Goal: Task Accomplishment & Management: Manage account settings

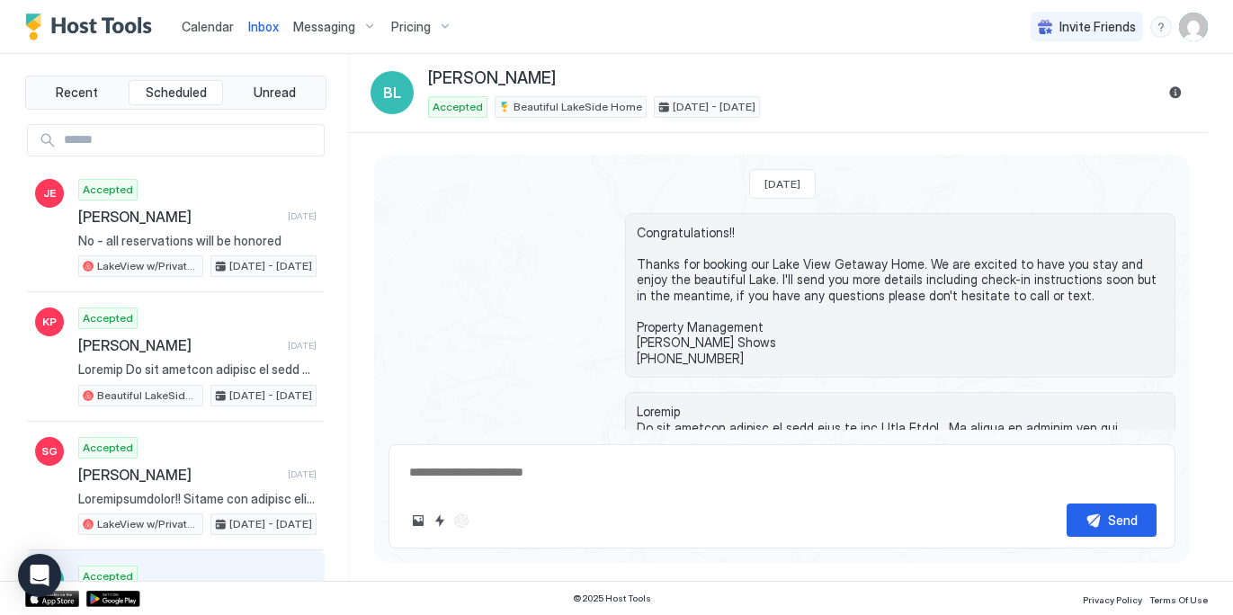
scroll to position [260, 0]
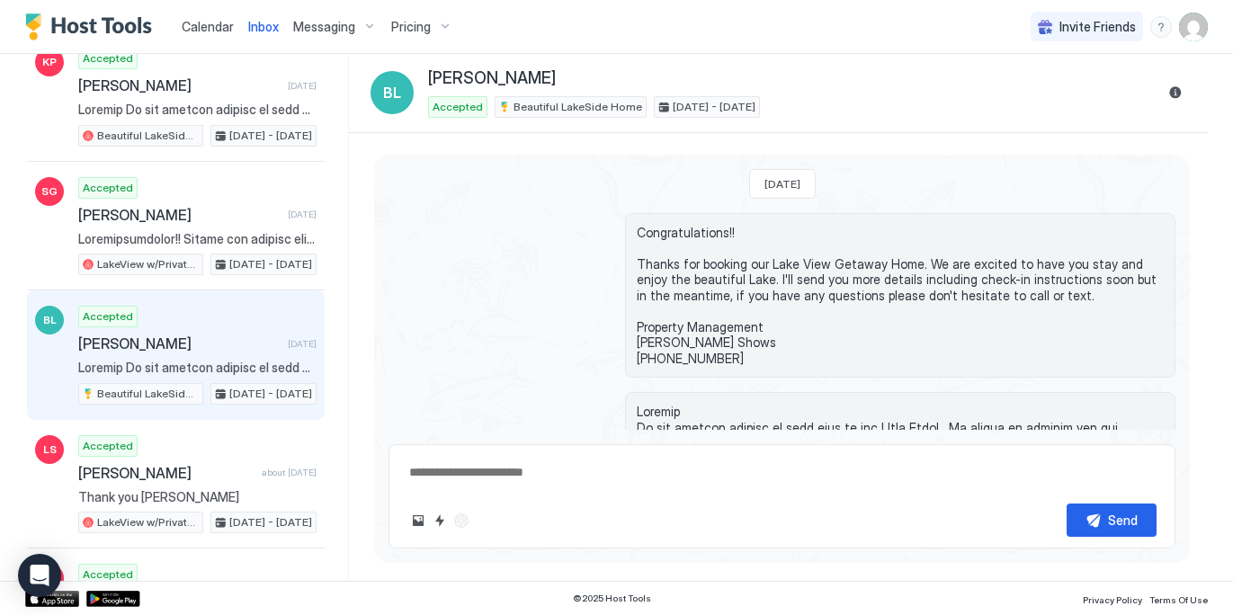
type textarea "*"
click at [213, 22] on span "Calendar" at bounding box center [208, 26] width 52 height 15
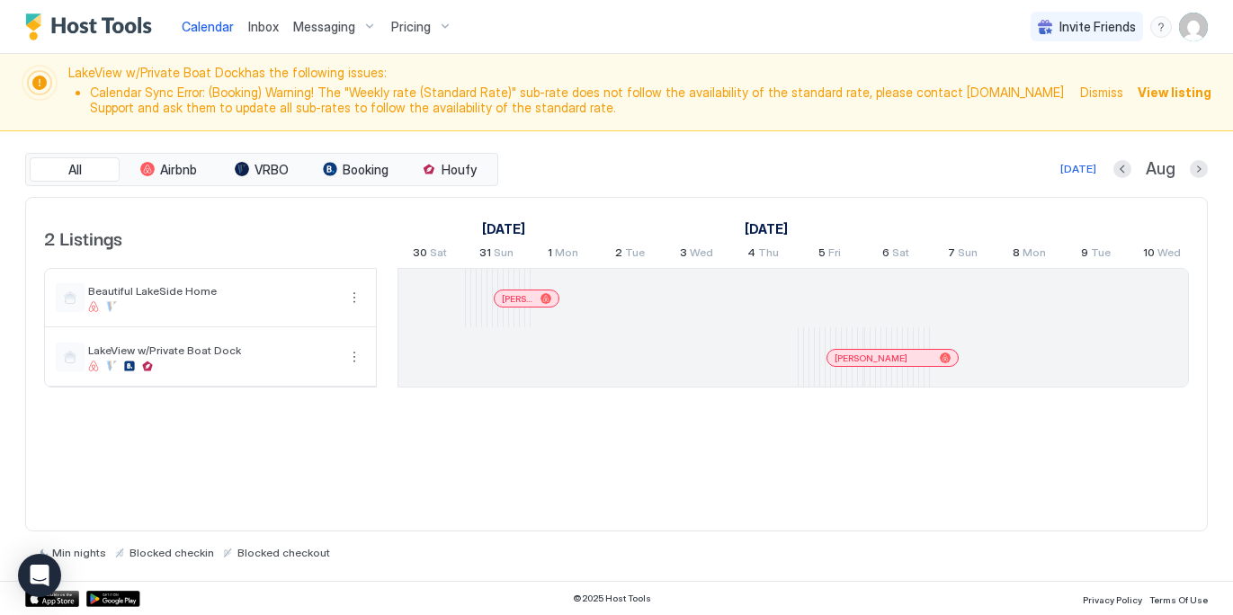
scroll to position [0, 999]
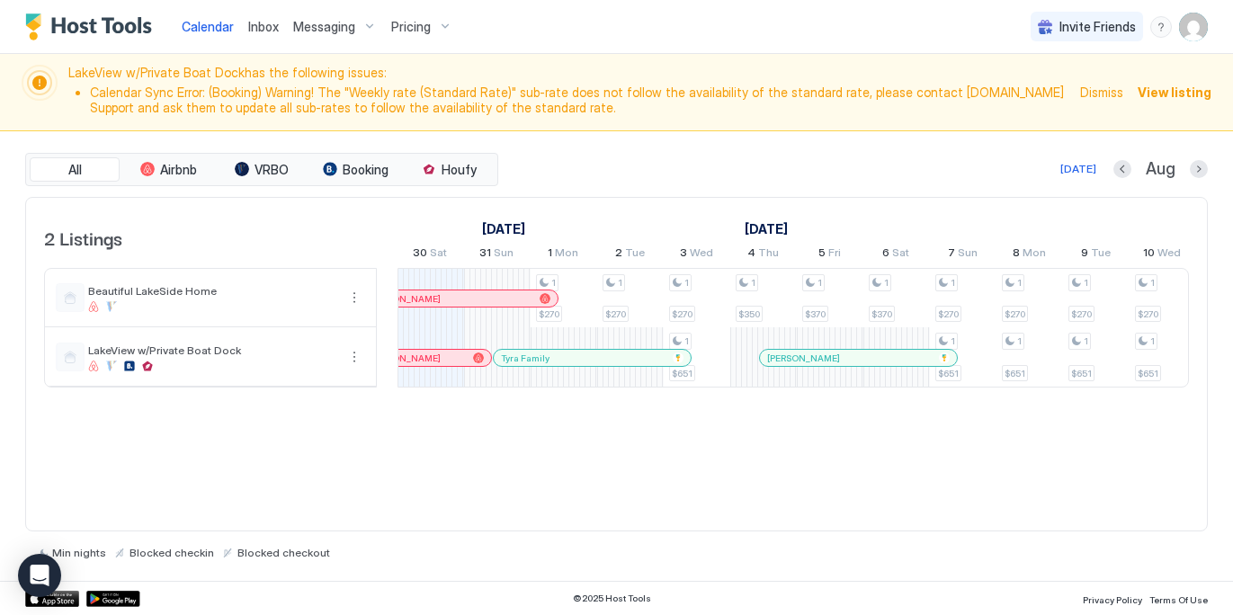
click at [201, 31] on span "Calendar" at bounding box center [208, 26] width 52 height 15
click at [1198, 171] on button "Next month" at bounding box center [1198, 169] width 18 height 18
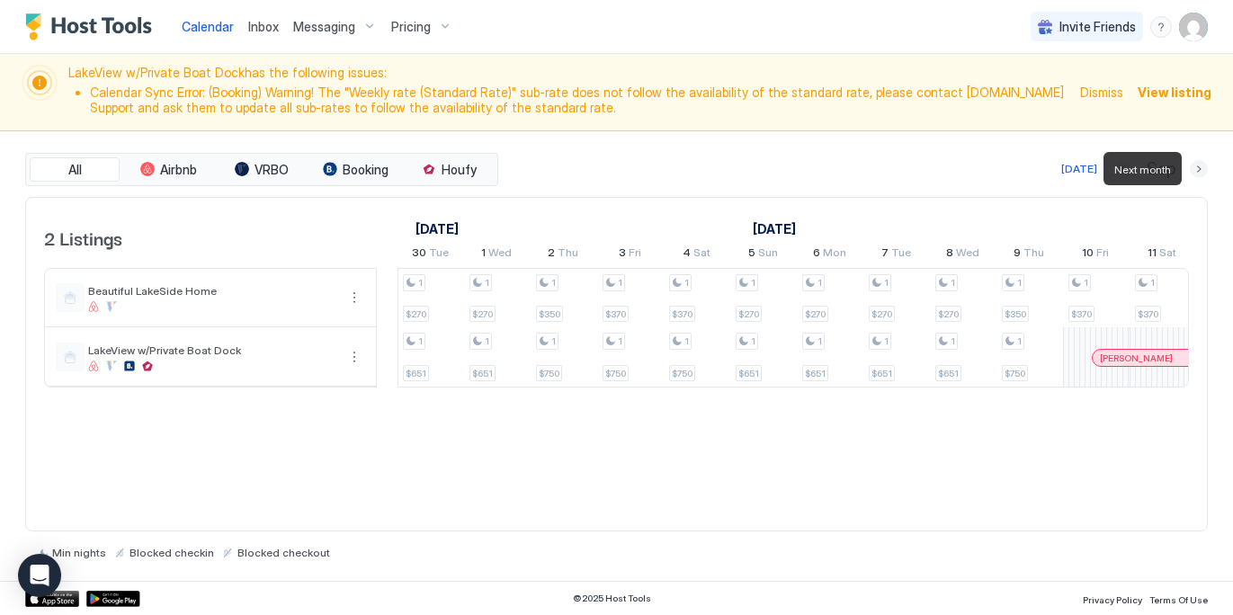
click at [1198, 171] on button "Next month" at bounding box center [1198, 169] width 18 height 18
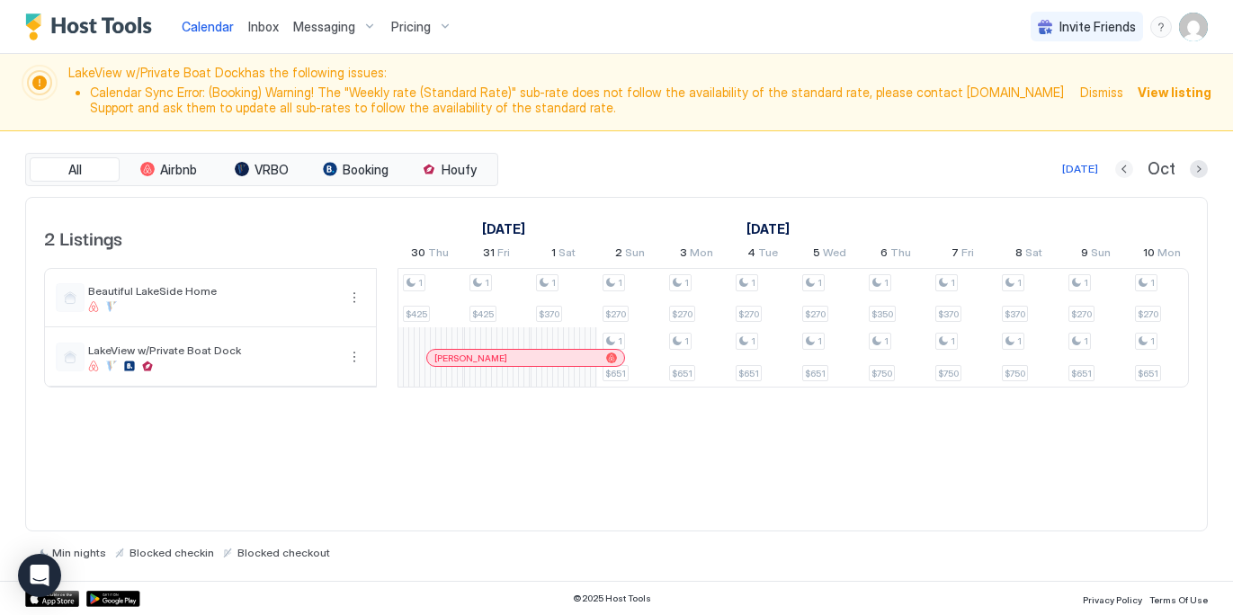
click at [1130, 168] on button "Previous month" at bounding box center [1124, 169] width 18 height 18
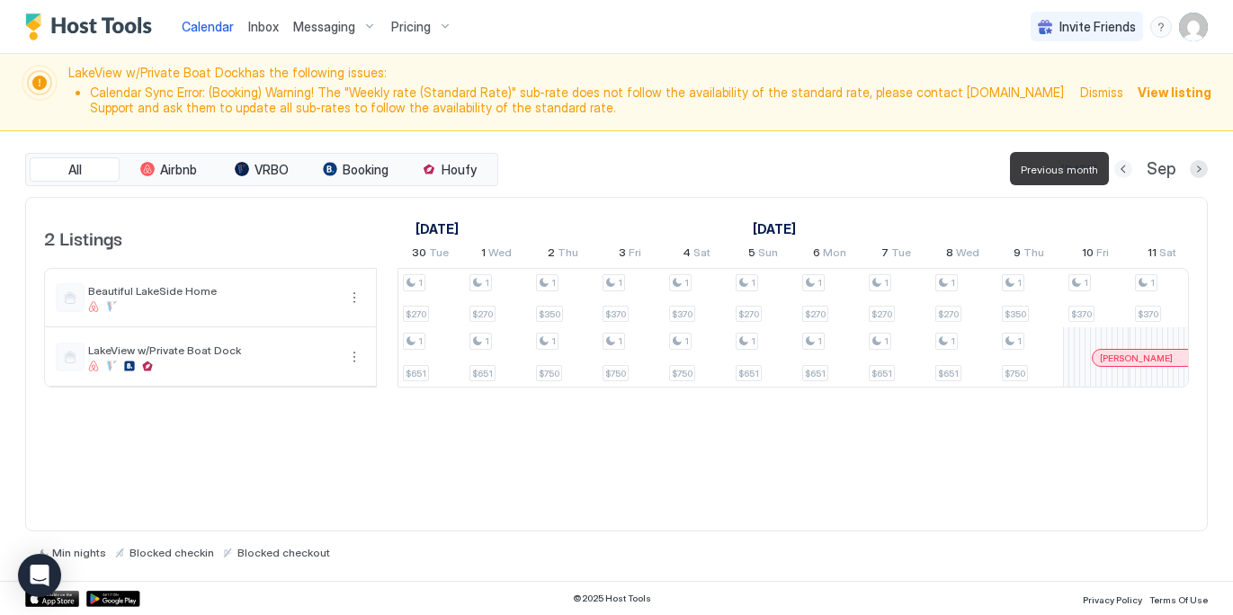
click at [1130, 168] on button "Previous month" at bounding box center [1123, 169] width 18 height 18
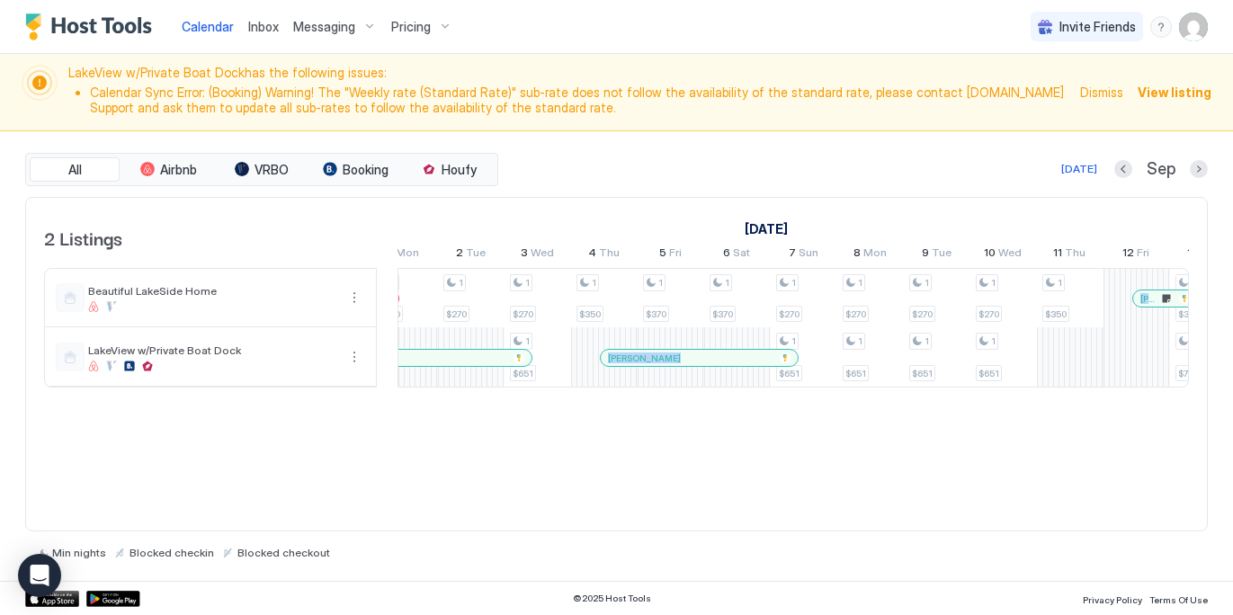
scroll to position [0, 0]
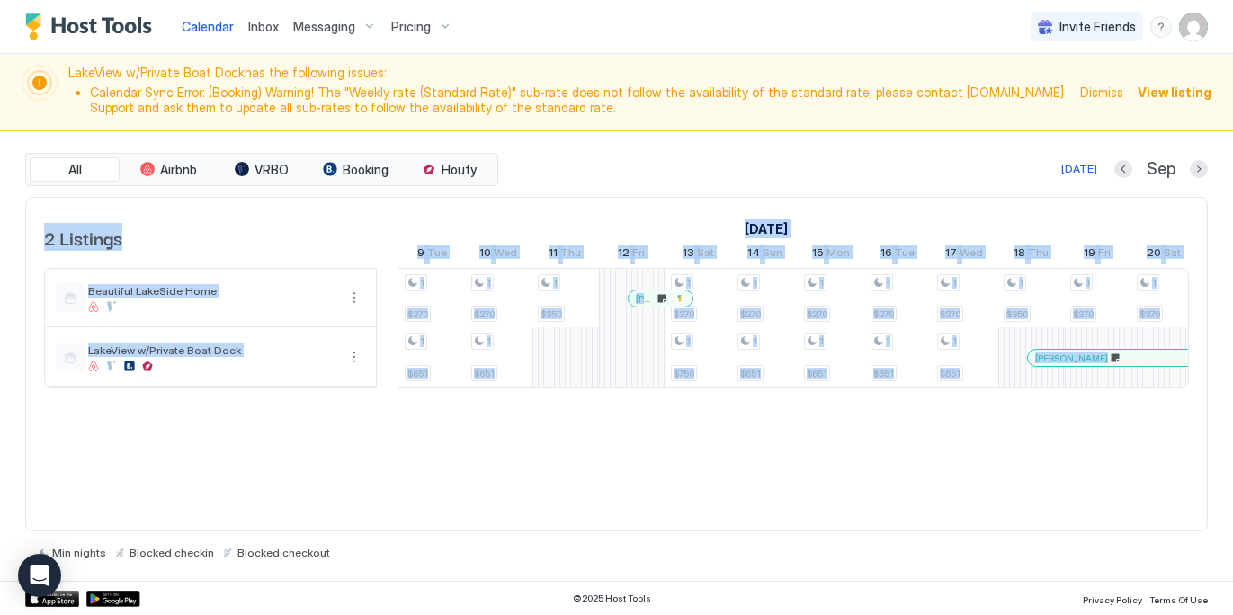
drag, startPoint x: 1083, startPoint y: 384, endPoint x: 1056, endPoint y: 398, distance: 30.6
click at [1108, 387] on div "2 Listings [DATE] [DATE] [DATE] 15 Fri 16 Sat 17 Sun 18 Mon 19 Tue 20 Wed 21 Th…" at bounding box center [616, 302] width 1180 height 209
click at [550, 352] on div "1 $270 1 $270 1 $270 1 $651 1 $350 1 $370 1 $370 1 $270 1 $651 1 $270 1 $651 1 …" at bounding box center [465, 328] width 3459 height 118
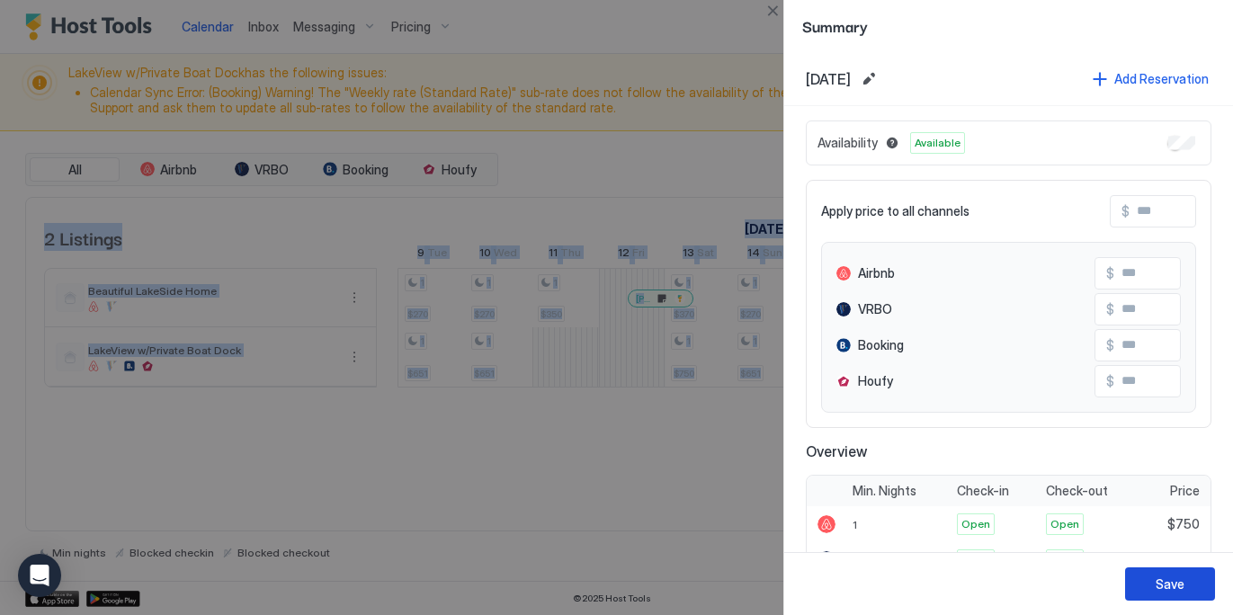
click at [1172, 592] on div "Save" at bounding box center [1169, 583] width 29 height 19
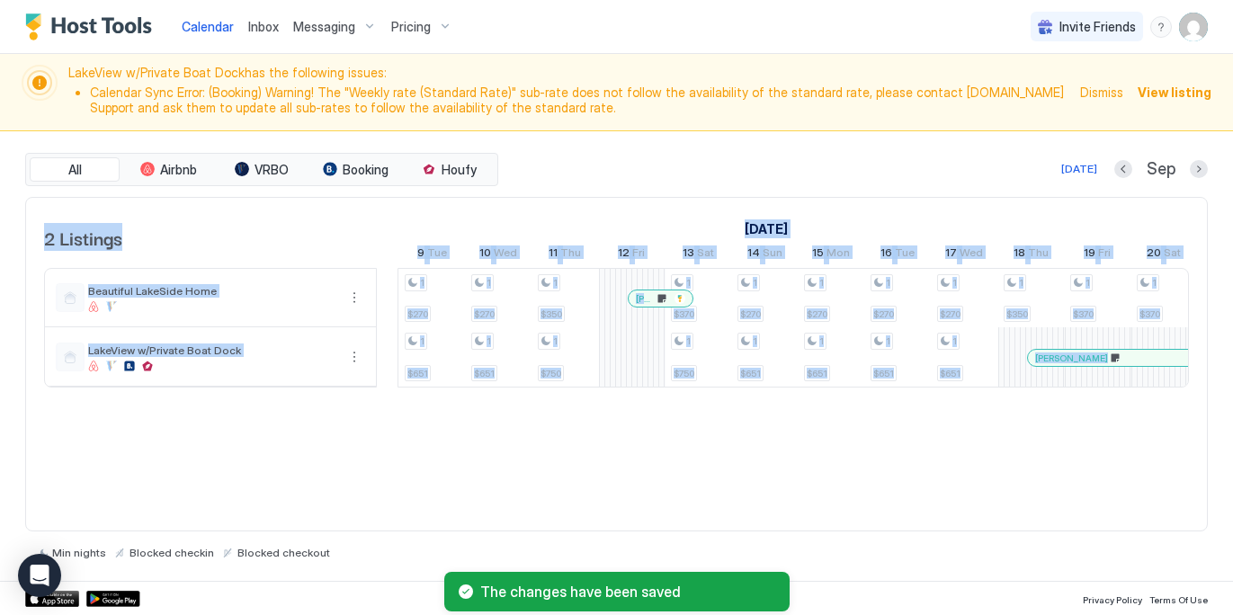
click at [643, 343] on div "2 Listings [DATE] [DATE] [DATE] 15 Fri 16 Sat 17 Sun 18 Mon 19 Tue 20 Wed 21 Th…" at bounding box center [616, 364] width 1182 height 334
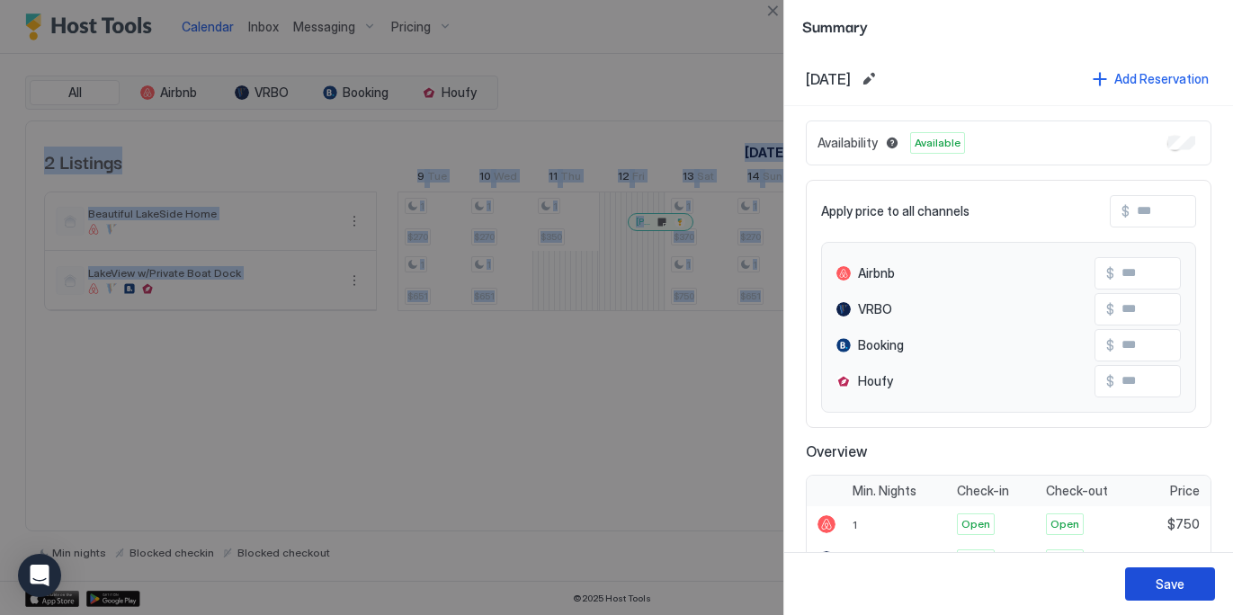
click at [1183, 585] on button "Save" at bounding box center [1170, 583] width 90 height 33
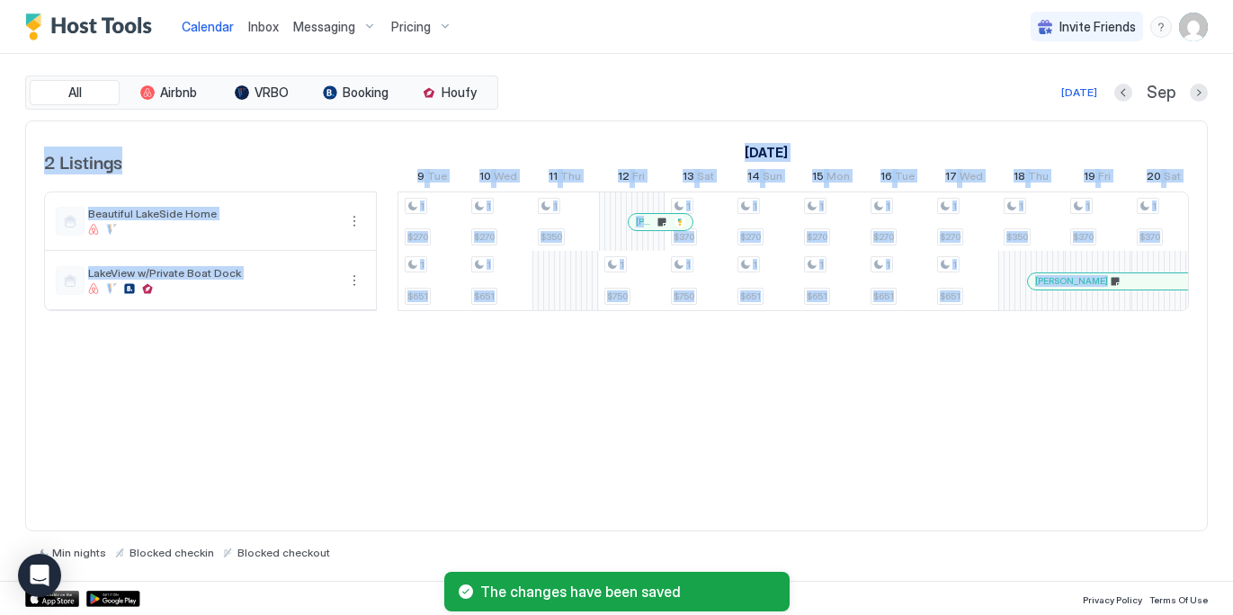
click at [555, 266] on div "1 $270 1 $270 1 $270 1 $651 1 $350 1 $370 1 $370 1 $270 1 $651 1 $270 1 $651 1 …" at bounding box center [465, 251] width 3459 height 118
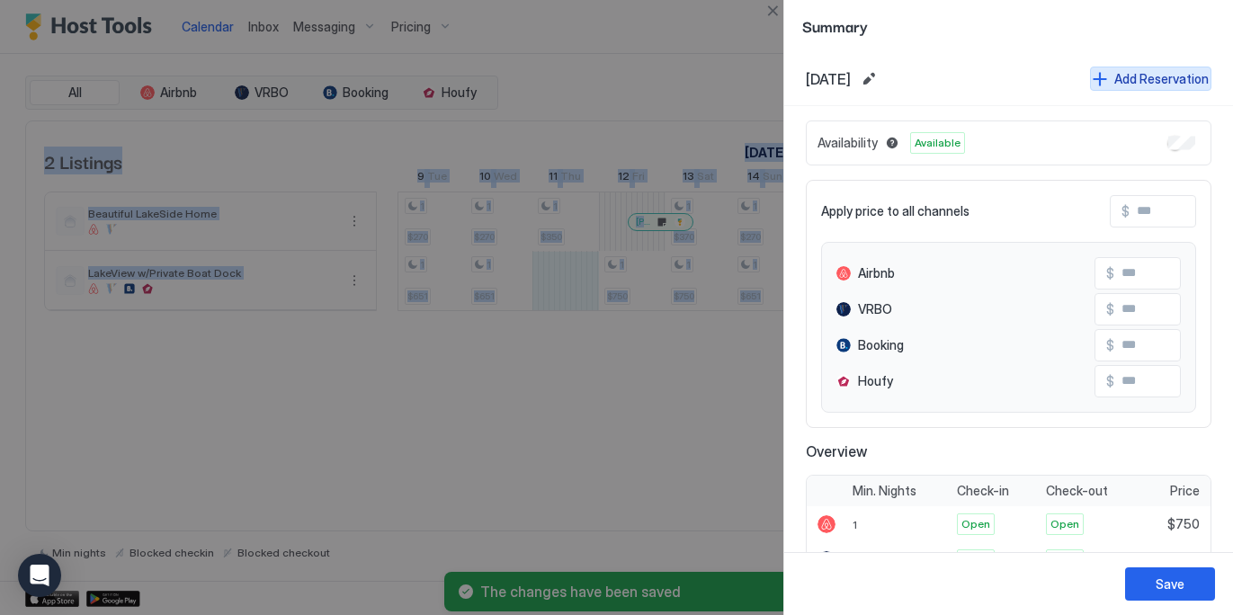
click at [1179, 76] on div "Add Reservation" at bounding box center [1161, 78] width 94 height 19
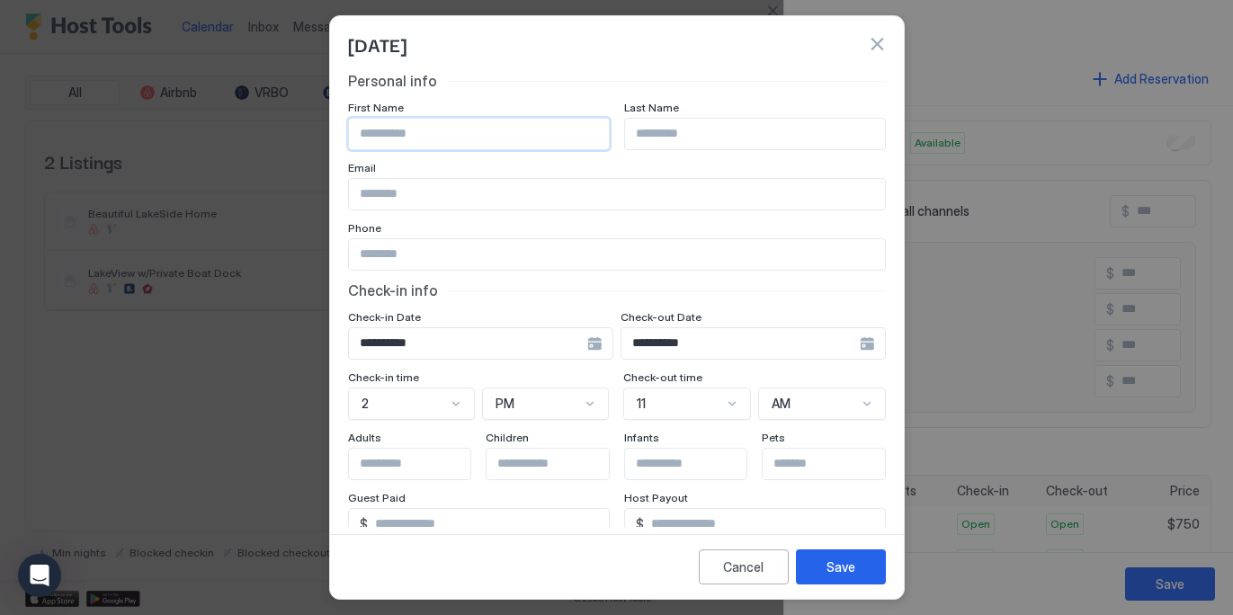
click at [468, 131] on input "Input Field" at bounding box center [479, 134] width 260 height 31
type input "*******"
type input "*****"
click at [409, 191] on input "Input Field" at bounding box center [617, 194] width 536 height 31
type input "*"
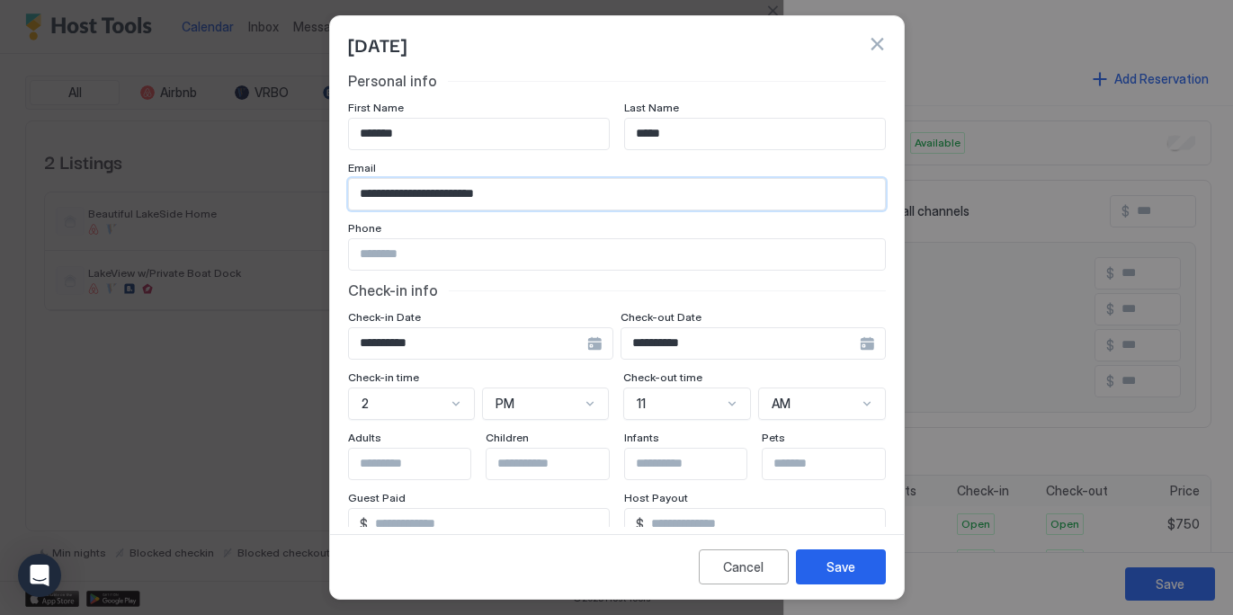
type input "**********"
click at [613, 343] on div "**********" at bounding box center [480, 343] width 265 height 32
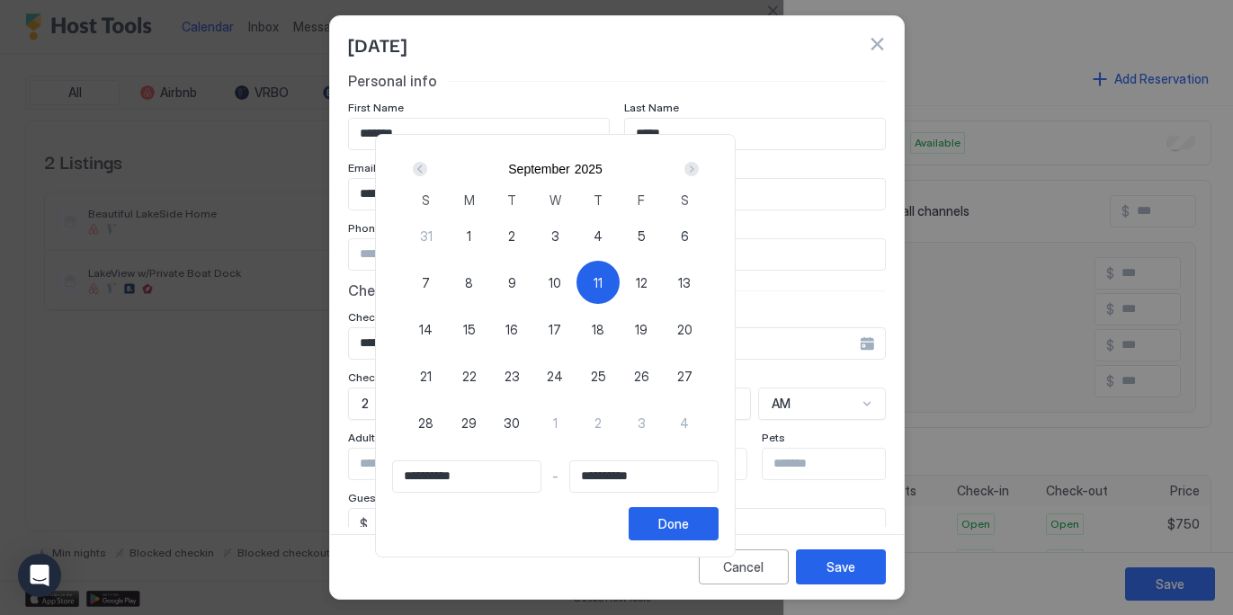
click at [647, 274] on span "12" at bounding box center [642, 282] width 12 height 19
type input "**********"
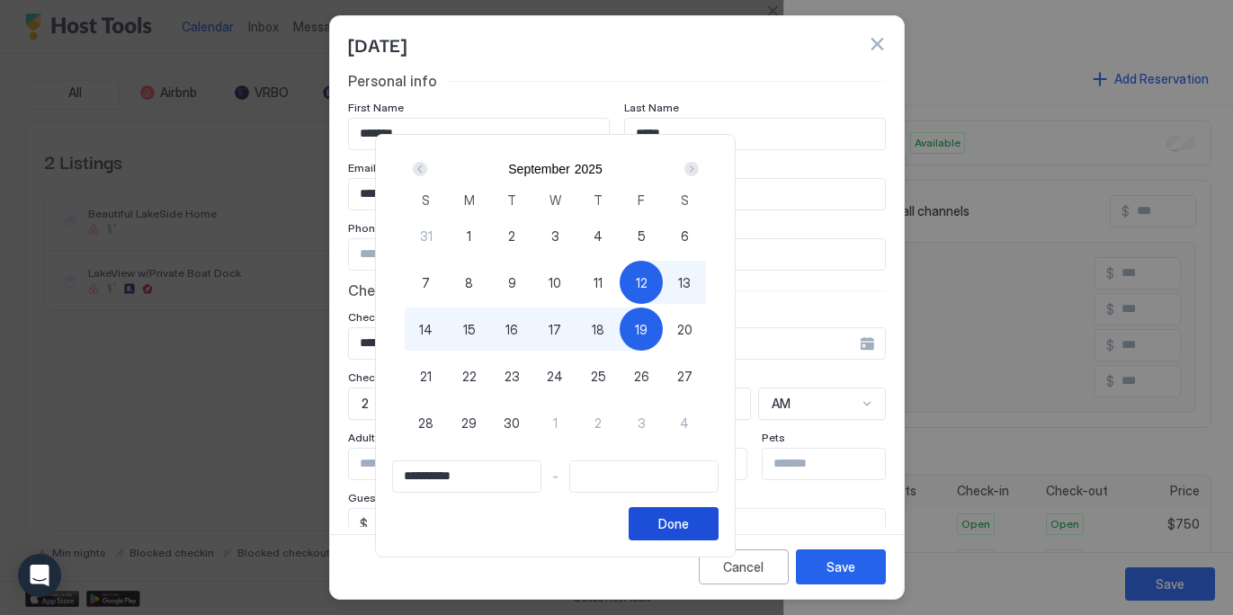
type input "**********"
click at [619, 276] on div "11" at bounding box center [597, 282] width 43 height 43
type input "**********"
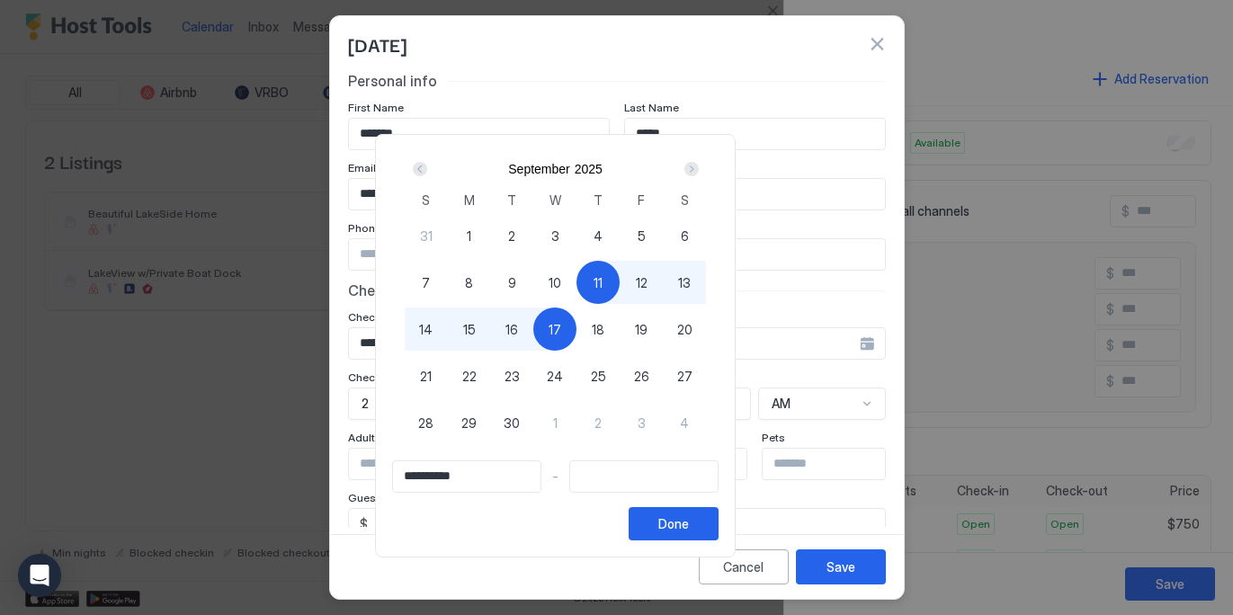
type input "**********"
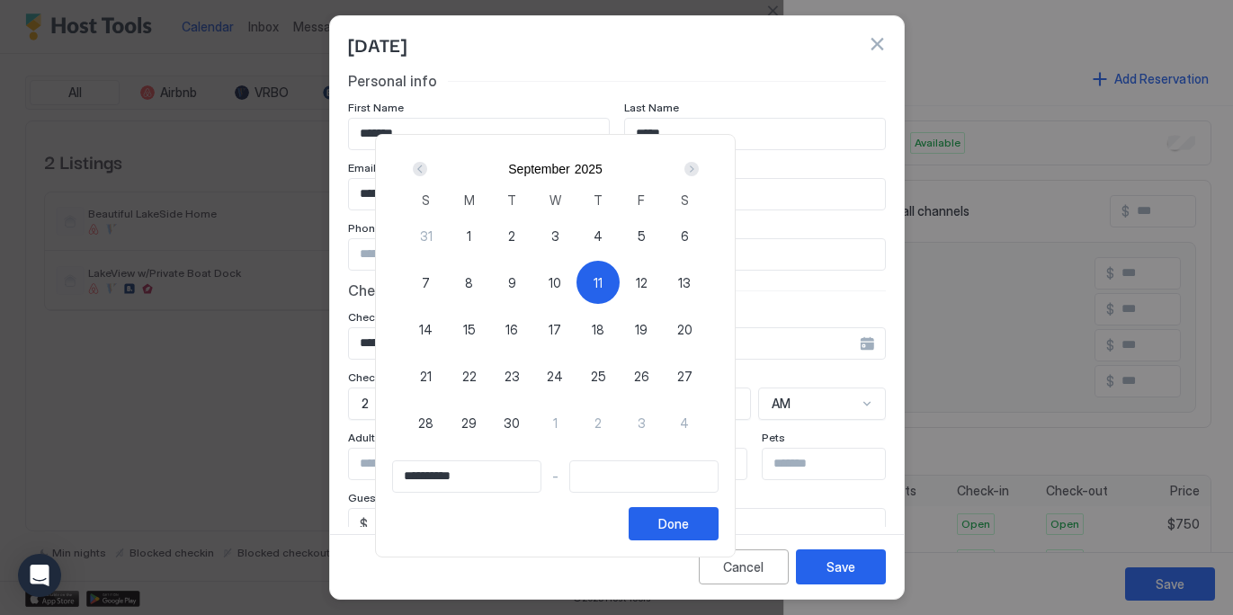
click at [619, 274] on div "11" at bounding box center [597, 282] width 43 height 43
type input "**********"
click at [647, 278] on span "12" at bounding box center [642, 282] width 12 height 19
type input "**********"
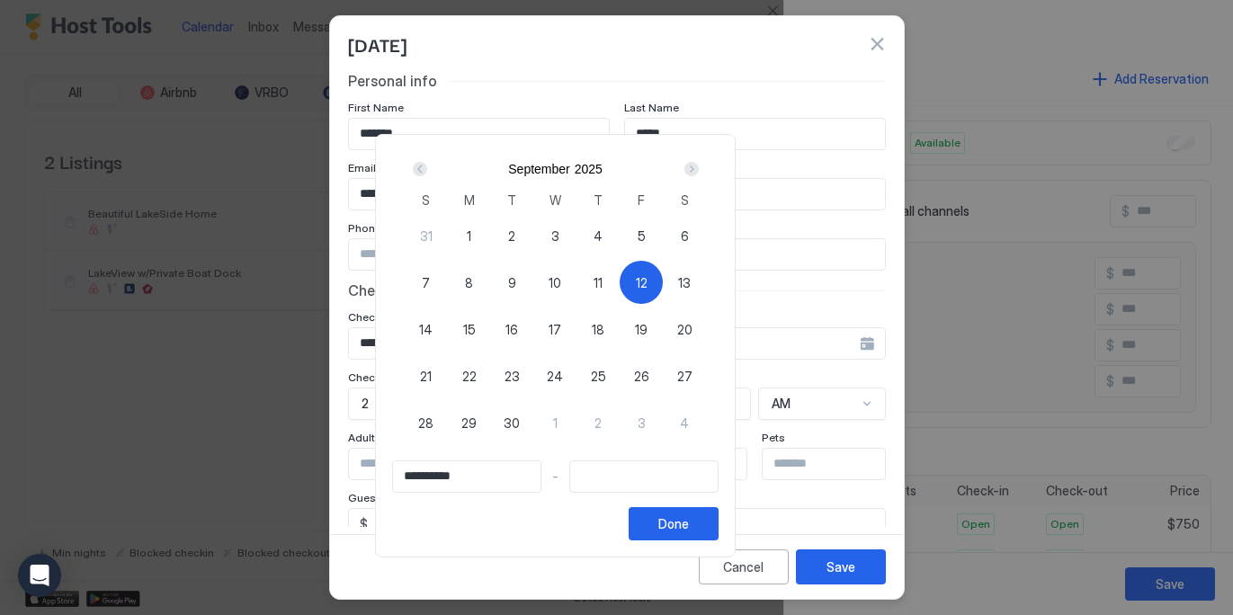
click at [619, 276] on div "11" at bounding box center [597, 282] width 43 height 43
type input "**********"
click at [663, 277] on div "12" at bounding box center [640, 282] width 43 height 43
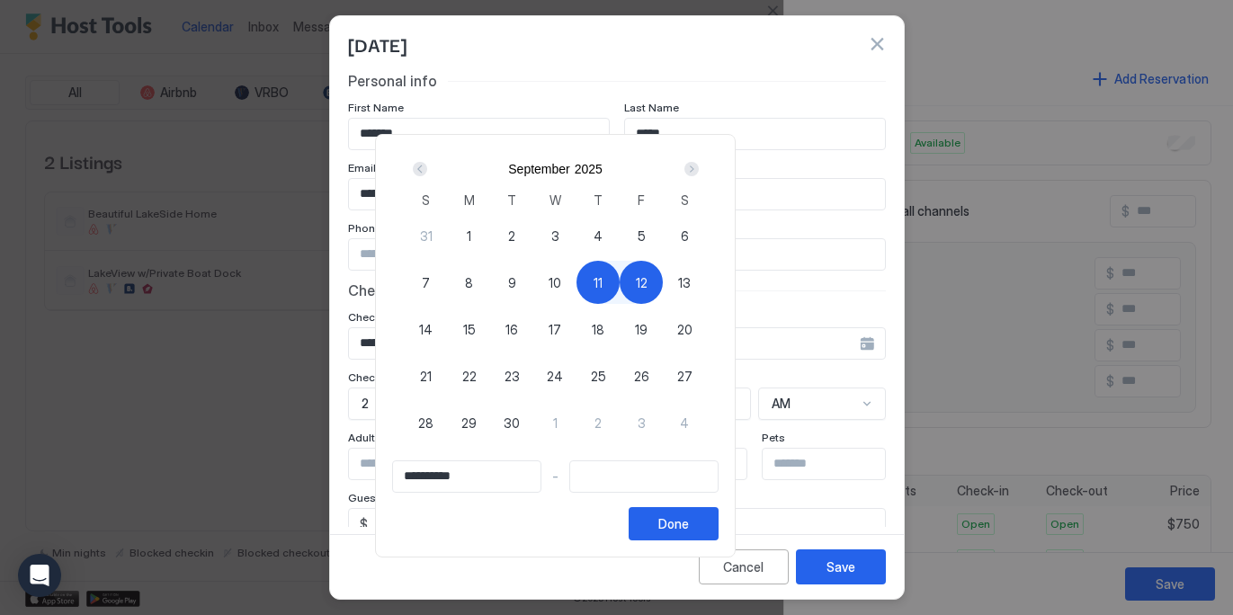
type input "**********"
click at [718, 510] on button "Done" at bounding box center [673, 523] width 90 height 33
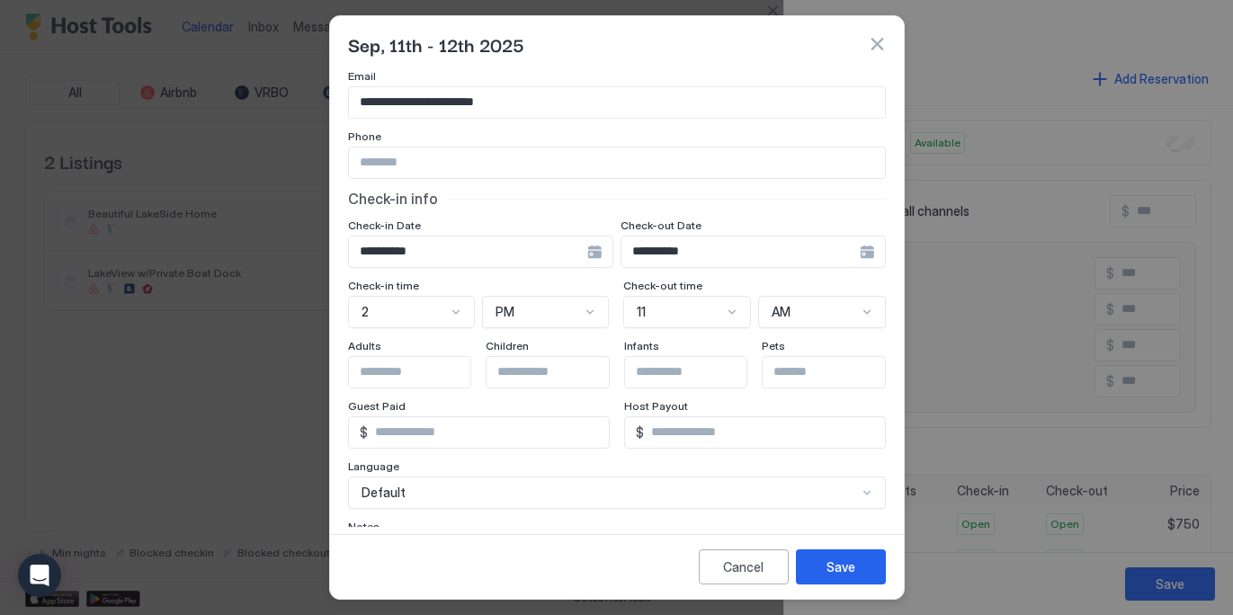
scroll to position [101, 0]
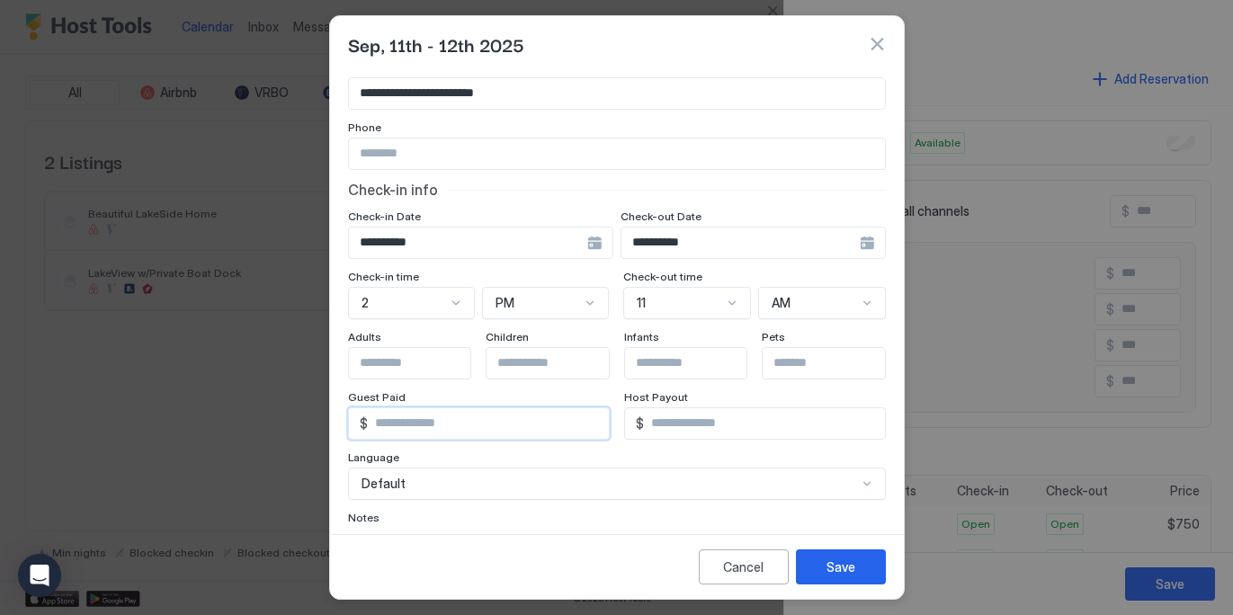
click at [442, 424] on input "*" at bounding box center [488, 423] width 241 height 31
type input "****"
click at [714, 412] on input "*" at bounding box center [764, 423] width 241 height 31
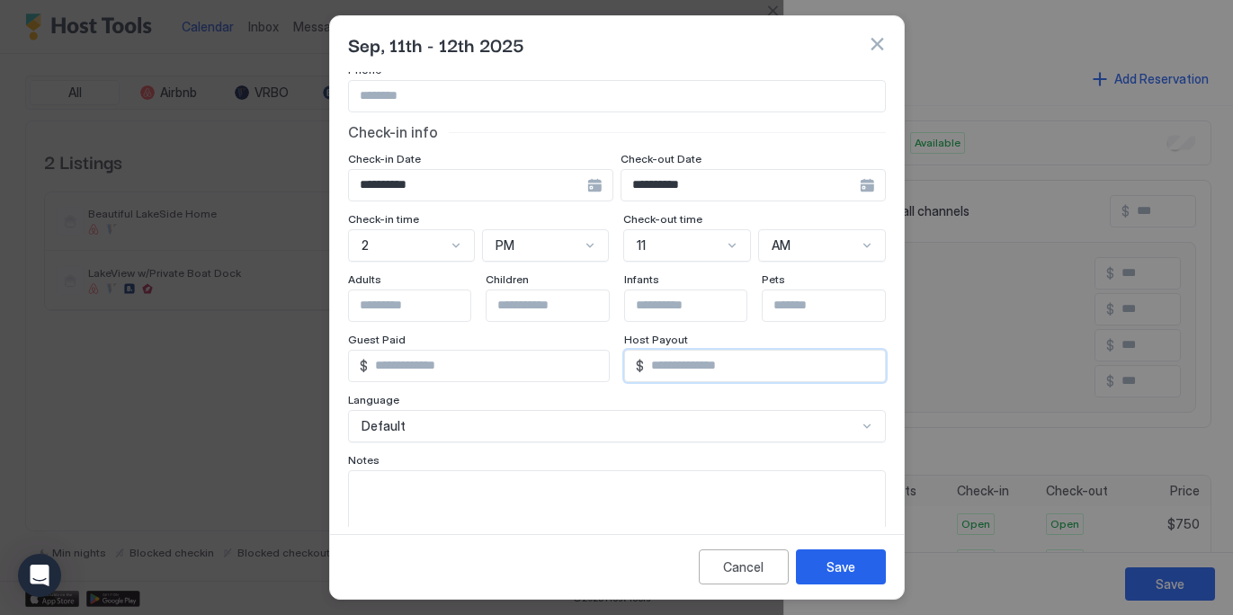
scroll to position [147, 0]
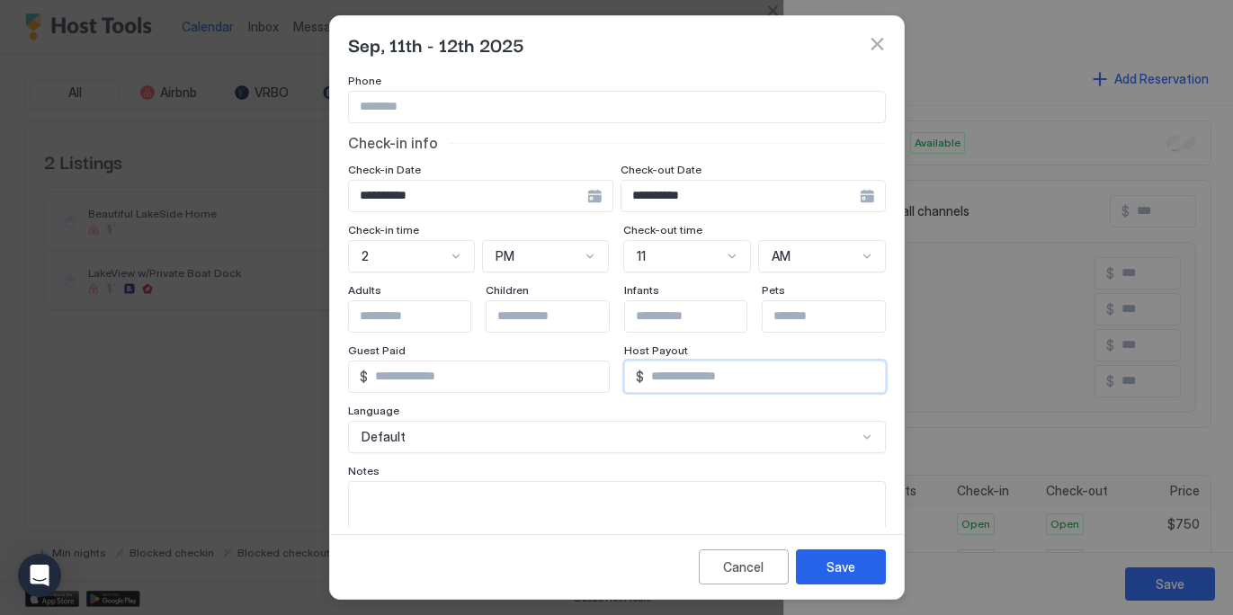
type input "****"
click at [387, 488] on textarea "Input Field" at bounding box center [617, 526] width 536 height 88
type textarea "*"
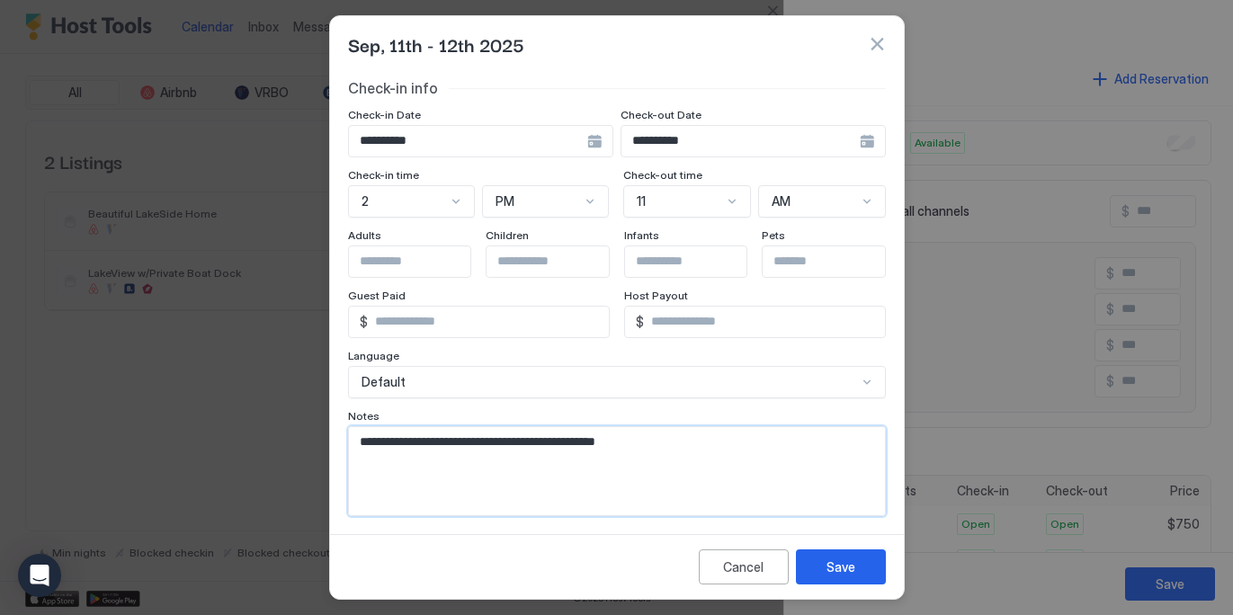
scroll to position [207, 0]
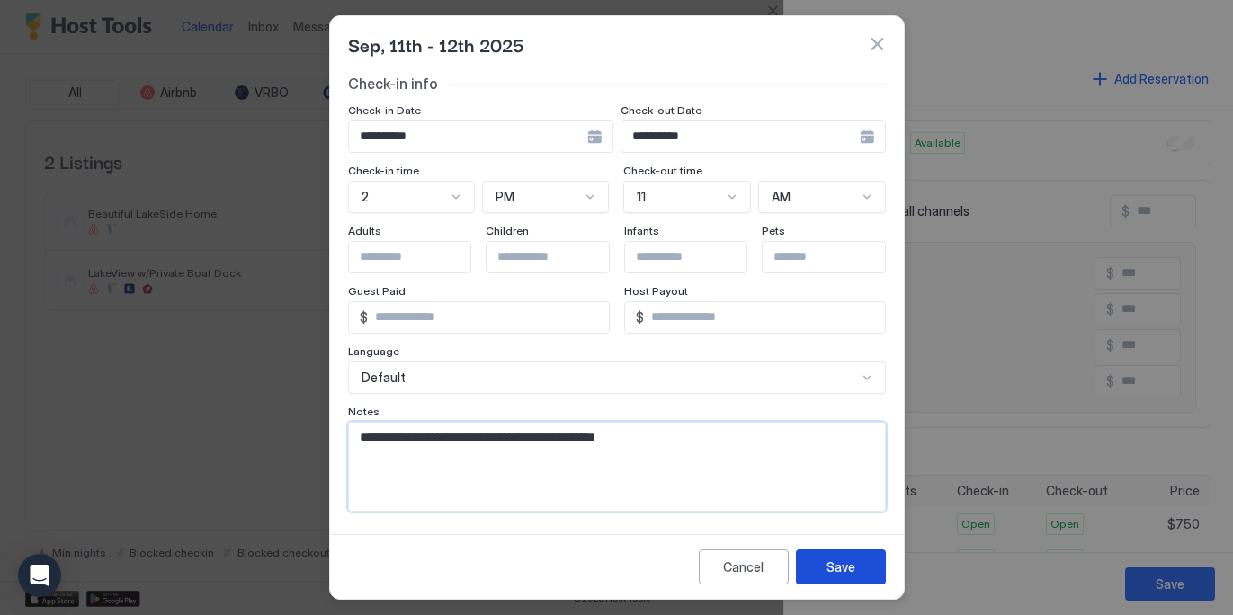
type textarea "**********"
click at [841, 566] on div "Save" at bounding box center [840, 566] width 29 height 19
click at [842, 566] on div "Save" at bounding box center [853, 566] width 29 height 19
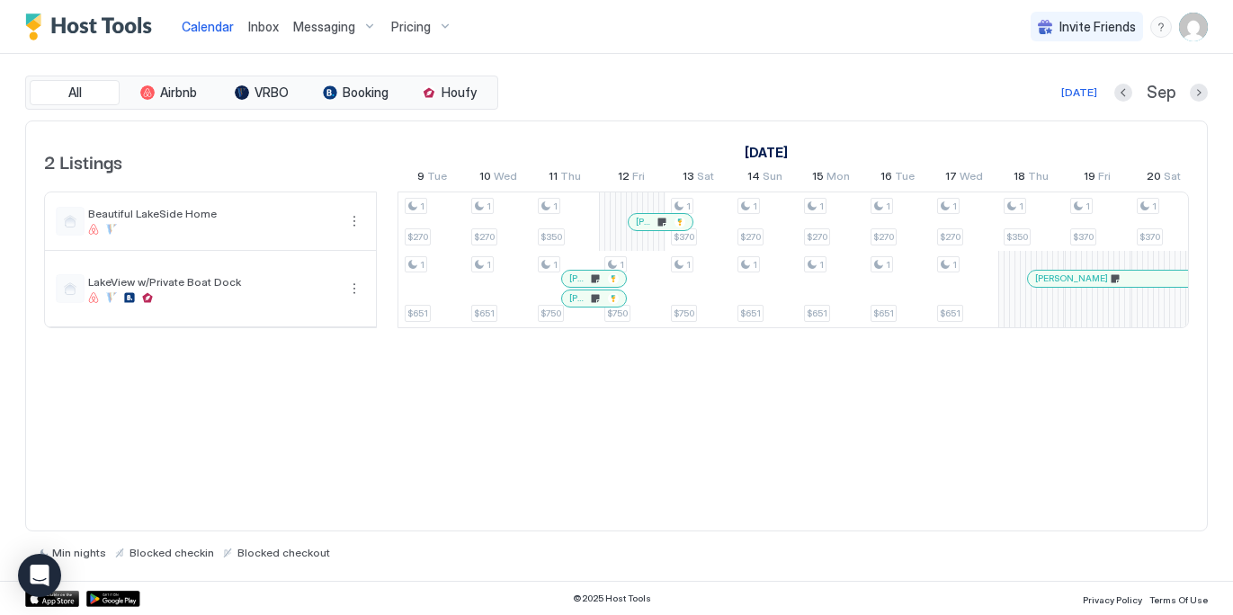
click at [565, 353] on div "2 Listings [DATE] [DATE] [DATE] 15 Fri 16 Sat 17 Sun 18 Mon 19 Tue 20 Wed 21 Th…" at bounding box center [616, 326] width 1182 height 412
click at [705, 393] on div "2 Listings [DATE] [DATE] [DATE] 15 Fri 16 Sat 17 Sun 18 Mon 19 Tue 20 Wed 21 Th…" at bounding box center [616, 326] width 1182 height 412
drag, startPoint x: 990, startPoint y: 325, endPoint x: 1073, endPoint y: 348, distance: 85.9
click at [1184, 321] on table "2 Listings [DATE] [DATE] [DATE] 15 Fri 16 Sat 17 Sun 18 Mon 19 Tue 20 Wed 21 Th…" at bounding box center [616, 225] width 1144 height 208
click at [985, 369] on div "2 Listings [DATE] [DATE] [DATE] 15 Fri 16 Sat 17 Sun 18 Mon 19 Tue 20 Wed 21 Th…" at bounding box center [616, 326] width 1182 height 412
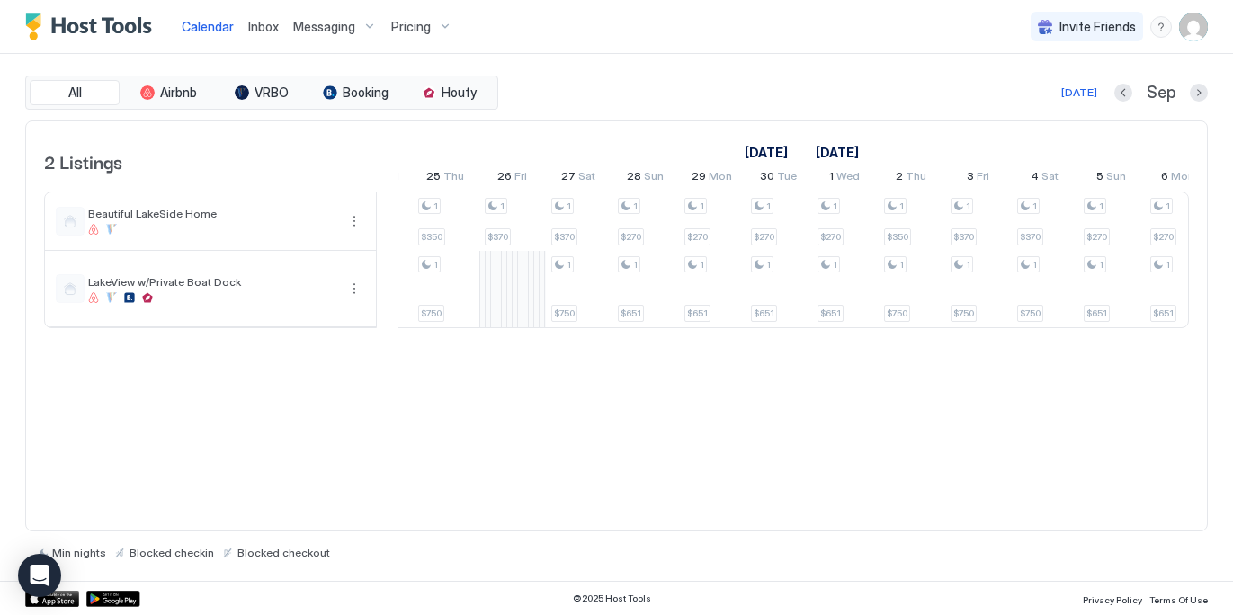
scroll to position [0, 1560]
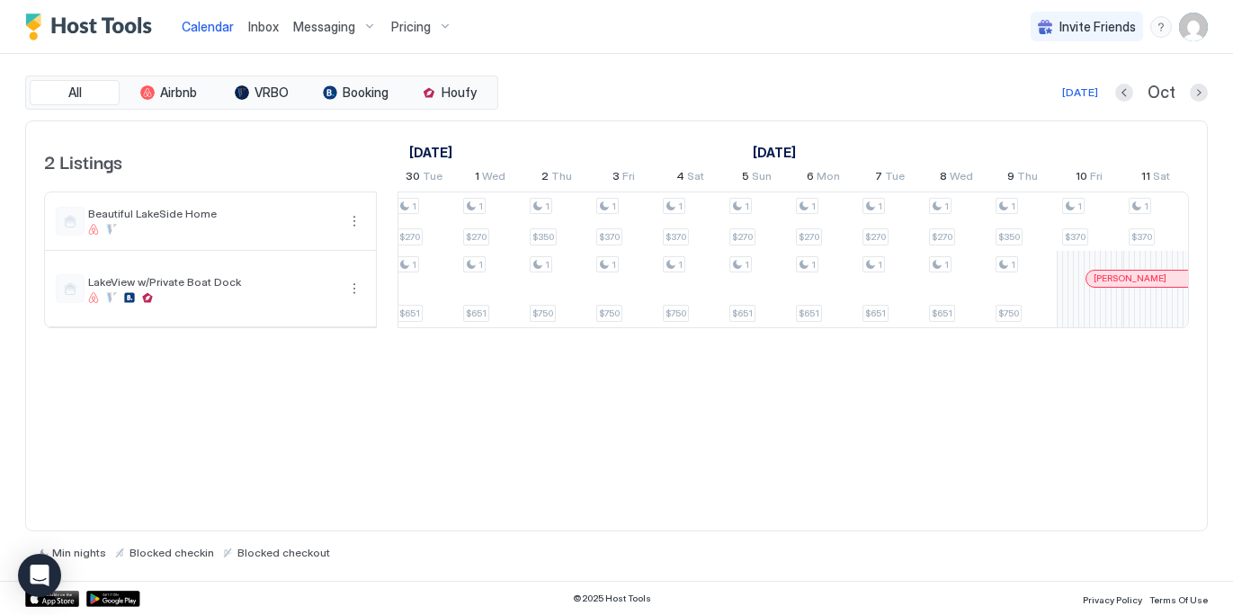
drag, startPoint x: 928, startPoint y: 342, endPoint x: 769, endPoint y: 338, distance: 159.2
click at [769, 338] on div "2 Listings [DATE] [DATE] 4 Thu 5 Fri 6 Sat 7 Sun 8 Mon 9 Tue 10 Wed 11 Thu 12 F…" at bounding box center [616, 234] width 1180 height 226
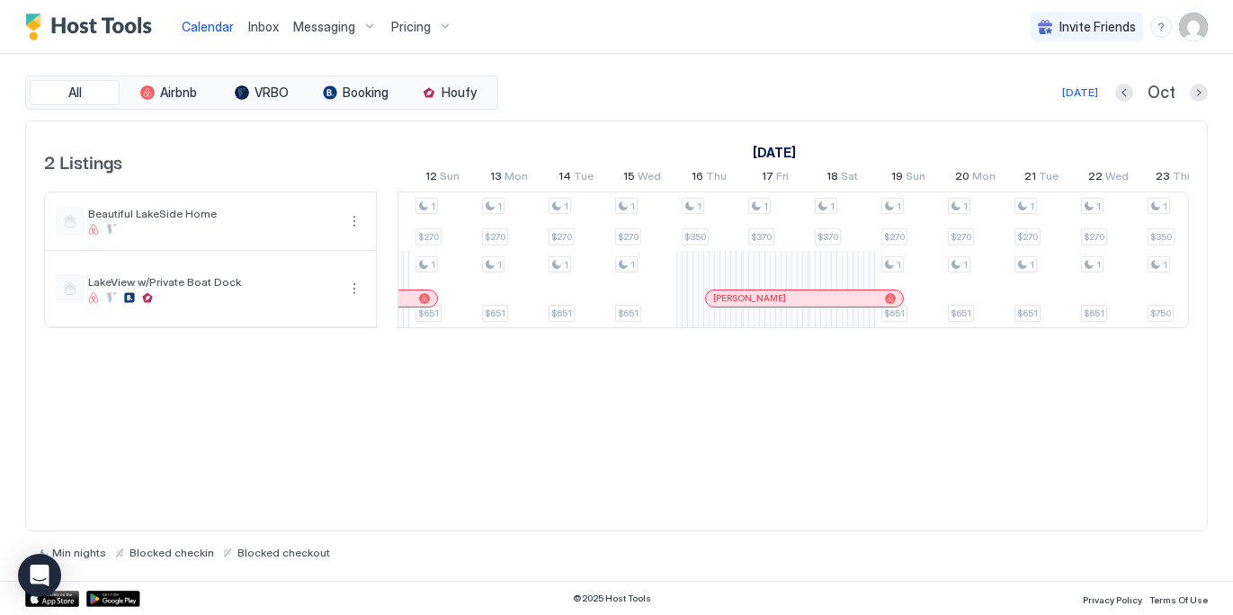
drag, startPoint x: 972, startPoint y: 341, endPoint x: 856, endPoint y: 352, distance: 116.6
click at [862, 357] on div "2 Listings [DATE] [DATE] [DATE] 24 Wed 25 Thu 26 Fri 27 Sat 28 Sun 29 Mon 30 Tu…" at bounding box center [616, 326] width 1182 height 412
drag, startPoint x: 825, startPoint y: 351, endPoint x: 1152, endPoint y: 343, distance: 326.4
click at [1168, 337] on div "2 Listings [DATE] [DATE] [DATE] 24 Wed 25 Thu 26 Fri 27 Sat 28 Sun 29 Mon 30 Tu…" at bounding box center [616, 326] width 1182 height 412
drag, startPoint x: 1122, startPoint y: 341, endPoint x: 1085, endPoint y: 332, distance: 37.9
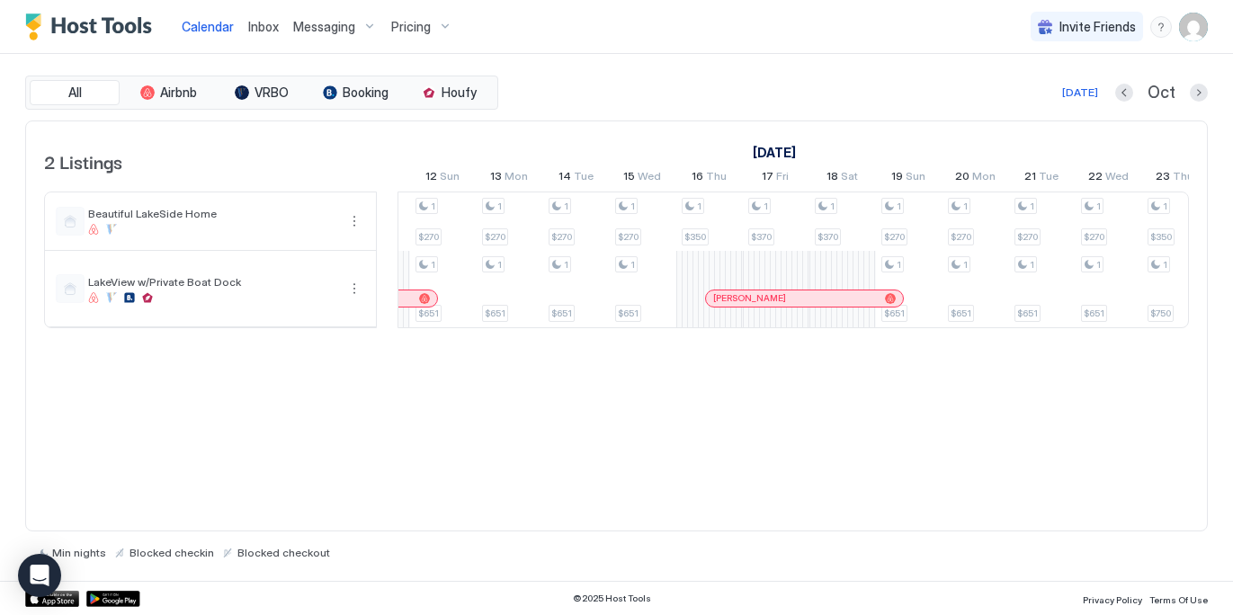
click at [1085, 332] on div "2 Listings [DATE] [DATE] [DATE] 24 Wed 25 Thu 26 Fri 27 Sat 28 Sun 29 Mon 30 Tu…" at bounding box center [616, 234] width 1180 height 226
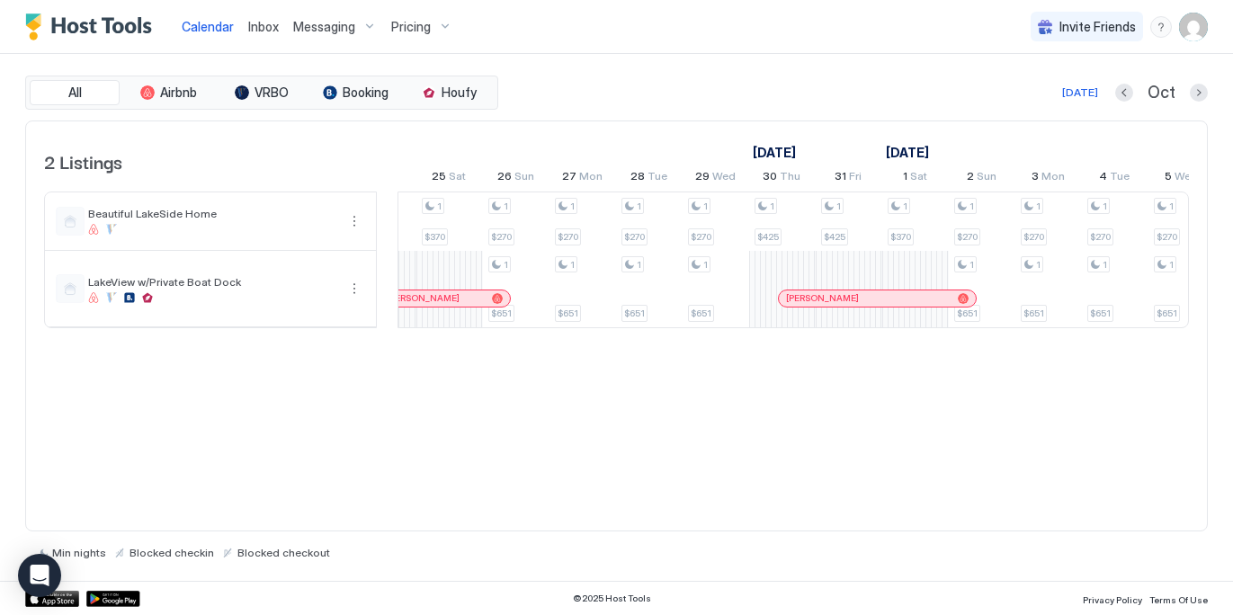
drag, startPoint x: 1019, startPoint y: 332, endPoint x: 449, endPoint y: 352, distance: 571.2
click at [449, 352] on div "2 Listings [DATE] [DATE] [DATE] 24 Wed 25 Thu 26 Fri 27 Sat 28 Sun 29 Mon 30 Tu…" at bounding box center [616, 326] width 1182 height 412
click at [459, 294] on div at bounding box center [460, 298] width 14 height 14
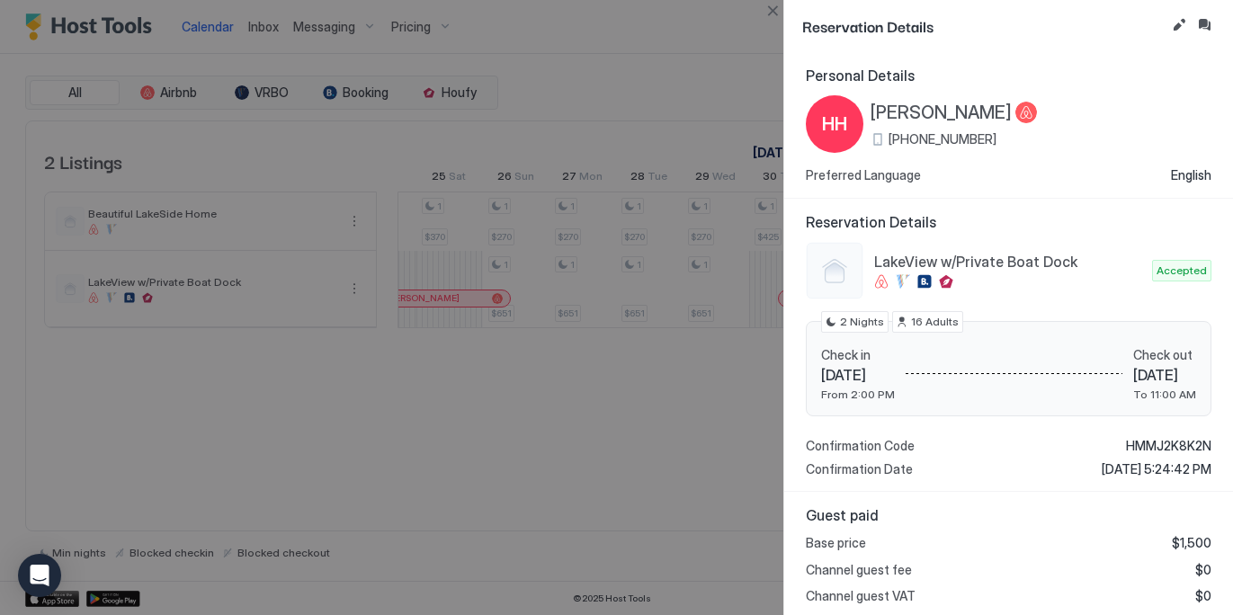
click at [467, 422] on div at bounding box center [616, 307] width 1233 height 615
click at [778, 15] on button "Close" at bounding box center [772, 11] width 22 height 22
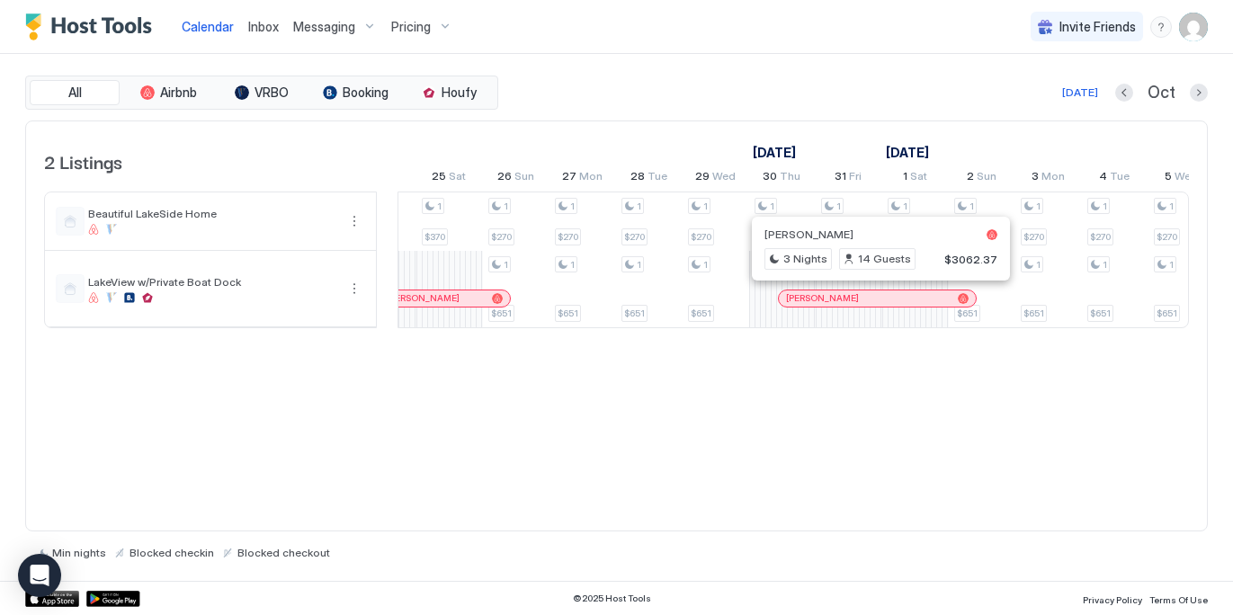
click at [868, 294] on div at bounding box center [869, 298] width 14 height 14
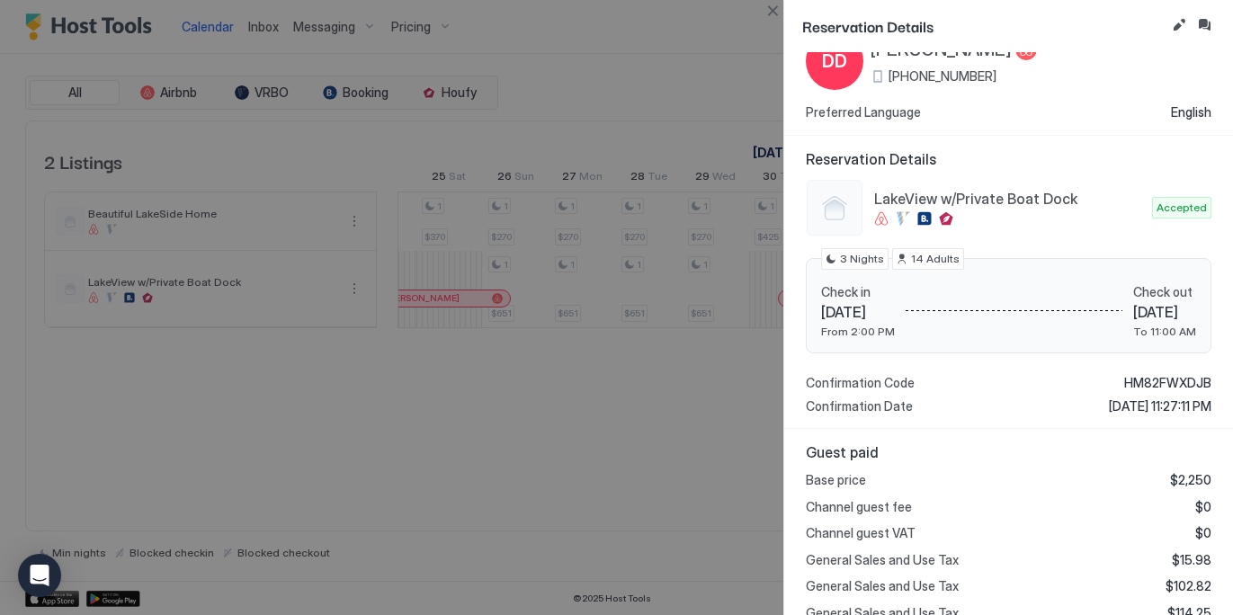
scroll to position [0, 0]
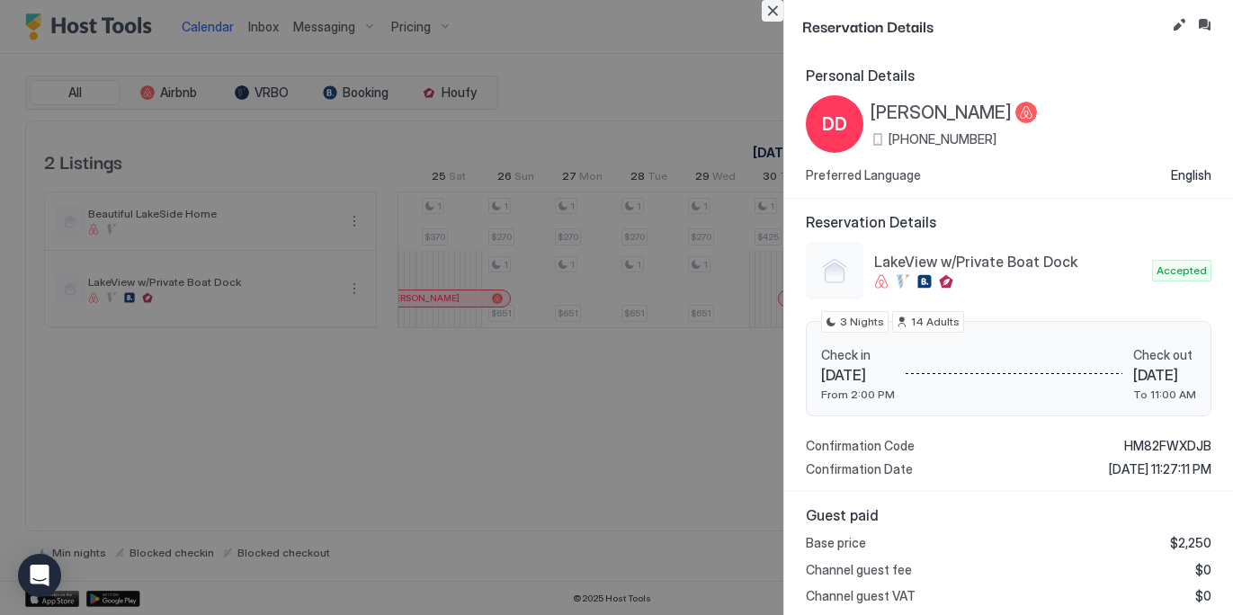
click at [771, 7] on button "Close" at bounding box center [772, 11] width 22 height 22
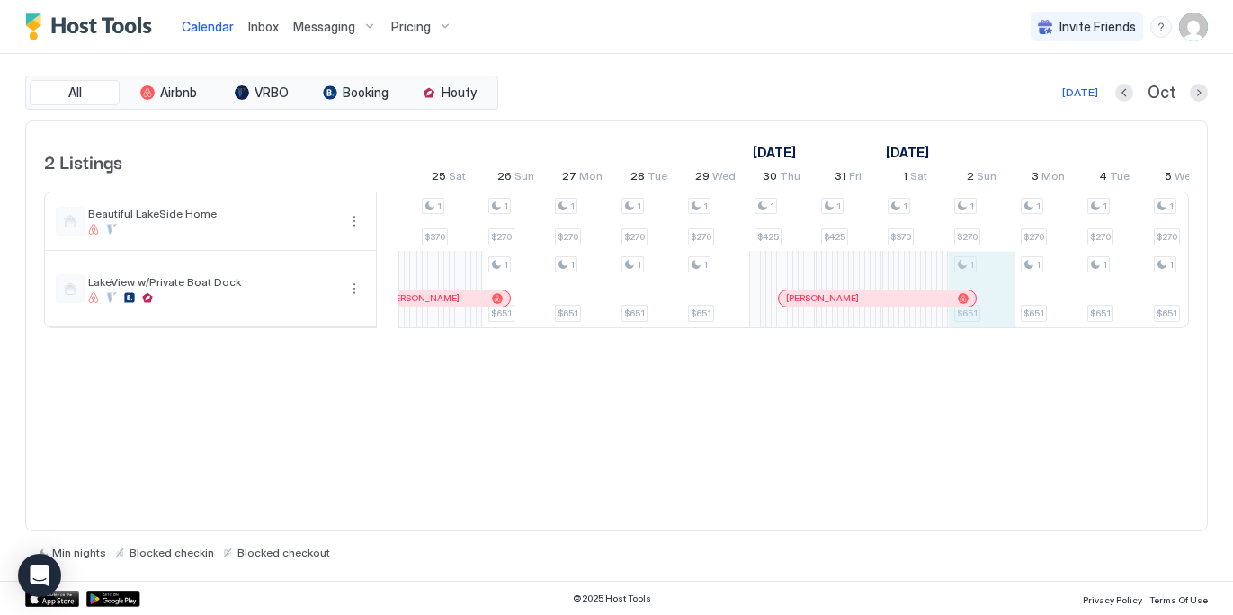
click at [994, 323] on div "1 $270 1 $651 1 $350 1 $750 1 $370 1 $370 1 $750 1 $270 1 $651 1 $270 1 $651 1 …" at bounding box center [83, 259] width 3459 height 135
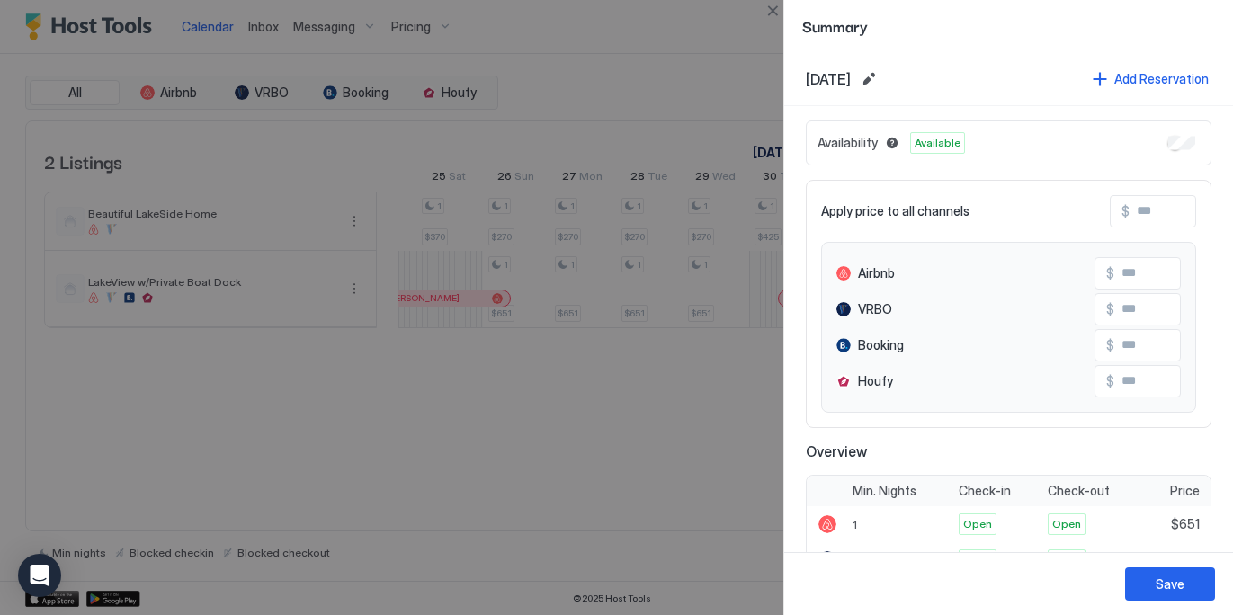
click at [987, 338] on div "Summary [DATE] Add Reservation Availability Available Apply price to all channe…" at bounding box center [616, 307] width 1233 height 615
click at [775, 14] on button "Close" at bounding box center [772, 11] width 22 height 22
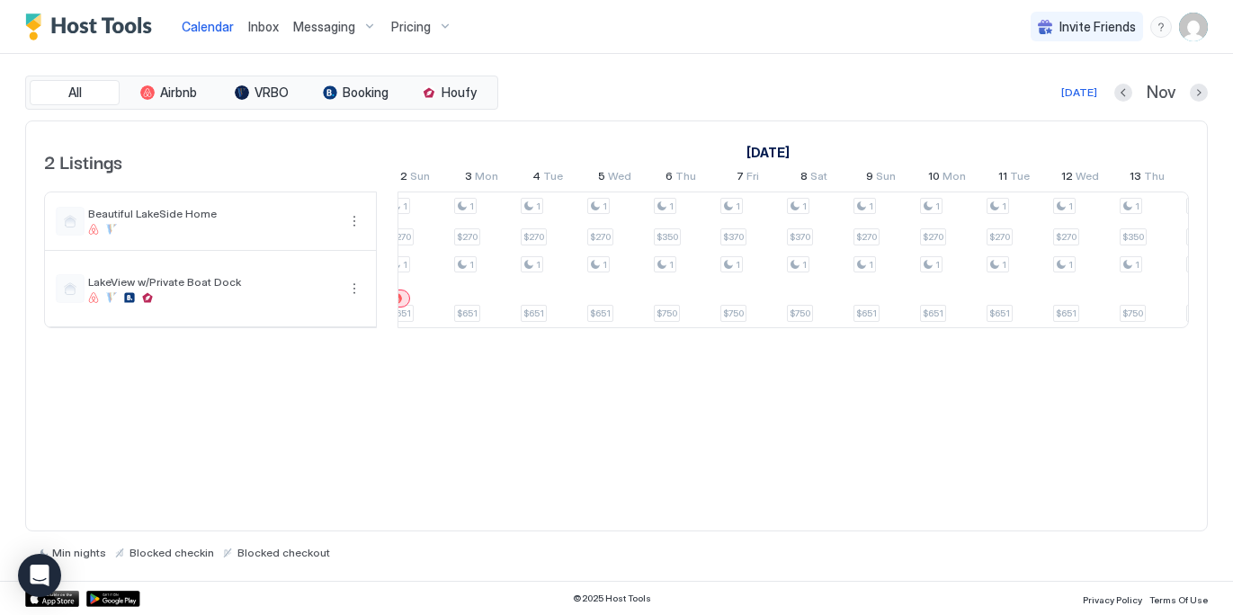
scroll to position [0, 1356]
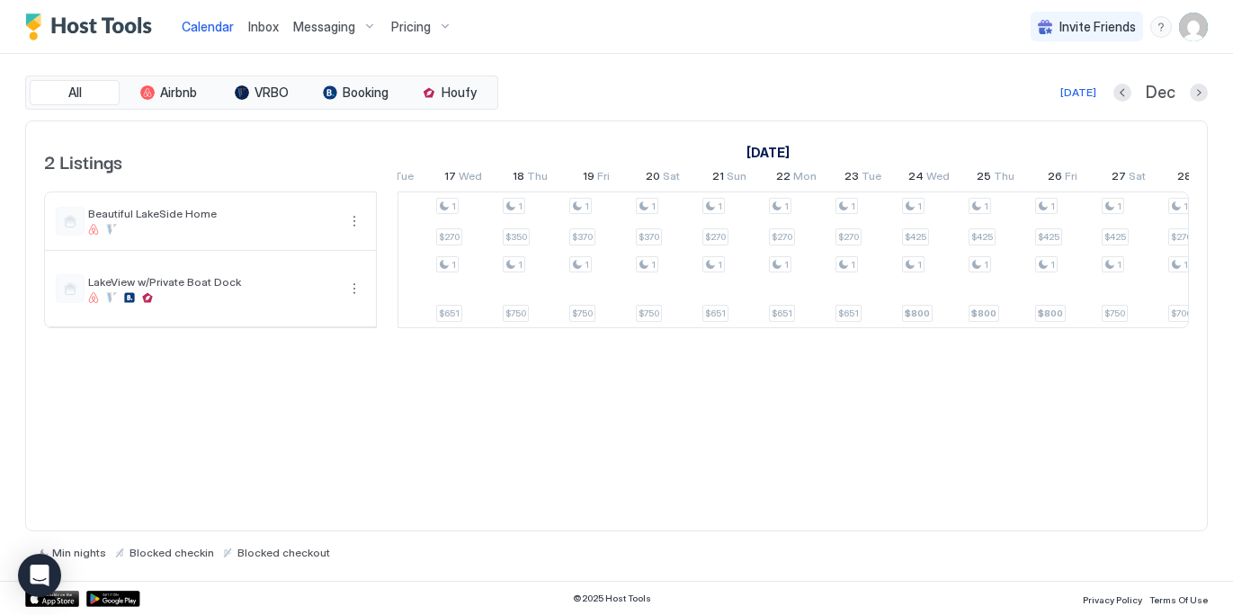
drag, startPoint x: 794, startPoint y: 385, endPoint x: 1171, endPoint y: 343, distance: 379.9
click at [1171, 343] on div "2 Listings [DATE] [DATE] [DATE] 23 Sun 24 Mon 25 Tue 26 Wed 27 Thu 28 Fri 29 Sa…" at bounding box center [616, 326] width 1182 height 412
click at [435, 27] on div "Pricing" at bounding box center [422, 27] width 76 height 31
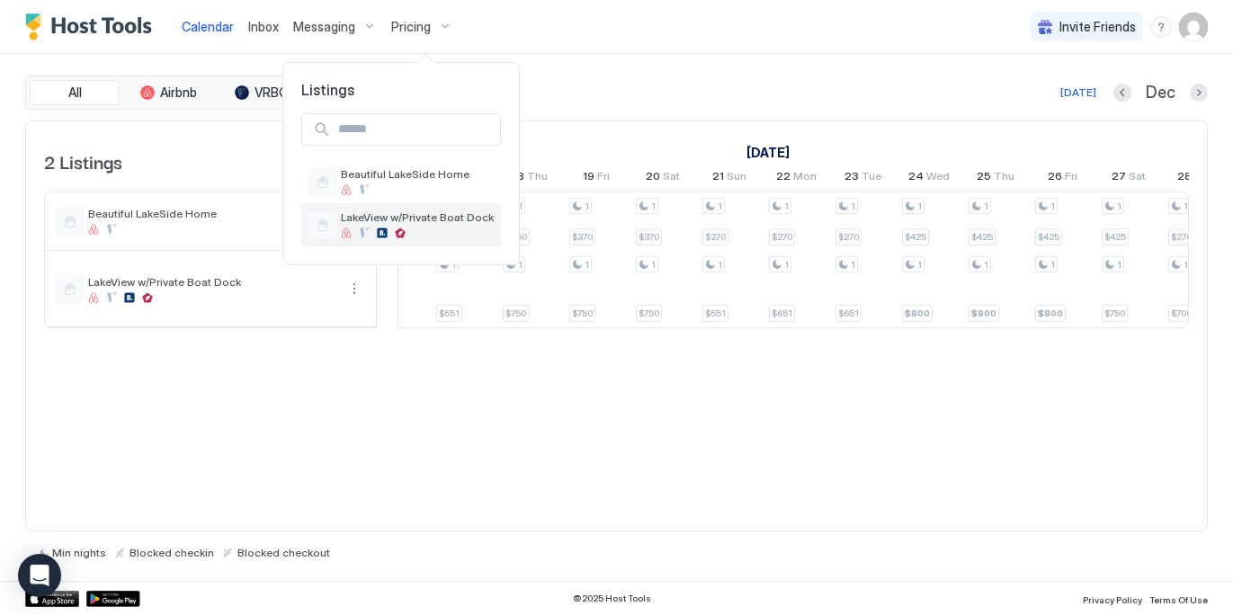
click at [390, 222] on span "LakeView w/Private Boat Dock" at bounding box center [417, 216] width 153 height 13
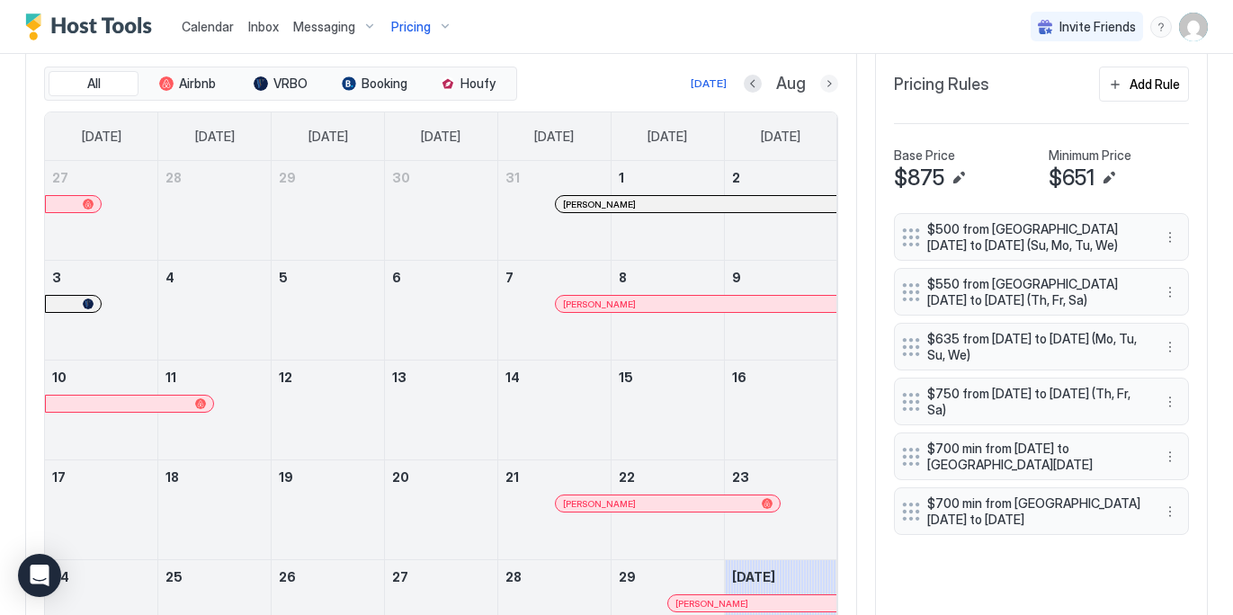
click at [832, 81] on button "Next month" at bounding box center [829, 84] width 18 height 18
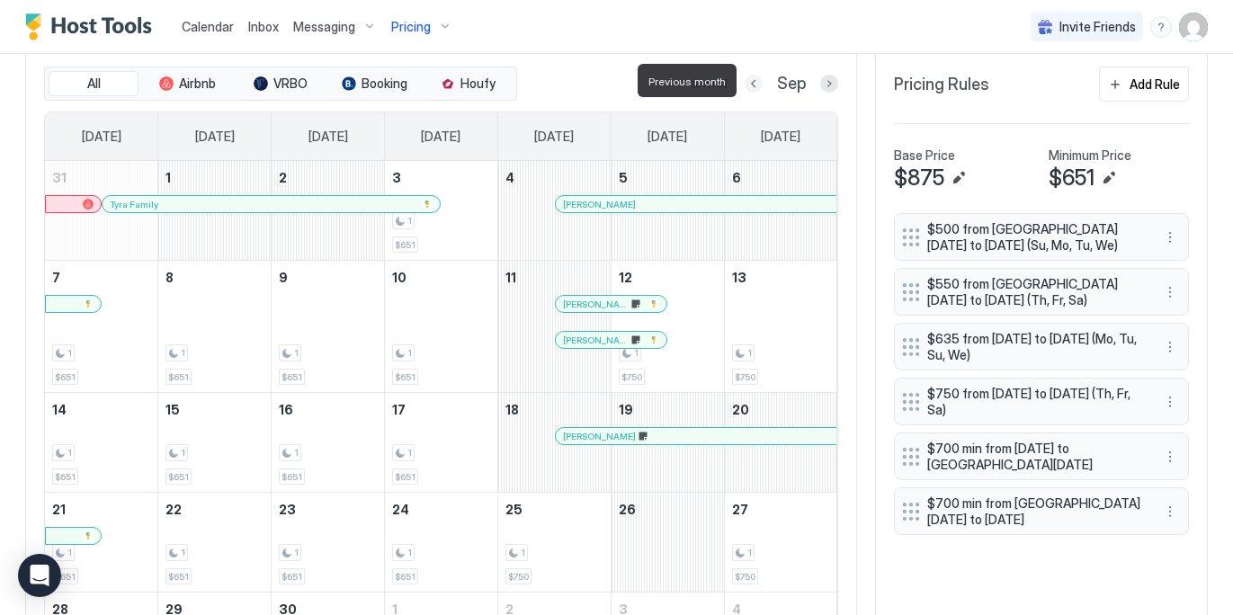
click at [753, 82] on button "Previous month" at bounding box center [753, 84] width 18 height 18
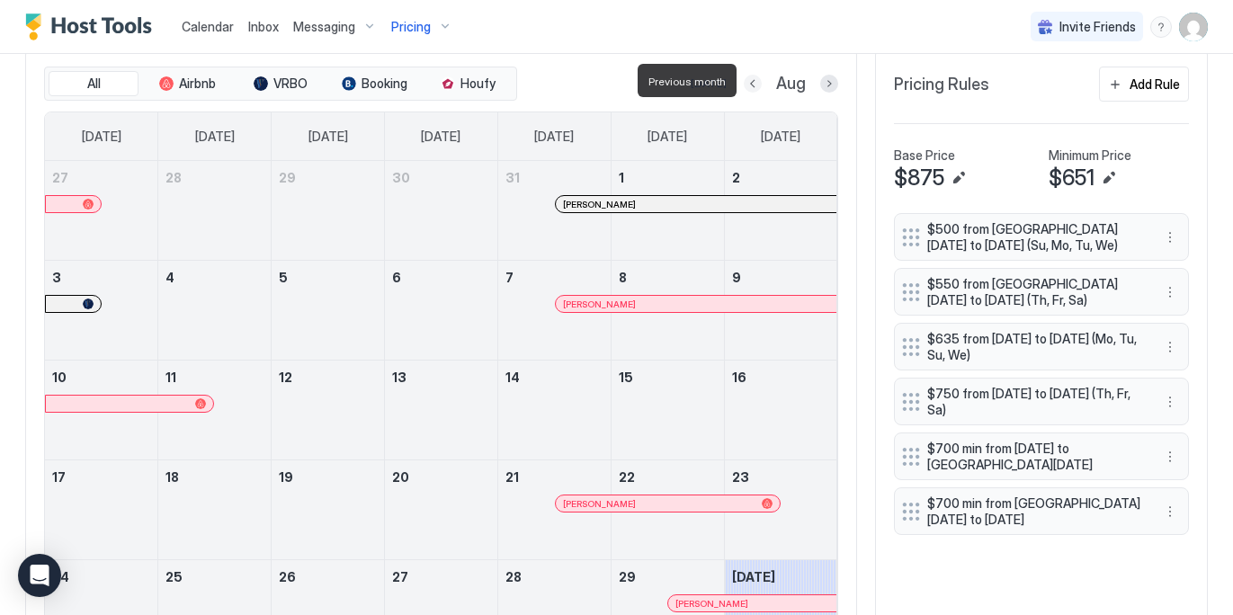
click at [753, 82] on button "Previous month" at bounding box center [752, 84] width 18 height 18
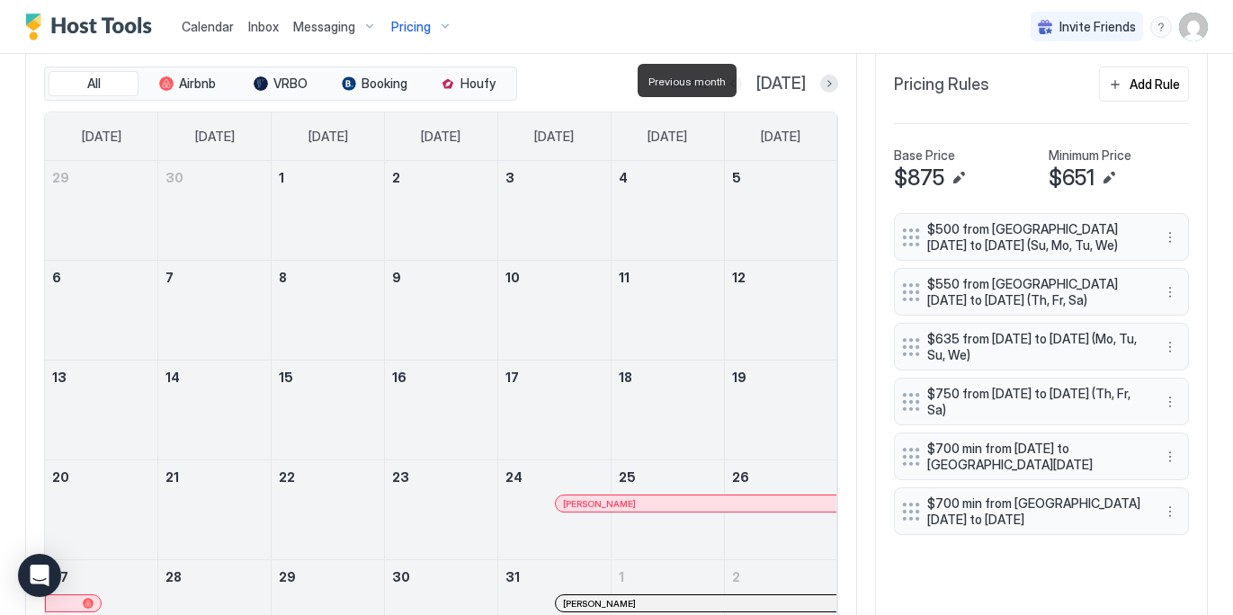
click at [742, 82] on button "Previous month" at bounding box center [733, 84] width 18 height 18
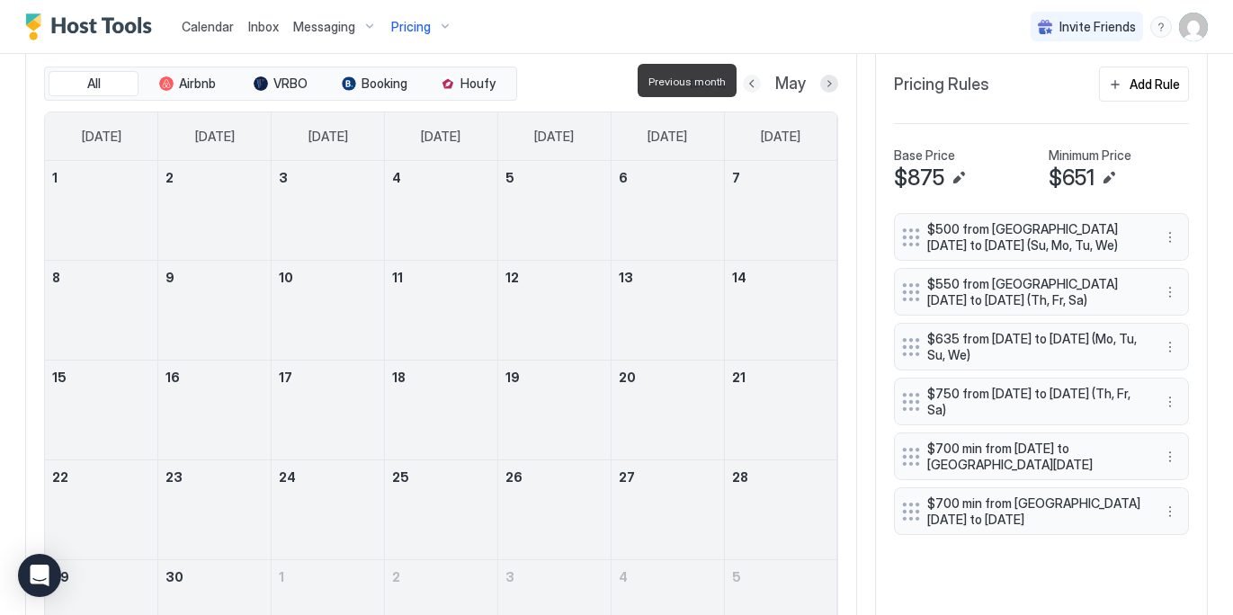
click at [753, 82] on button "Previous month" at bounding box center [752, 84] width 18 height 18
click at [753, 82] on button "Previous month" at bounding box center [757, 84] width 18 height 18
click at [753, 82] on button "Previous month" at bounding box center [754, 84] width 18 height 18
click at [753, 82] on button "Previous month" at bounding box center [755, 84] width 18 height 18
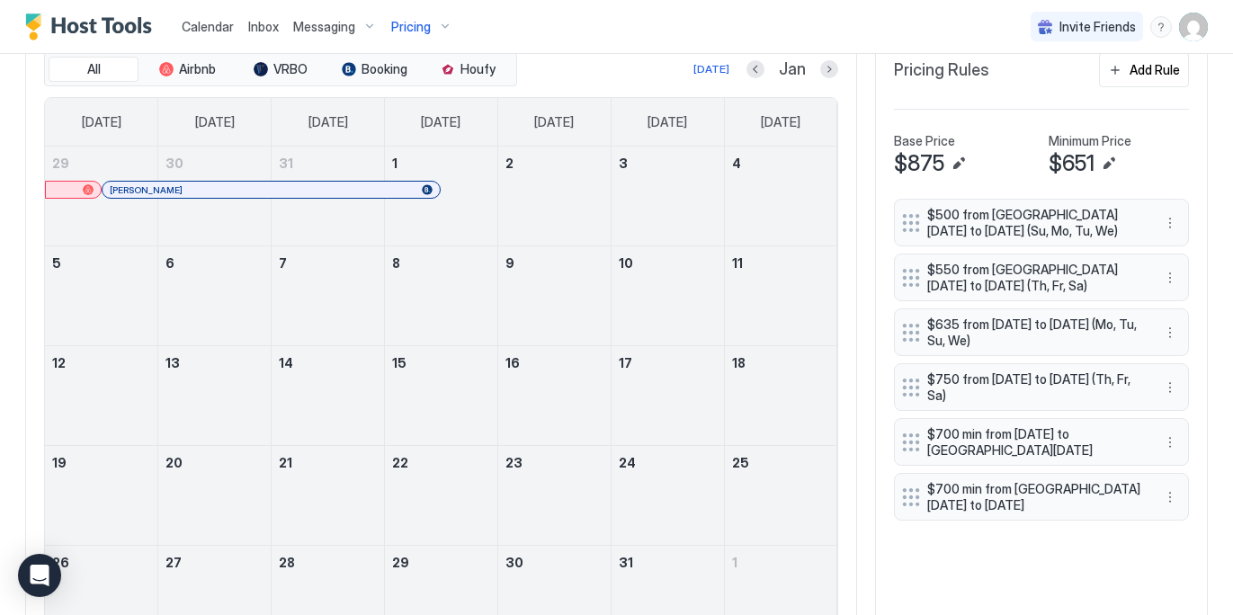
scroll to position [503, 0]
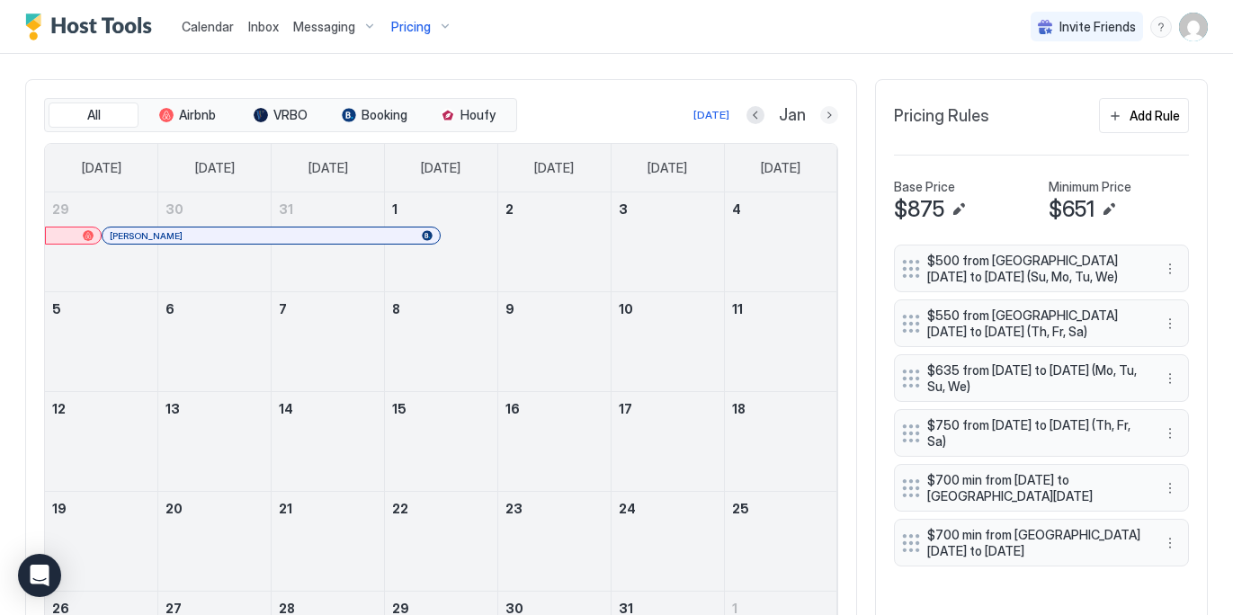
click at [830, 111] on button "Next month" at bounding box center [829, 115] width 18 height 18
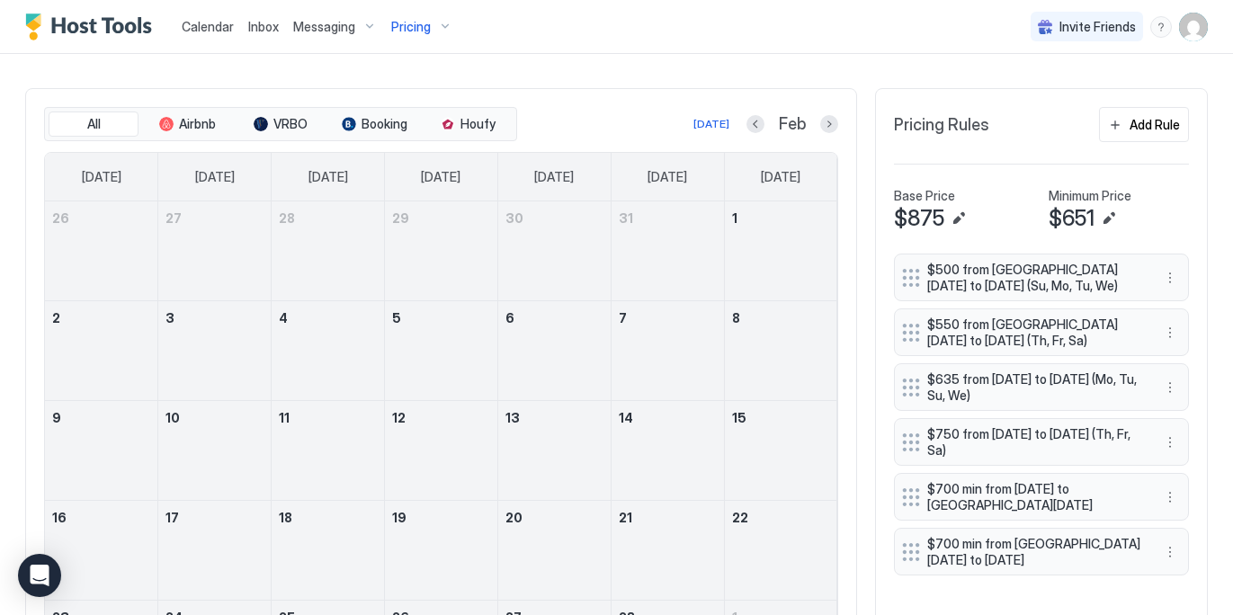
scroll to position [446, 0]
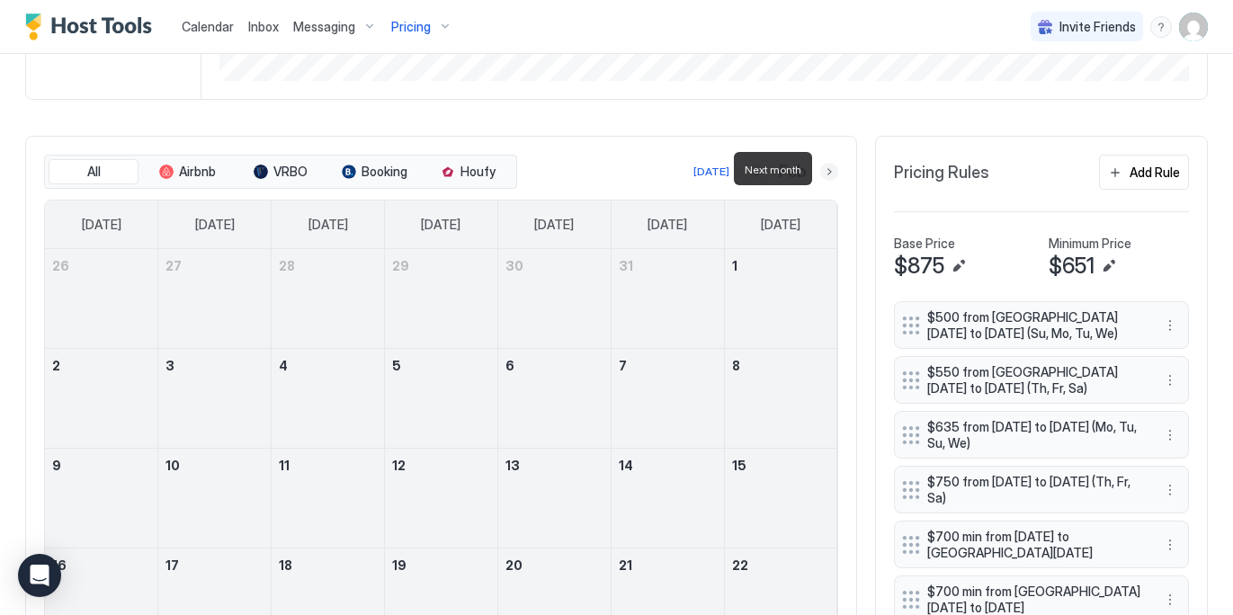
click at [827, 168] on button "Next month" at bounding box center [829, 172] width 18 height 18
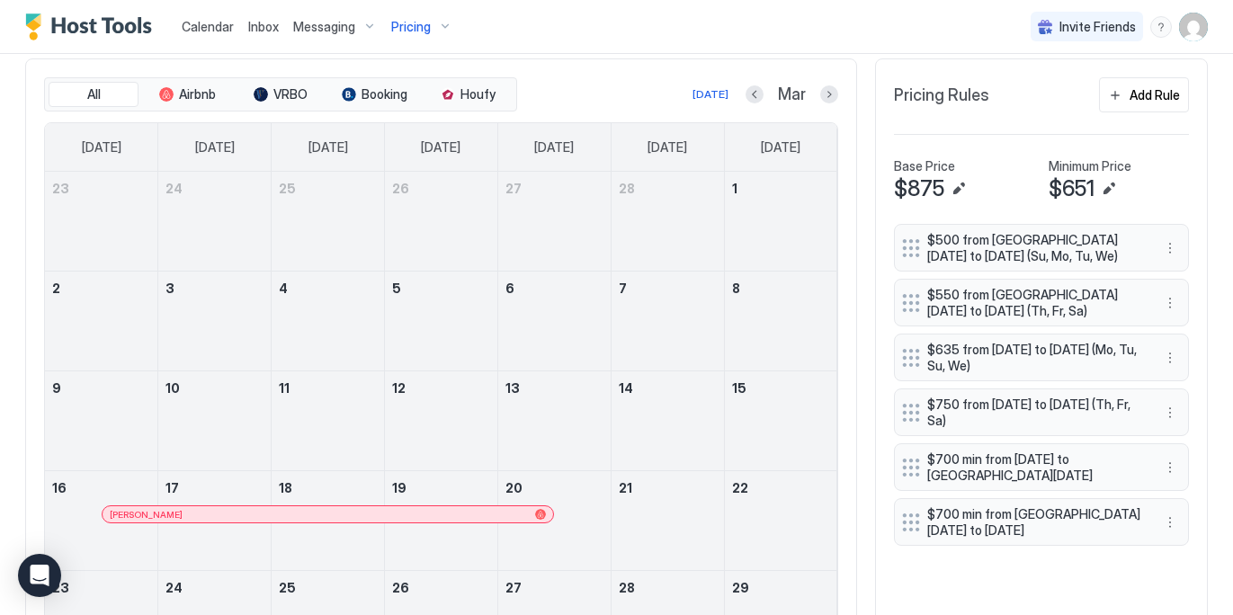
scroll to position [576, 0]
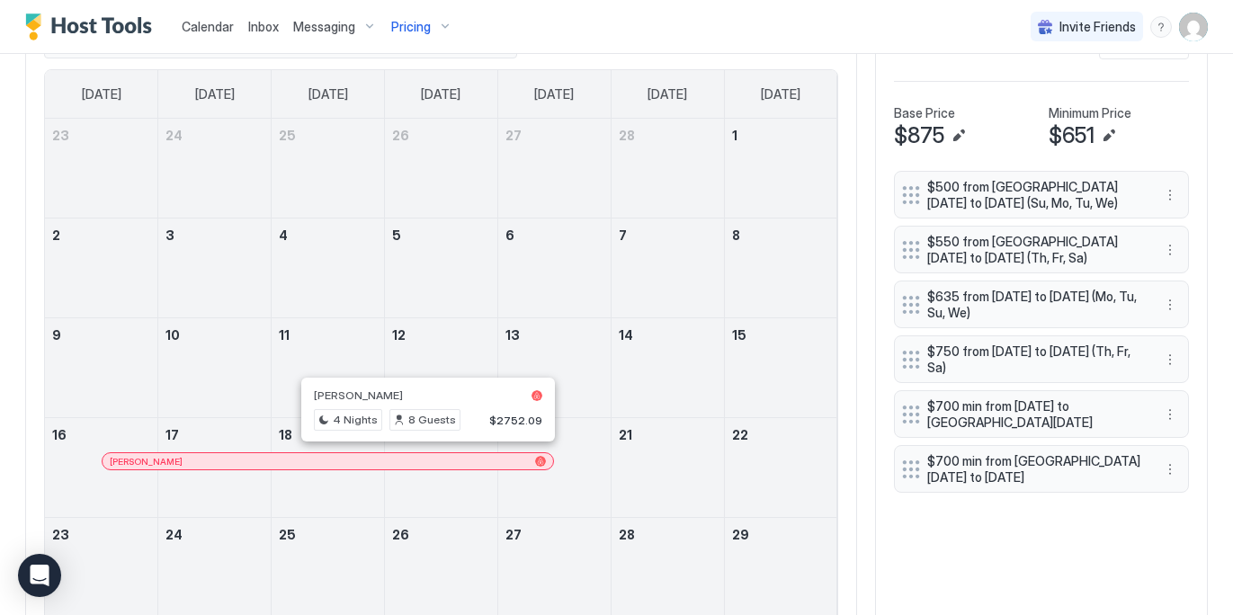
click at [420, 458] on div at bounding box center [421, 461] width 14 height 14
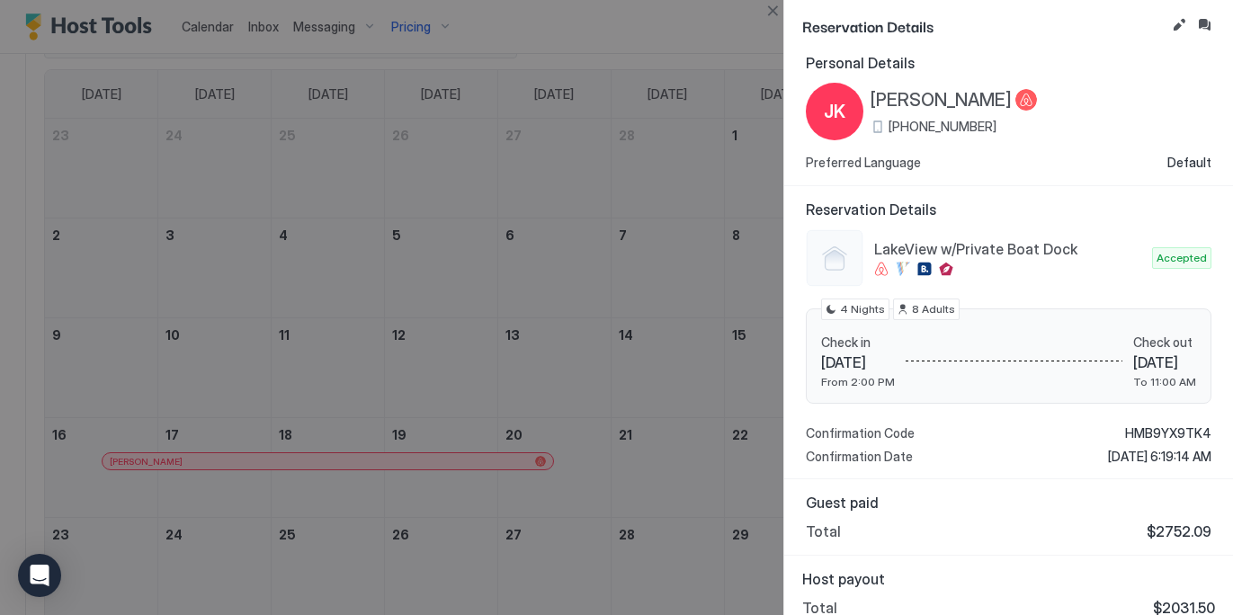
scroll to position [26, 0]
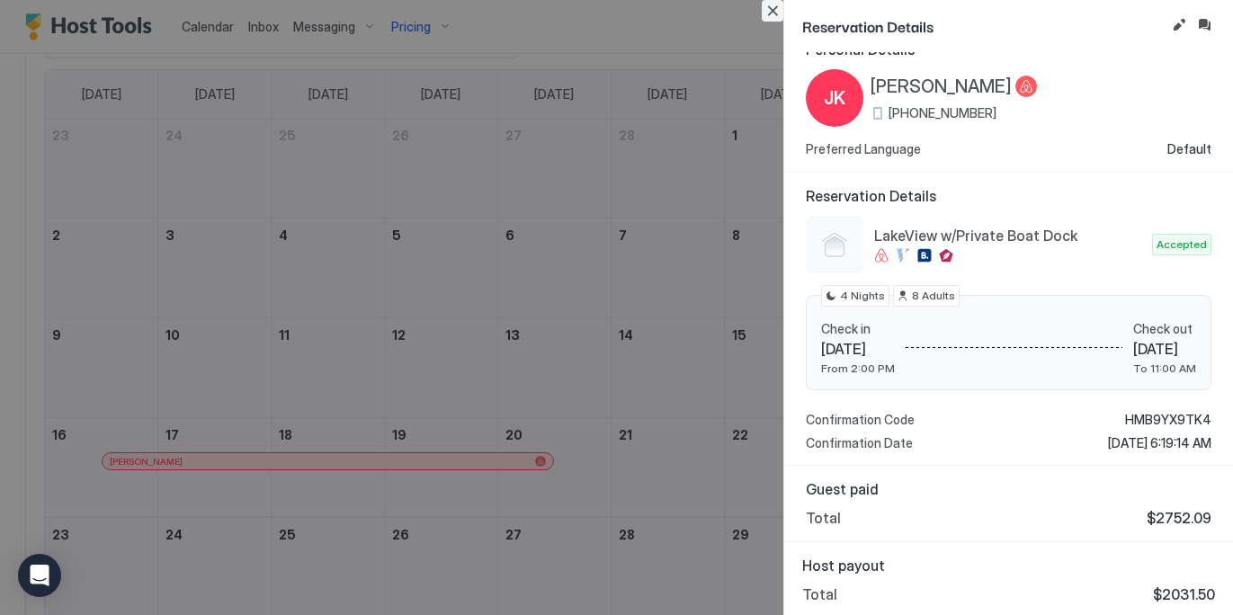
click at [778, 12] on button "Close" at bounding box center [772, 11] width 22 height 22
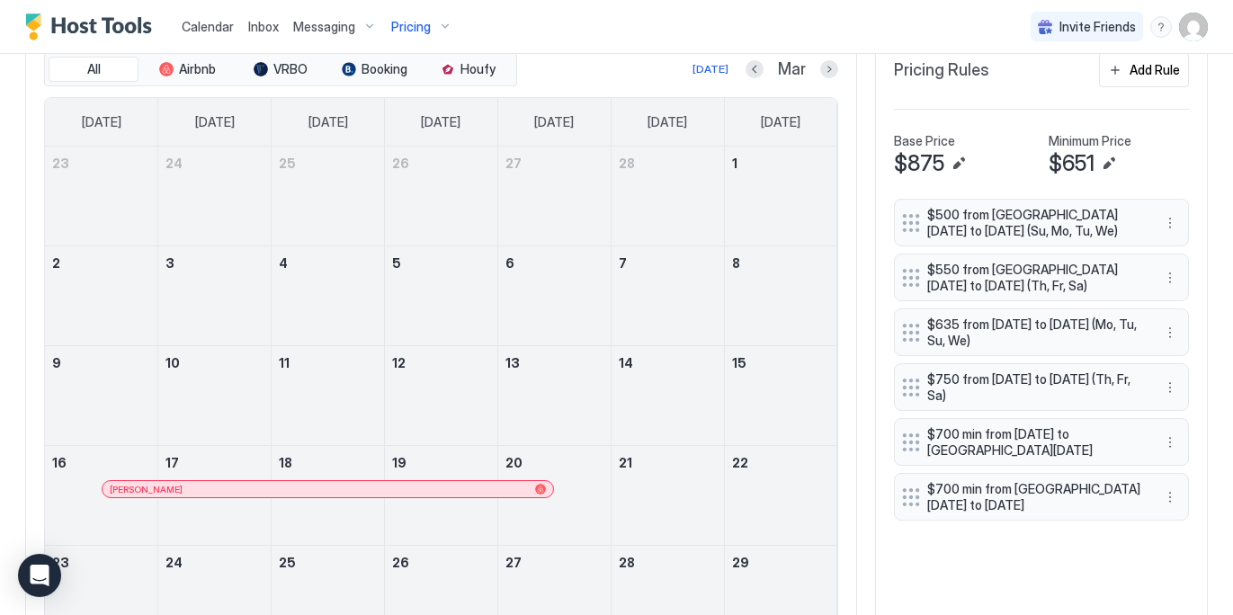
scroll to position [547, 0]
click at [831, 68] on button "Next month" at bounding box center [829, 70] width 18 height 18
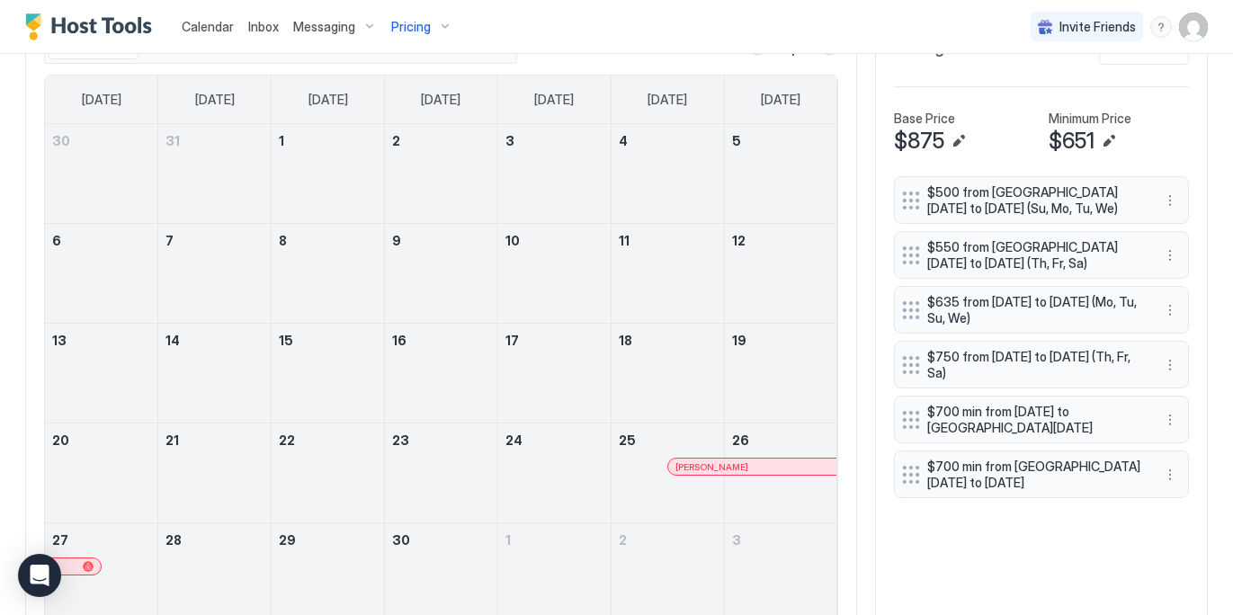
scroll to position [576, 0]
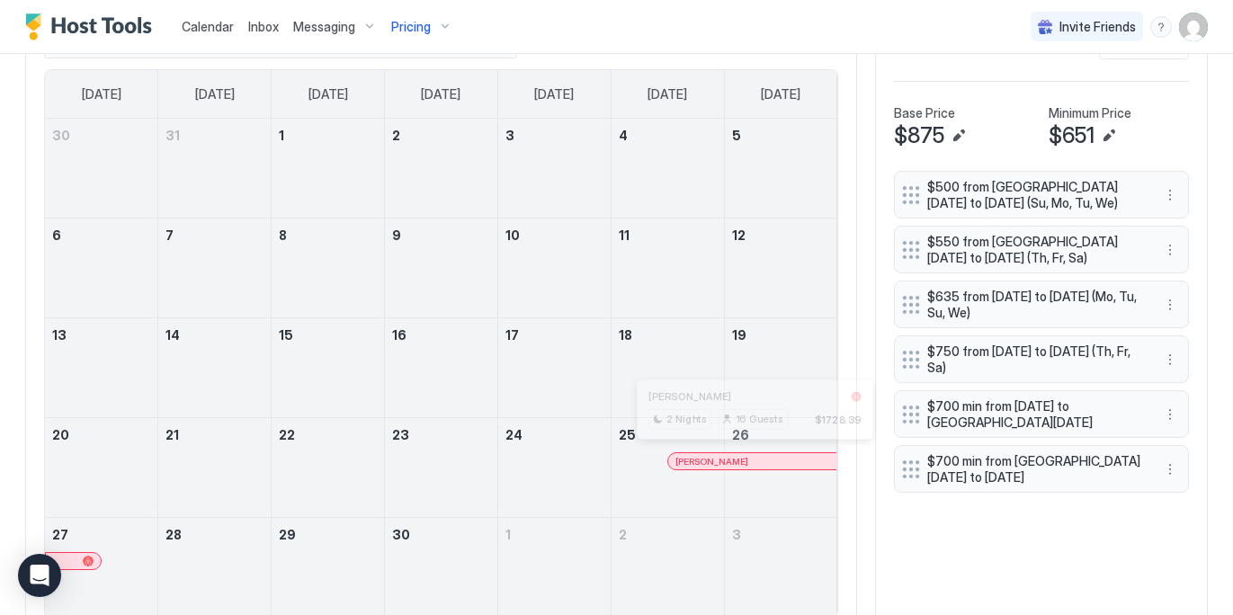
click at [746, 458] on div at bounding box center [747, 461] width 14 height 14
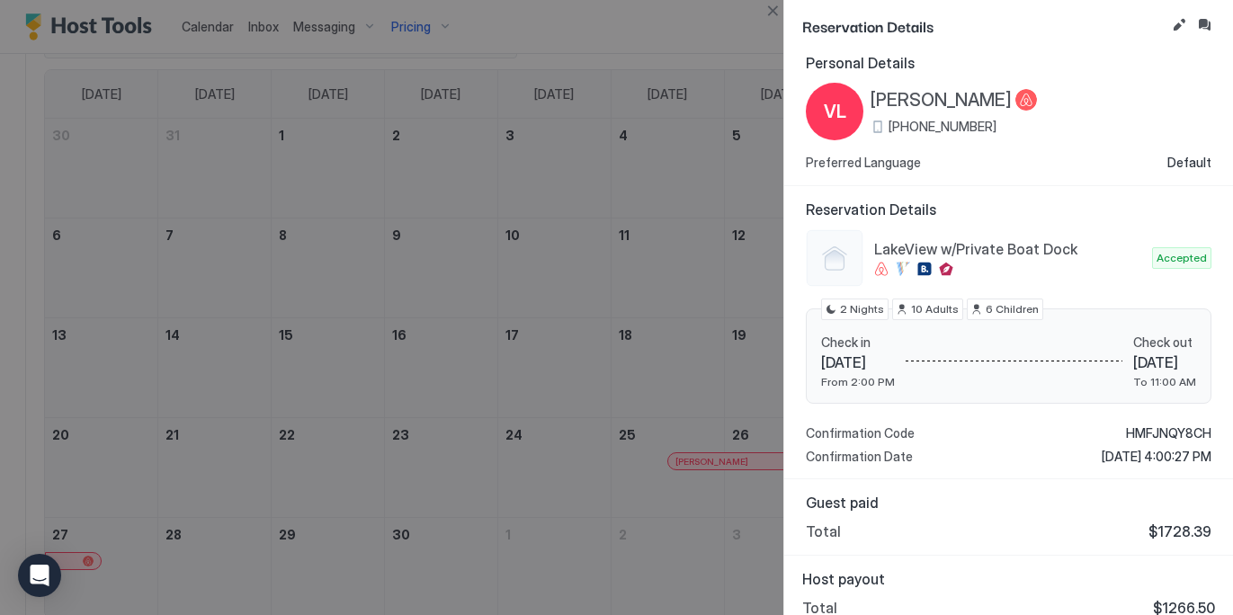
scroll to position [26, 0]
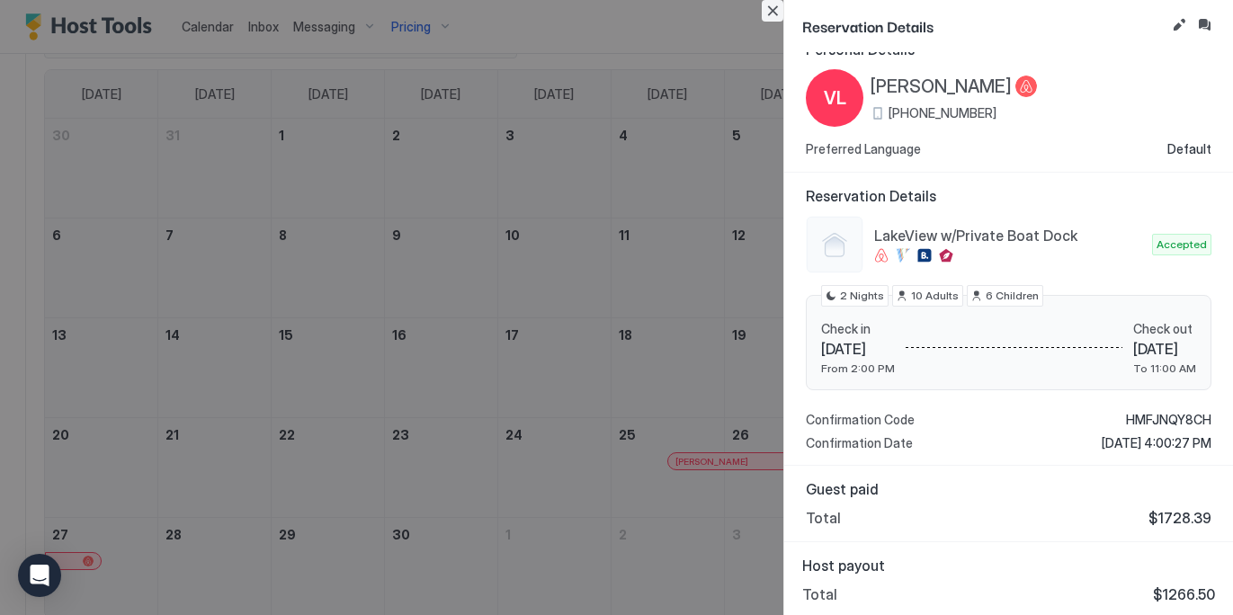
click at [774, 14] on button "Close" at bounding box center [772, 11] width 22 height 22
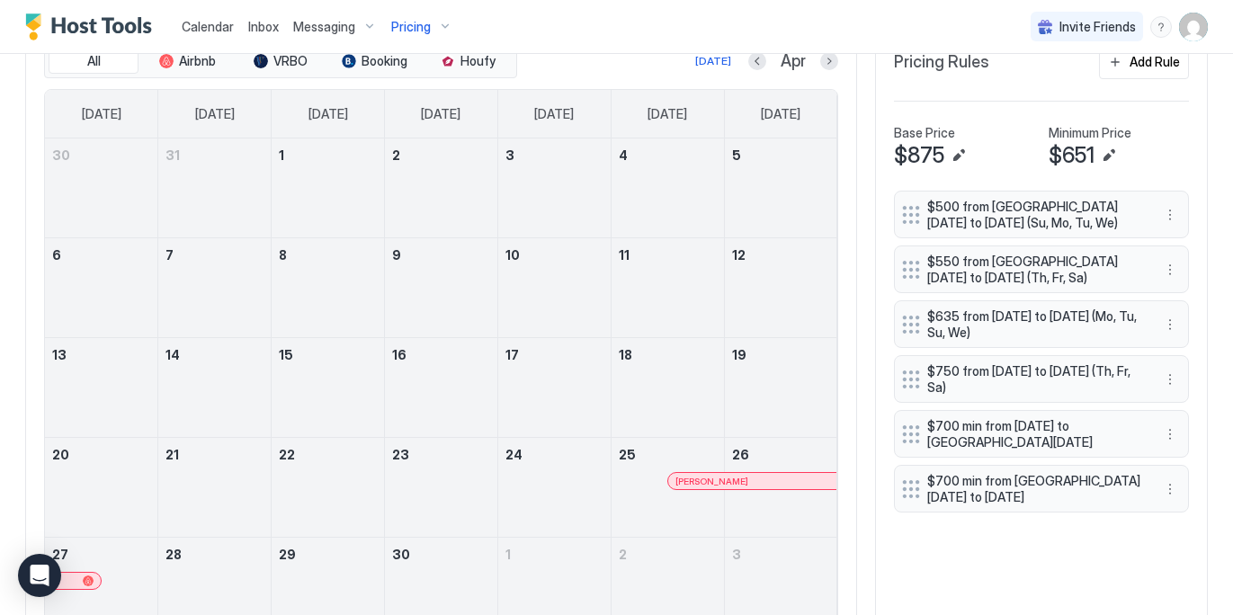
scroll to position [547, 0]
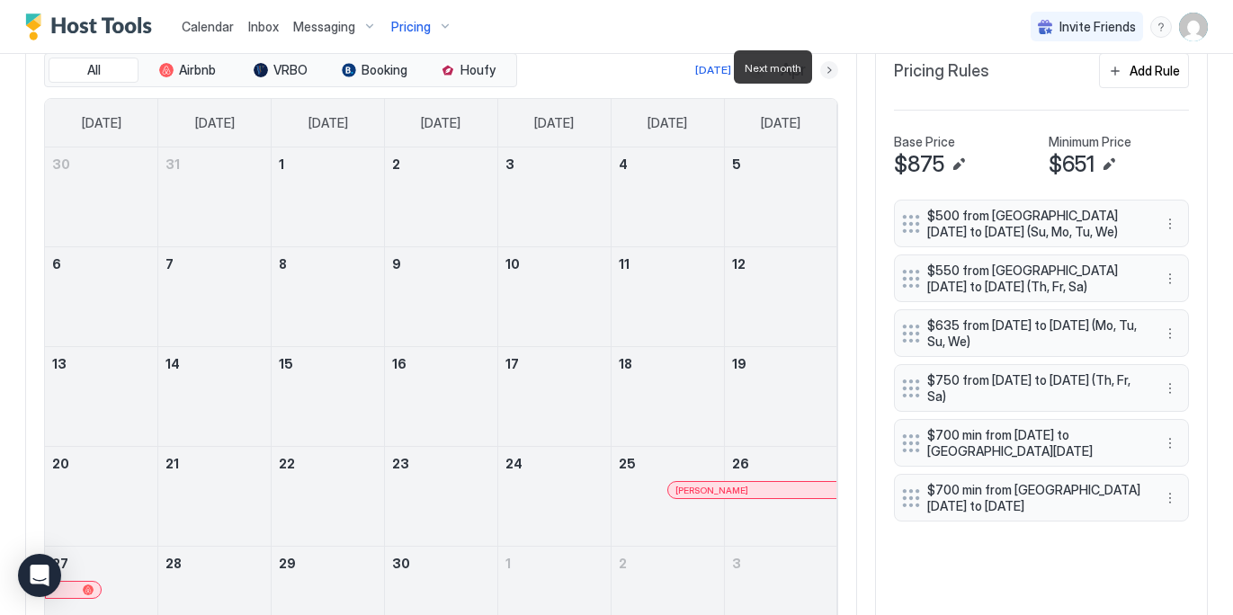
click at [832, 73] on button "Next month" at bounding box center [829, 70] width 18 height 18
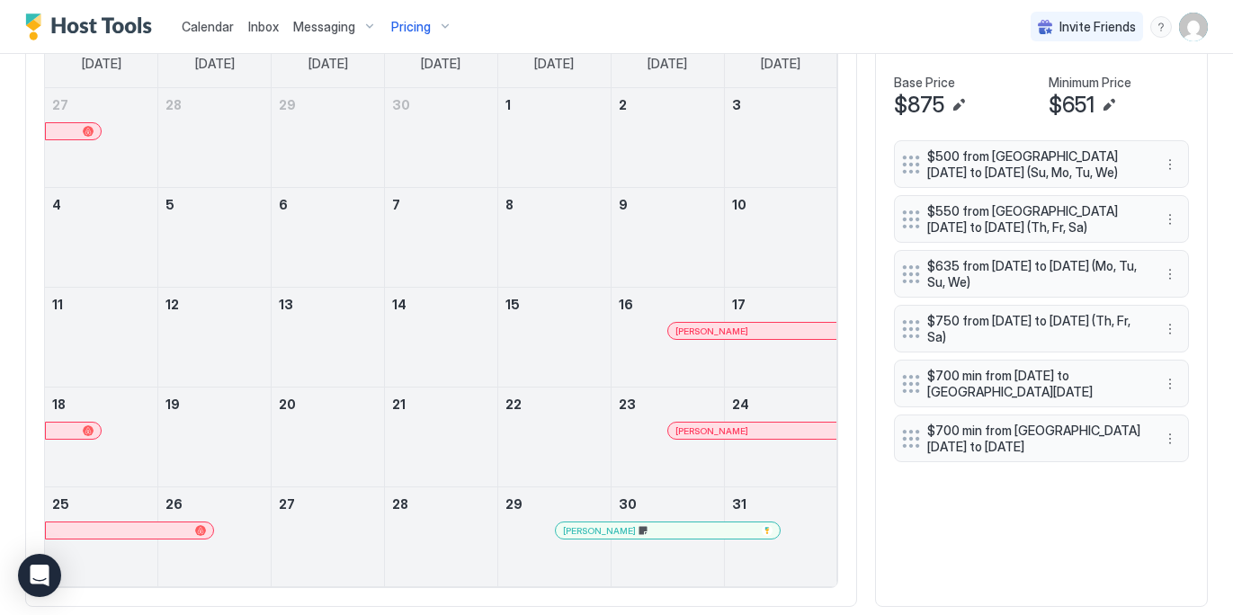
scroll to position [534, 0]
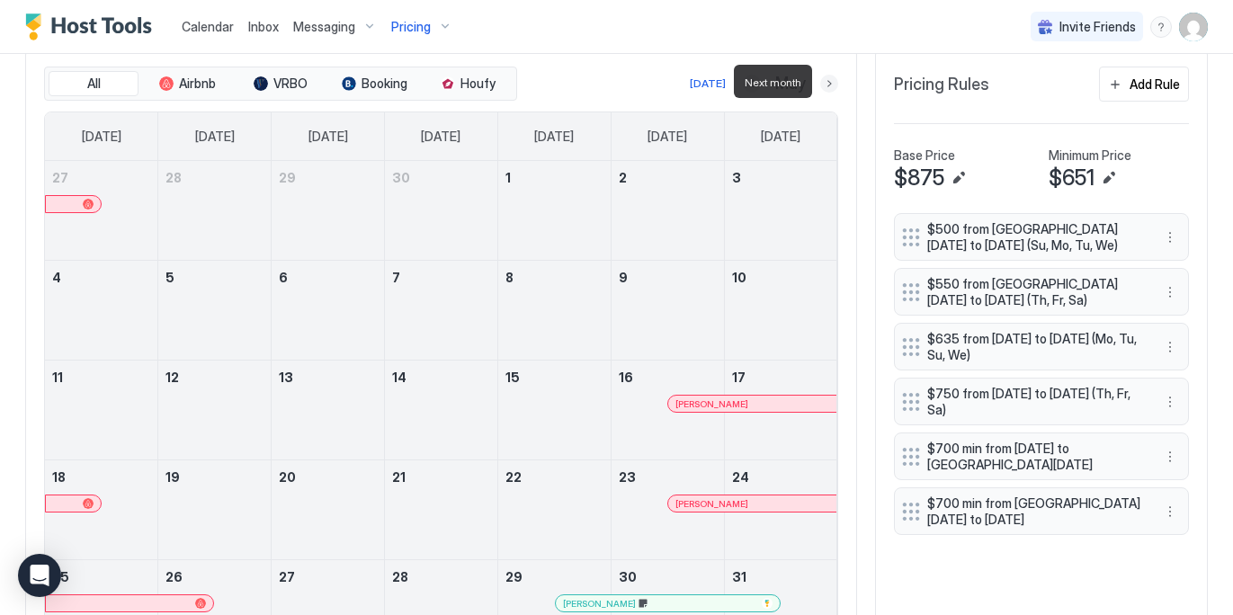
click at [831, 81] on button "Next month" at bounding box center [829, 84] width 18 height 18
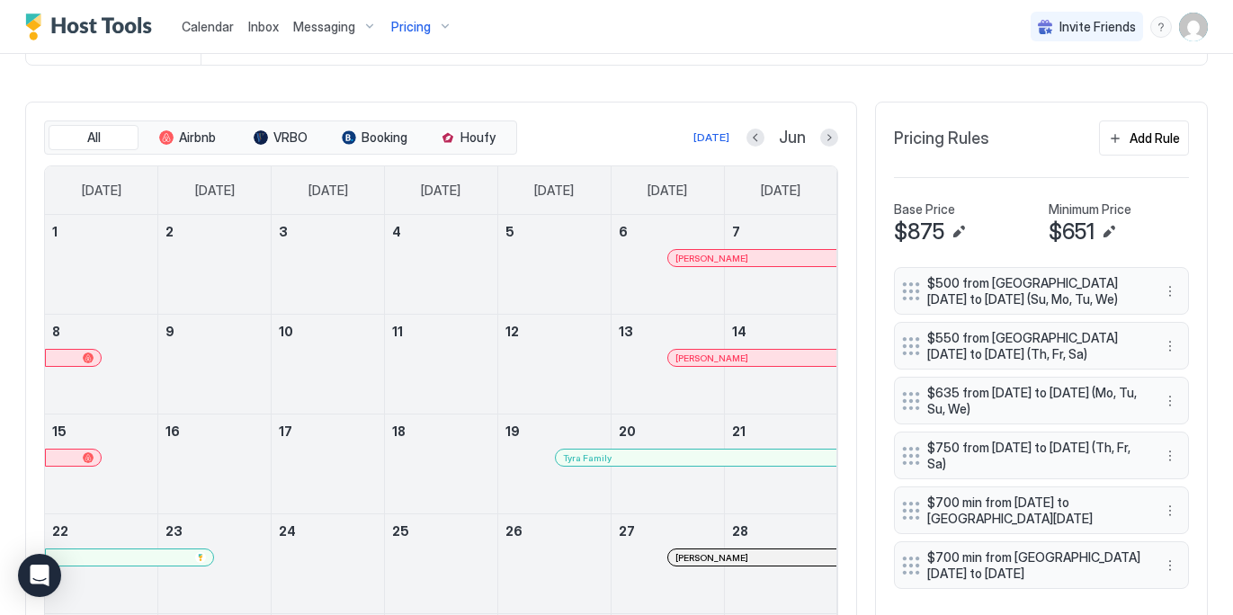
scroll to position [464, 0]
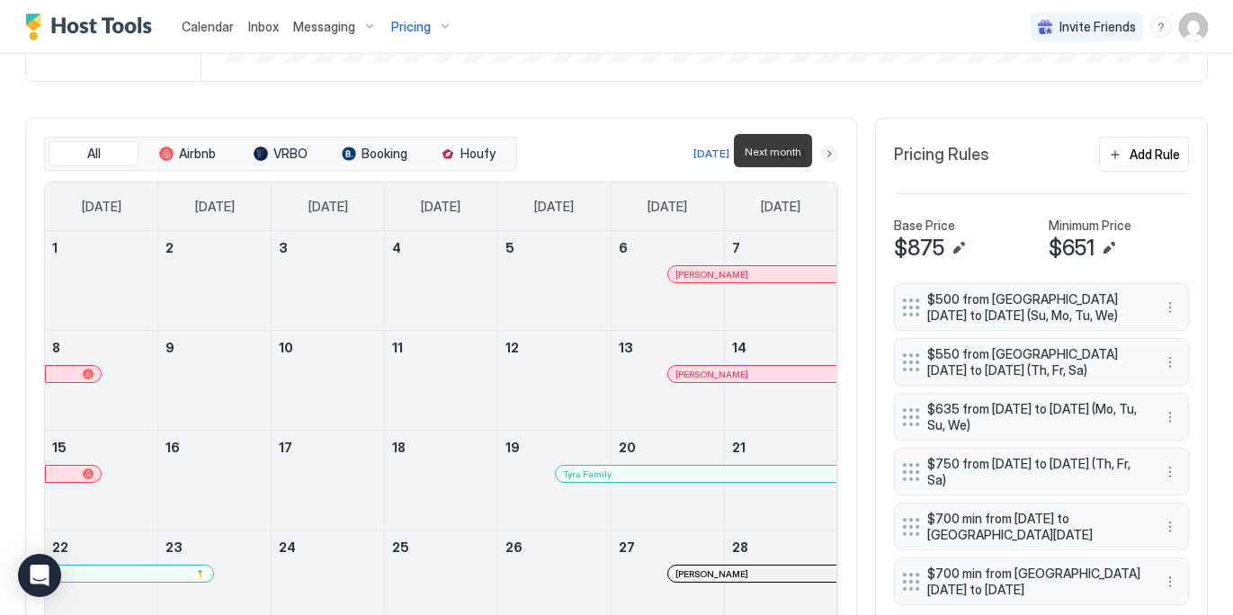
click at [832, 149] on button "Next month" at bounding box center [829, 154] width 18 height 18
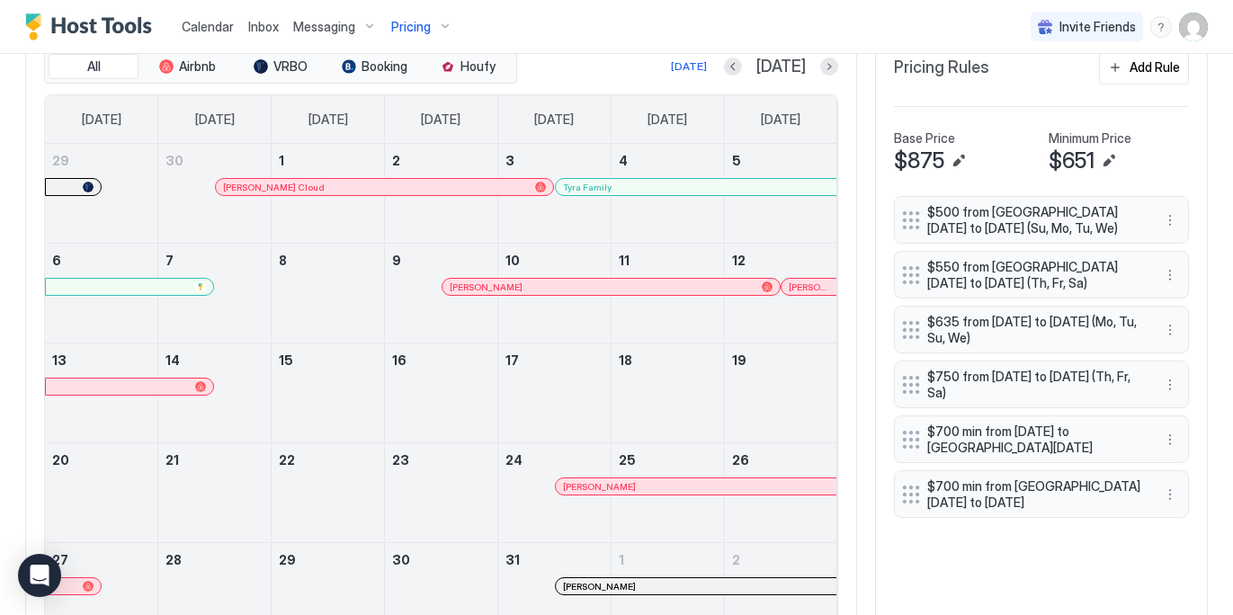
scroll to position [552, 0]
click at [831, 67] on button "Next month" at bounding box center [829, 66] width 18 height 18
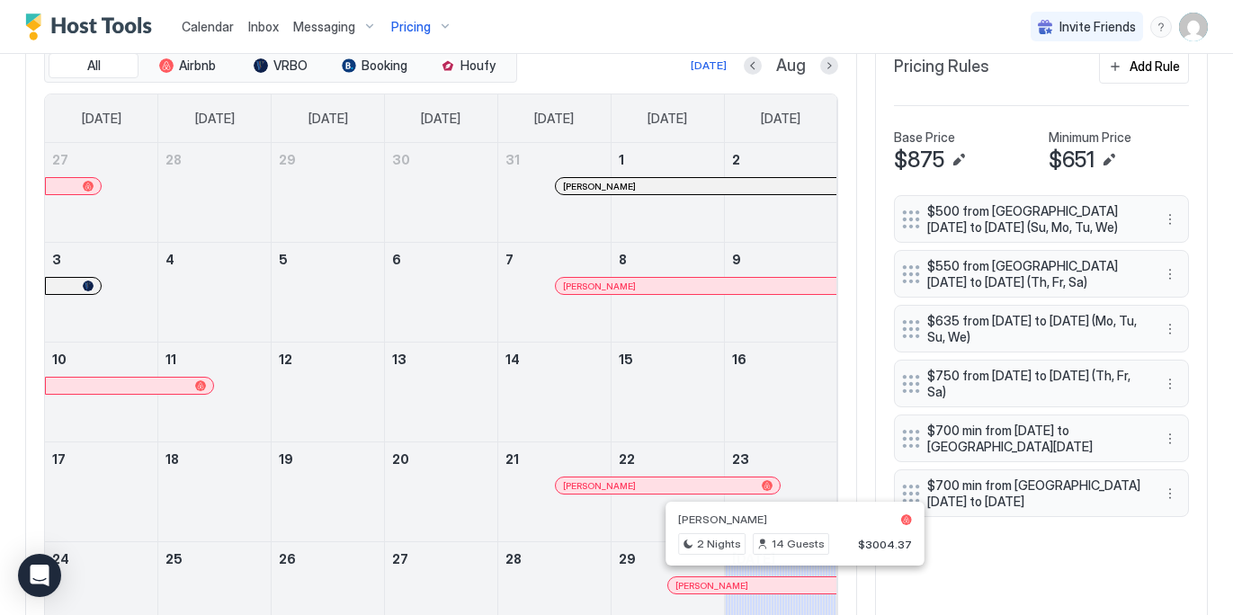
click at [786, 585] on div at bounding box center [786, 585] width 14 height 14
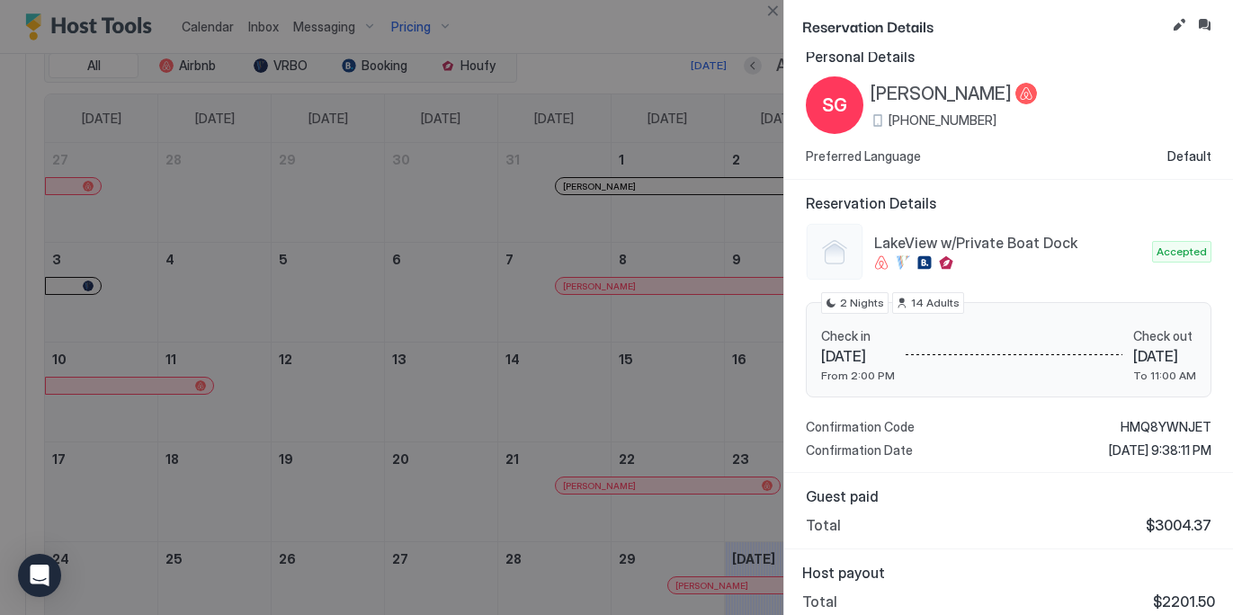
scroll to position [26, 0]
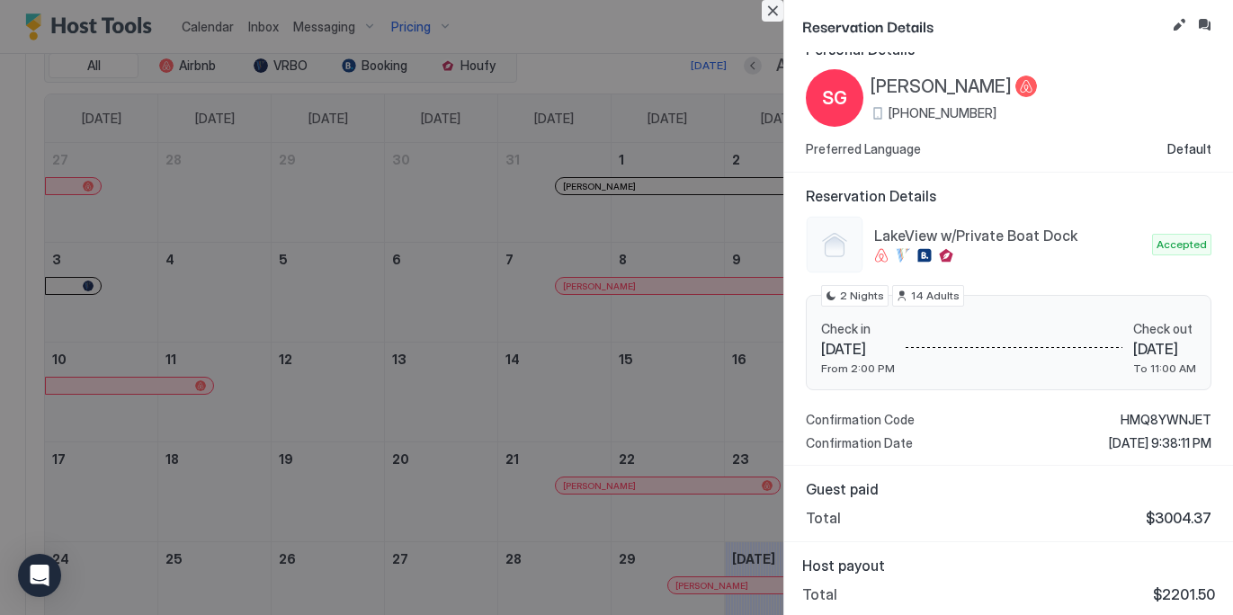
click at [770, 12] on button "Close" at bounding box center [772, 11] width 22 height 22
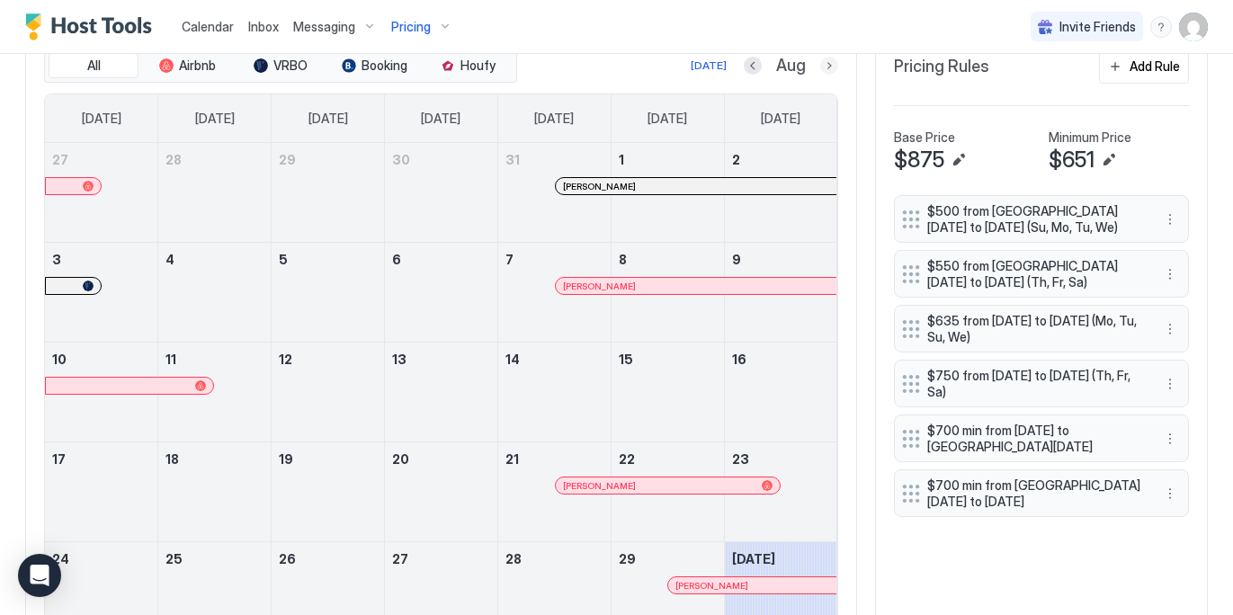
click at [830, 65] on button "Next month" at bounding box center [829, 66] width 18 height 18
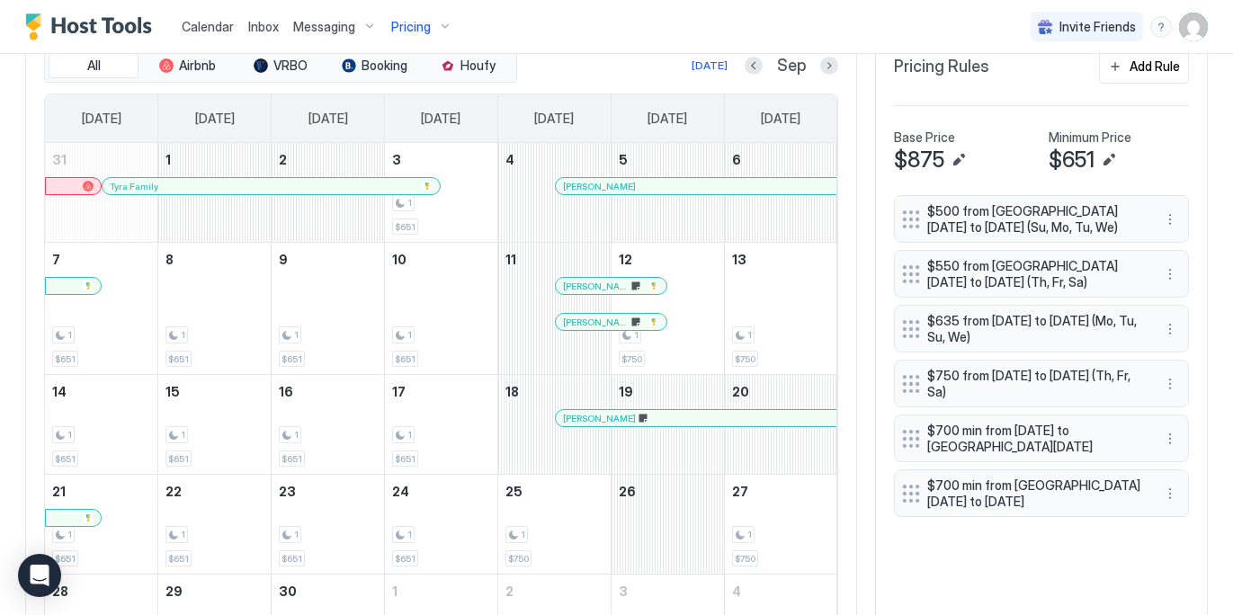
click at [633, 187] on div at bounding box center [634, 186] width 14 height 14
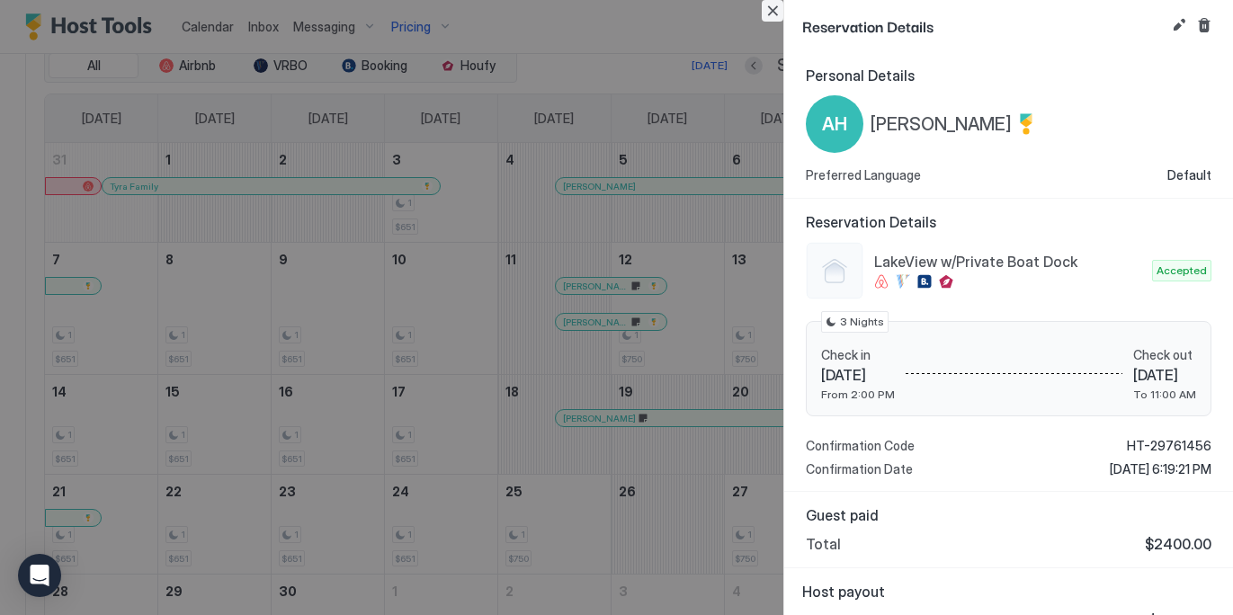
click at [781, 11] on button "Close" at bounding box center [772, 11] width 22 height 22
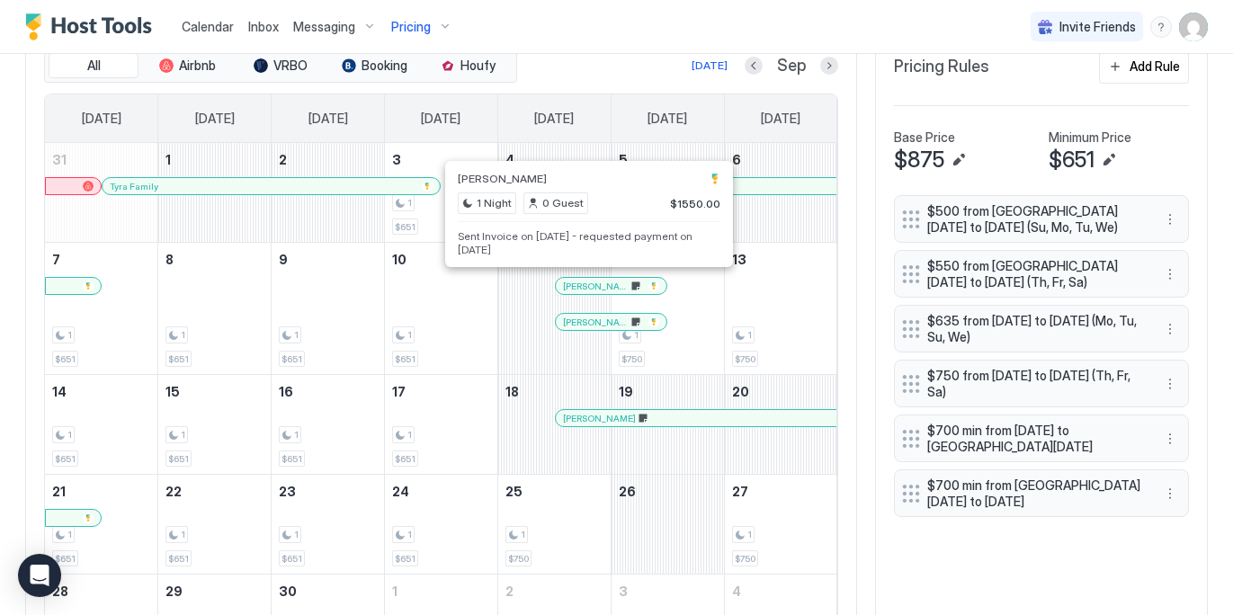
click at [587, 279] on div at bounding box center [588, 286] width 14 height 14
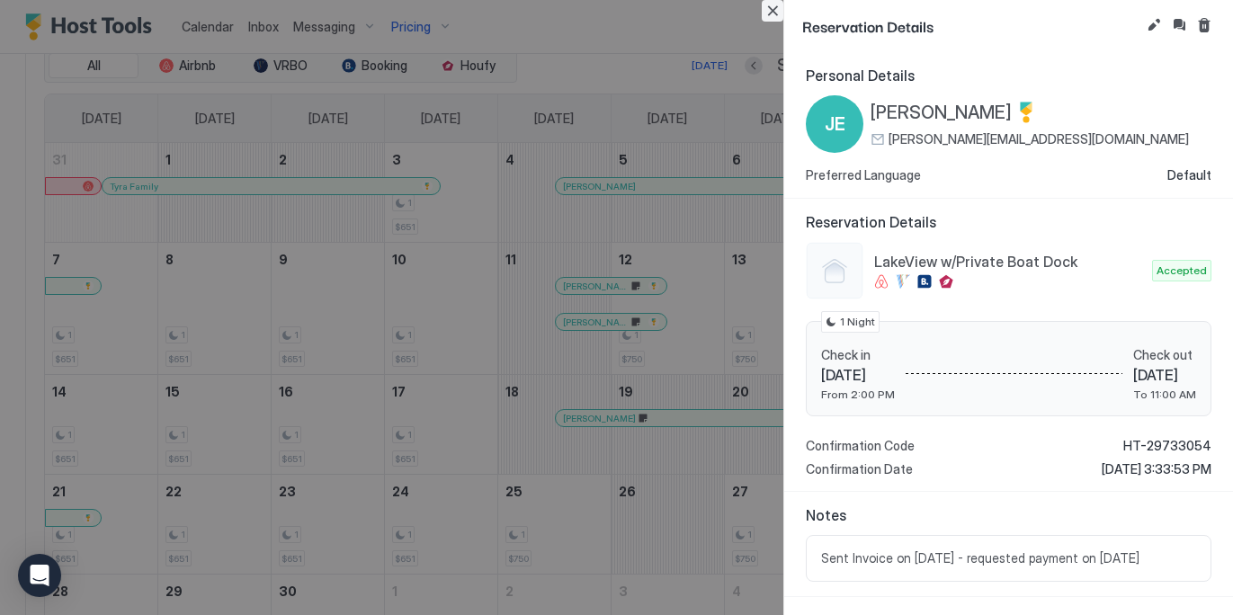
click at [768, 9] on button "Close" at bounding box center [772, 11] width 22 height 22
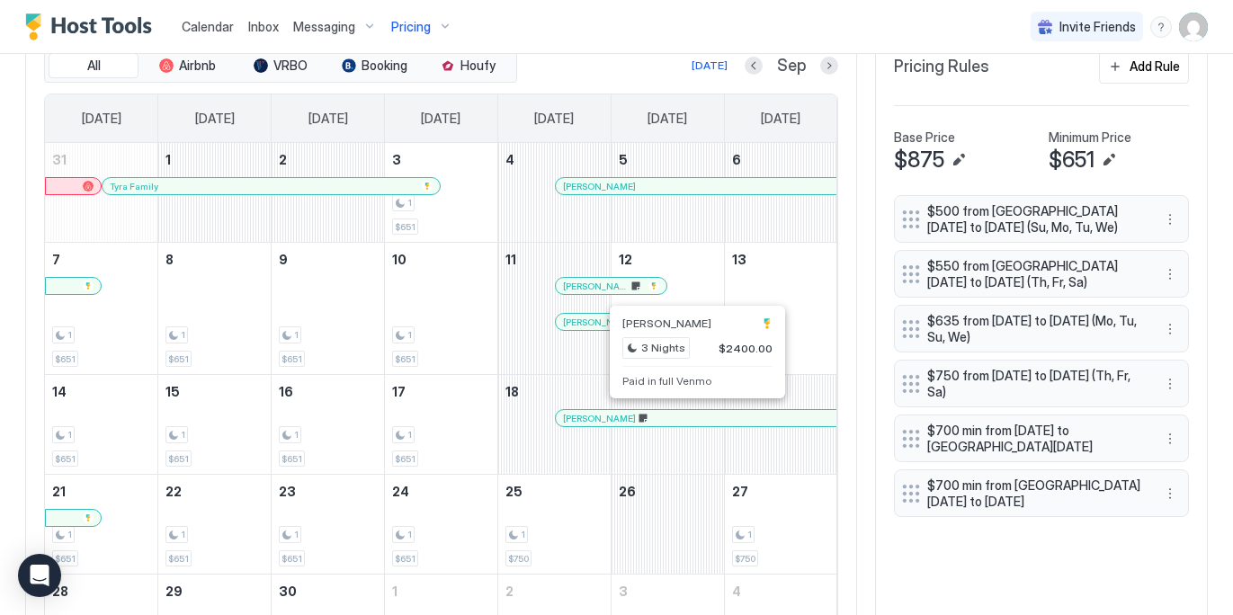
click at [692, 414] on div at bounding box center [693, 418] width 14 height 14
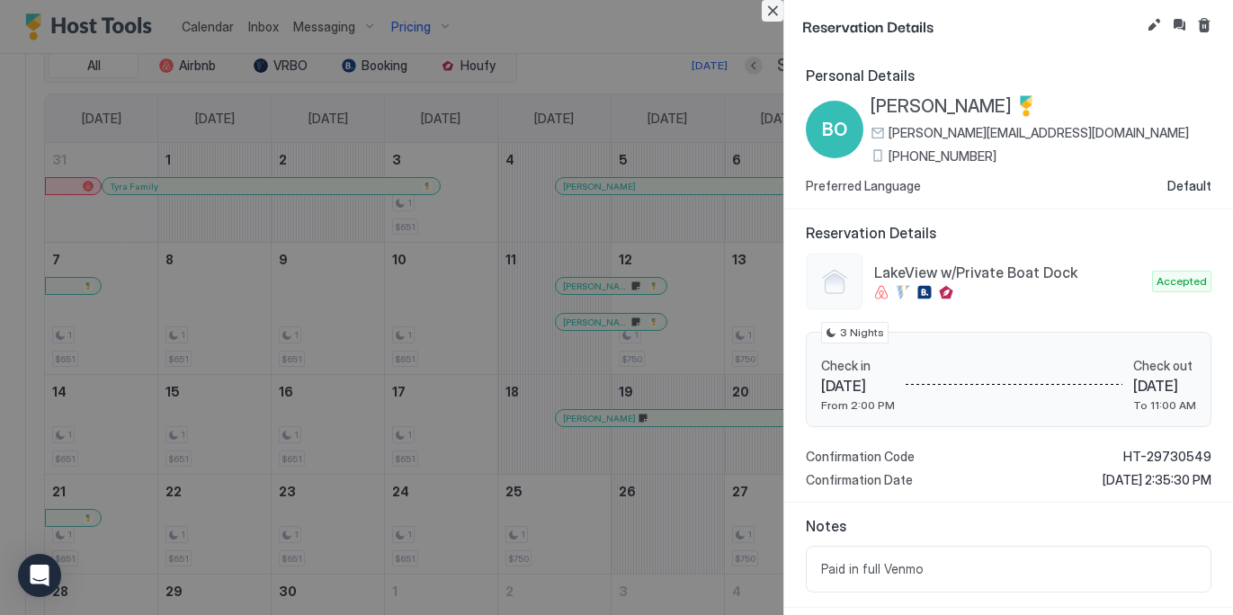
click at [778, 10] on button "Close" at bounding box center [772, 11] width 22 height 22
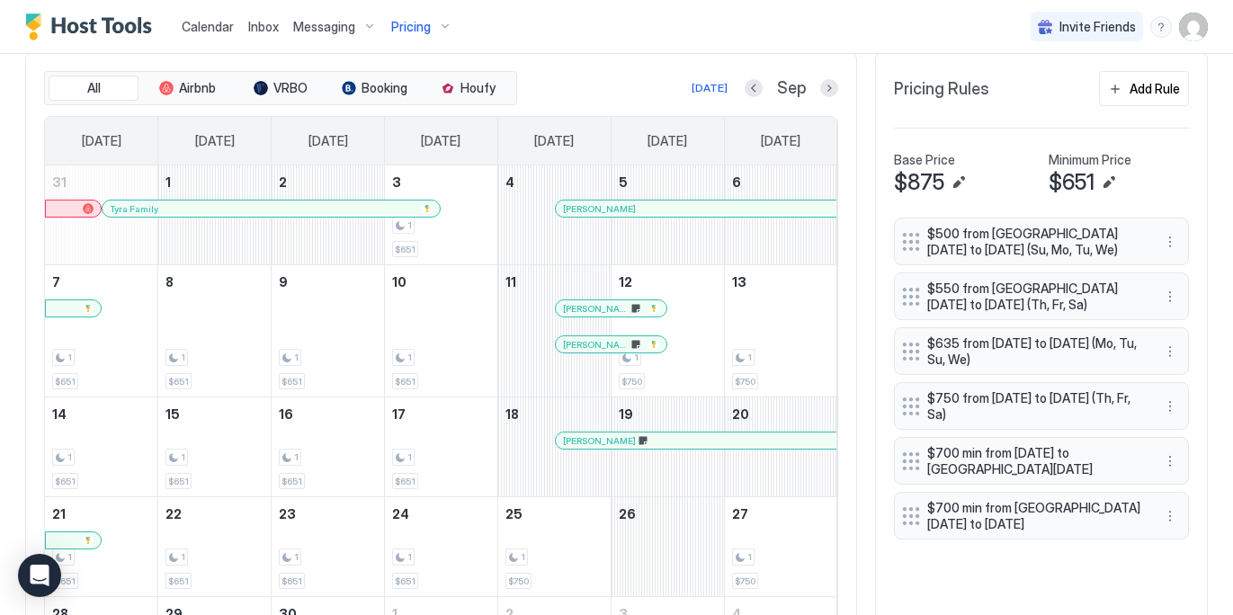
scroll to position [521, 0]
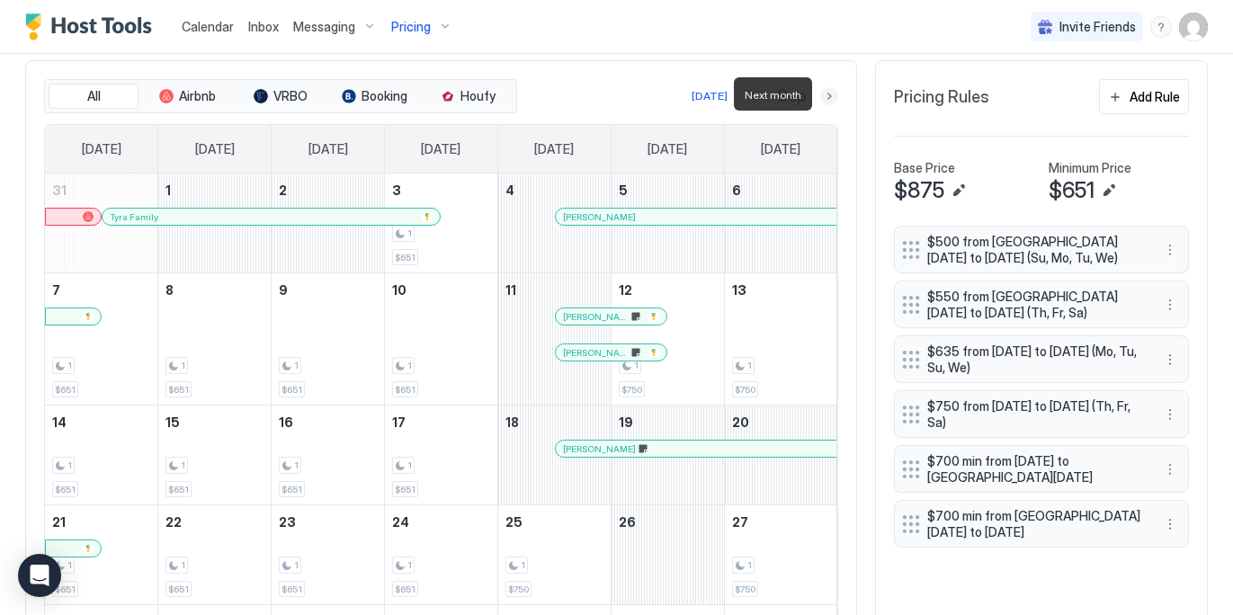
click at [827, 95] on button "Next month" at bounding box center [829, 96] width 18 height 18
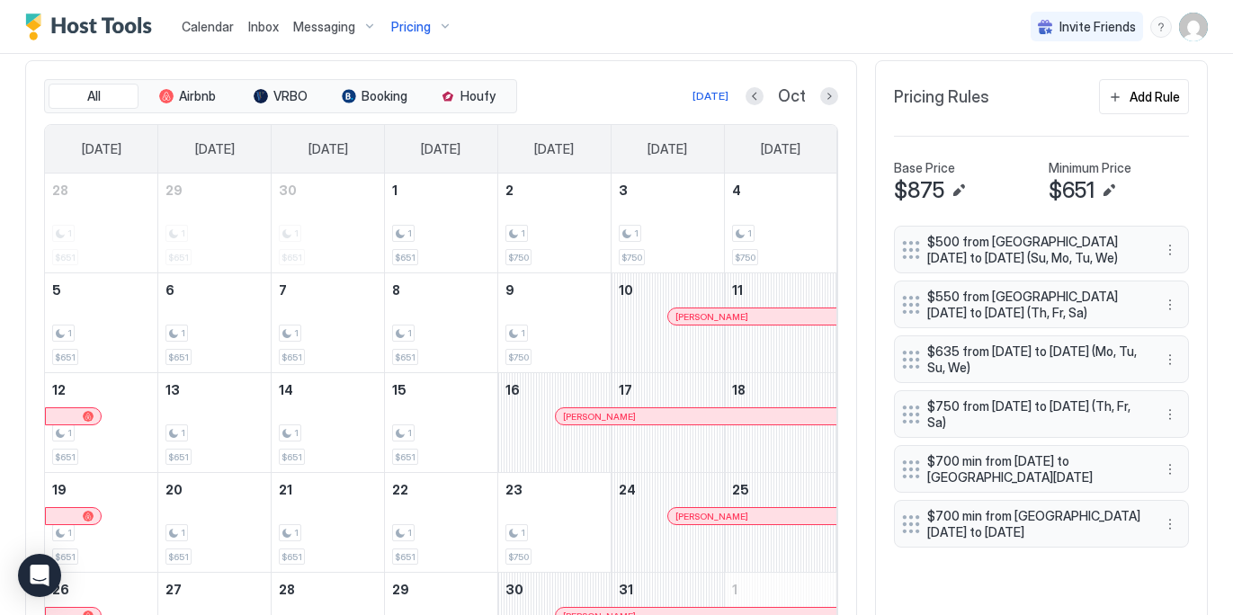
click at [783, 314] on div at bounding box center [784, 316] width 14 height 14
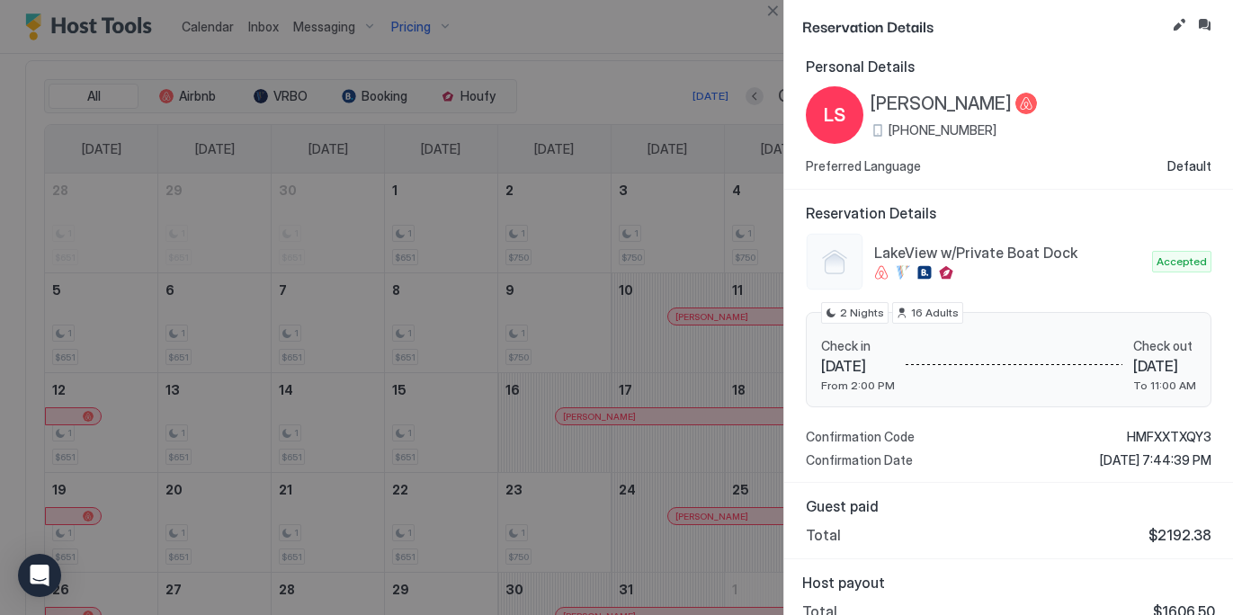
scroll to position [26, 0]
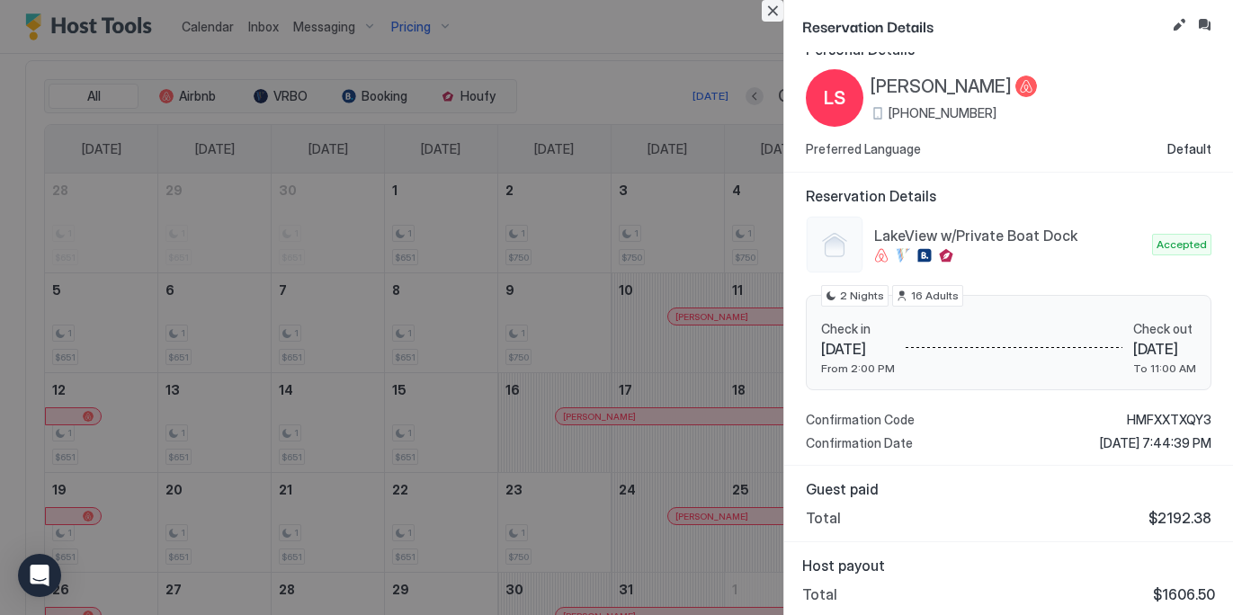
click at [771, 5] on button "Close" at bounding box center [772, 11] width 22 height 22
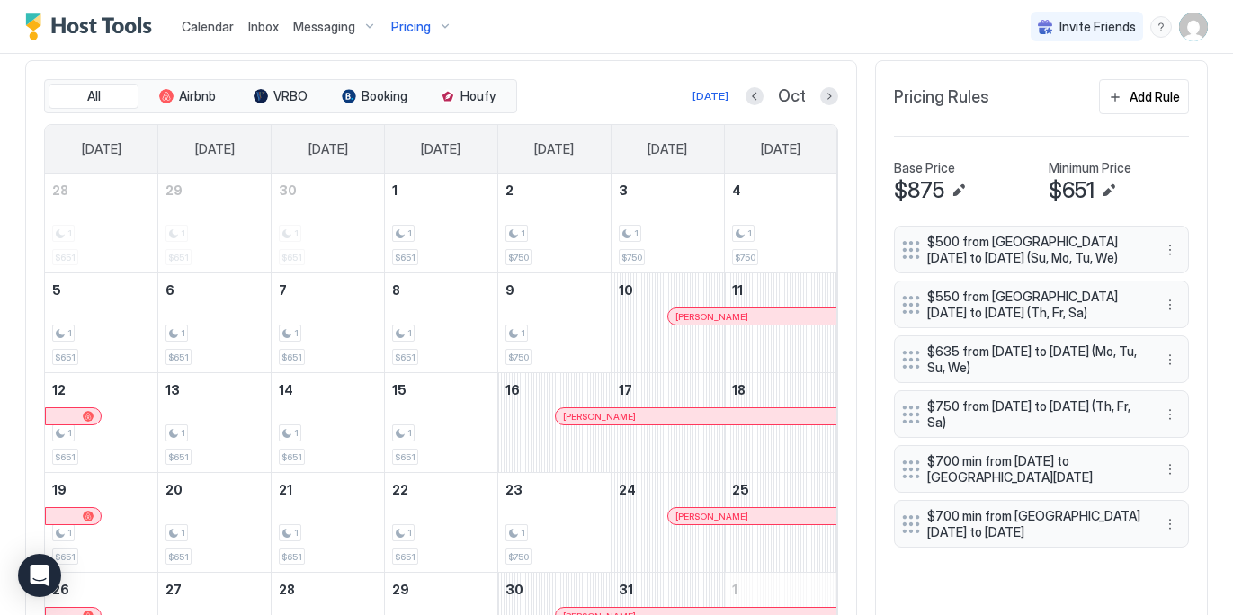
click at [725, 414] on div at bounding box center [726, 416] width 14 height 14
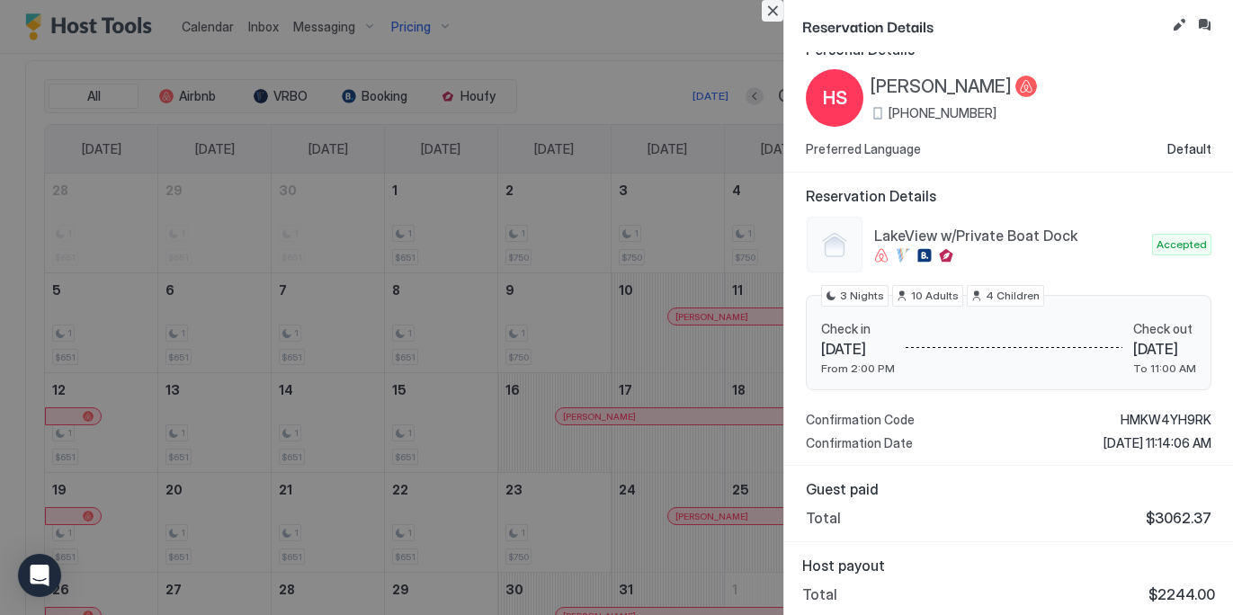
click at [770, 13] on button "Close" at bounding box center [772, 11] width 22 height 22
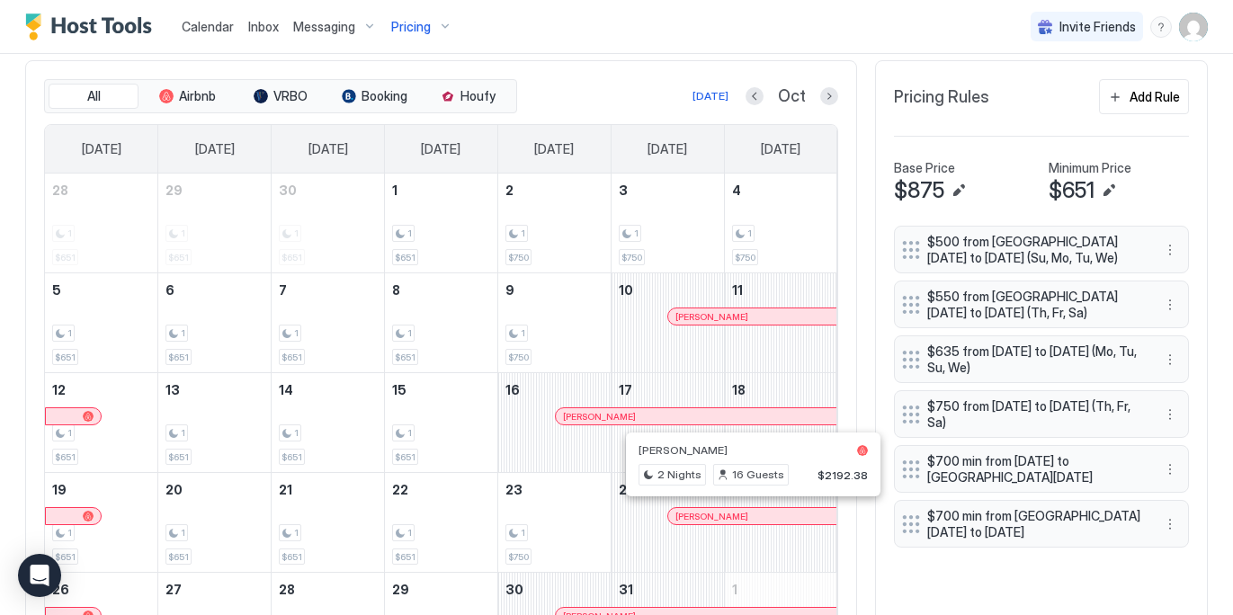
click at [745, 513] on div at bounding box center [746, 516] width 14 height 14
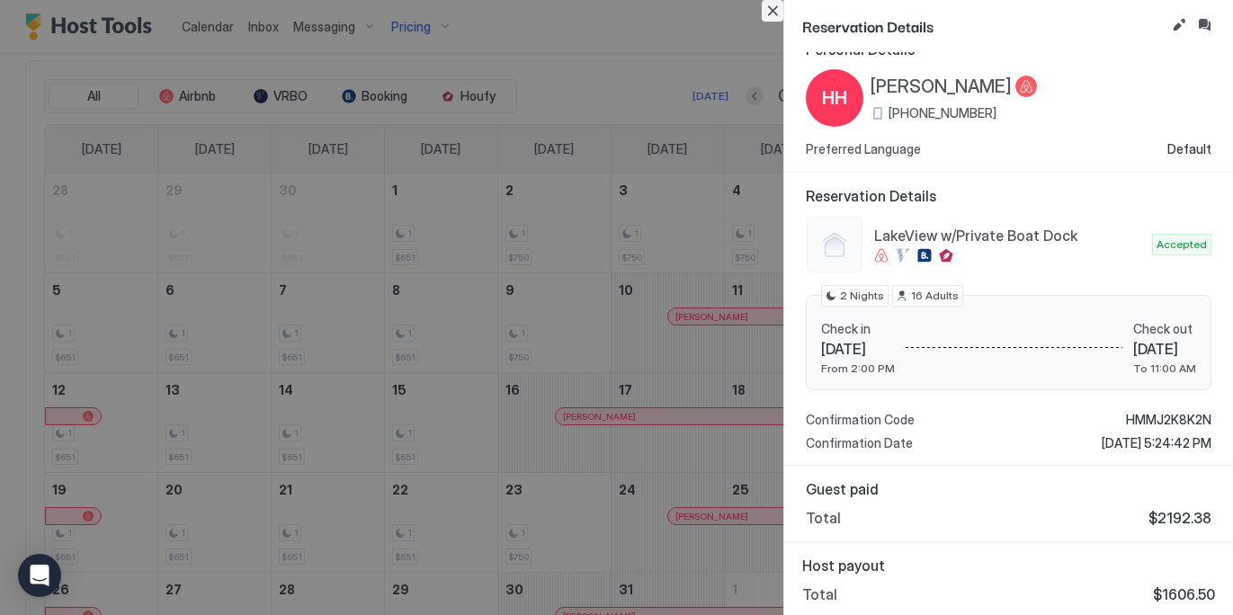
click at [774, 15] on button "Close" at bounding box center [772, 11] width 22 height 22
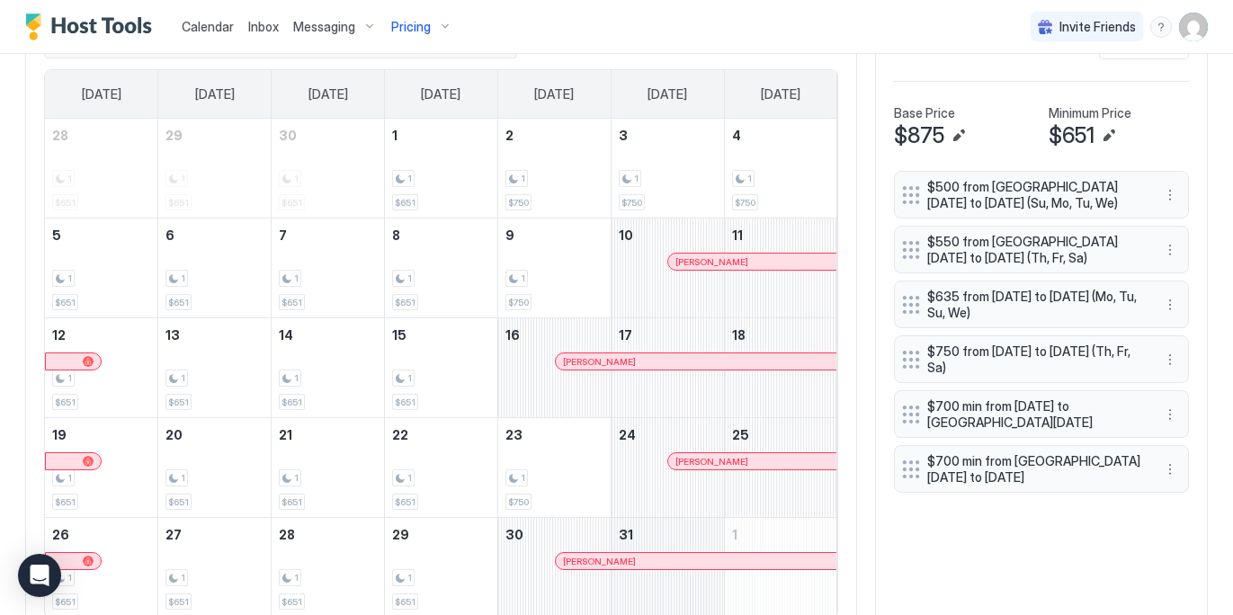
scroll to position [577, 0]
click at [652, 556] on div at bounding box center [652, 560] width 14 height 14
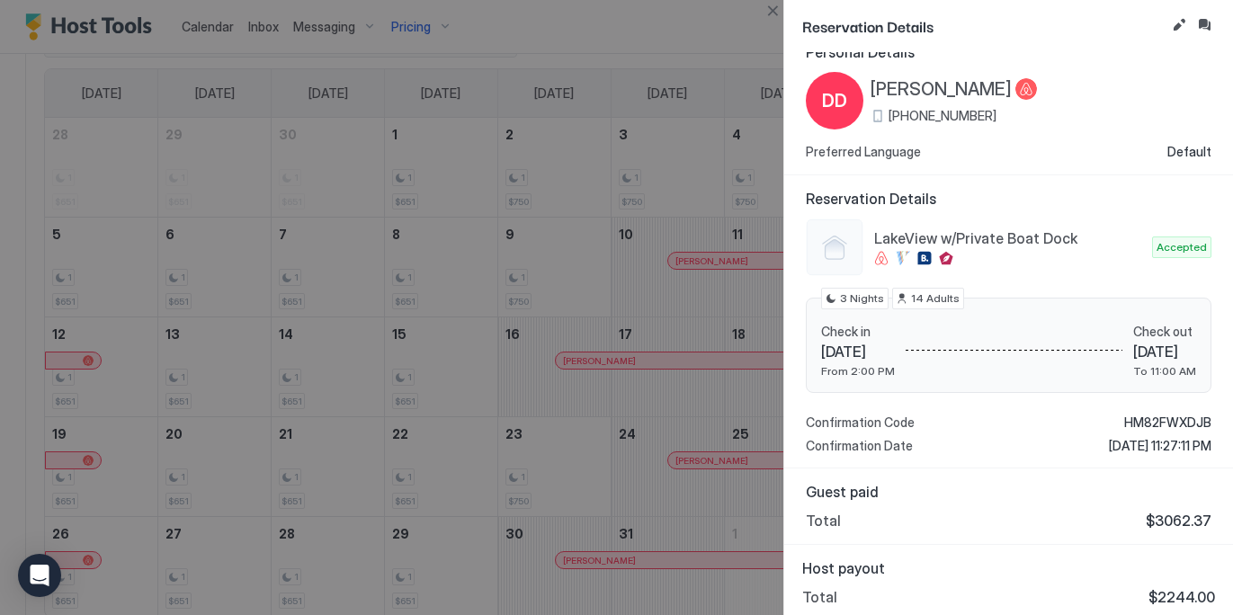
scroll to position [26, 0]
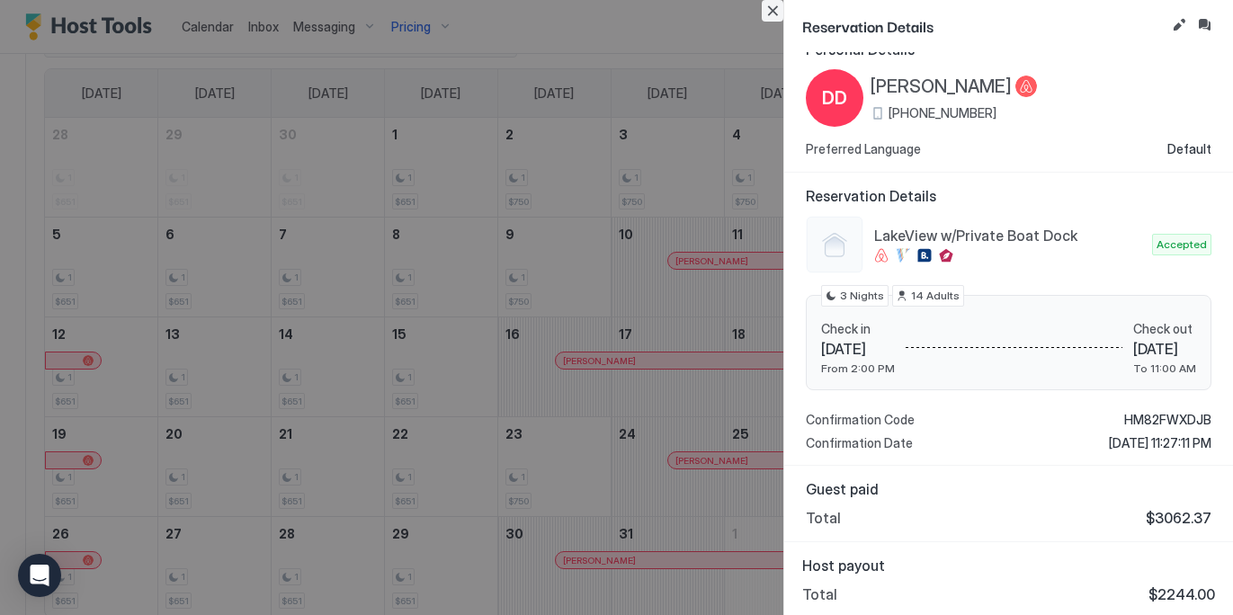
click at [777, 13] on button "Close" at bounding box center [772, 11] width 22 height 22
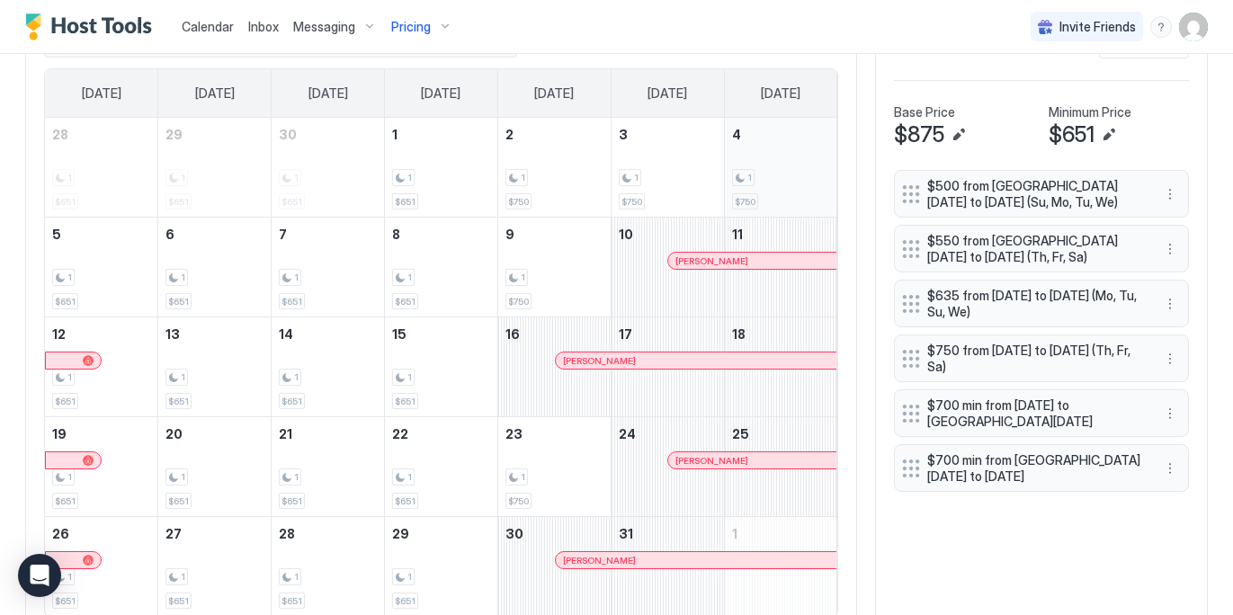
scroll to position [549, 0]
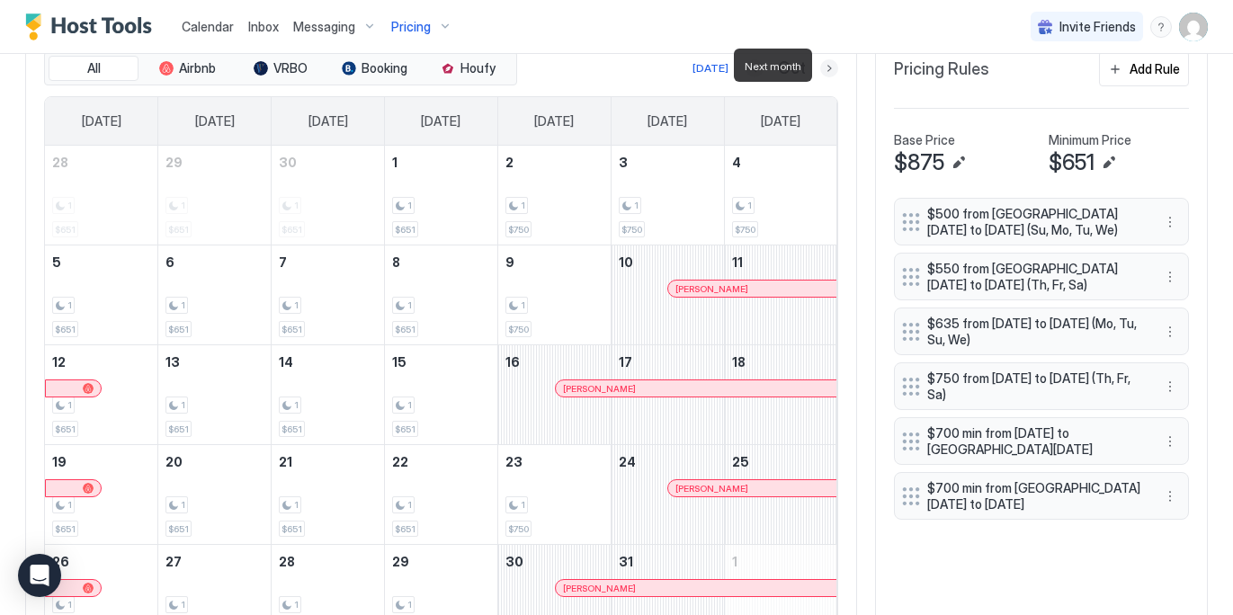
click at [829, 69] on button "Next month" at bounding box center [829, 68] width 18 height 18
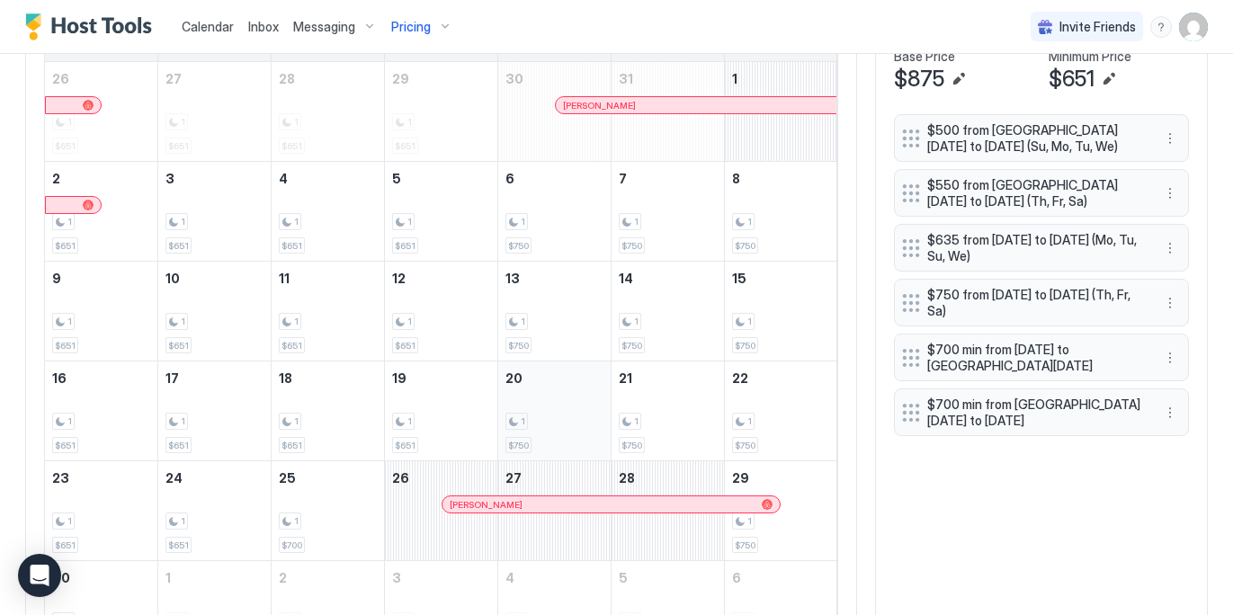
scroll to position [639, 0]
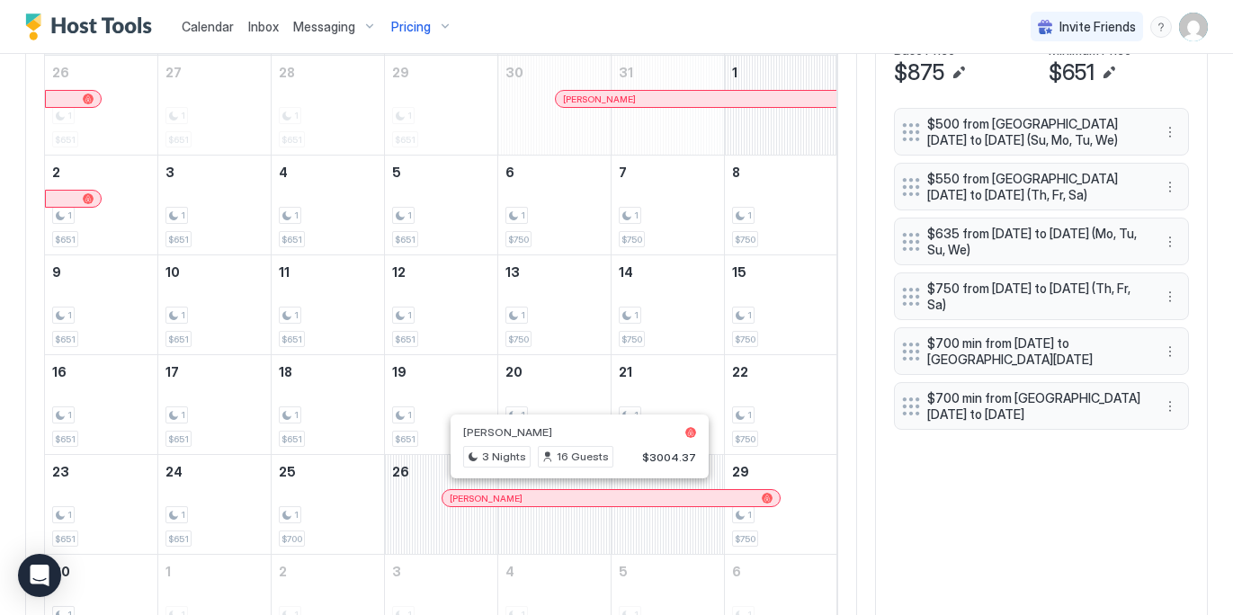
click at [572, 495] on div at bounding box center [572, 498] width 14 height 14
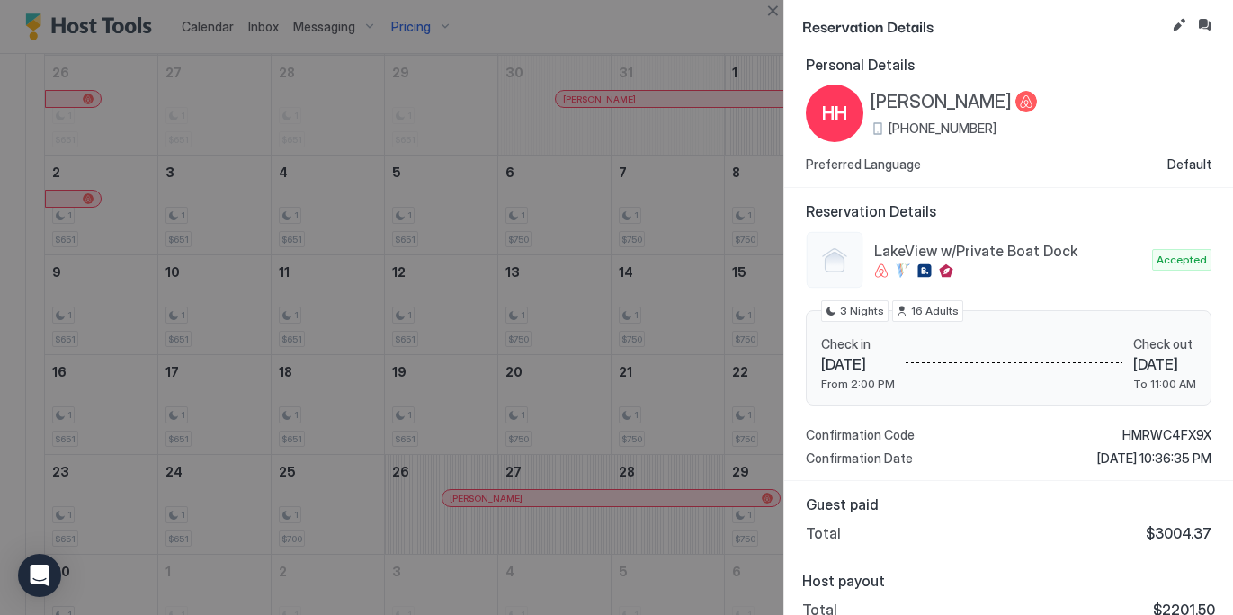
scroll to position [26, 0]
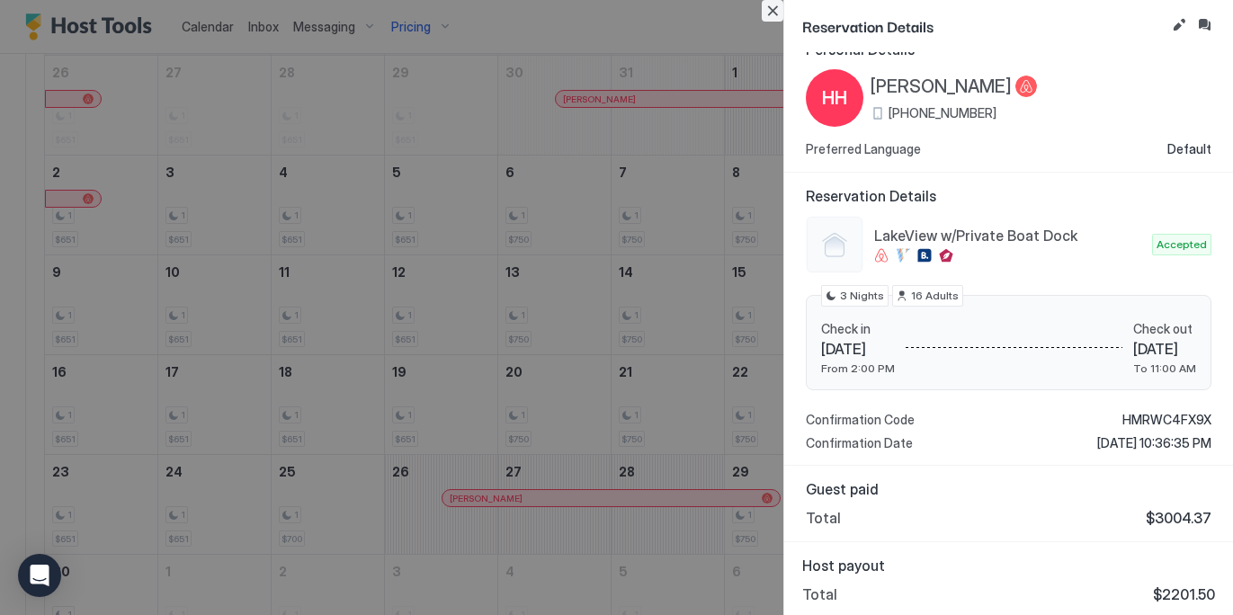
click at [779, 16] on button "Close" at bounding box center [772, 11] width 22 height 22
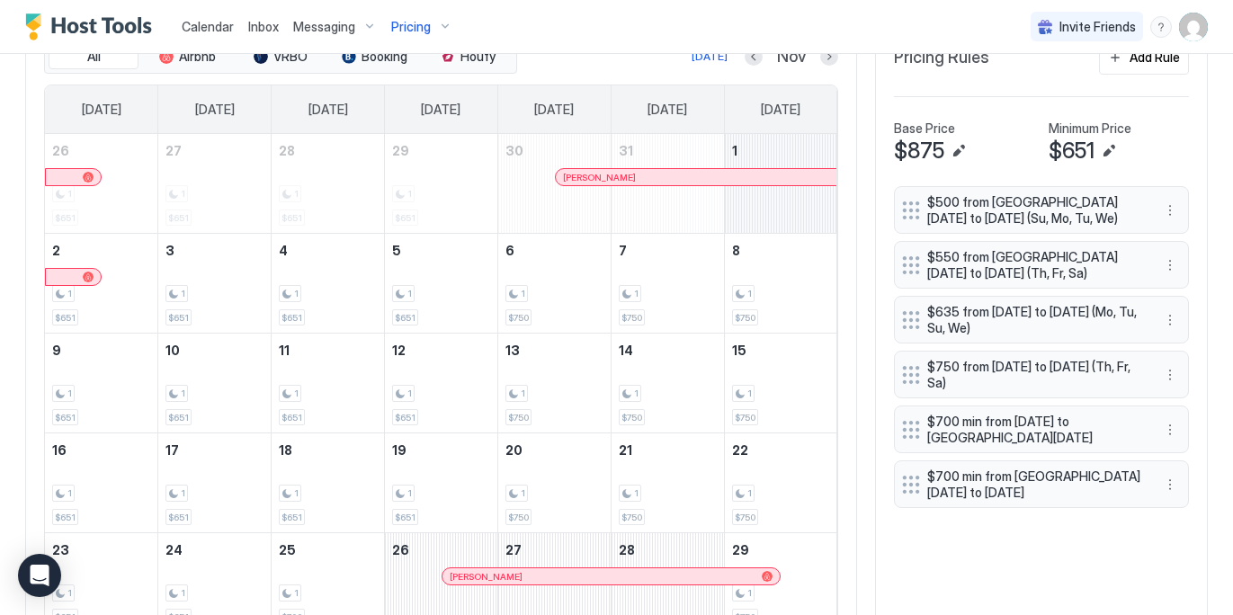
scroll to position [554, 0]
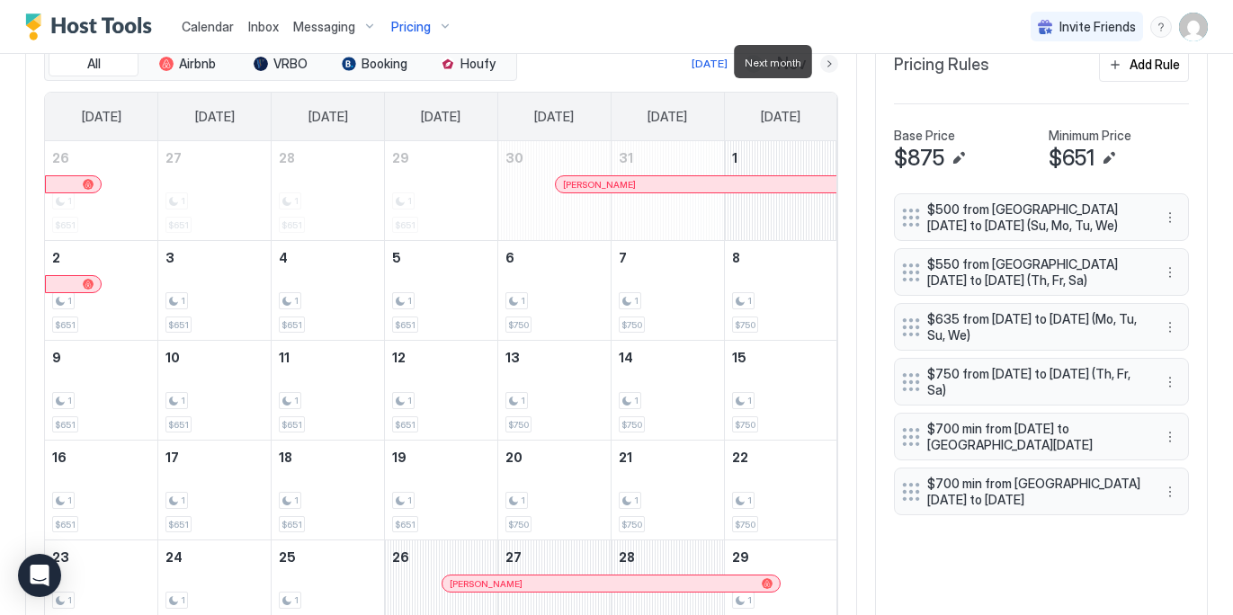
click at [822, 63] on button "Next month" at bounding box center [829, 64] width 18 height 18
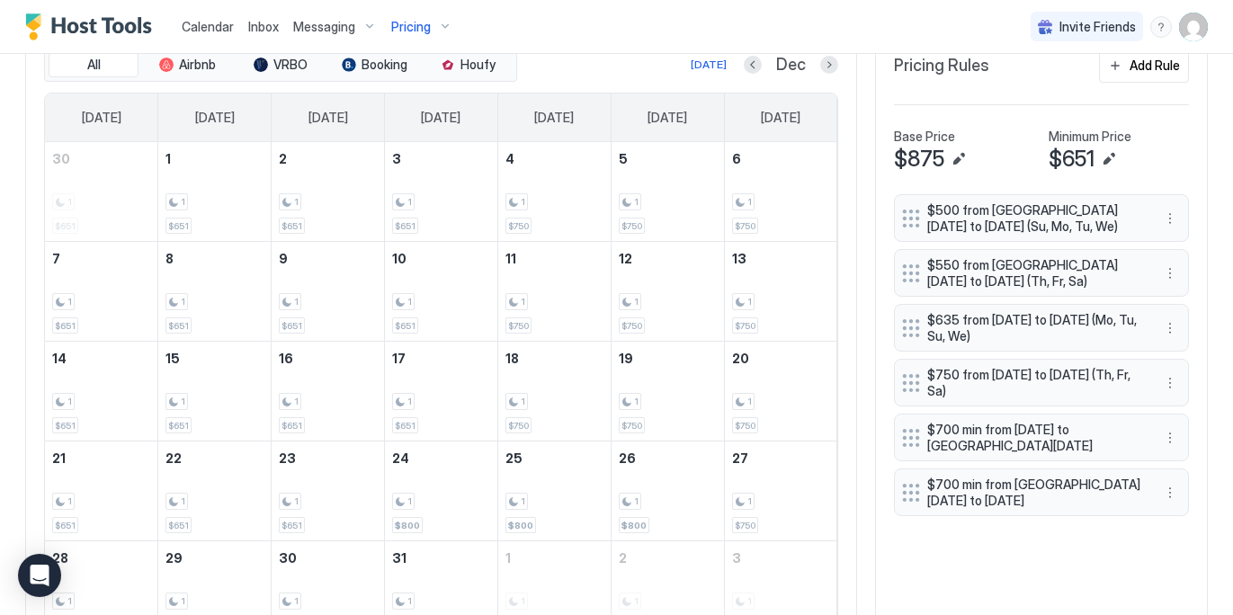
scroll to position [540, 0]
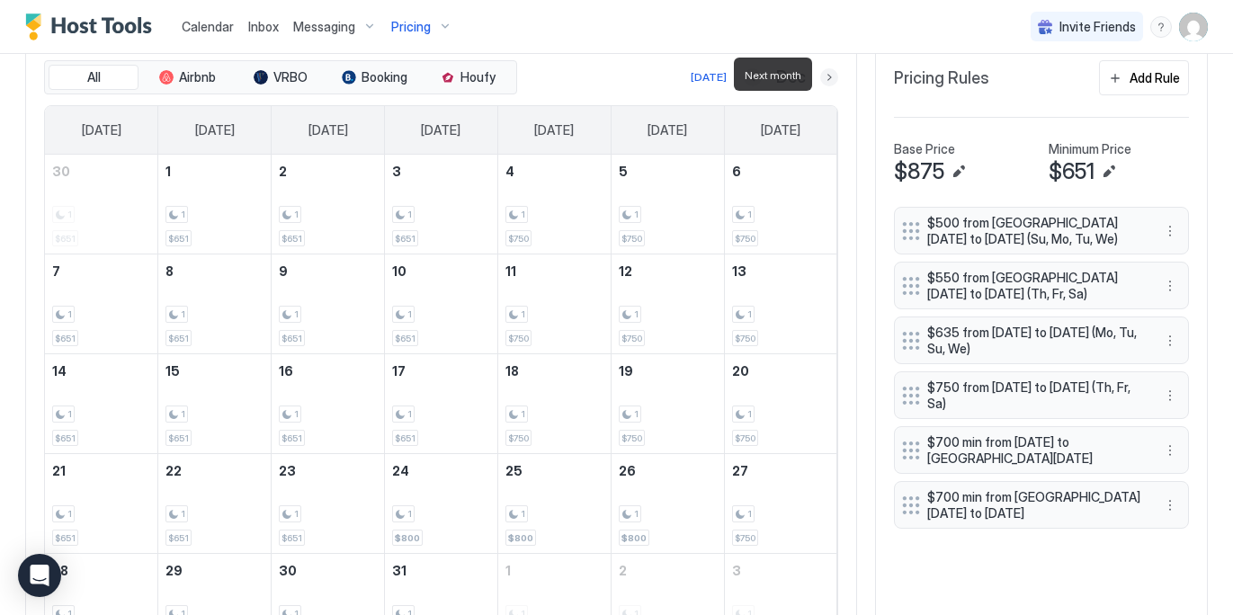
click at [832, 72] on button "Next month" at bounding box center [829, 77] width 18 height 18
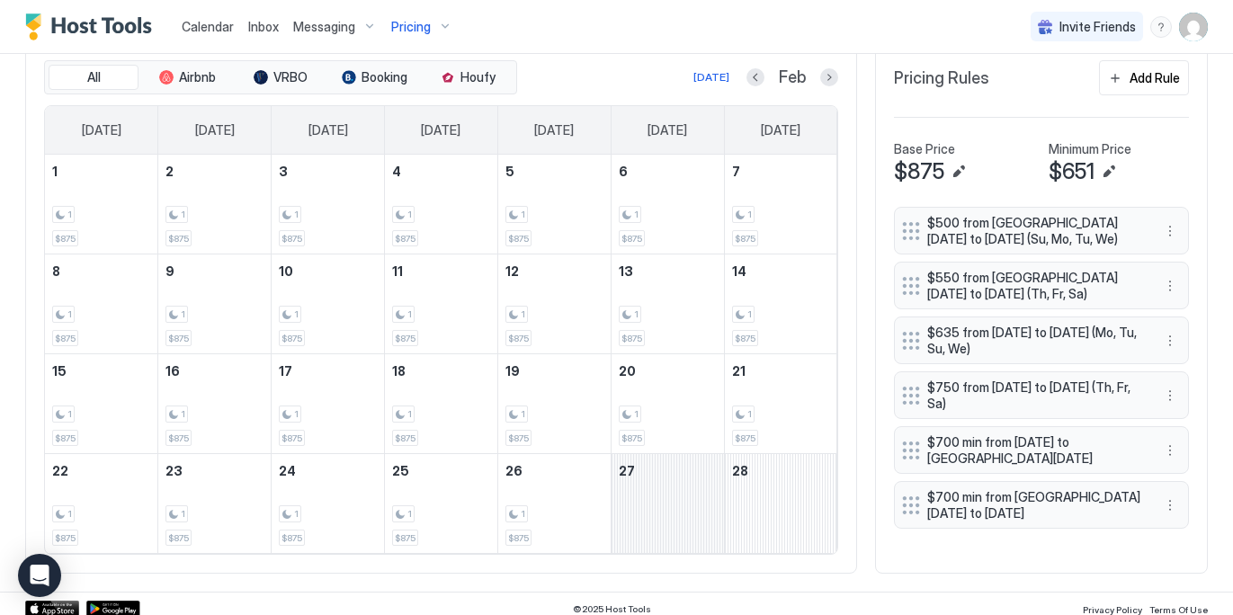
click at [699, 516] on div "February 27, 2026" at bounding box center [667, 503] width 112 height 99
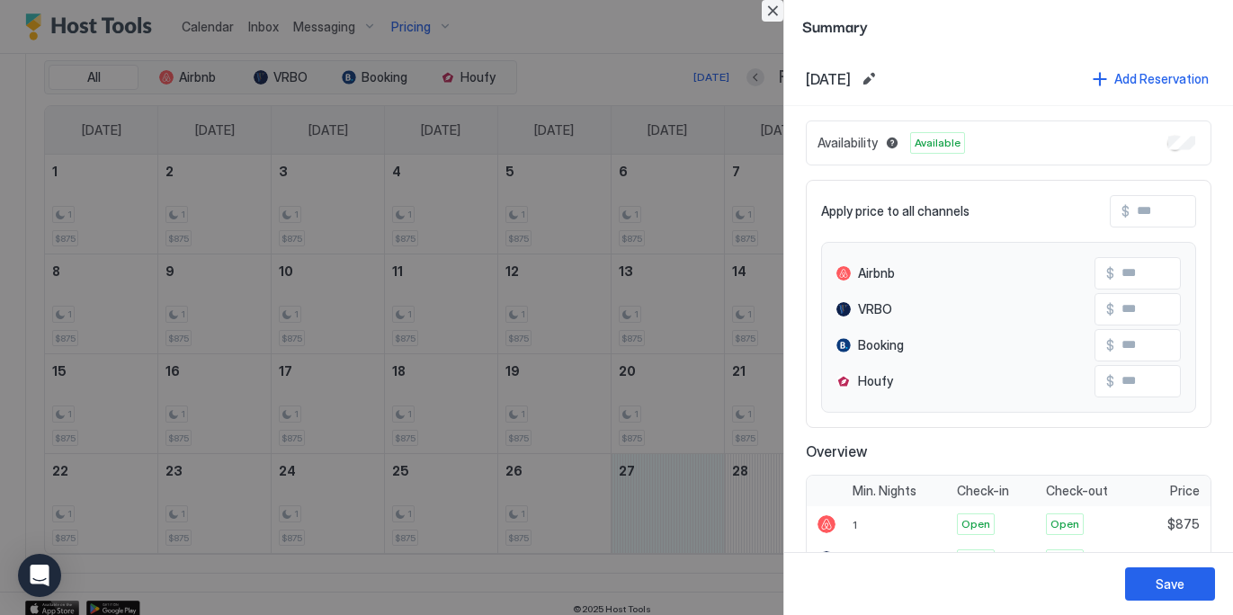
click at [778, 13] on button "Close" at bounding box center [772, 11] width 22 height 22
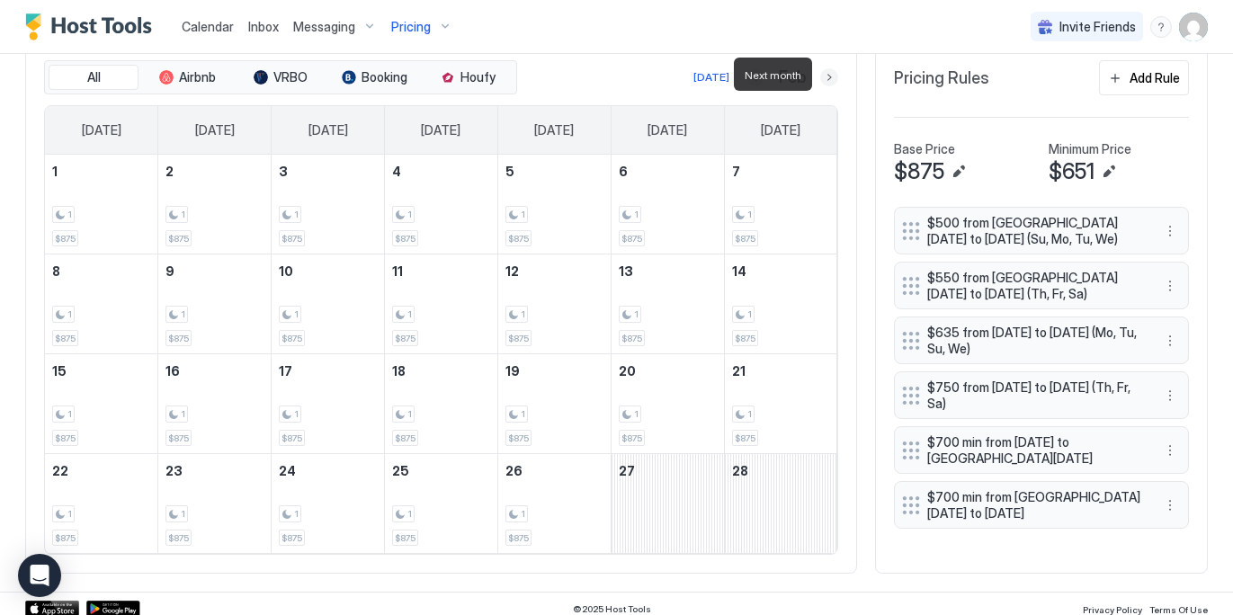
click at [829, 76] on button "Next month" at bounding box center [829, 77] width 18 height 18
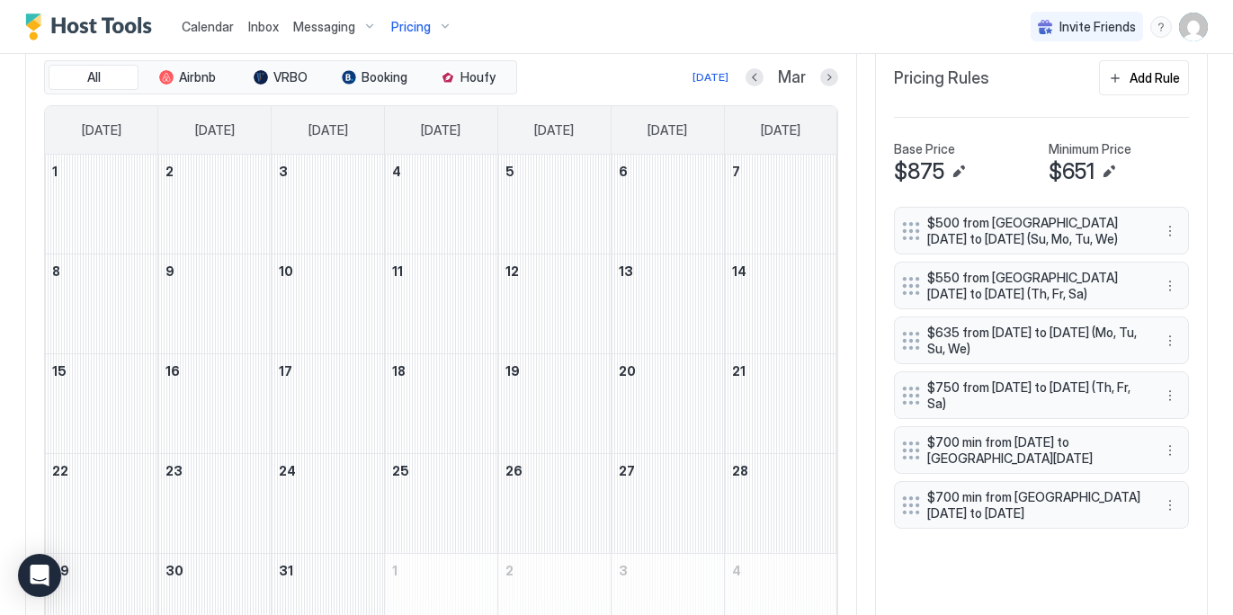
click at [653, 77] on div "[DATE] Mar" at bounding box center [679, 78] width 317 height 22
click at [664, 31] on div "Calendar Inbox Messaging Pricing Invite Friends SS" at bounding box center [616, 27] width 1233 height 54
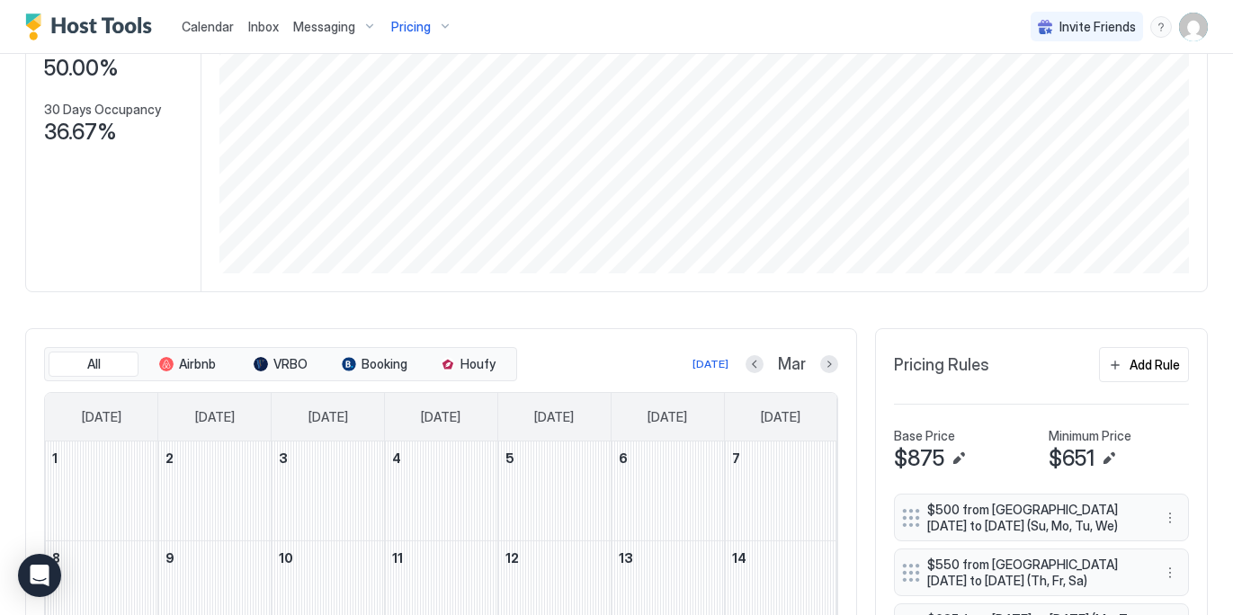
scroll to position [0, 0]
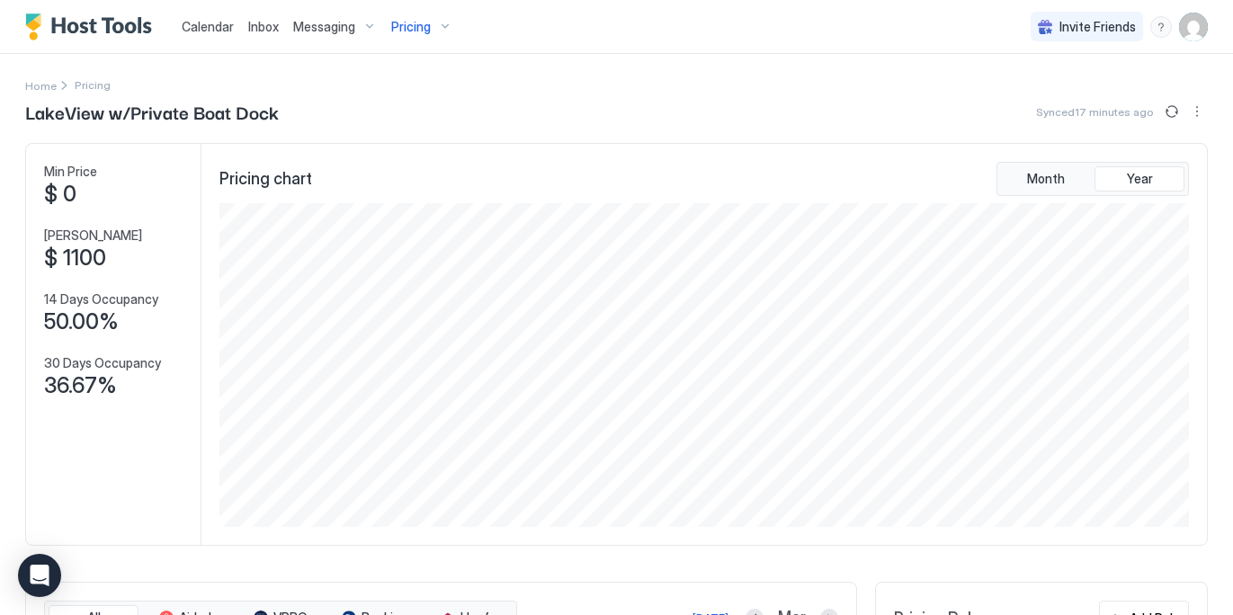
click at [442, 27] on div "Pricing" at bounding box center [422, 27] width 76 height 31
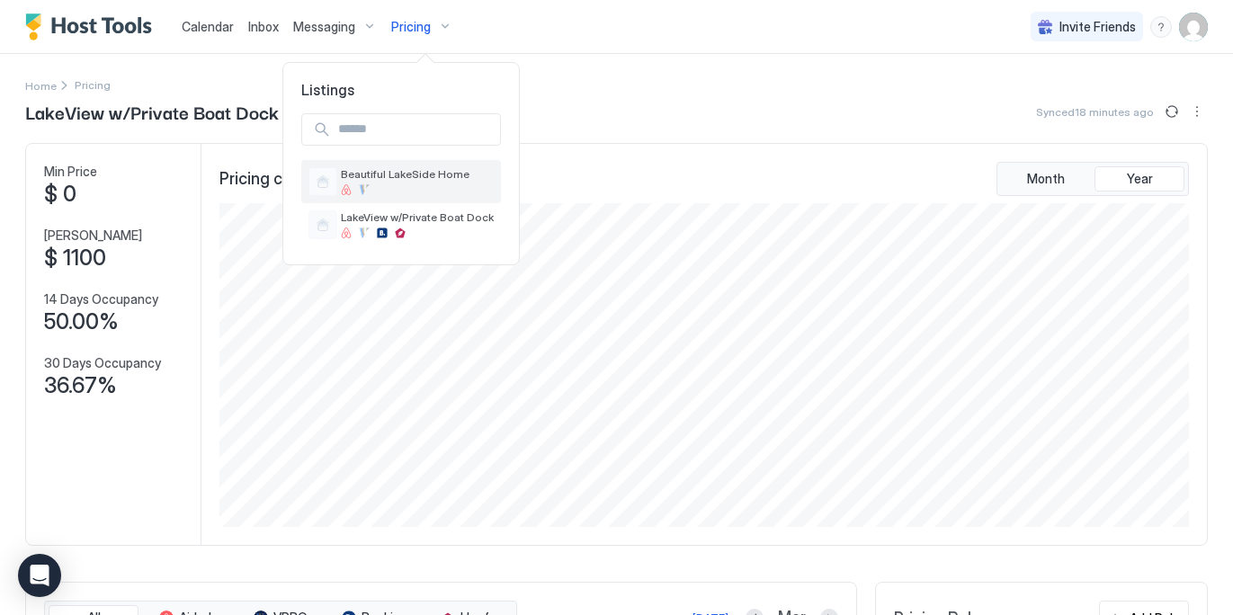
click at [370, 184] on div at bounding box center [417, 189] width 153 height 11
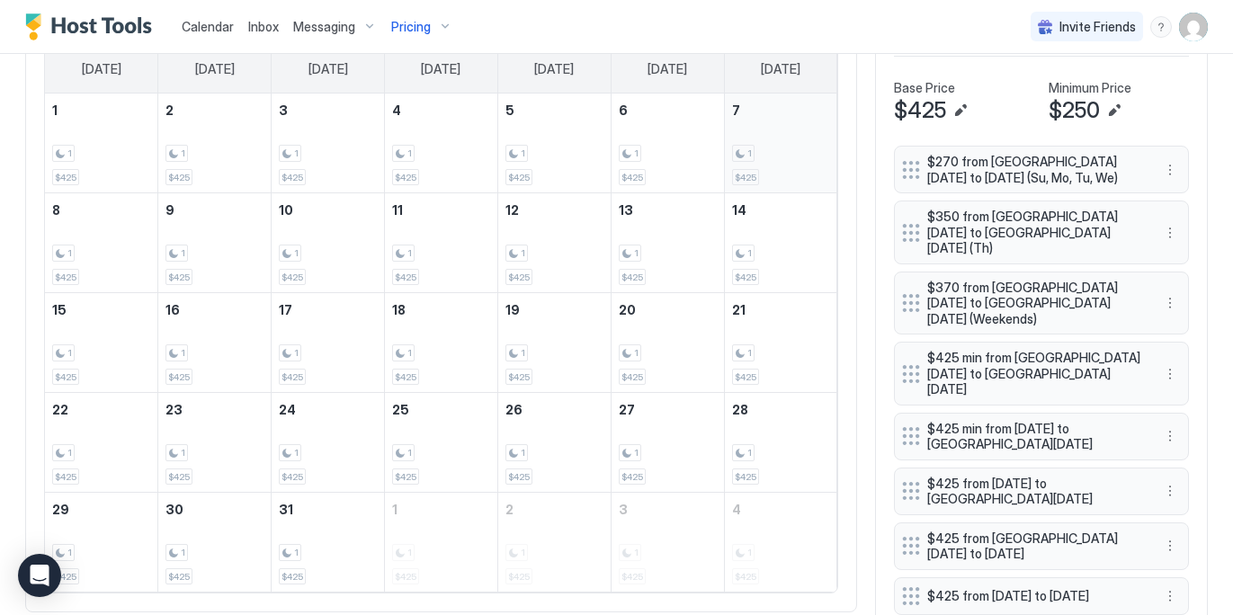
scroll to position [441, 0]
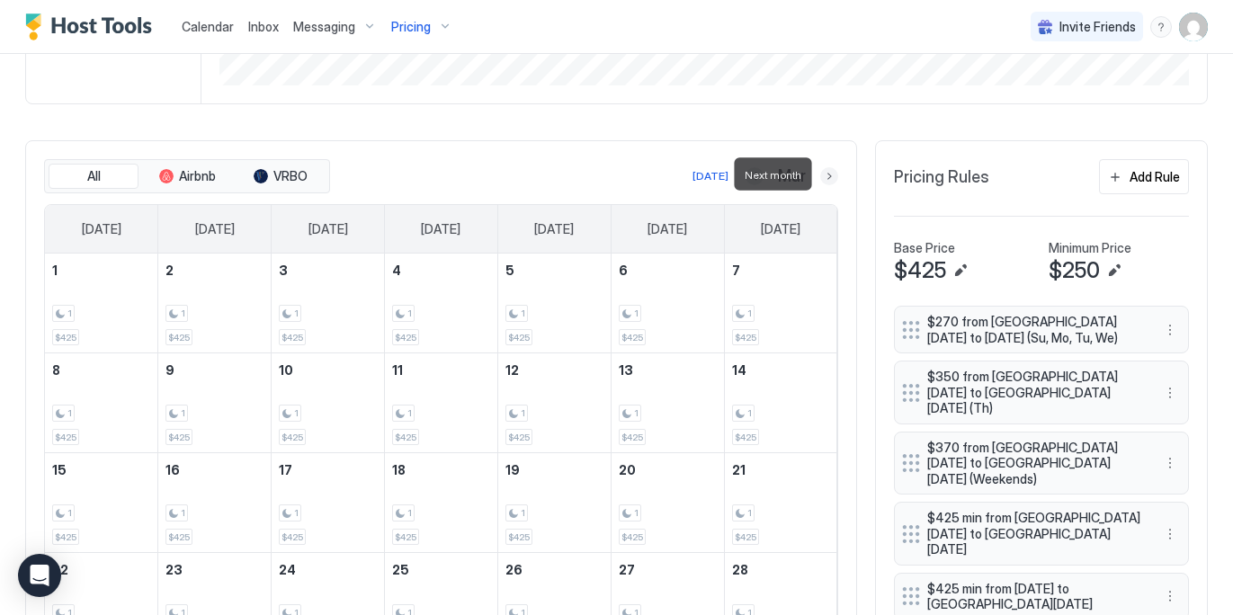
click at [822, 174] on button "Next month" at bounding box center [829, 176] width 18 height 18
click at [830, 175] on button "Next month" at bounding box center [829, 176] width 18 height 18
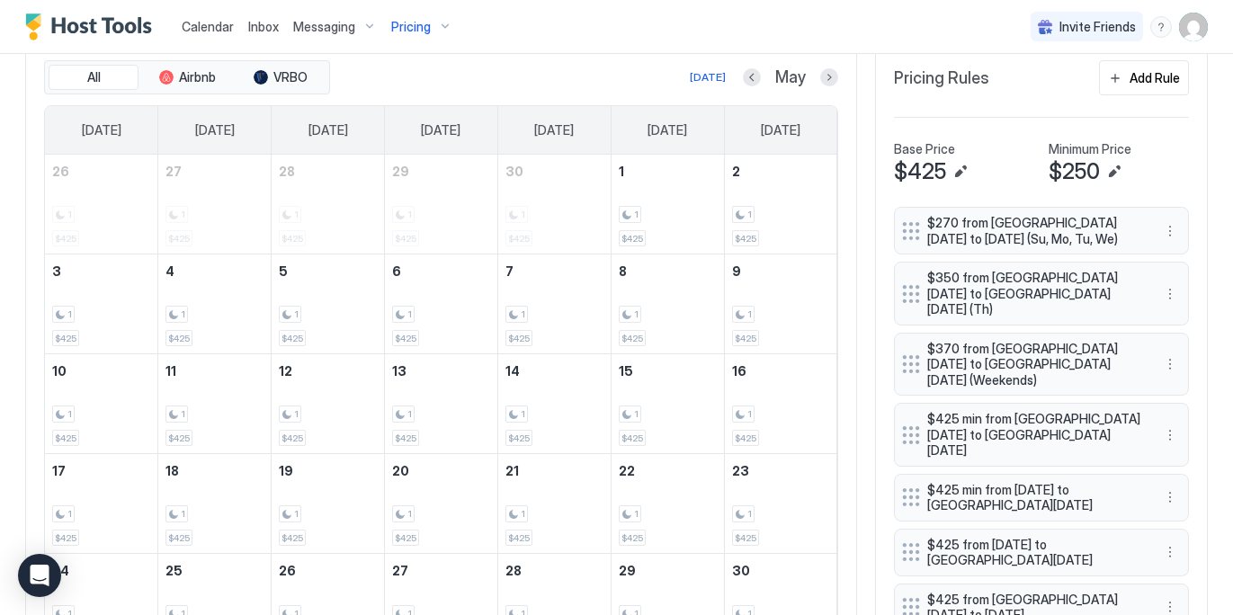
scroll to position [539, 0]
click at [833, 77] on button "Next month" at bounding box center [829, 79] width 18 height 18
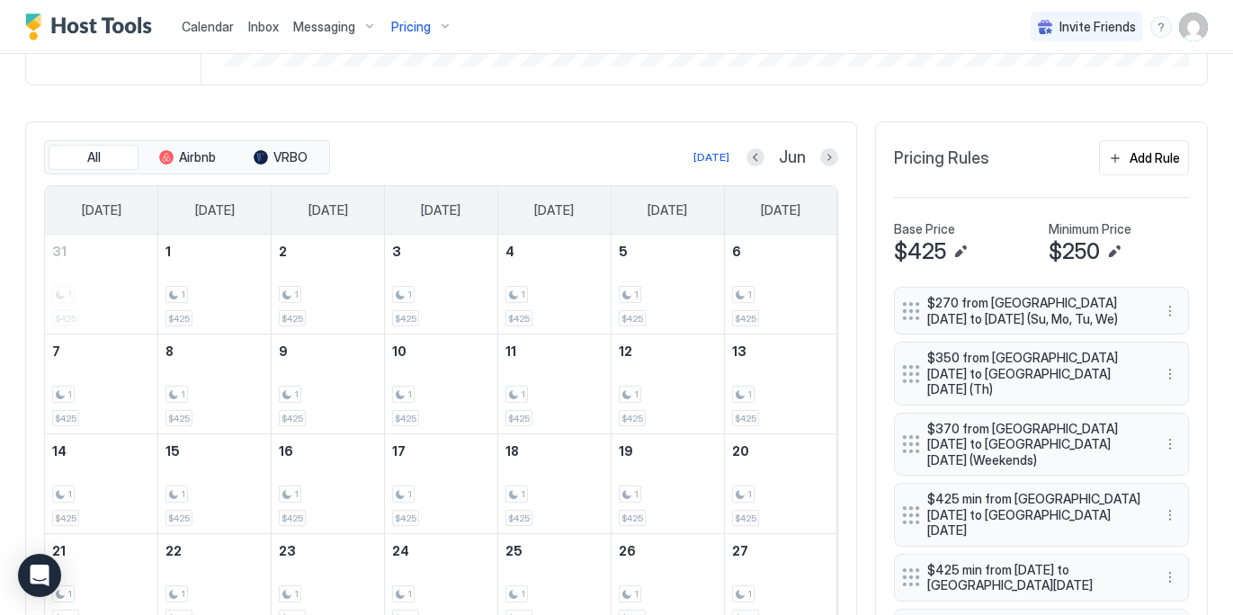
scroll to position [427, 0]
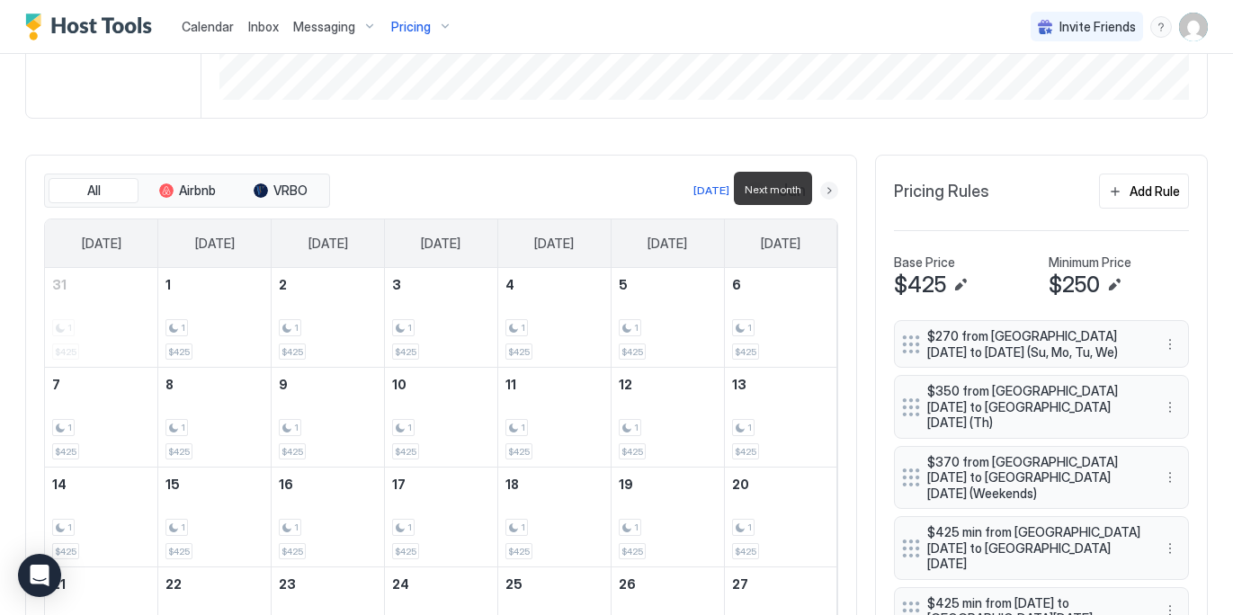
click at [827, 187] on button "Next month" at bounding box center [829, 191] width 18 height 18
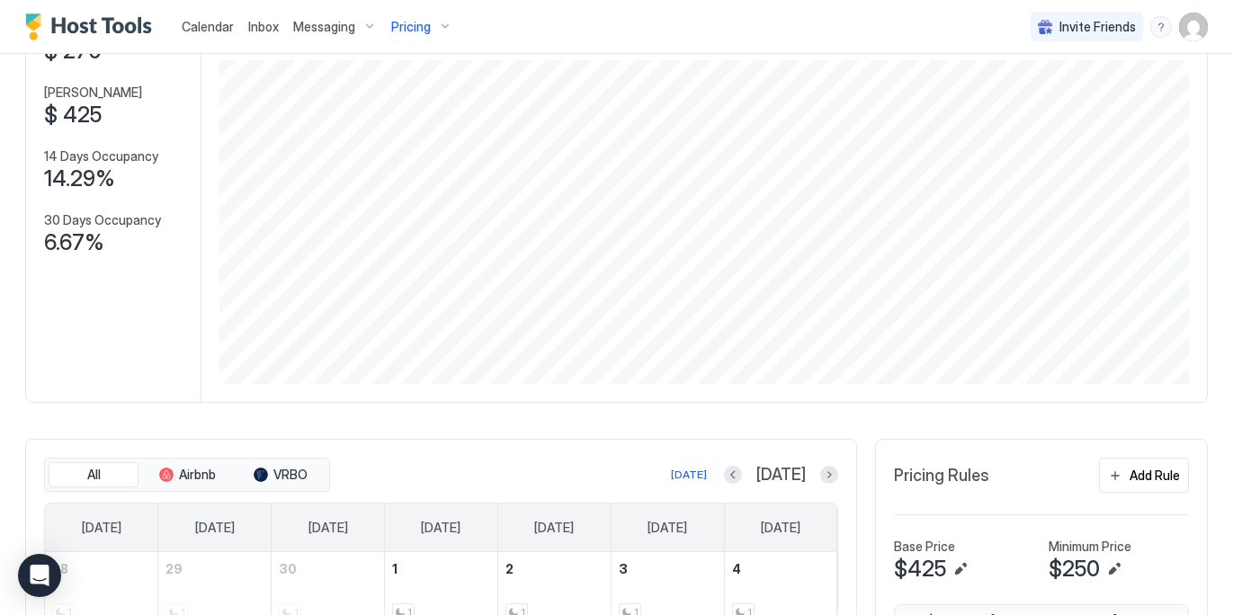
scroll to position [0, 0]
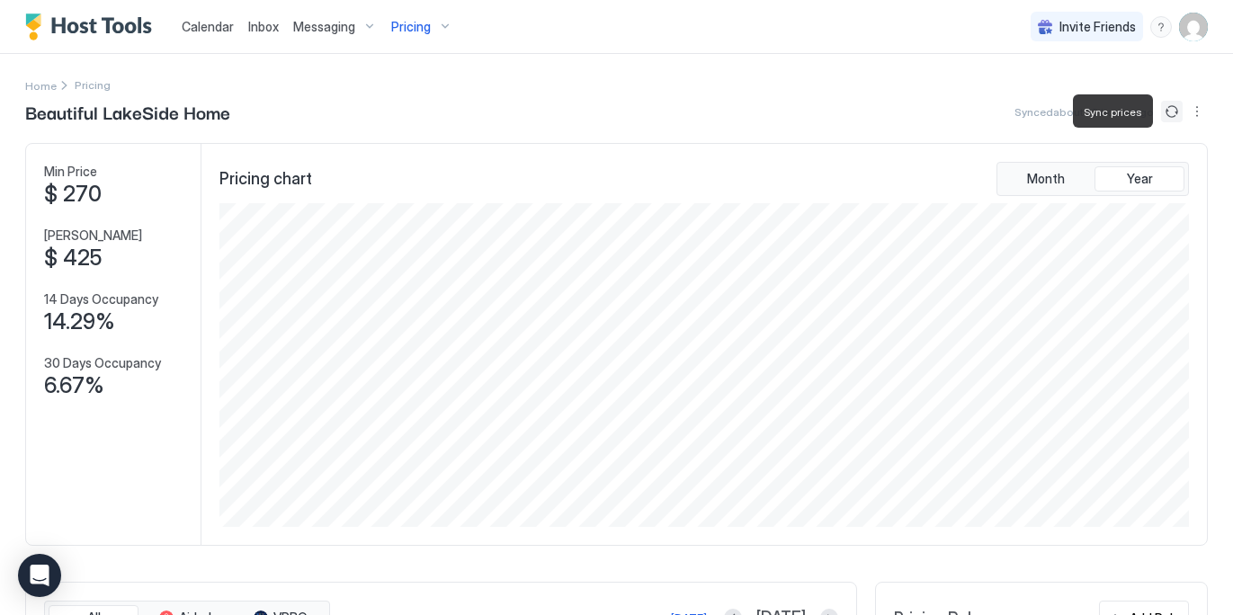
click at [1169, 109] on button "Sync prices" at bounding box center [1172, 112] width 22 height 22
click at [1171, 113] on icon "loading" at bounding box center [1170, 112] width 21 height 21
click at [1151, 174] on span "Year" at bounding box center [1139, 179] width 26 height 16
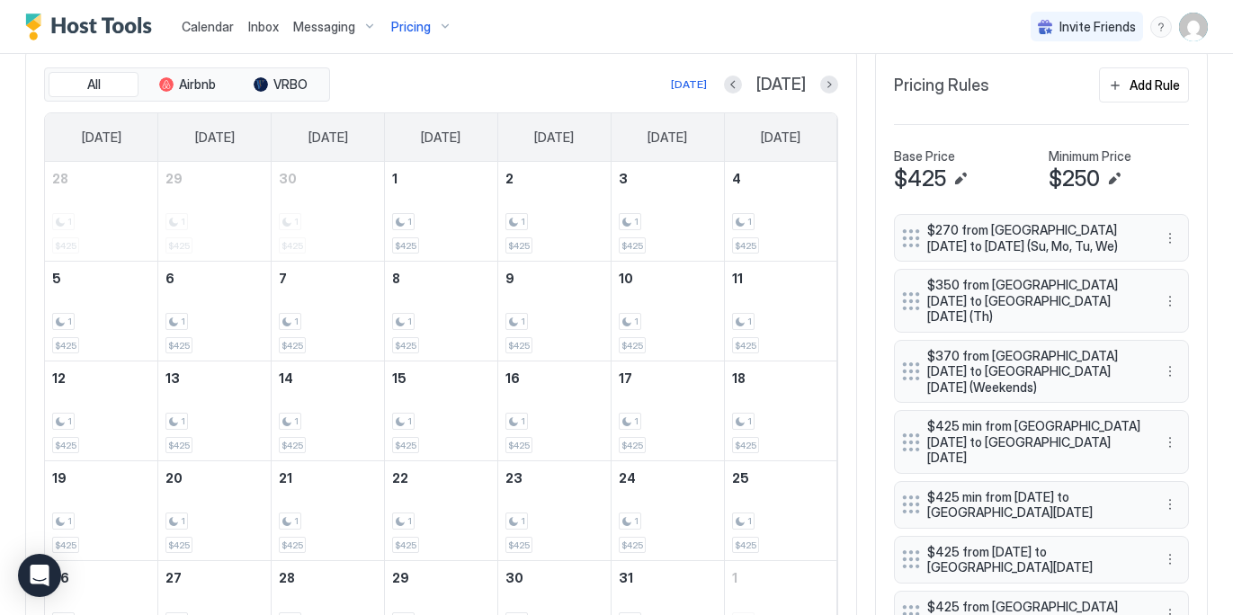
scroll to position [325, 0]
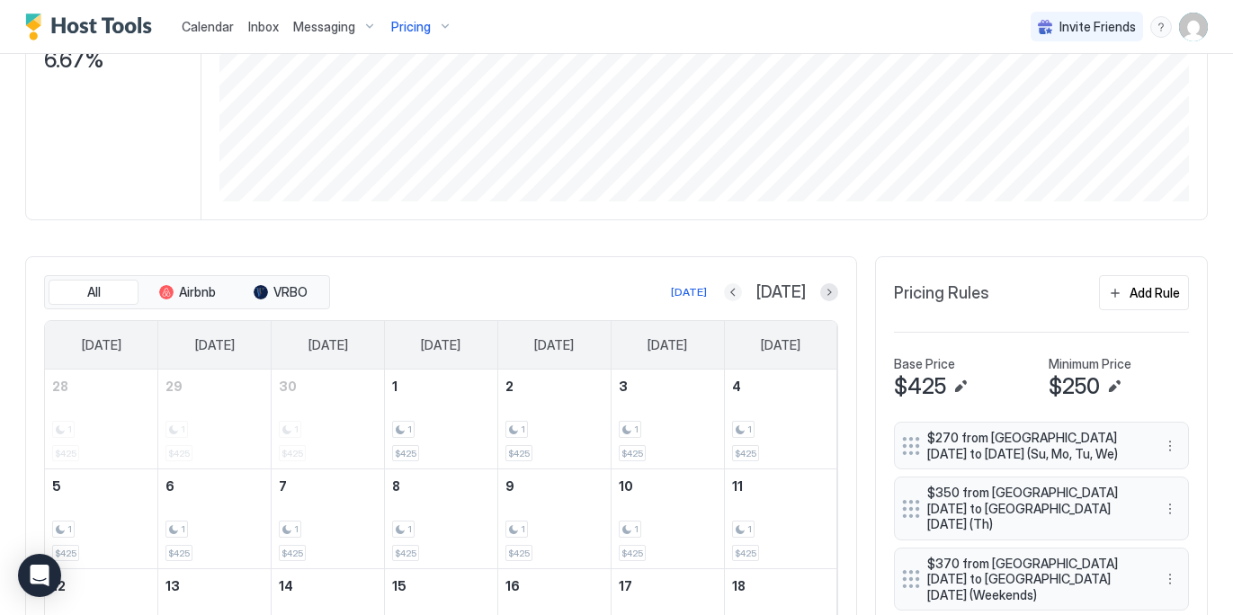
click at [742, 290] on button "Previous month" at bounding box center [733, 292] width 18 height 18
click at [764, 290] on div "[DATE]" at bounding box center [781, 292] width 114 height 21
click at [764, 290] on div "Jun" at bounding box center [792, 292] width 92 height 21
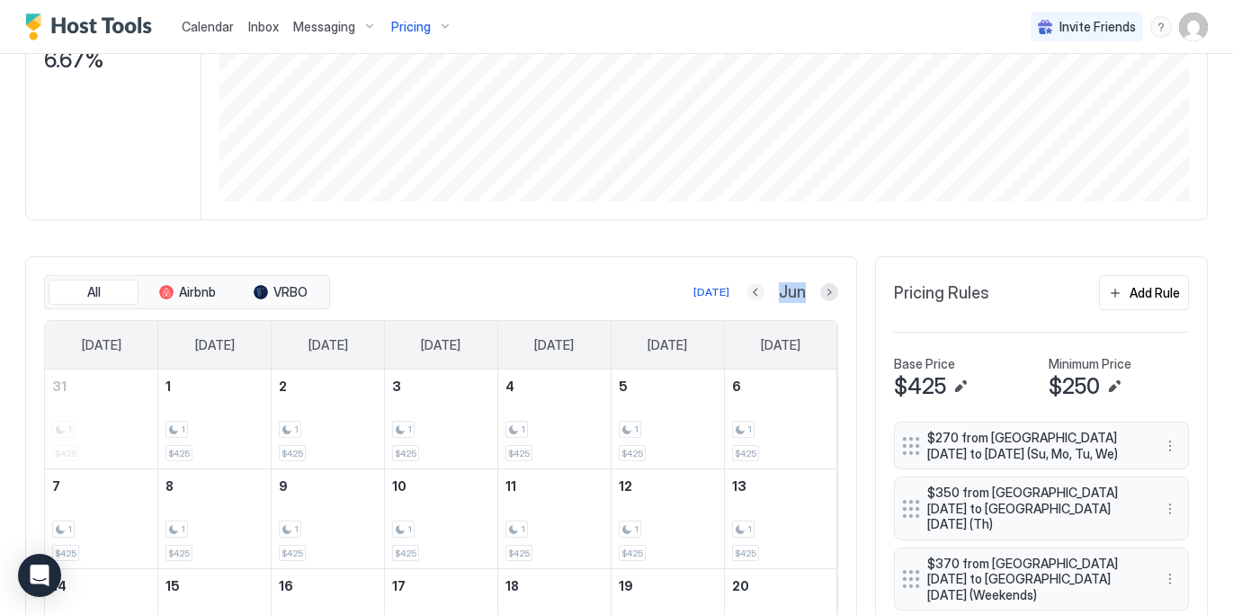
click at [760, 293] on button "Previous month" at bounding box center [755, 292] width 18 height 18
click at [760, 293] on div at bounding box center [755, 292] width 18 height 18
click at [760, 293] on div at bounding box center [752, 292] width 18 height 18
click at [754, 294] on button "Previous month" at bounding box center [752, 292] width 18 height 18
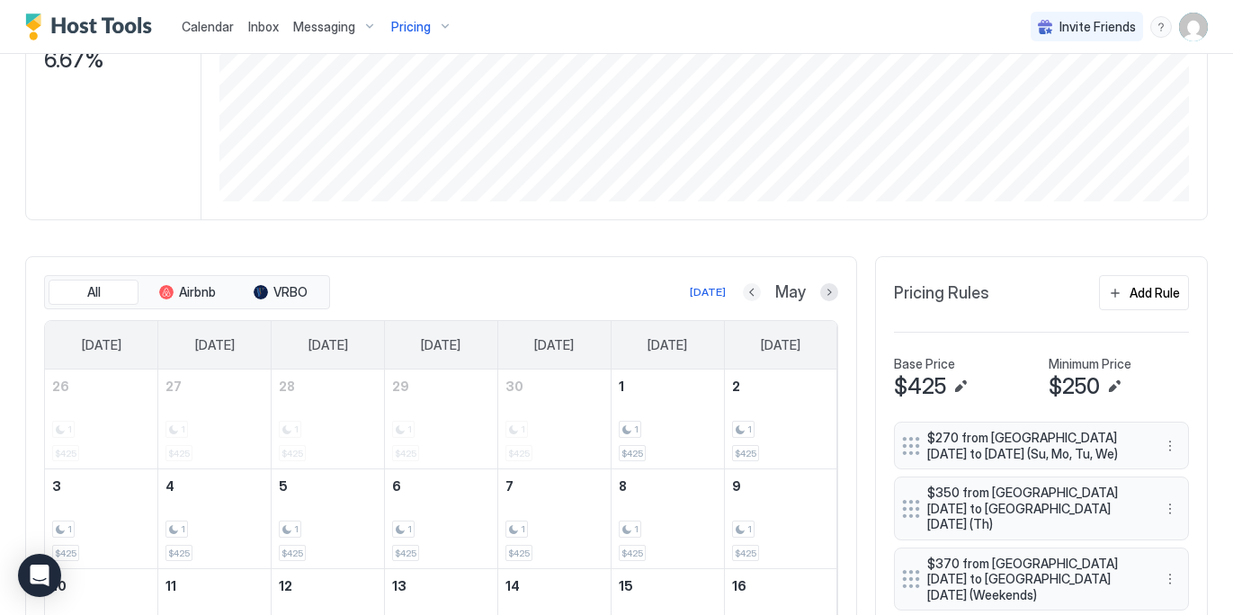
click at [754, 294] on button "Previous month" at bounding box center [752, 292] width 18 height 18
click at [754, 294] on button "Previous month" at bounding box center [754, 292] width 18 height 18
click at [754, 291] on button "Previous month" at bounding box center [755, 292] width 18 height 18
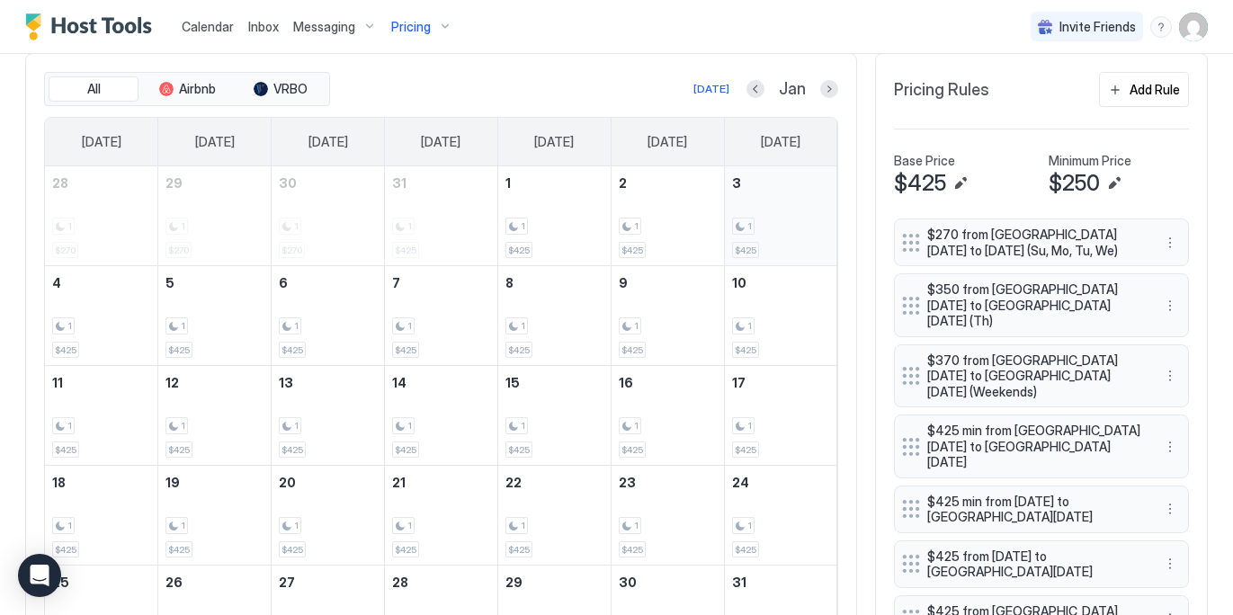
scroll to position [539, 0]
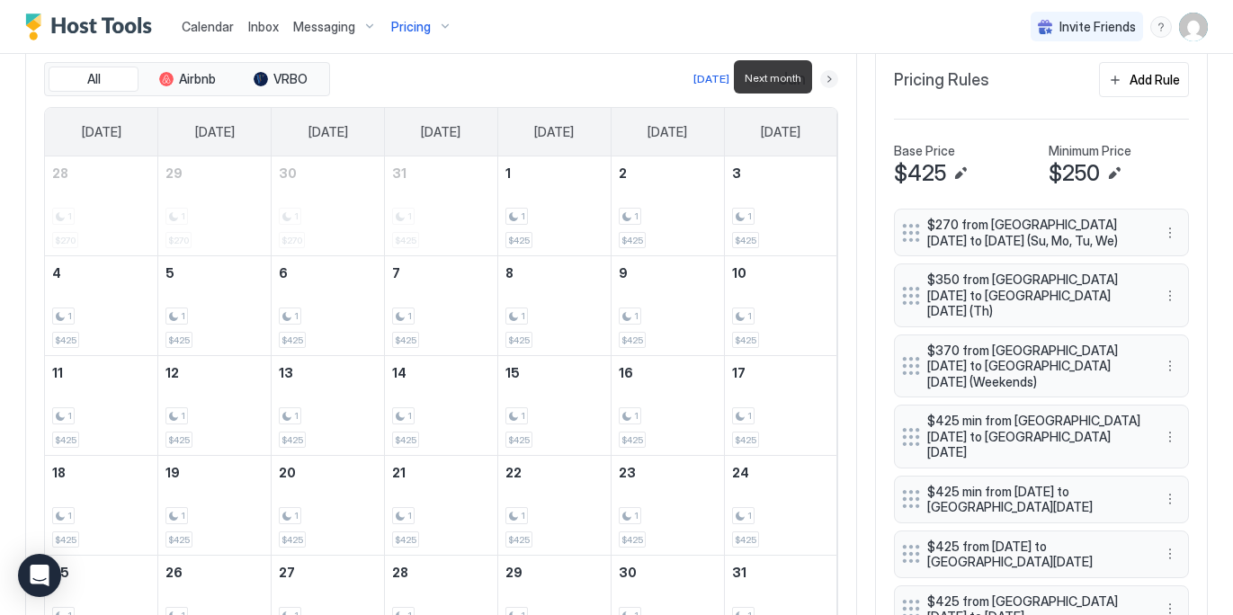
click at [830, 83] on button "Next month" at bounding box center [829, 79] width 18 height 18
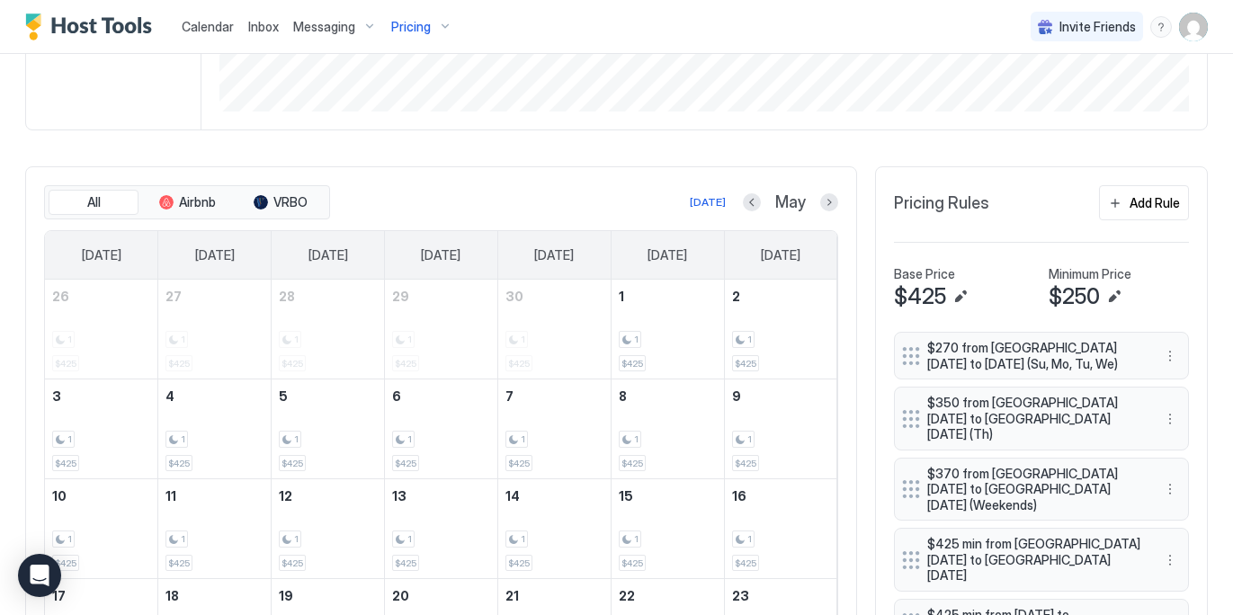
scroll to position [411, 0]
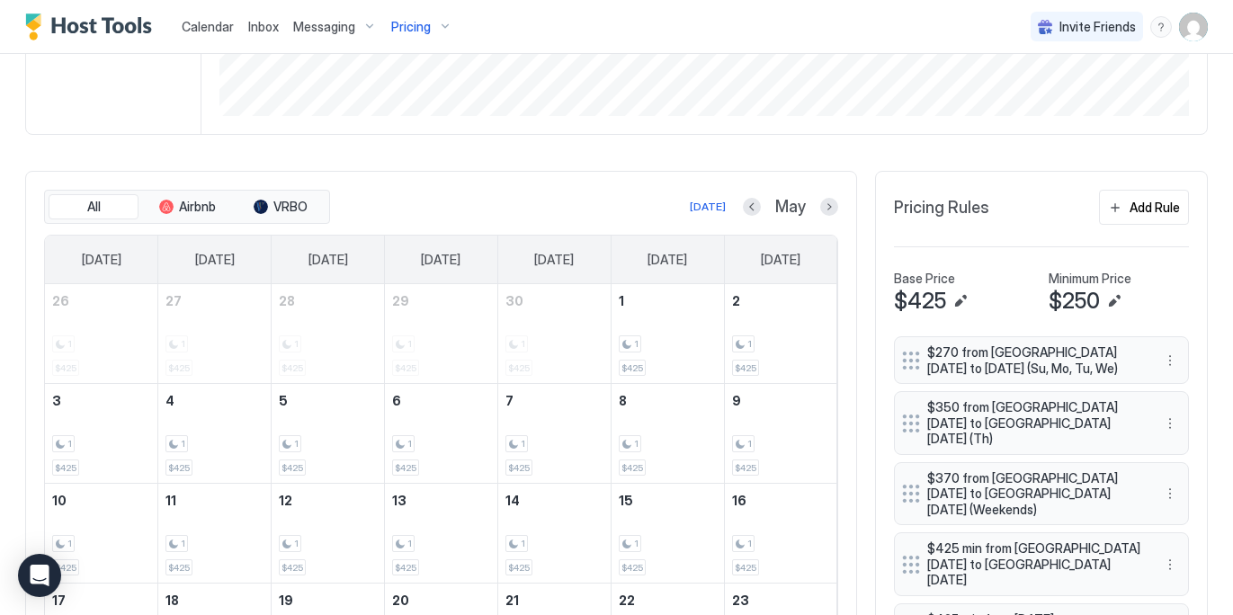
click at [441, 24] on div "Pricing" at bounding box center [422, 27] width 76 height 31
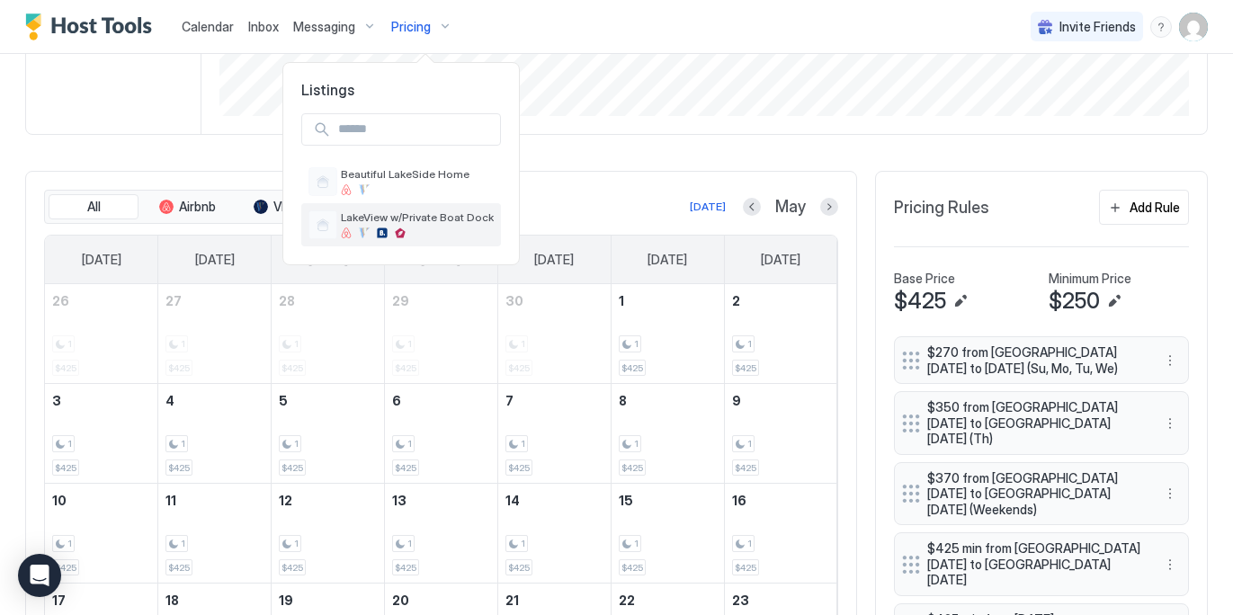
click at [411, 228] on div at bounding box center [417, 232] width 153 height 11
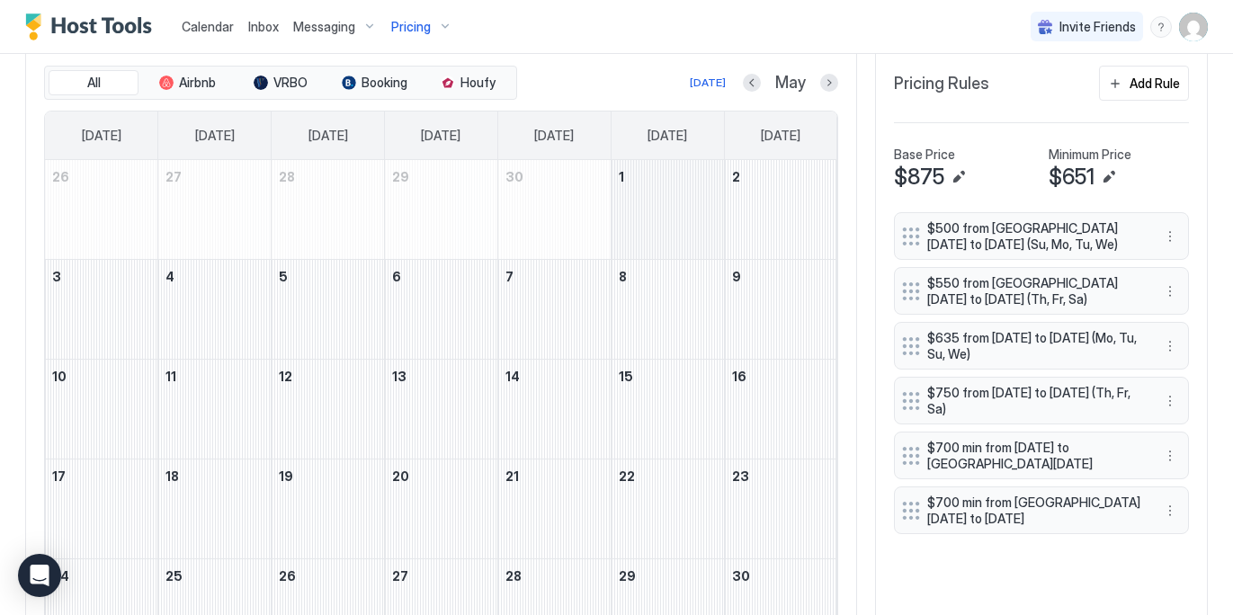
scroll to position [516, 0]
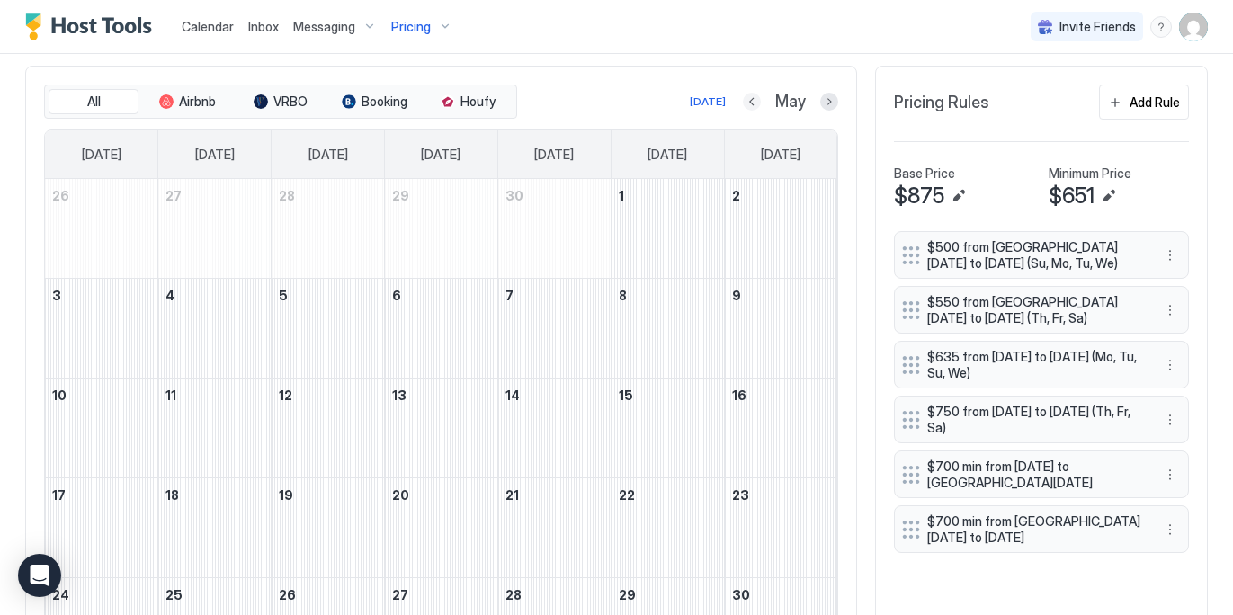
click at [754, 96] on button "Previous month" at bounding box center [752, 102] width 18 height 18
click at [754, 97] on button "Previous month" at bounding box center [752, 102] width 18 height 18
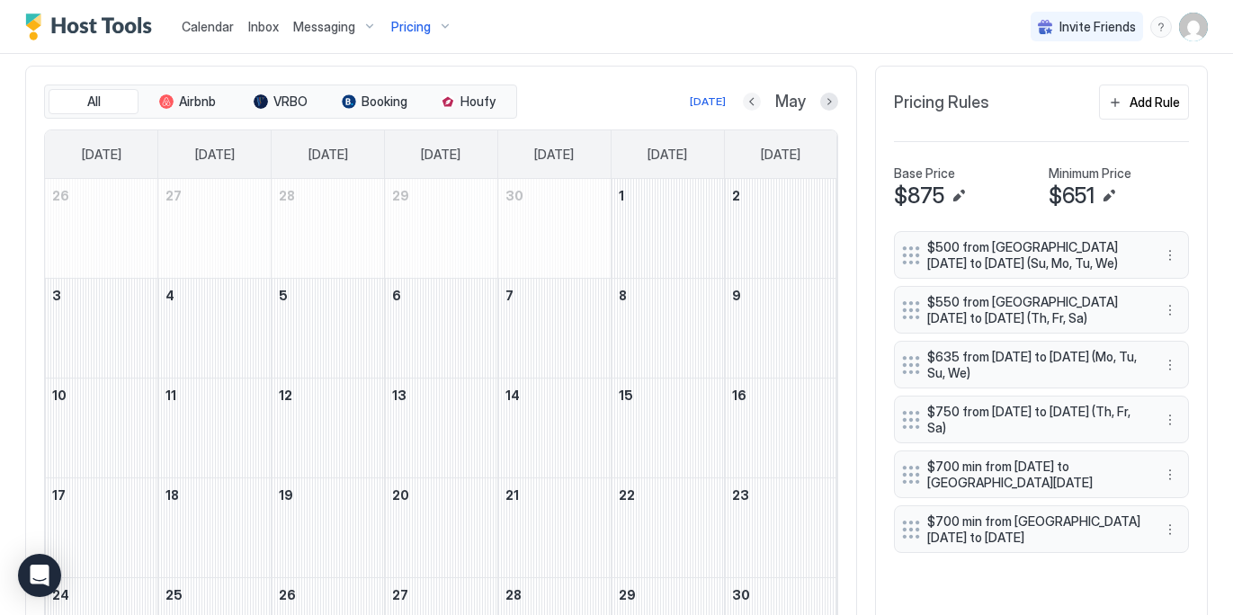
click at [754, 97] on button "Previous month" at bounding box center [752, 102] width 18 height 18
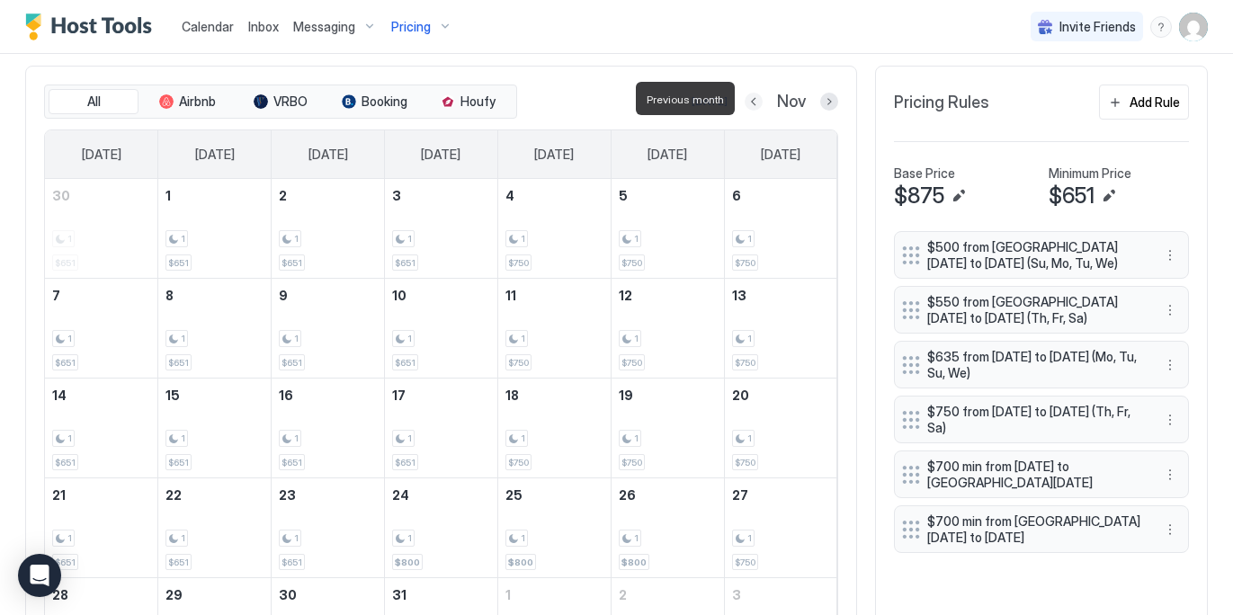
click at [718, 100] on span "Previous month" at bounding box center [684, 99] width 77 height 13
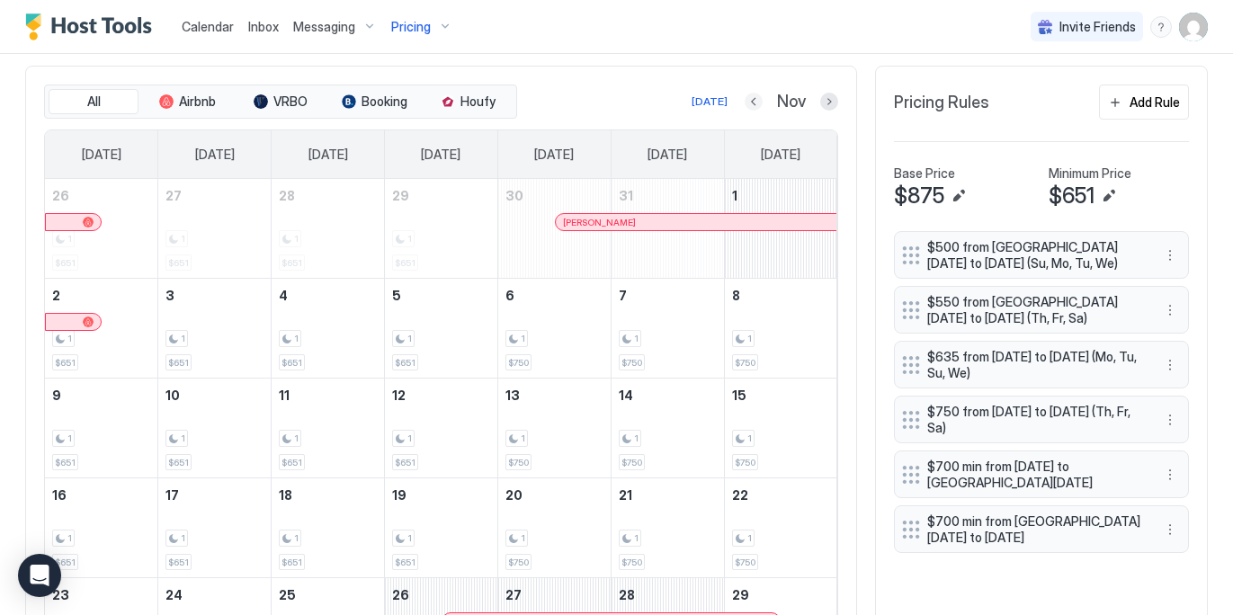
drag, startPoint x: 753, startPoint y: 97, endPoint x: 568, endPoint y: 84, distance: 185.7
click at [755, 97] on button "Previous month" at bounding box center [753, 102] width 18 height 18
click at [755, 98] on button "Previous month" at bounding box center [753, 102] width 18 height 18
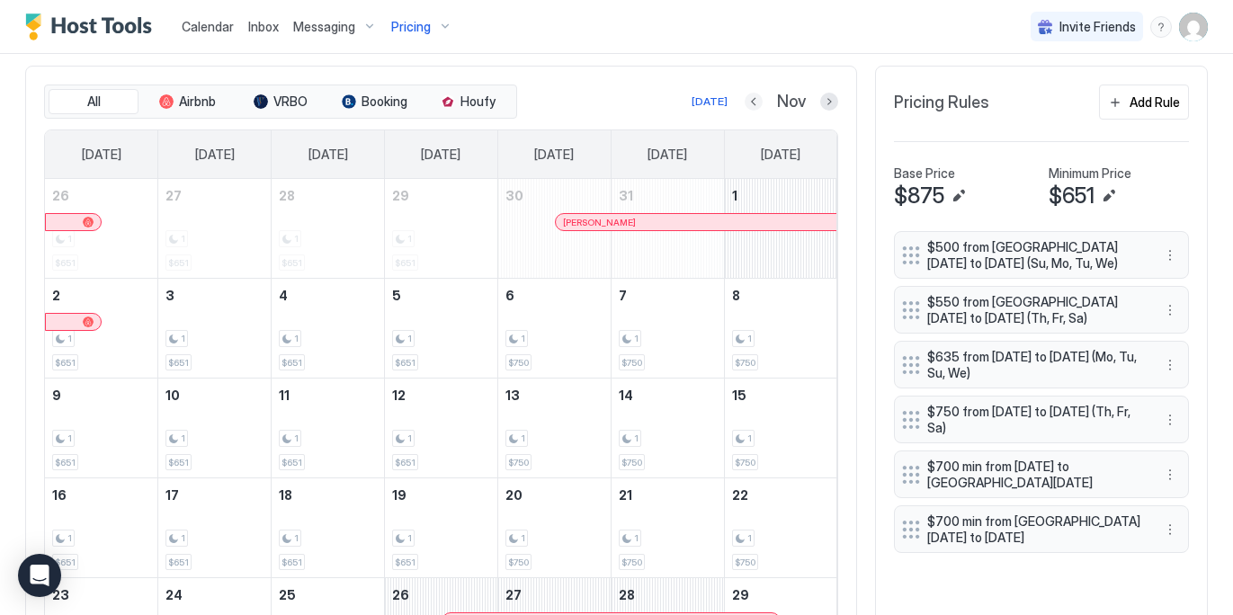
click at [755, 98] on button "Previous month" at bounding box center [753, 102] width 18 height 18
click at [757, 100] on button "Previous month" at bounding box center [753, 102] width 18 height 18
click at [568, 85] on div "All Airbnb VRBO Booking Houfy [DATE] Nov" at bounding box center [441, 102] width 794 height 34
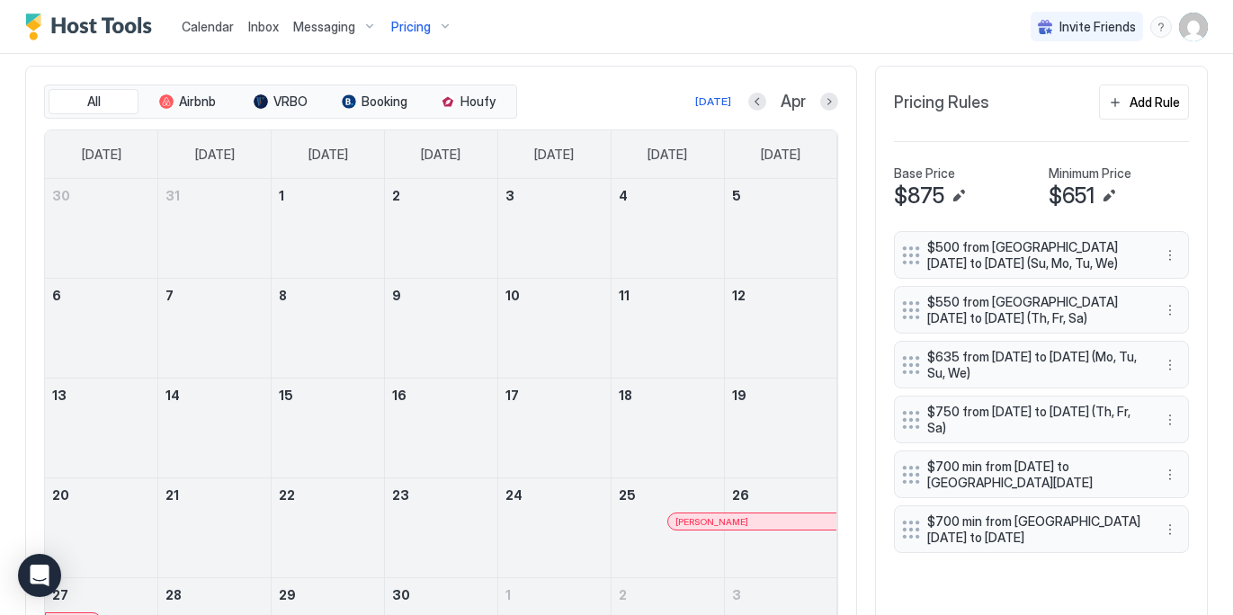
click at [752, 101] on button "Previous month" at bounding box center [757, 102] width 18 height 18
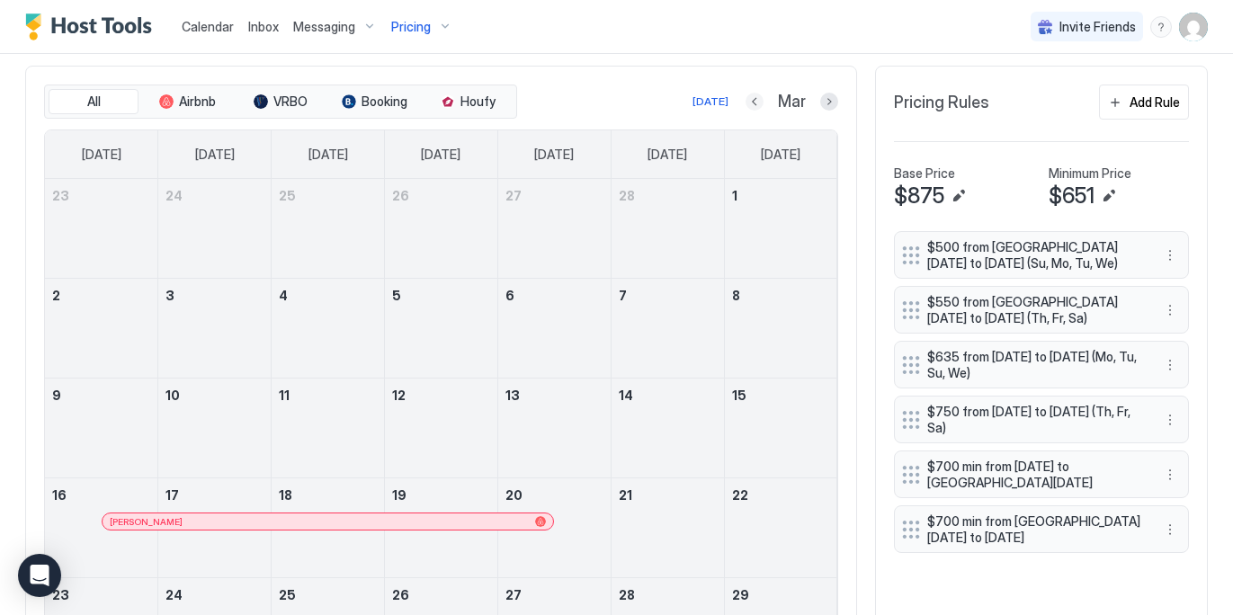
click at [752, 101] on button "Previous month" at bounding box center [754, 102] width 18 height 18
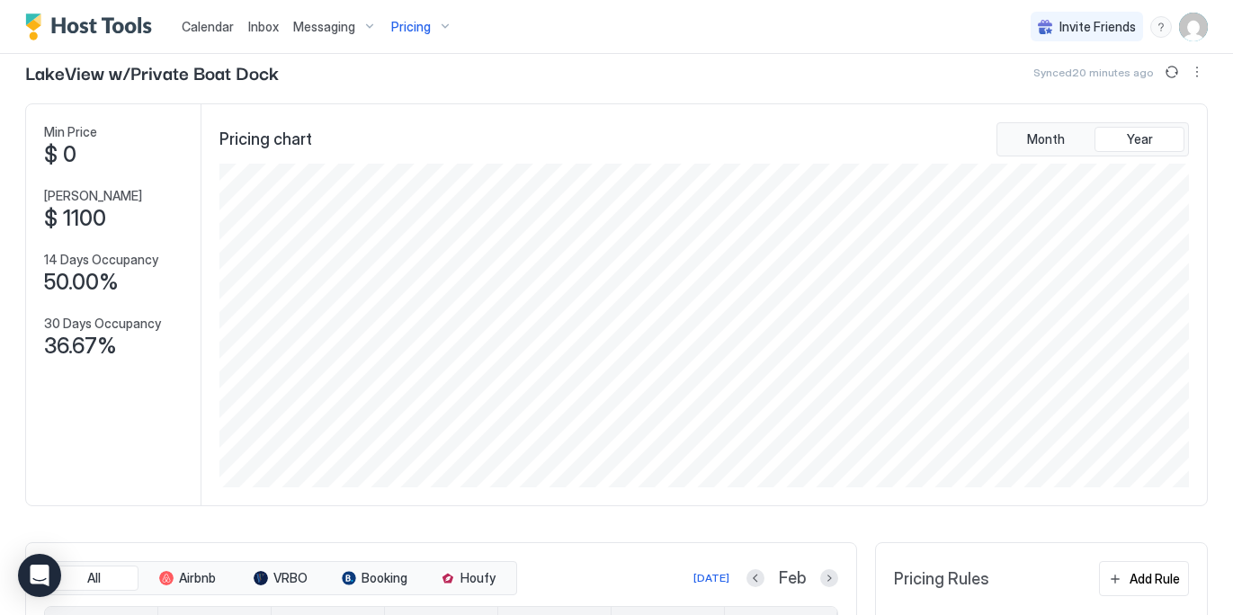
scroll to position [0, 0]
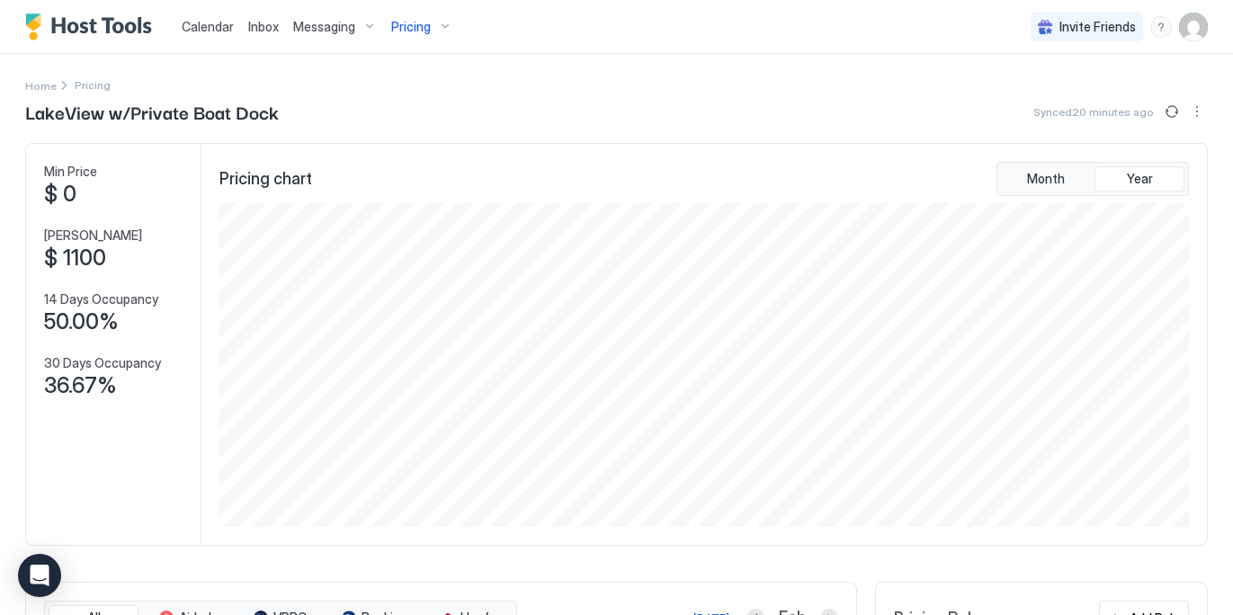
click at [441, 25] on div "Pricing" at bounding box center [422, 27] width 76 height 31
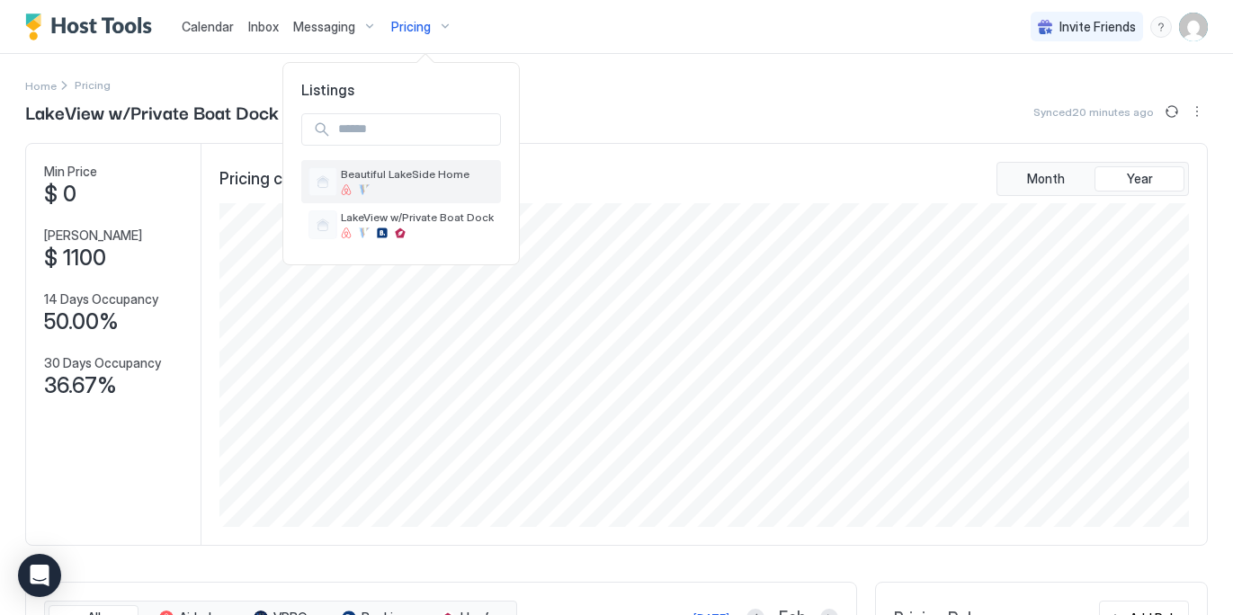
click at [417, 177] on span "Beautiful LakeSide Home" at bounding box center [417, 173] width 153 height 13
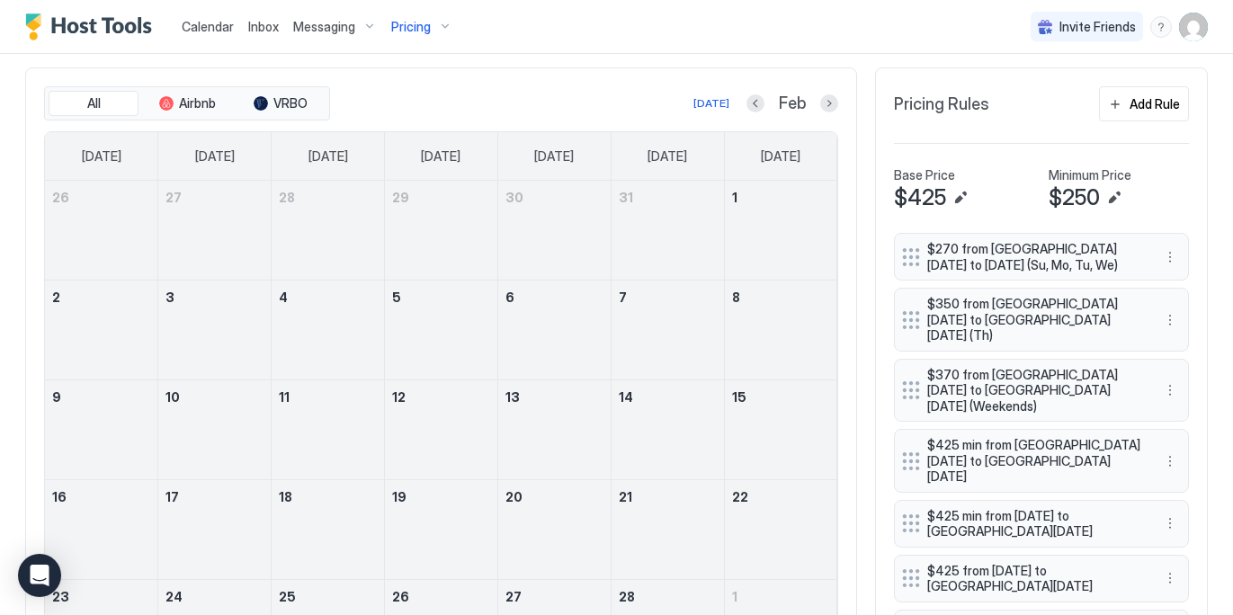
scroll to position [503, 0]
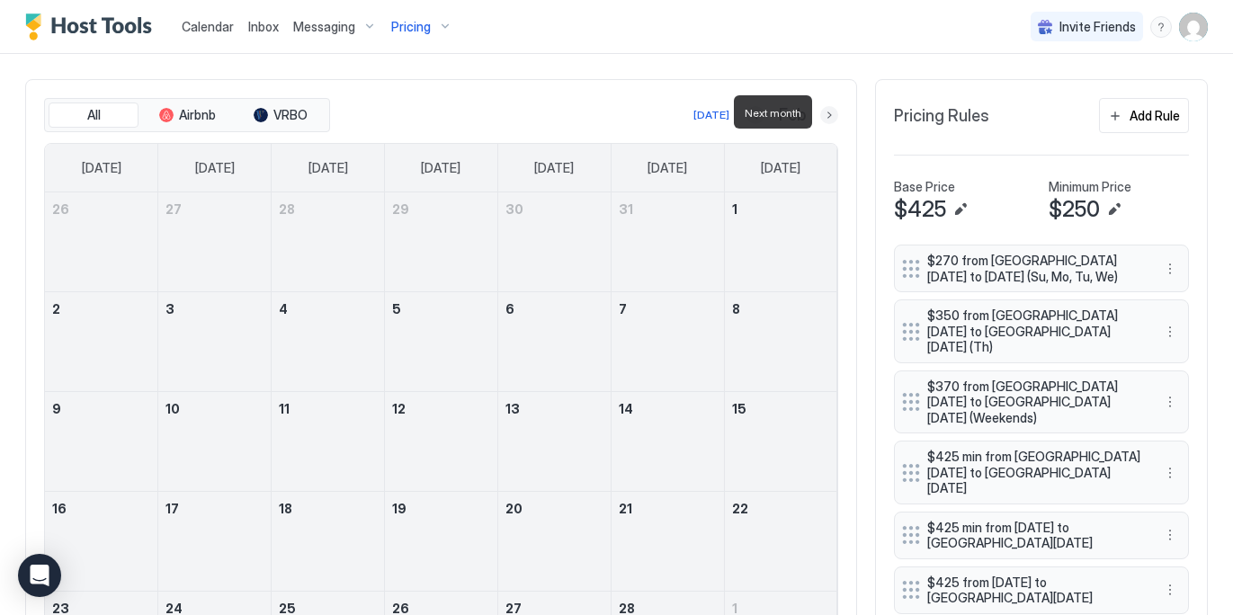
click at [821, 113] on button "Next month" at bounding box center [829, 115] width 18 height 18
click at [828, 113] on button "Next month" at bounding box center [829, 115] width 18 height 18
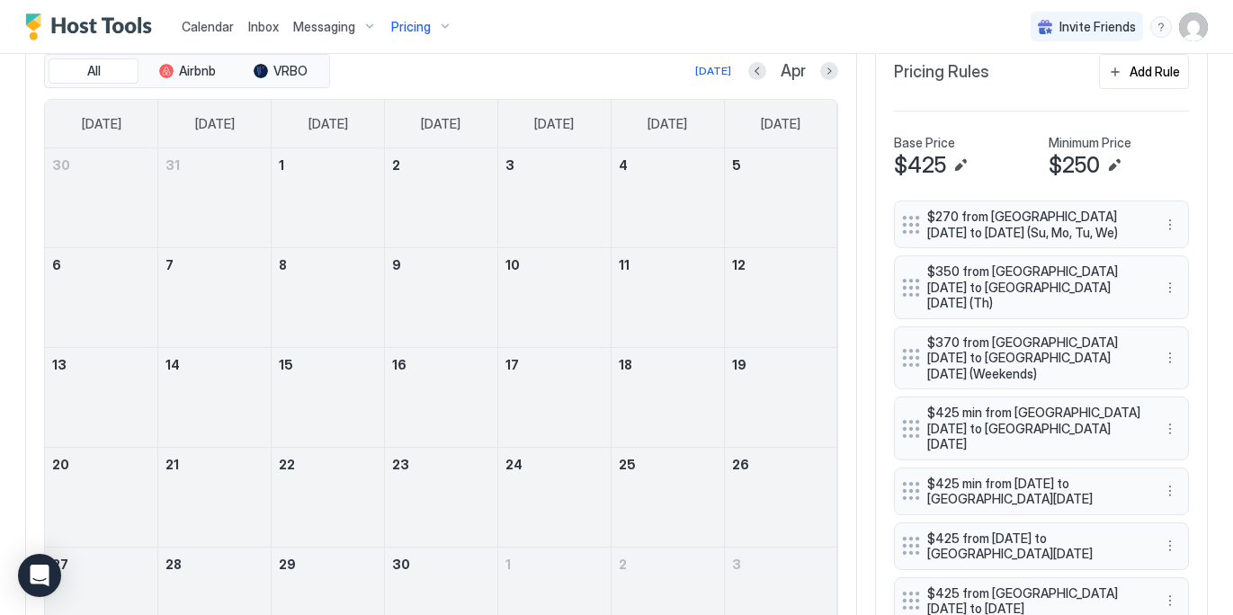
scroll to position [536, 0]
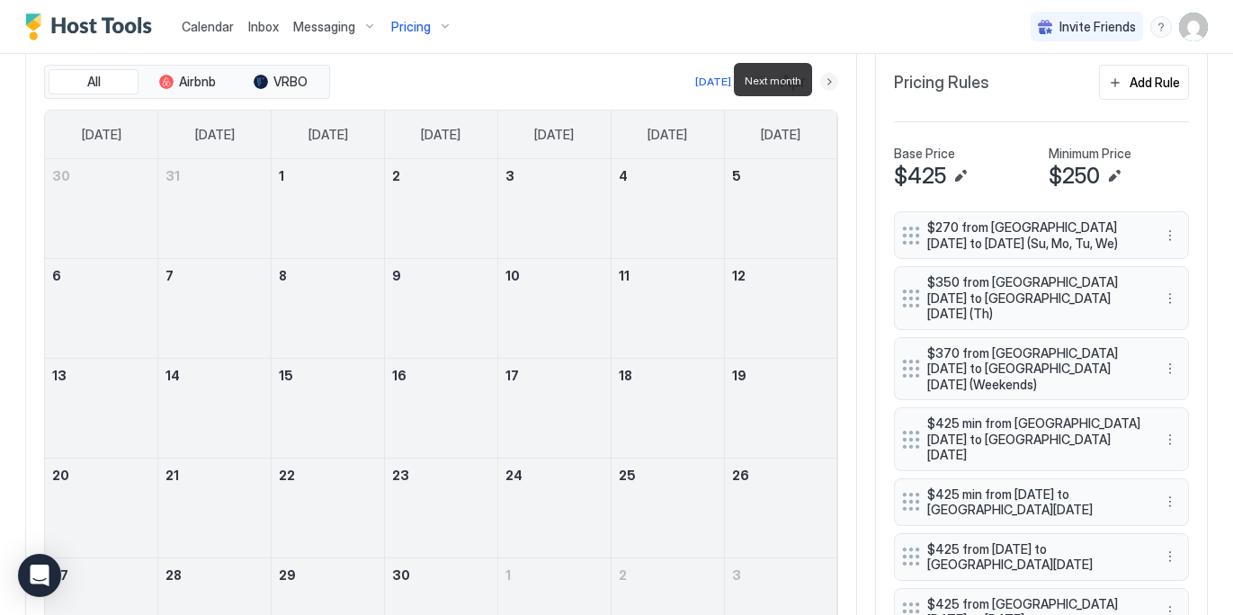
click at [839, 80] on div "All Airbnb VRBO [DATE] Apr [DATE] [DATE] [DATE] [DATE] [DATE] [DATE] [DATE] 30 …" at bounding box center [441, 362] width 832 height 632
click at [758, 77] on button "Previous month" at bounding box center [757, 82] width 18 height 18
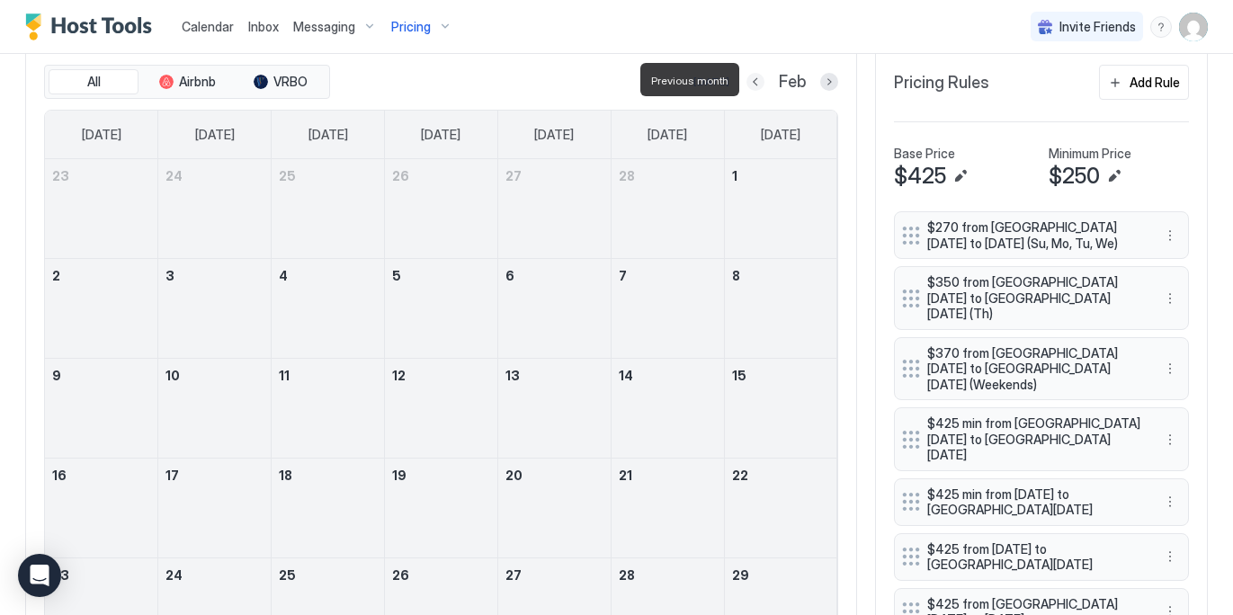
click at [758, 77] on button "Previous month" at bounding box center [755, 82] width 18 height 18
click at [758, 77] on button "Previous month" at bounding box center [752, 82] width 18 height 18
click at [753, 82] on button "Previous month" at bounding box center [753, 82] width 18 height 18
click at [753, 82] on button "Previous month" at bounding box center [754, 82] width 18 height 18
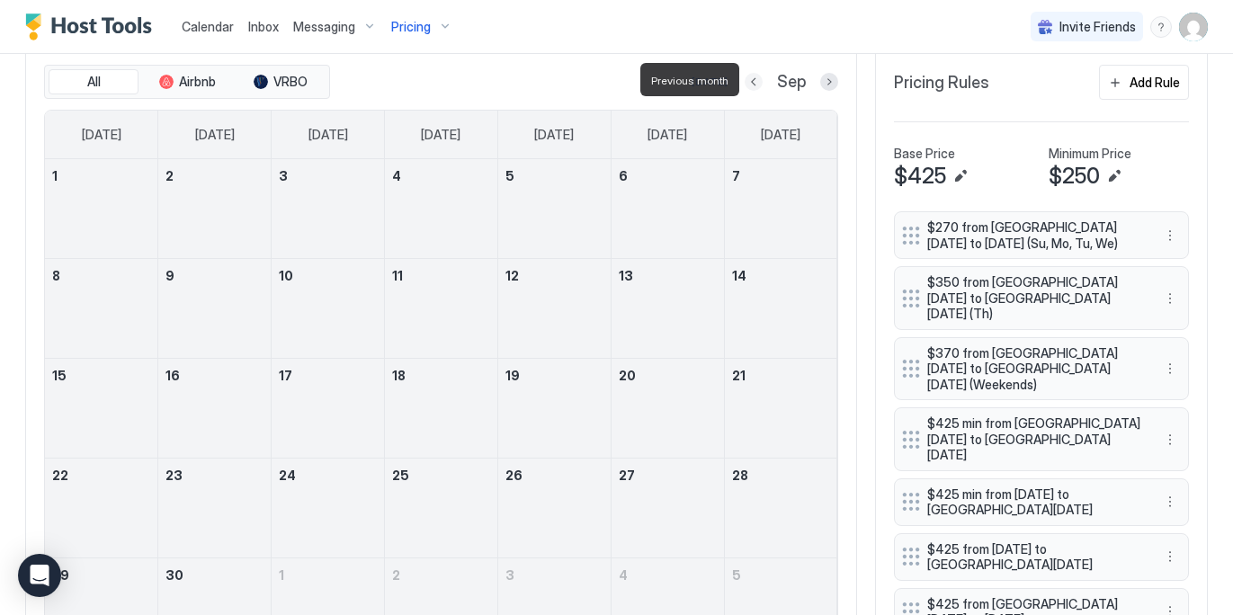
click at [753, 82] on button "Previous month" at bounding box center [753, 82] width 18 height 18
click at [752, 84] on button "Previous month" at bounding box center [752, 82] width 18 height 18
click at [742, 84] on div at bounding box center [733, 82] width 18 height 18
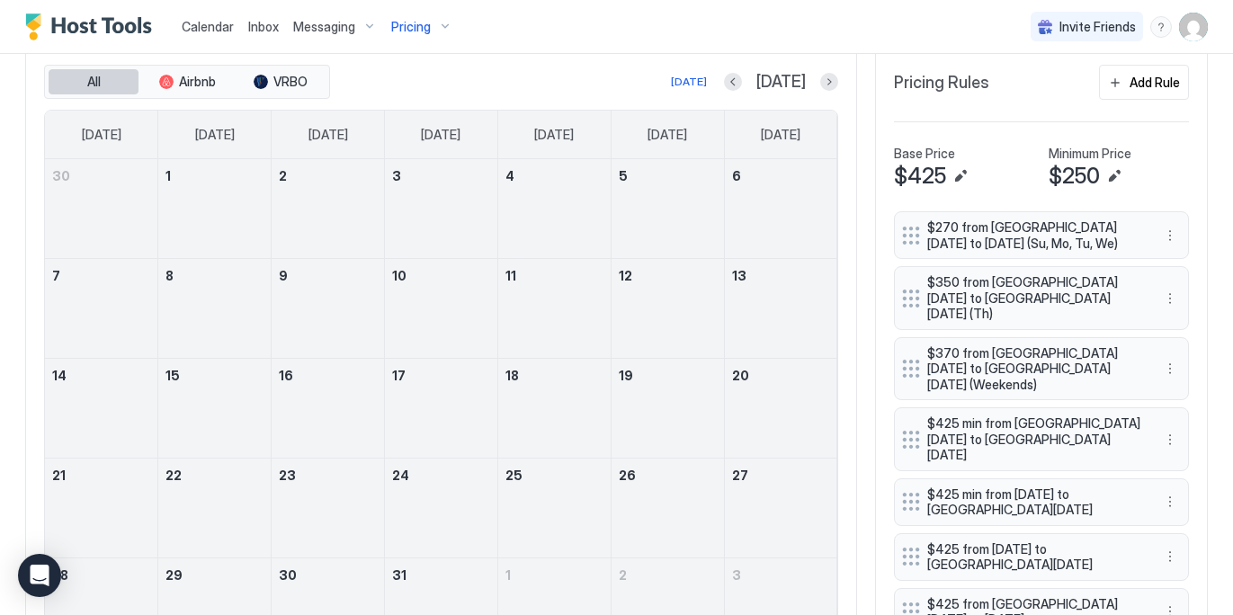
click at [124, 79] on button "All" at bounding box center [94, 81] width 90 height 25
click at [832, 81] on button "Next month" at bounding box center [829, 82] width 18 height 18
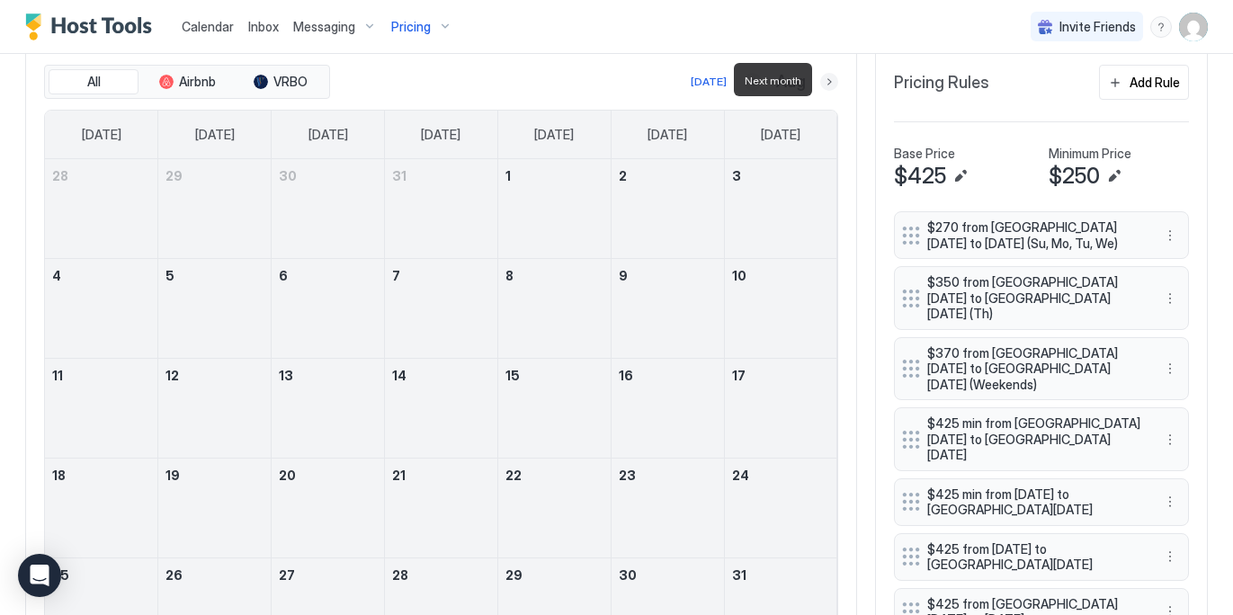
click at [832, 81] on button "Next month" at bounding box center [829, 82] width 18 height 18
click at [704, 80] on div "[DATE]" at bounding box center [709, 82] width 36 height 16
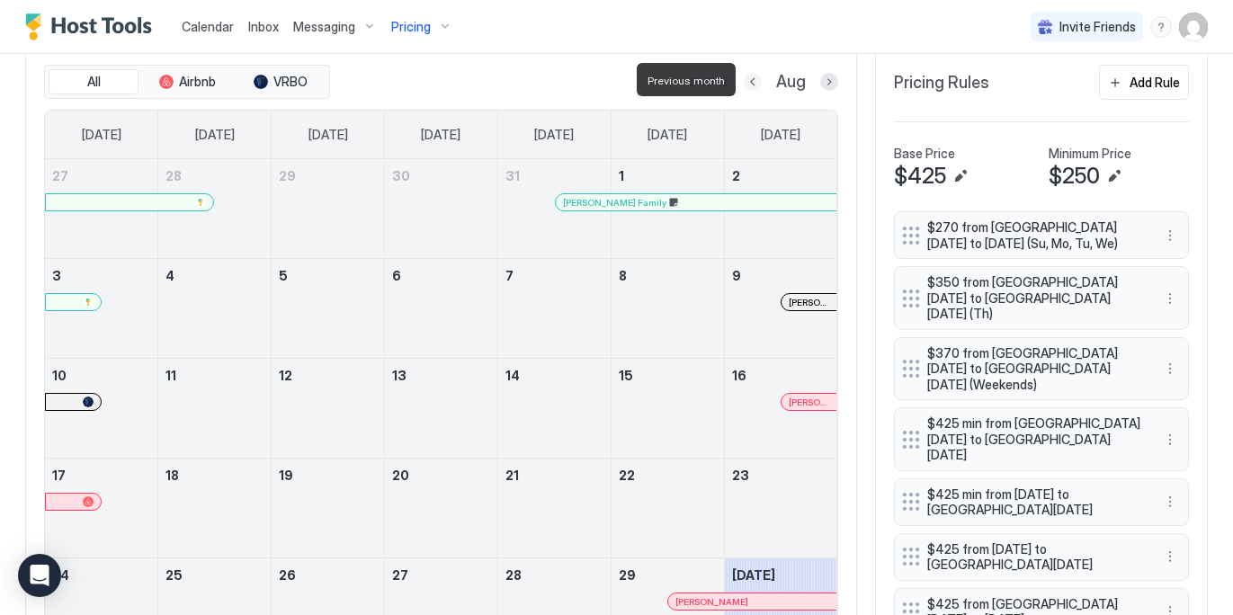
click at [753, 82] on button "Previous month" at bounding box center [752, 82] width 18 height 18
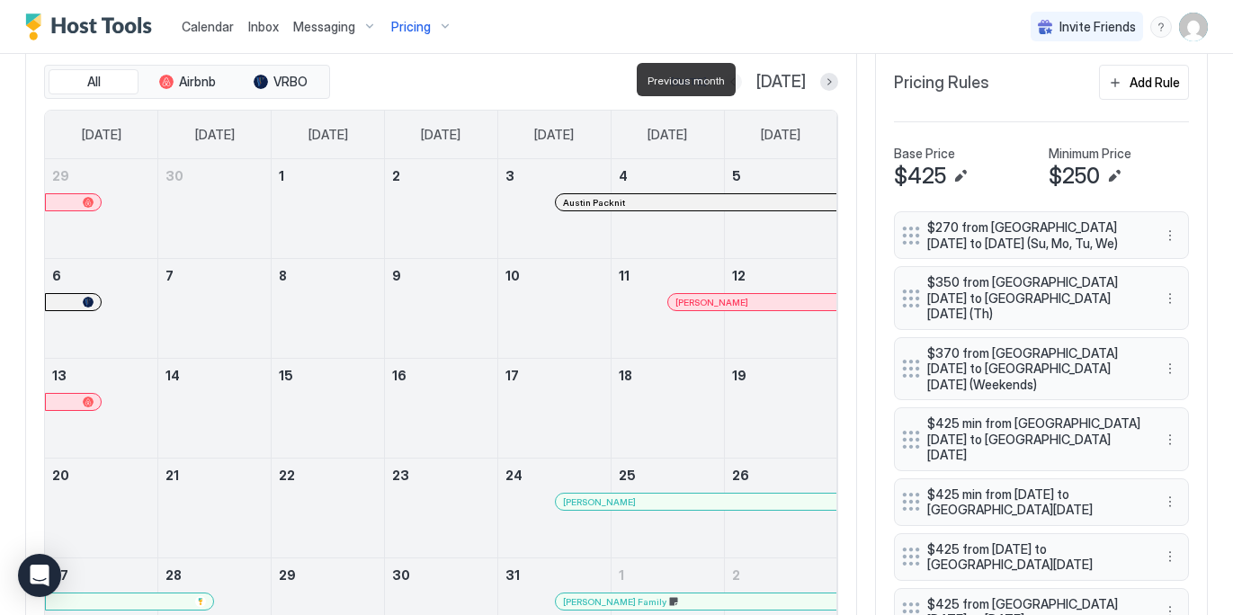
click at [742, 80] on button "Previous month" at bounding box center [733, 82] width 18 height 18
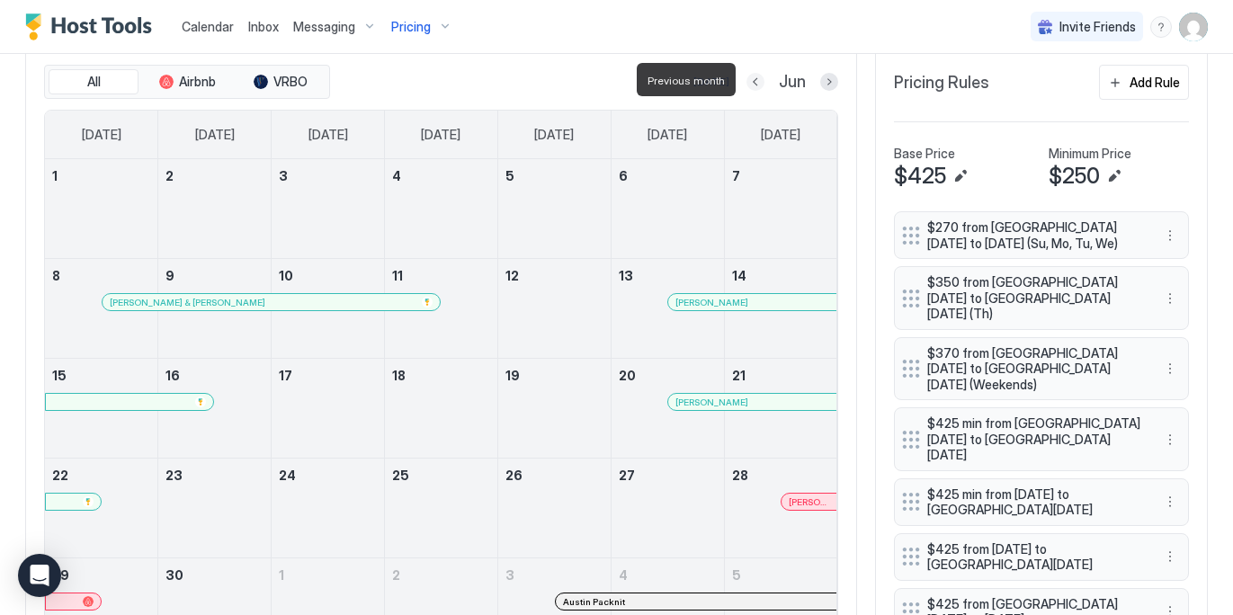
click at [753, 80] on button "Previous month" at bounding box center [755, 82] width 18 height 18
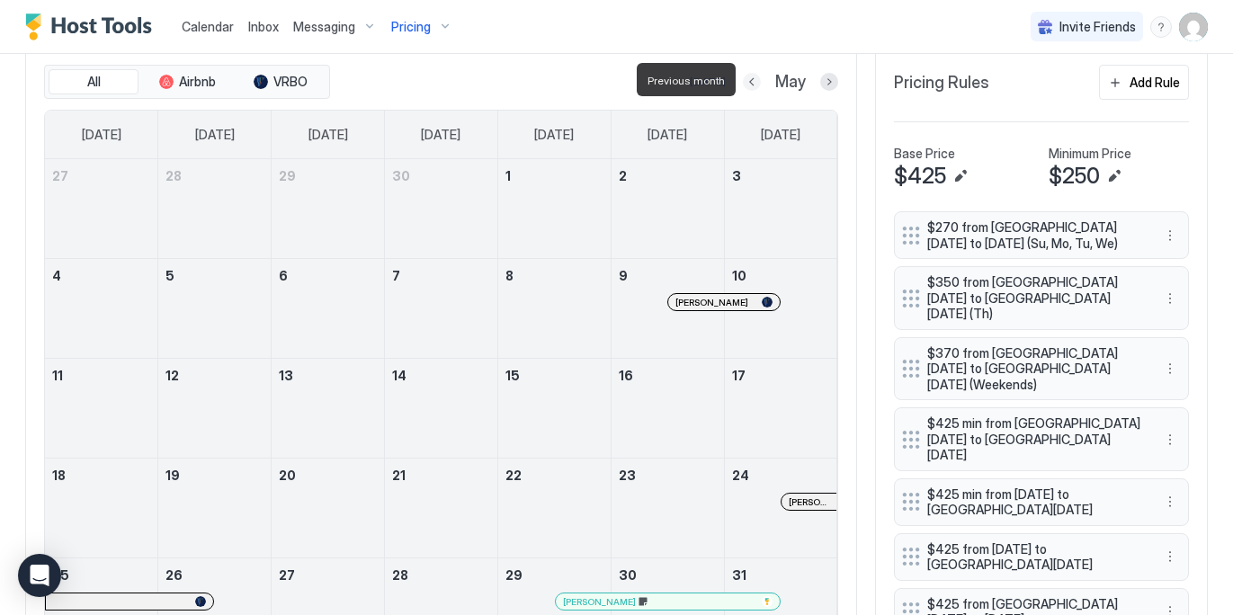
click at [753, 80] on button "Previous month" at bounding box center [752, 82] width 18 height 18
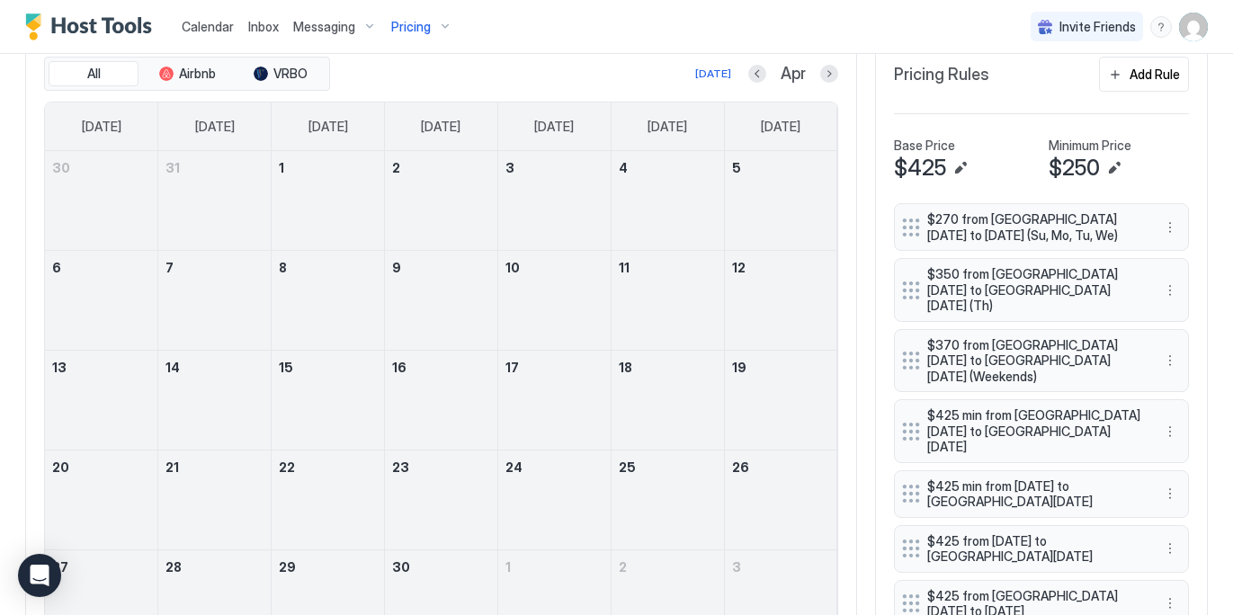
scroll to position [543, 0]
click at [758, 75] on button "Previous month" at bounding box center [757, 75] width 18 height 18
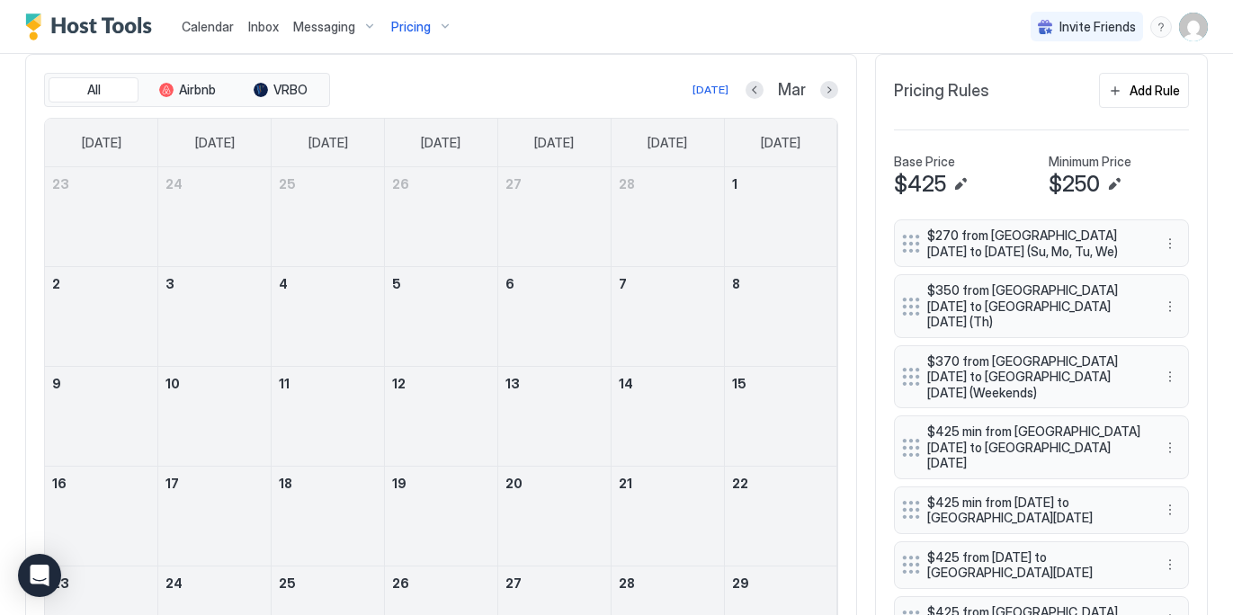
scroll to position [522, 0]
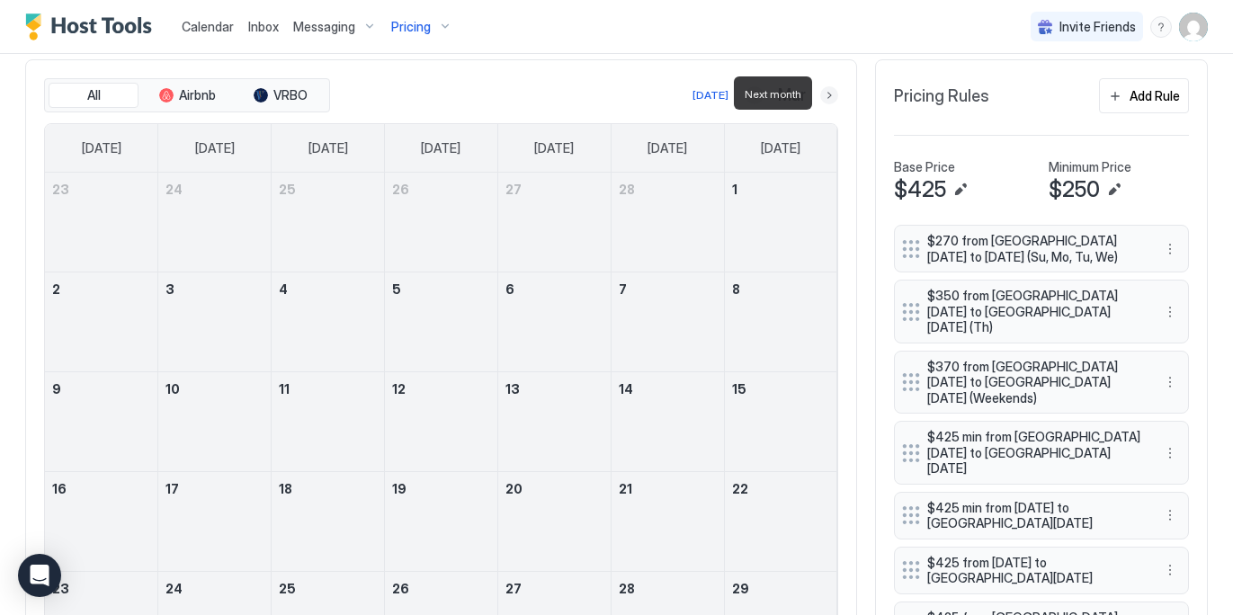
click at [831, 95] on button "Next month" at bounding box center [829, 95] width 18 height 18
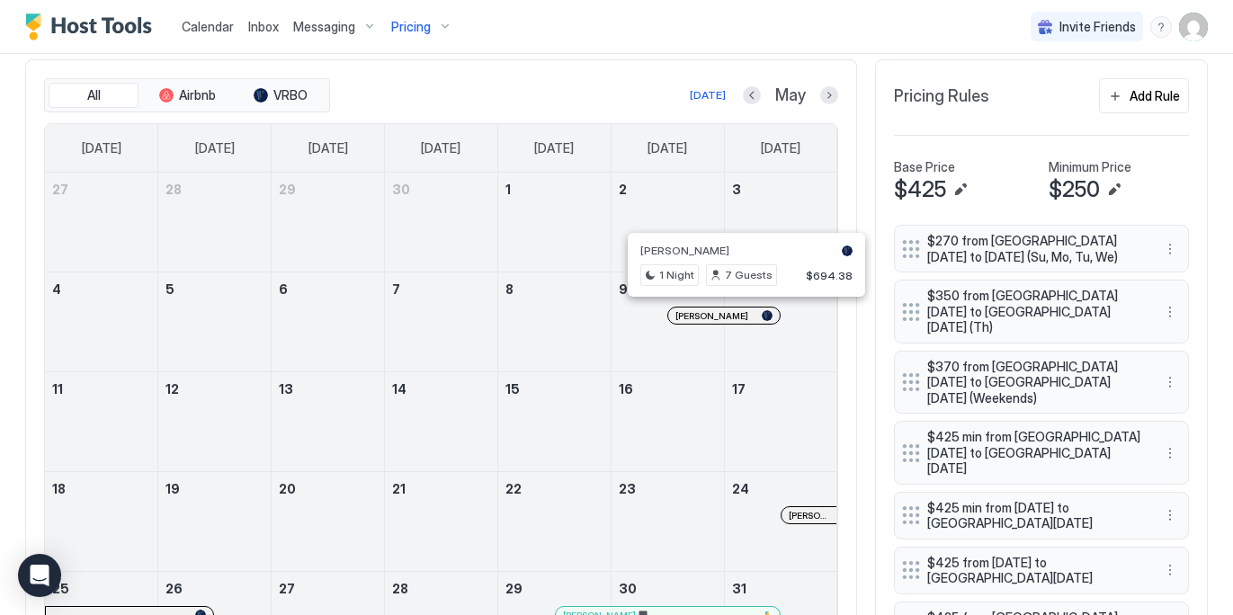
click at [739, 310] on div at bounding box center [740, 315] width 14 height 14
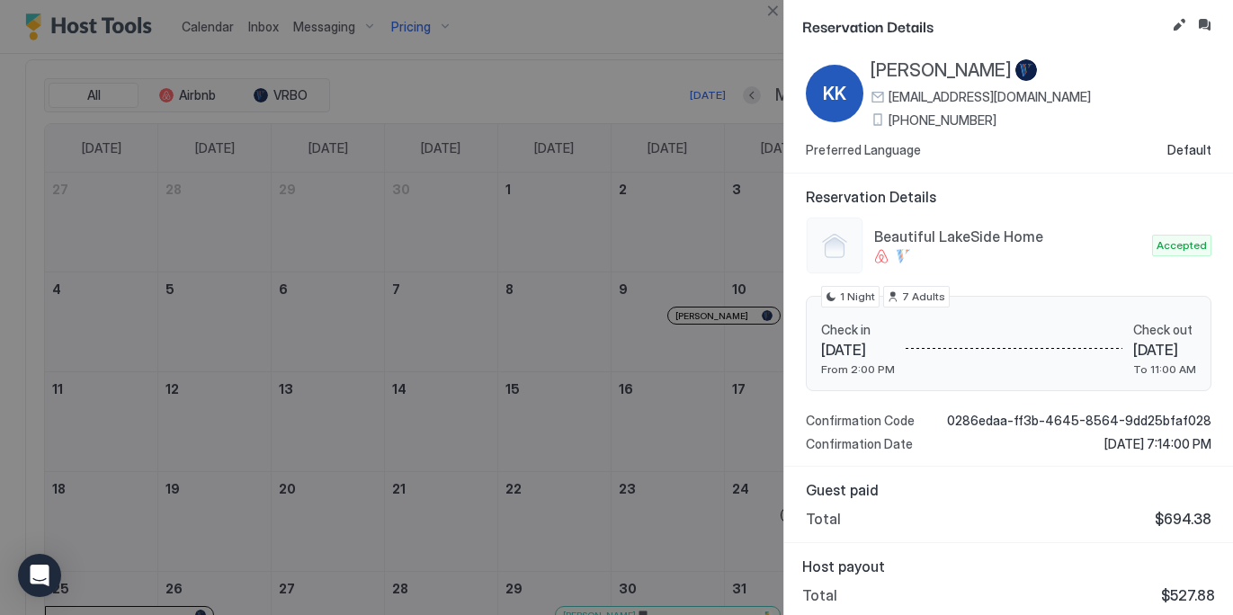
scroll to position [38, 0]
click at [769, 13] on button "Close" at bounding box center [772, 11] width 22 height 22
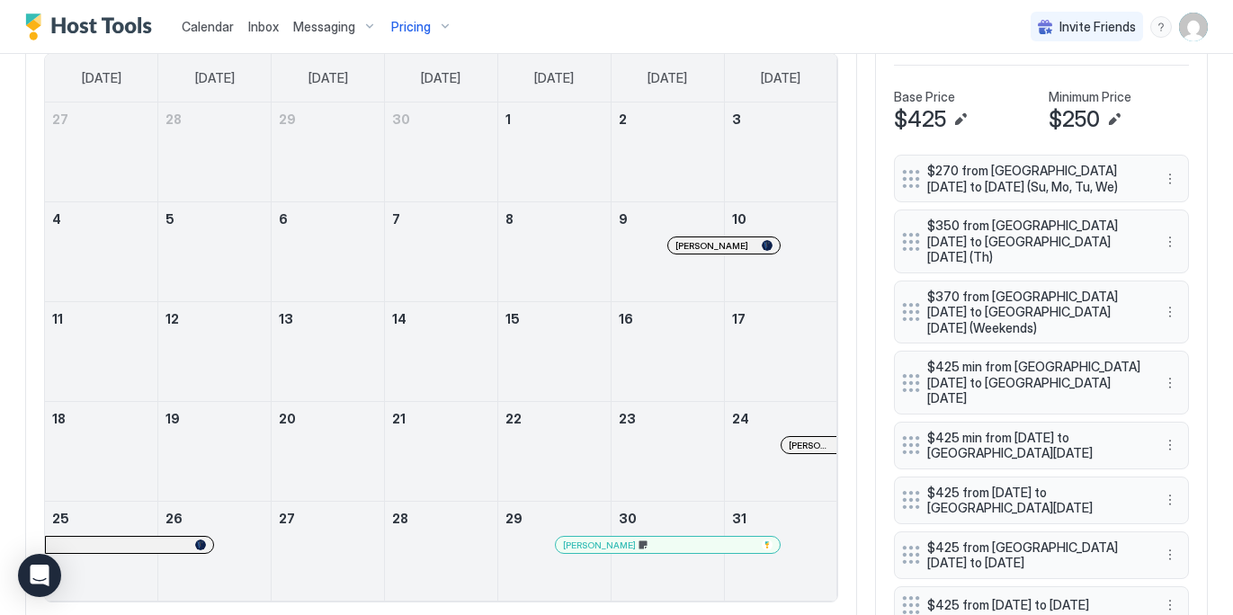
scroll to position [635, 0]
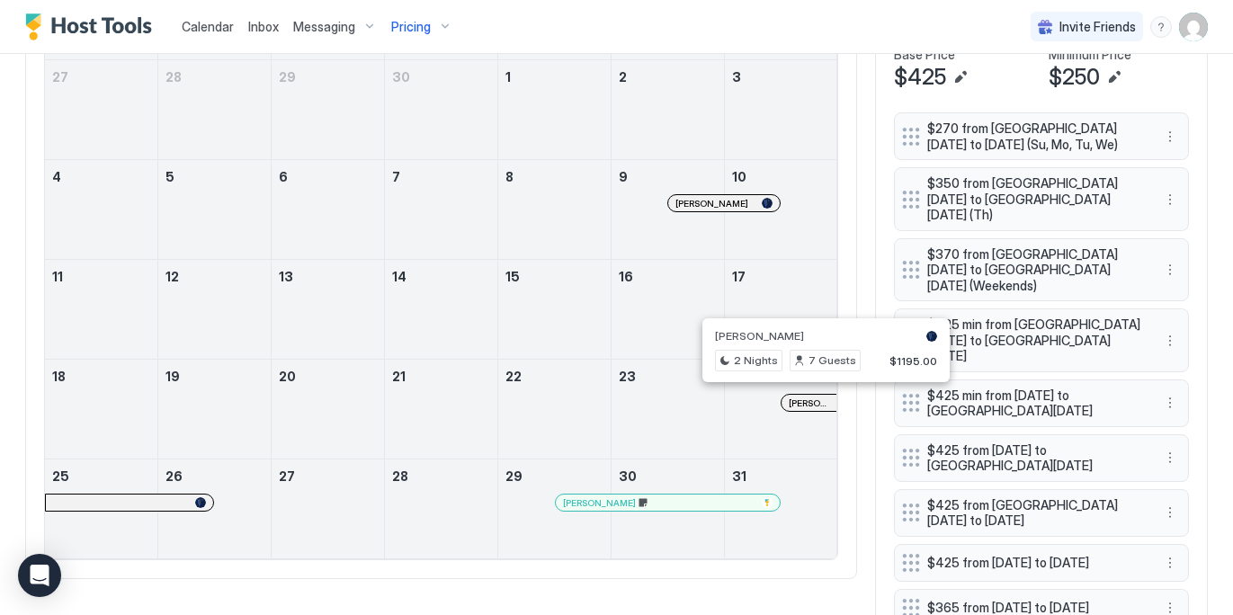
click at [818, 397] on div at bounding box center [819, 403] width 14 height 14
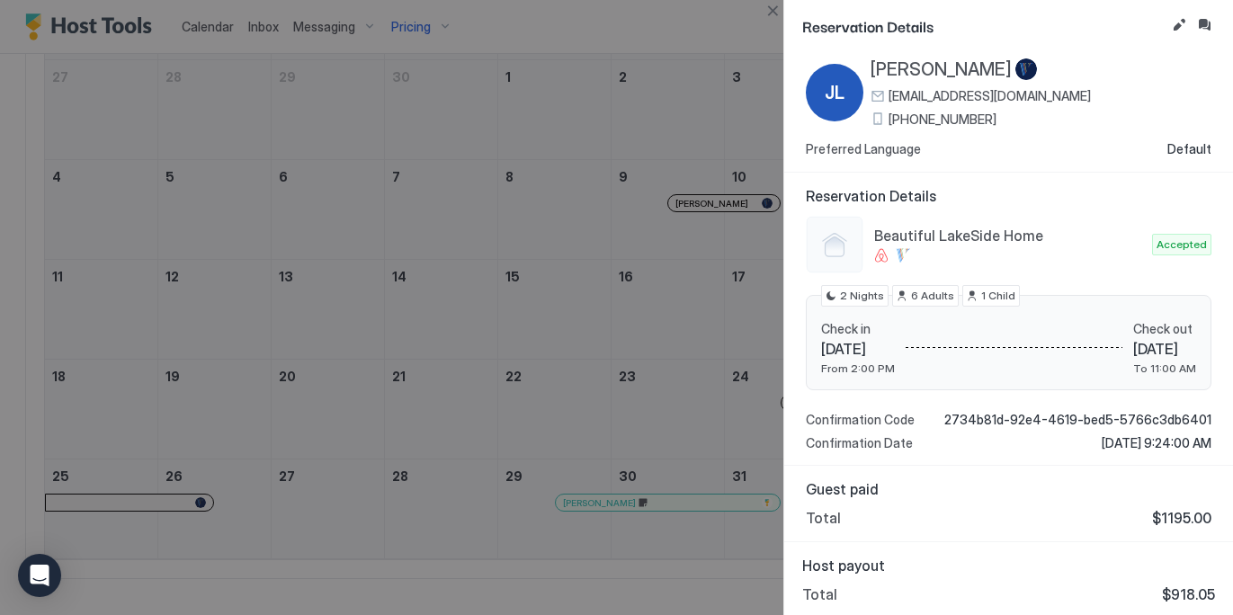
scroll to position [38, 0]
click at [772, 13] on button "Close" at bounding box center [772, 11] width 22 height 22
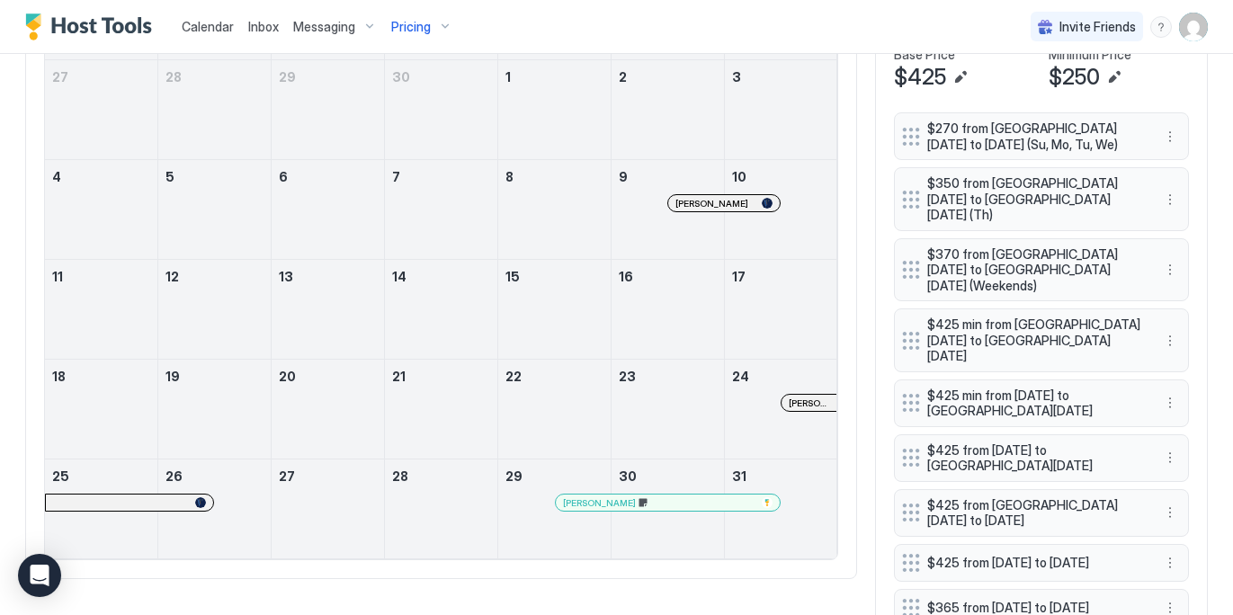
click at [697, 495] on div at bounding box center [697, 502] width 14 height 14
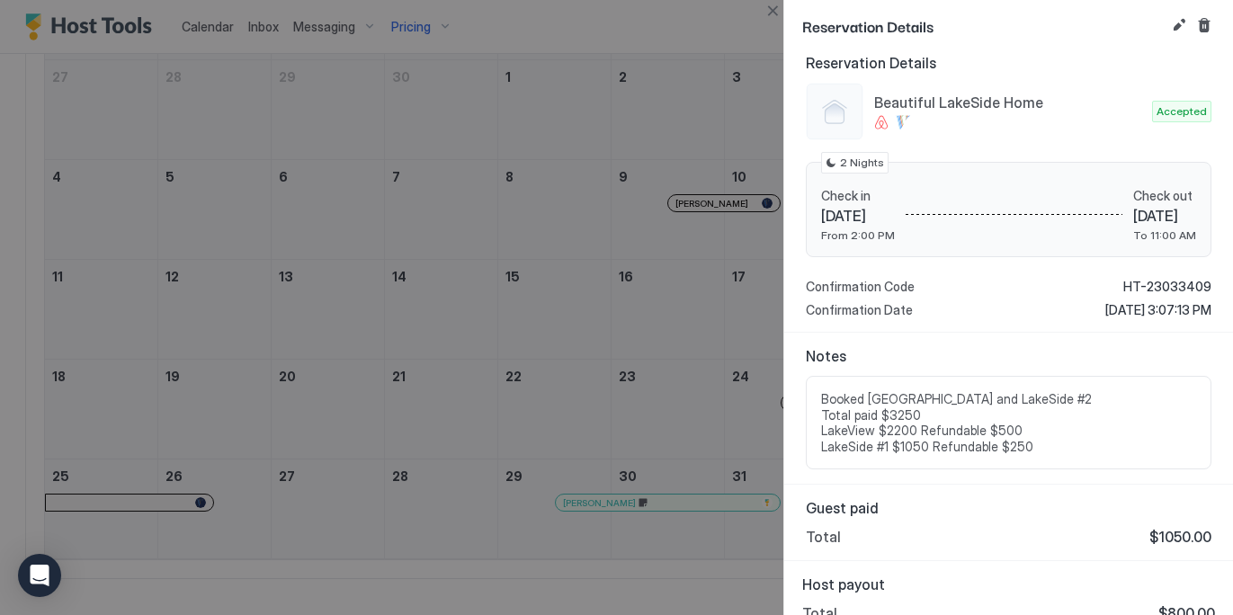
scroll to position [178, 0]
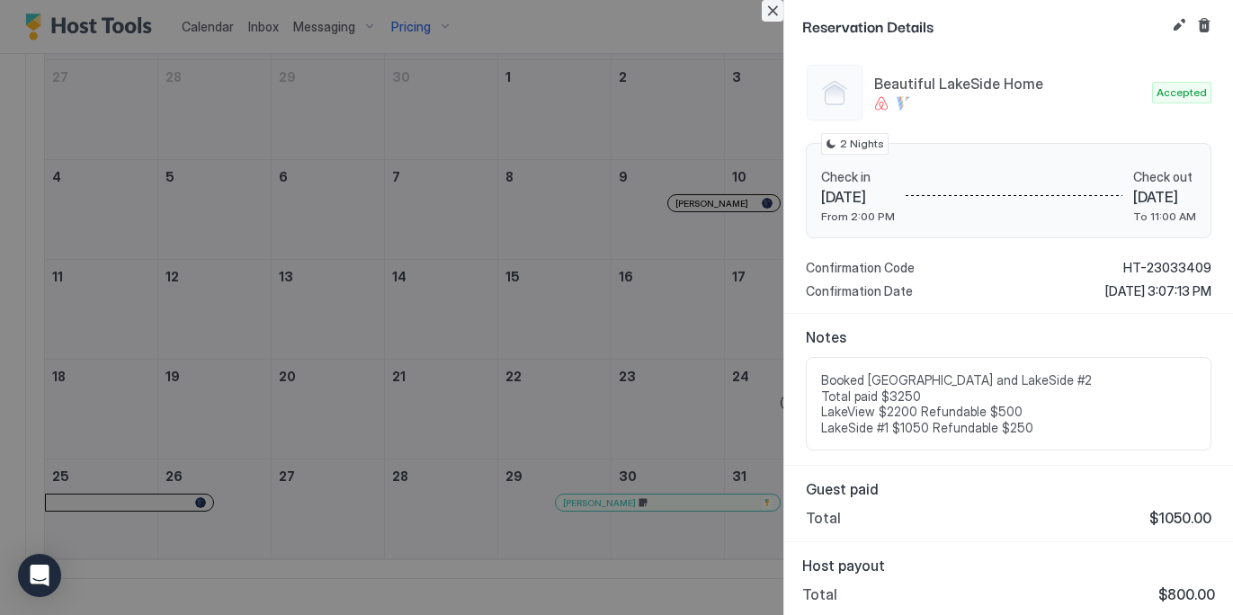
click at [770, 7] on button "Close" at bounding box center [772, 11] width 22 height 22
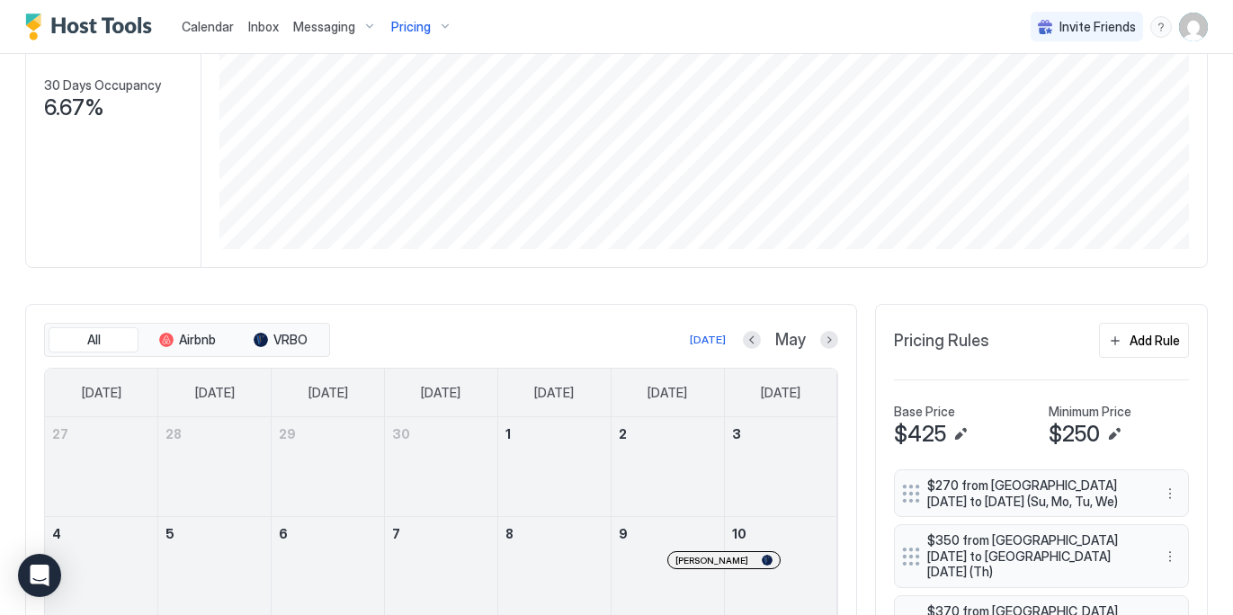
scroll to position [224, 0]
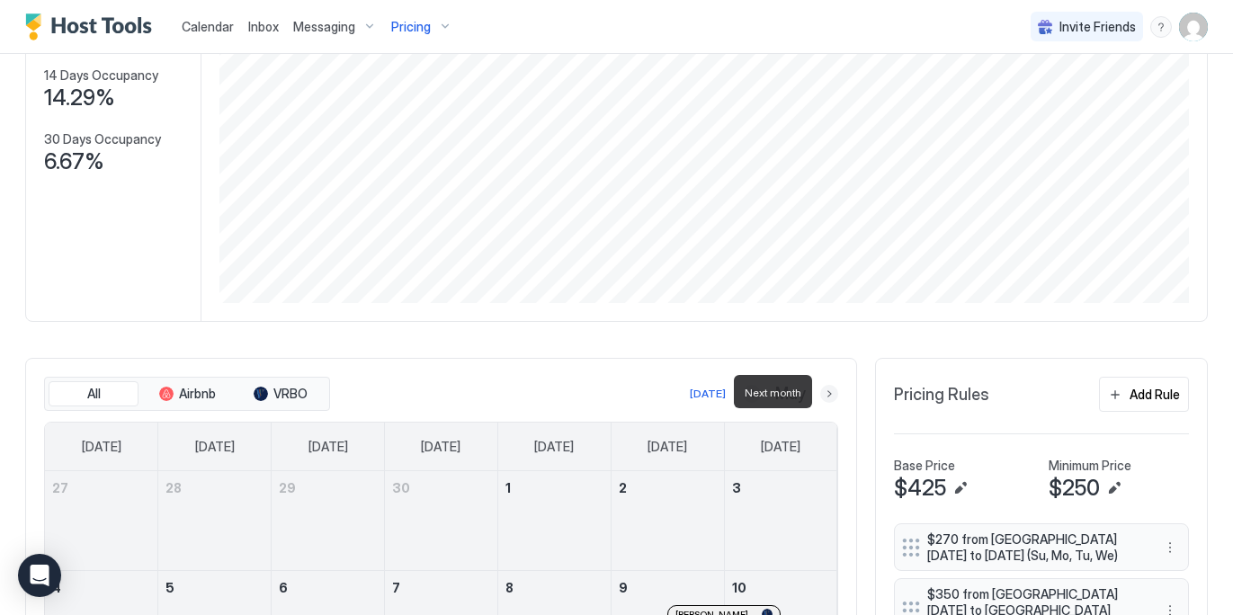
click at [829, 391] on button "Next month" at bounding box center [829, 394] width 18 height 18
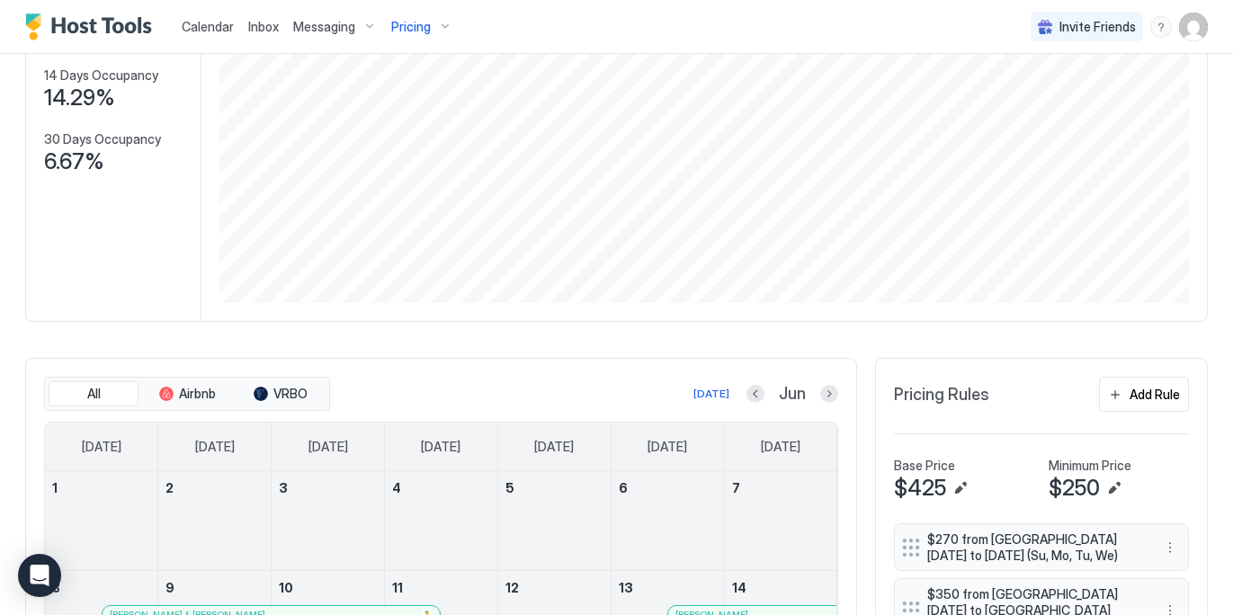
scroll to position [346, 0]
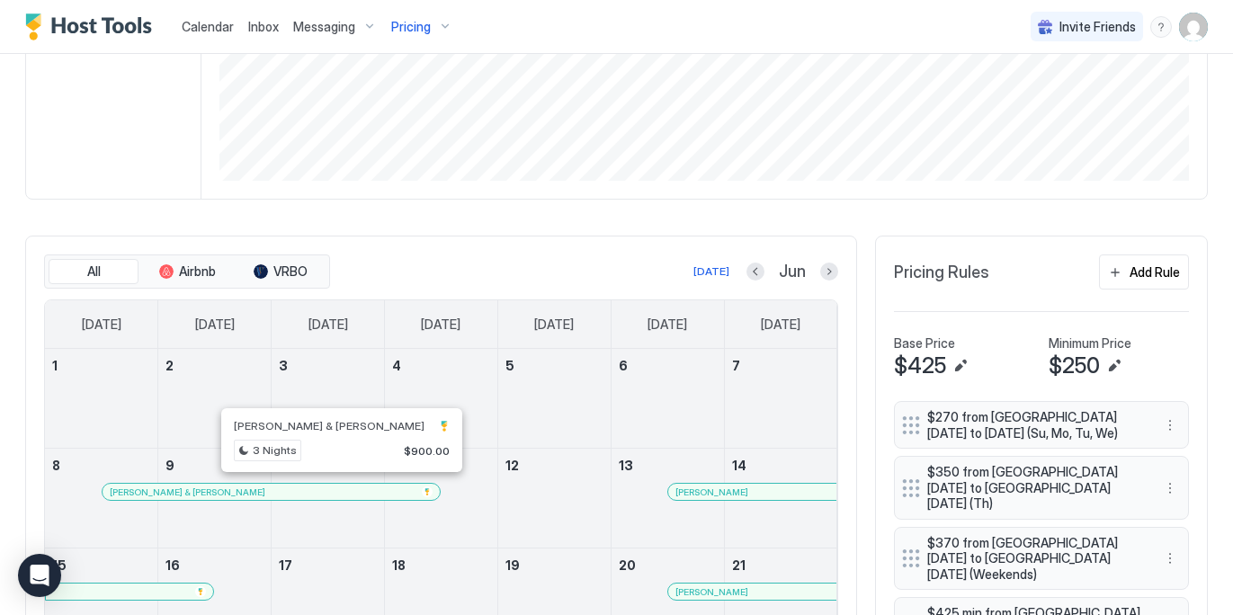
click at [307, 485] on div at bounding box center [306, 492] width 14 height 14
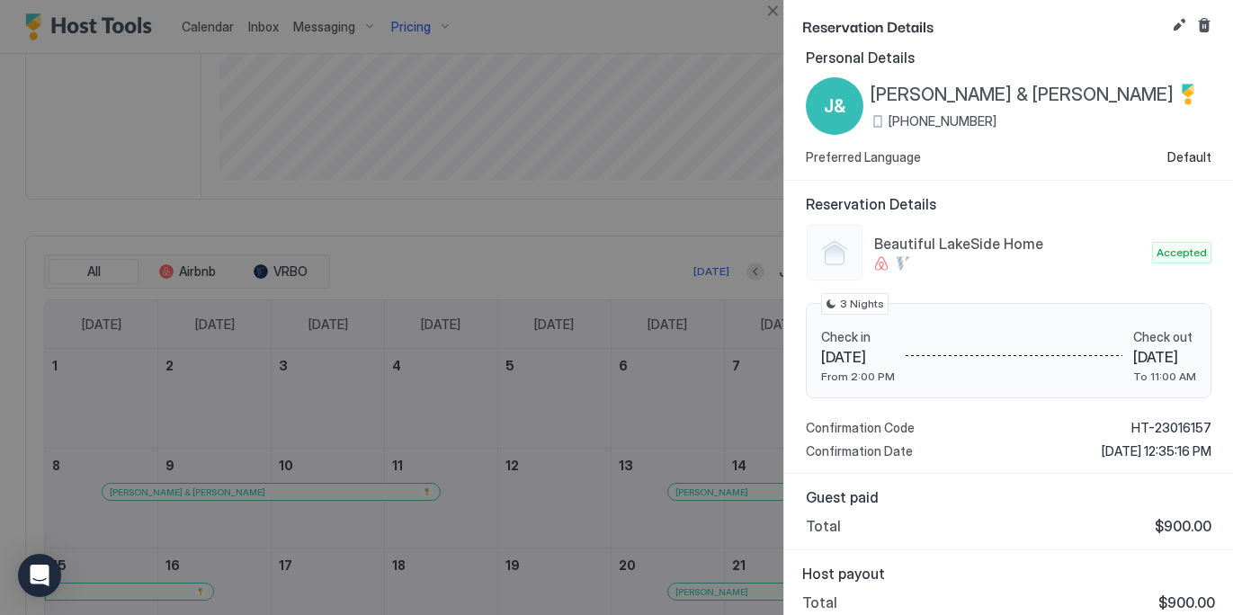
scroll to position [26, 0]
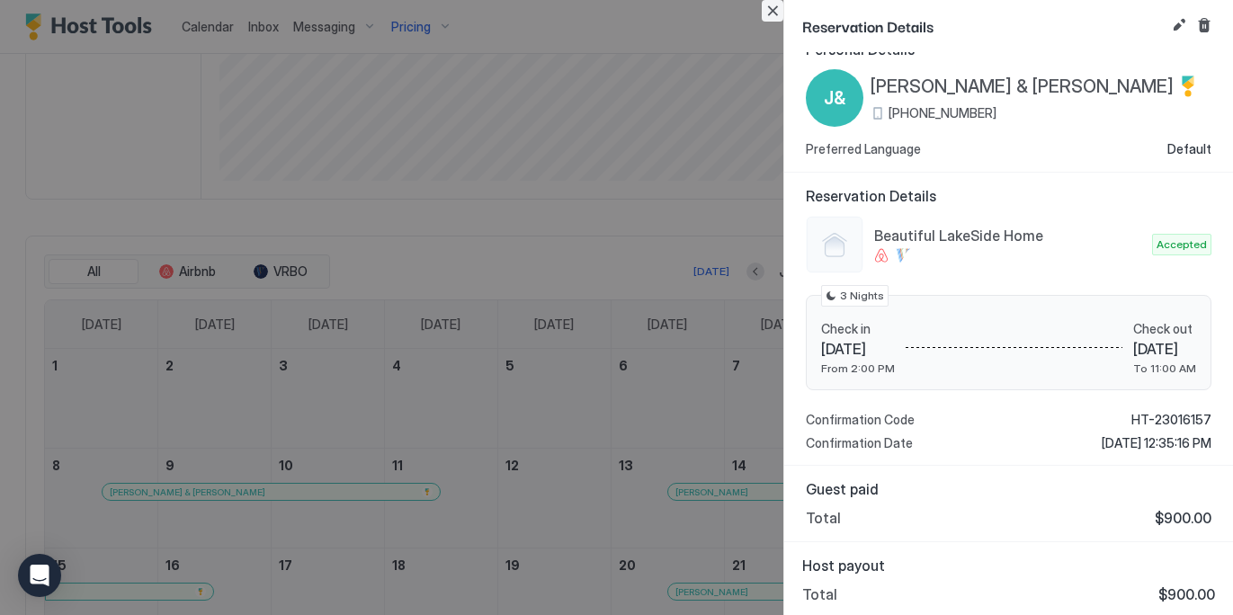
click at [766, 9] on button "Close" at bounding box center [772, 11] width 22 height 22
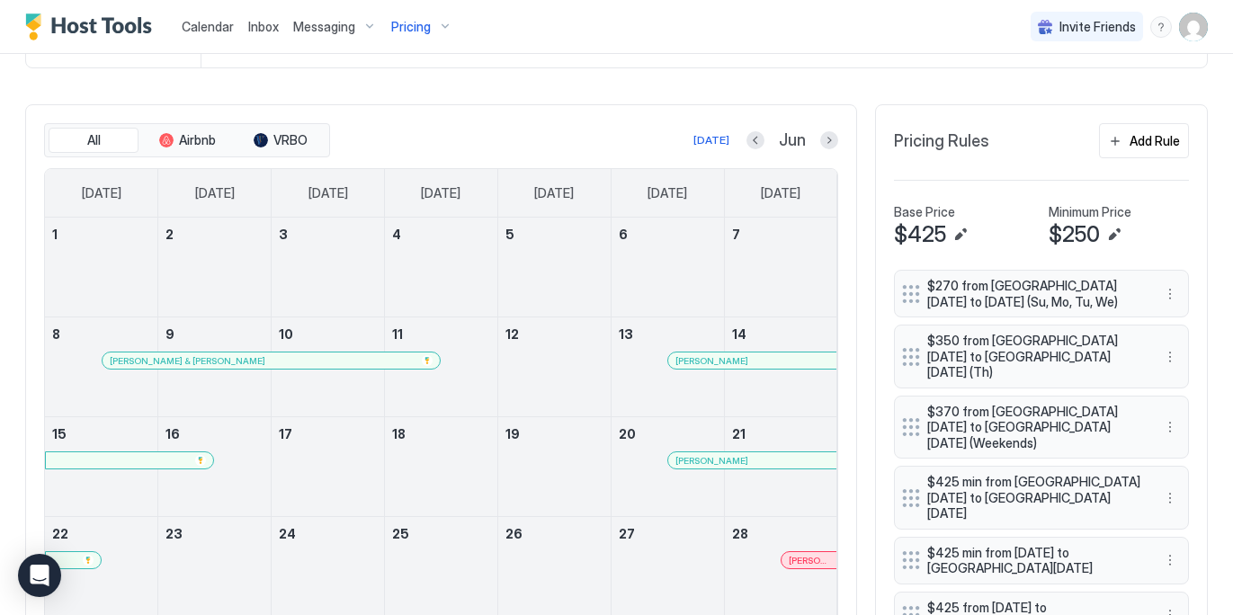
scroll to position [528, 0]
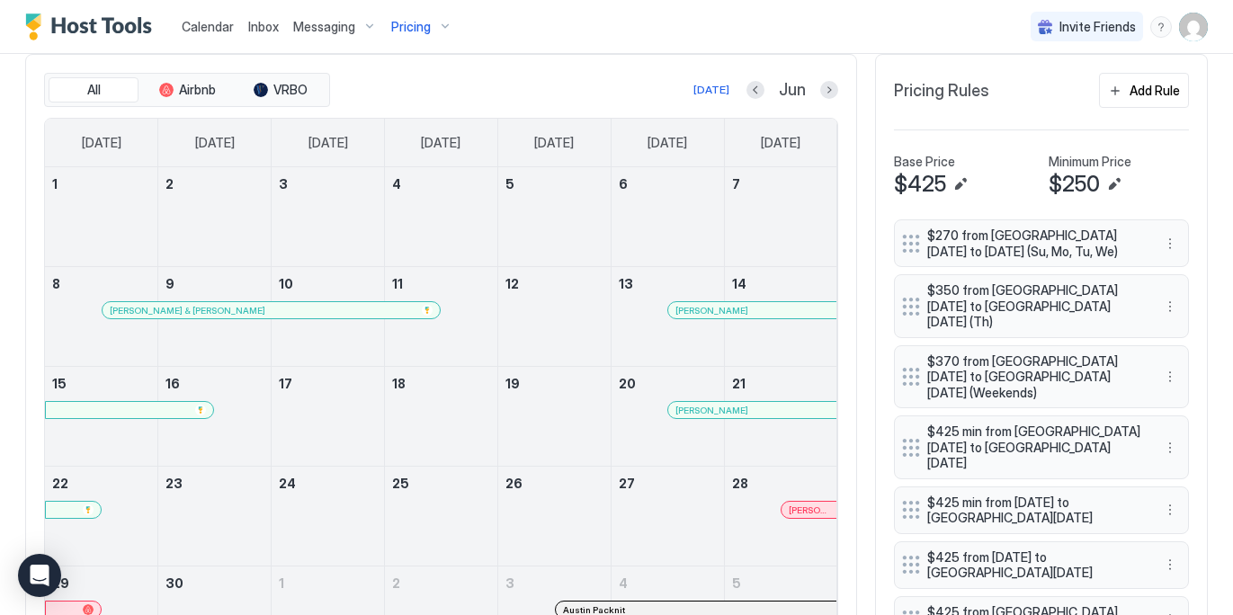
click at [821, 512] on div "[PERSON_NAME]" at bounding box center [808, 510] width 55 height 16
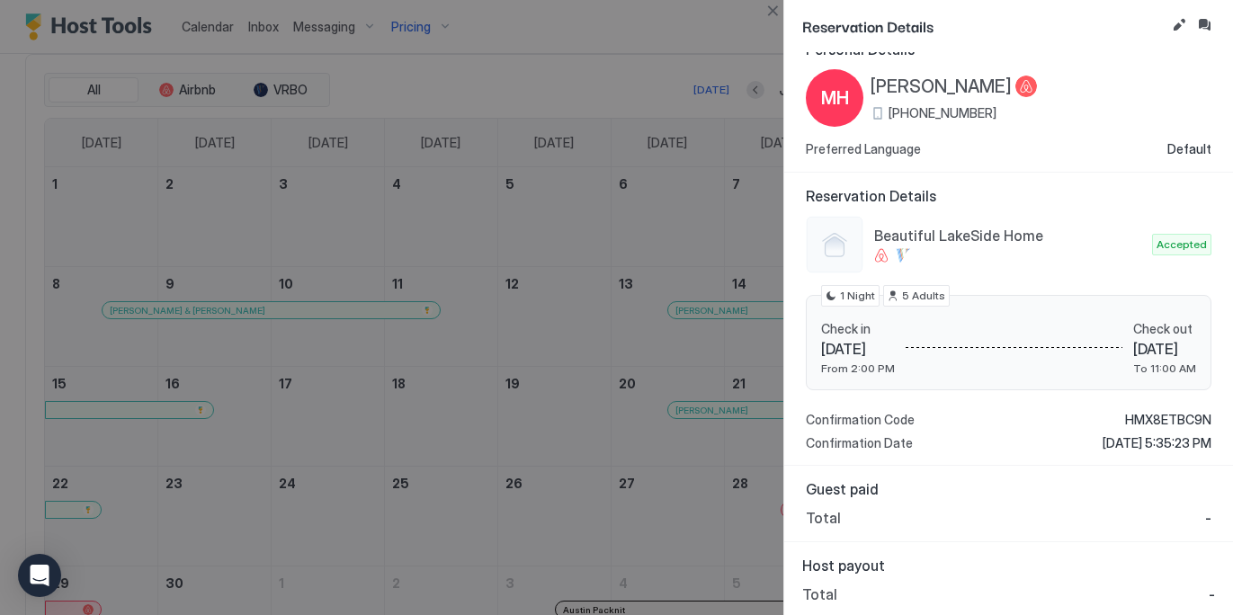
scroll to position [26, 0]
click at [772, 12] on button "Close" at bounding box center [772, 11] width 22 height 22
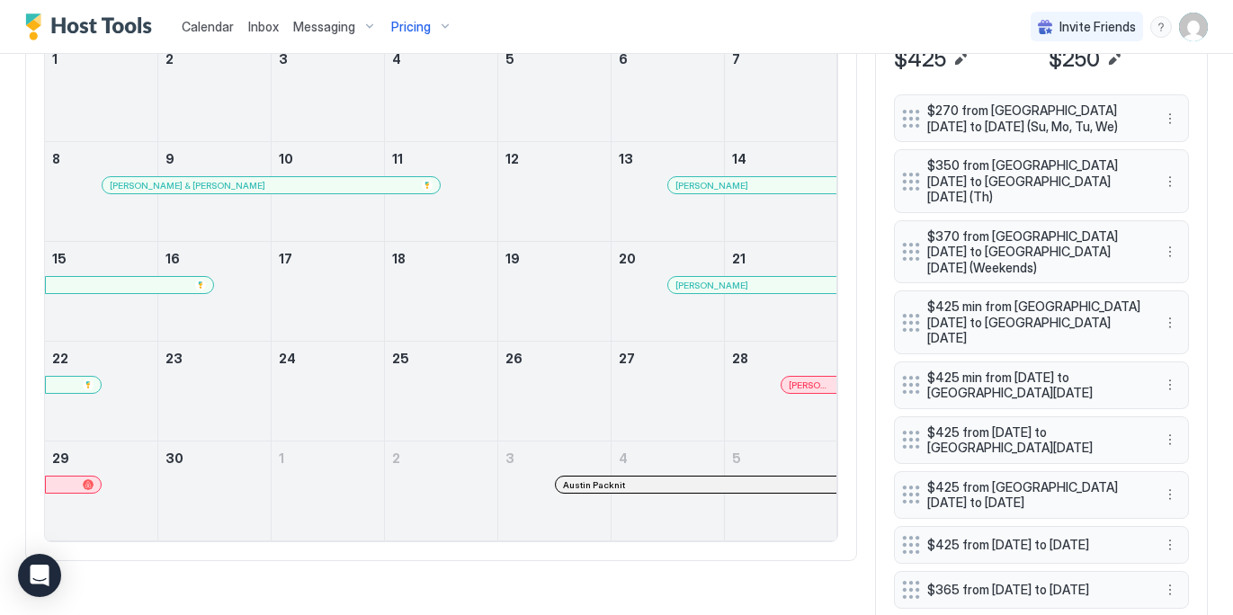
scroll to position [680, 0]
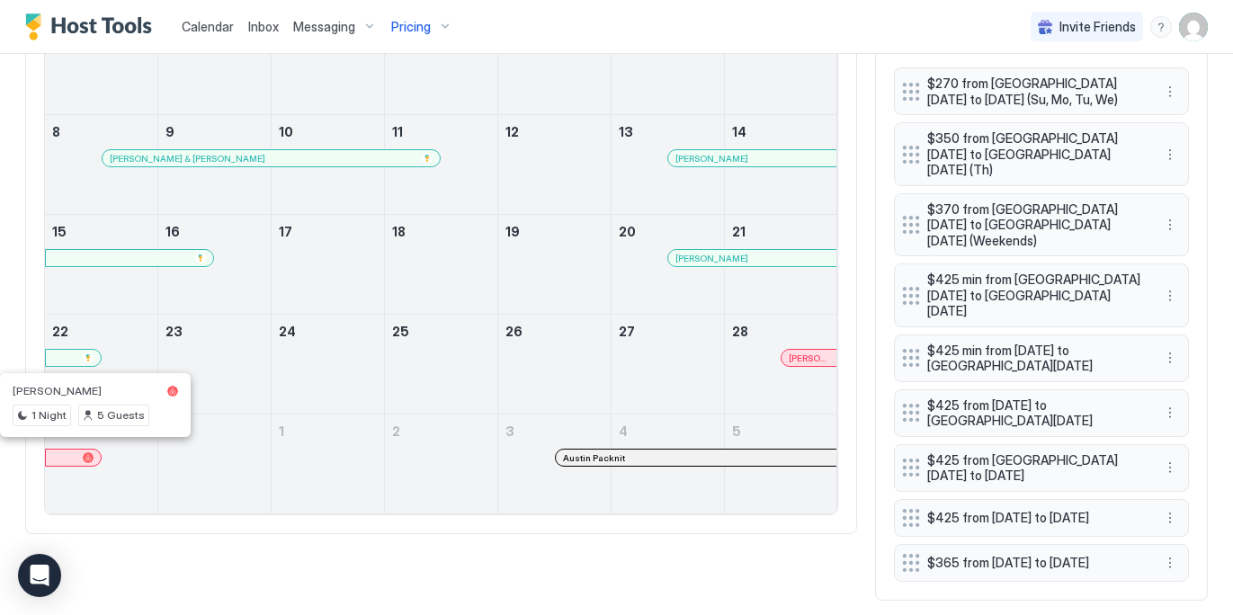
click at [73, 452] on div at bounding box center [74, 457] width 14 height 14
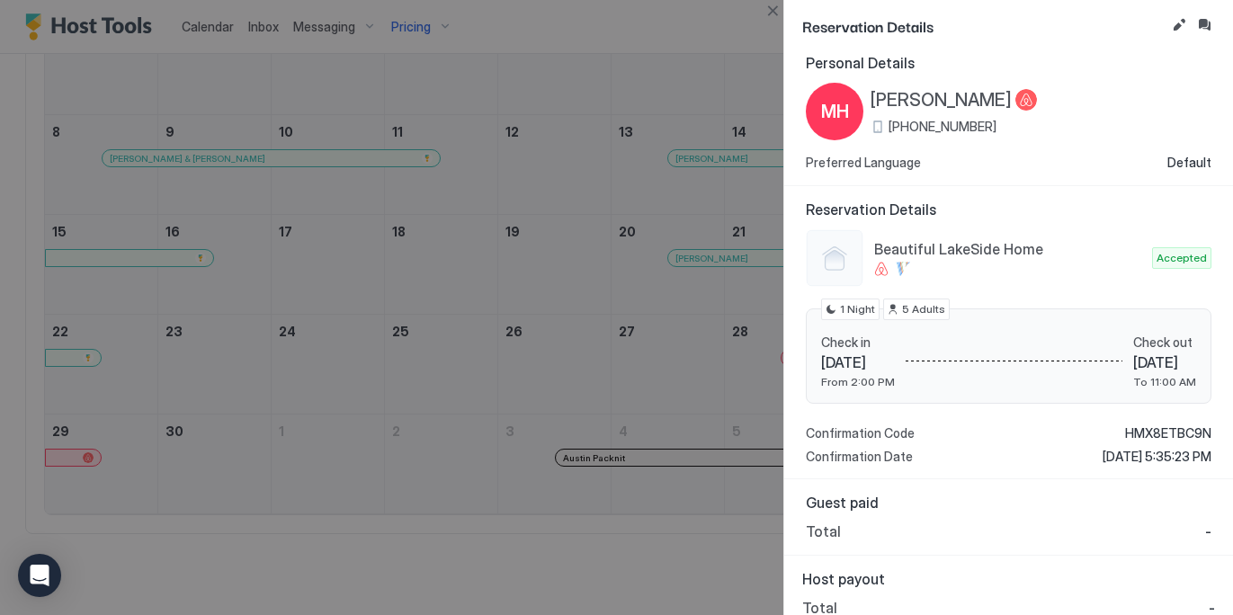
scroll to position [0, 0]
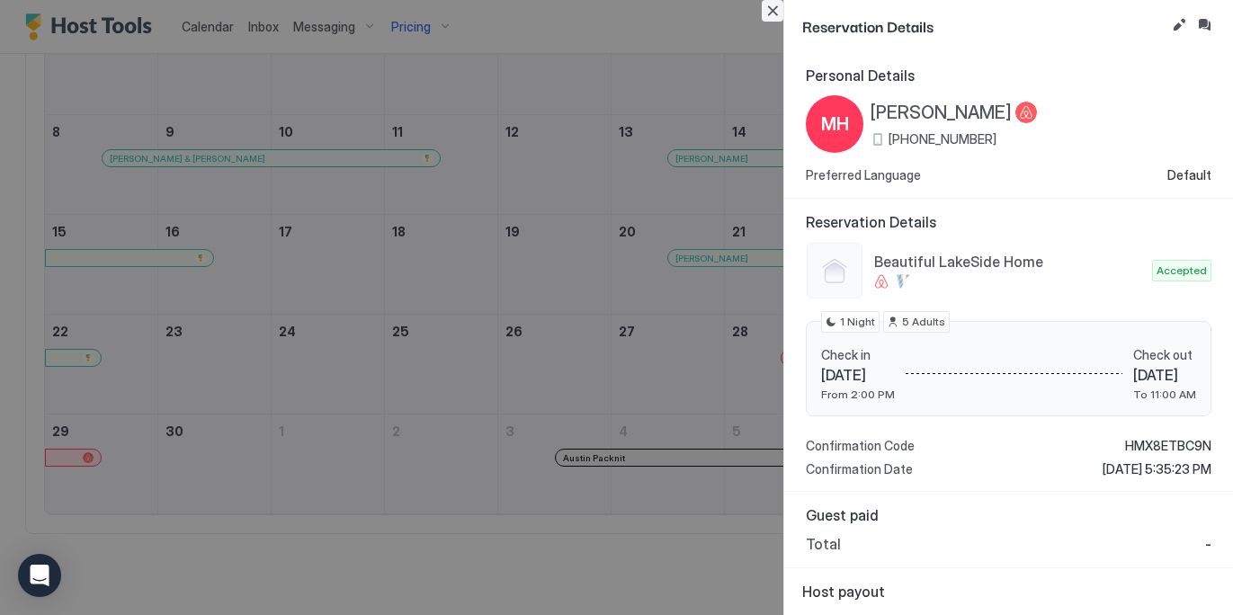
click at [773, 13] on button "Close" at bounding box center [772, 11] width 22 height 22
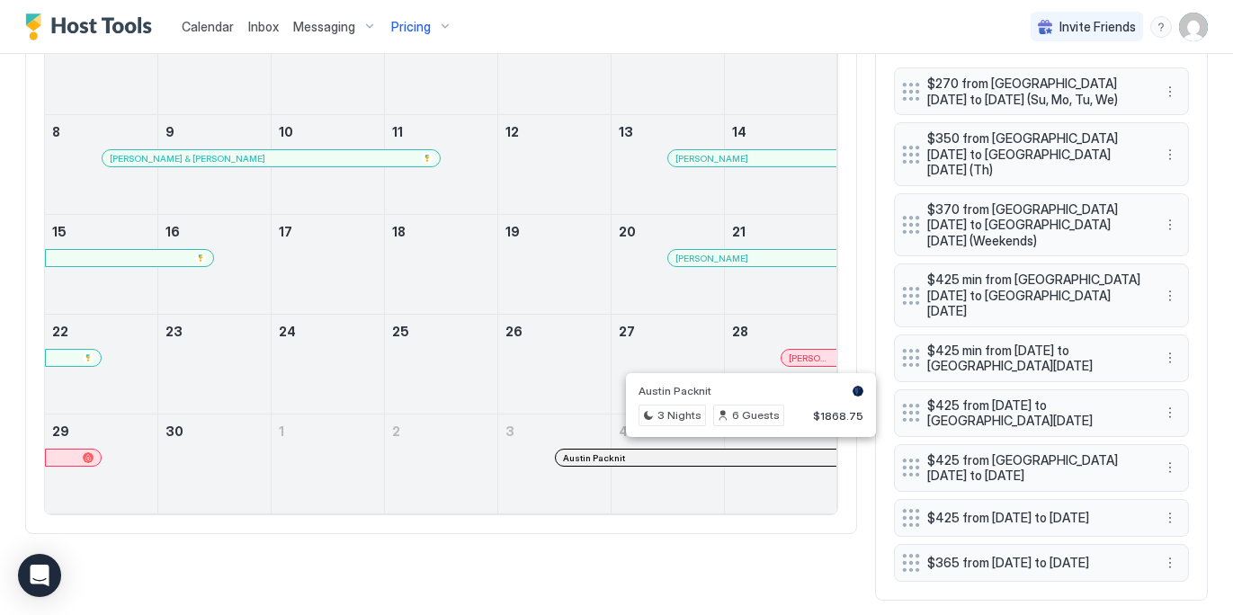
click at [743, 454] on div at bounding box center [743, 457] width 14 height 14
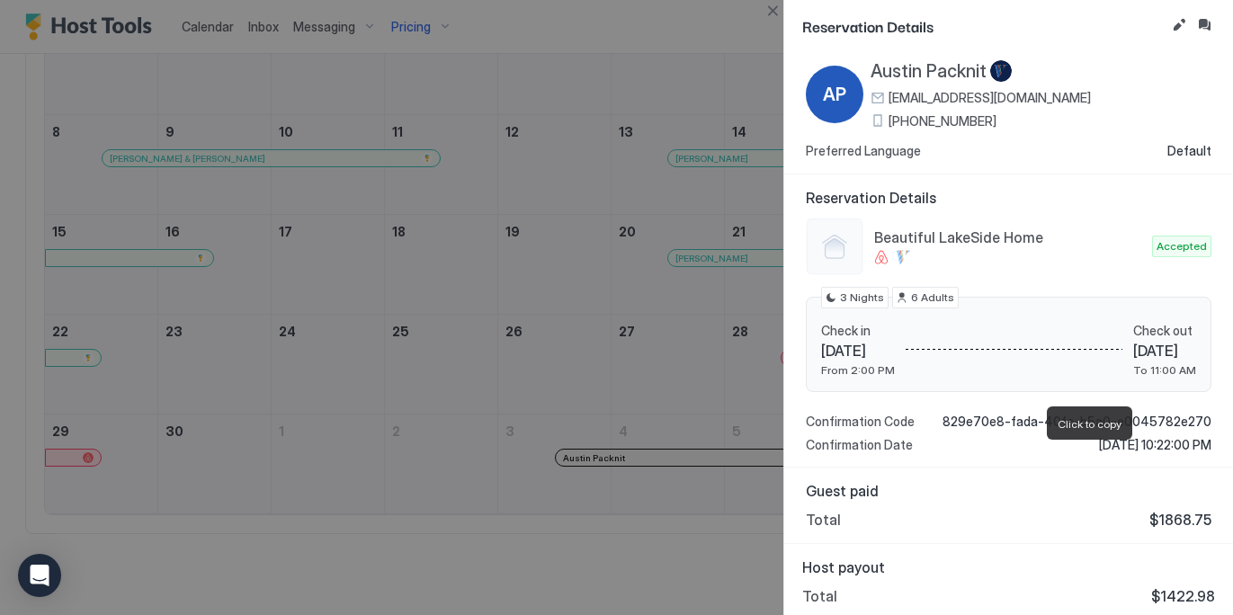
scroll to position [38, 0]
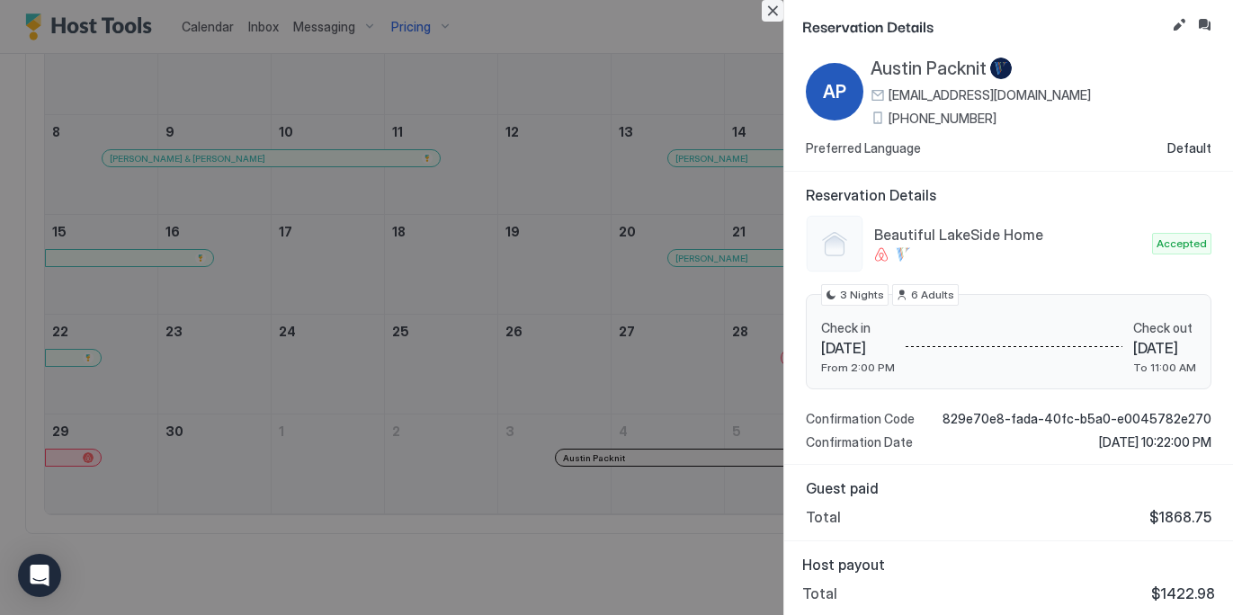
click at [770, 14] on button "Close" at bounding box center [772, 11] width 22 height 22
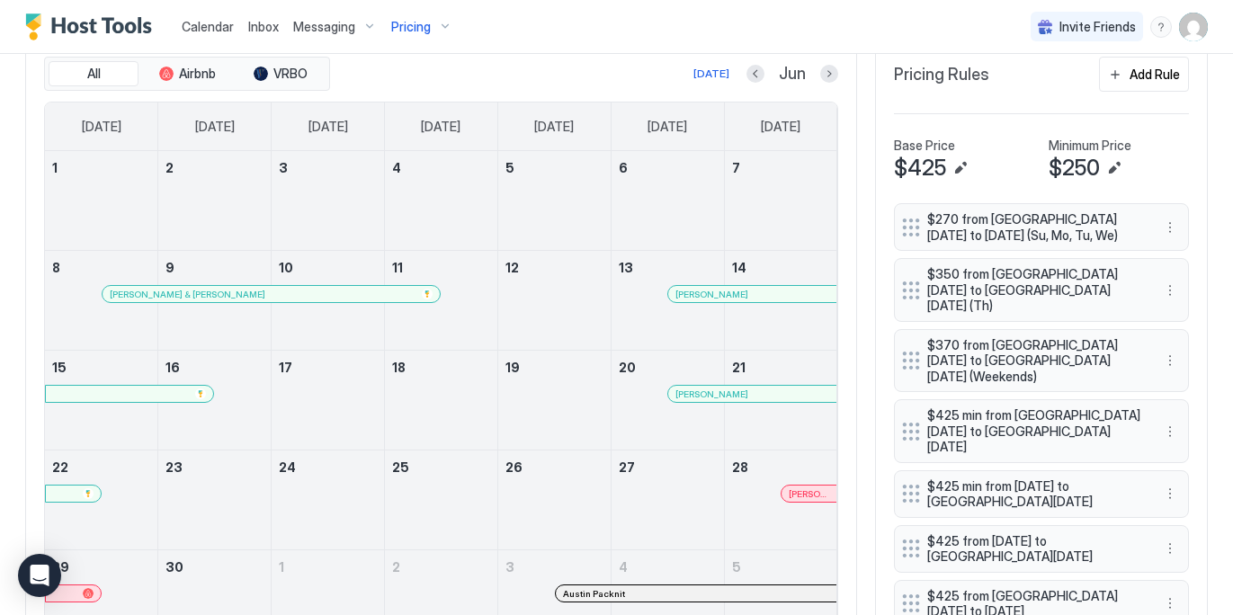
scroll to position [521, 0]
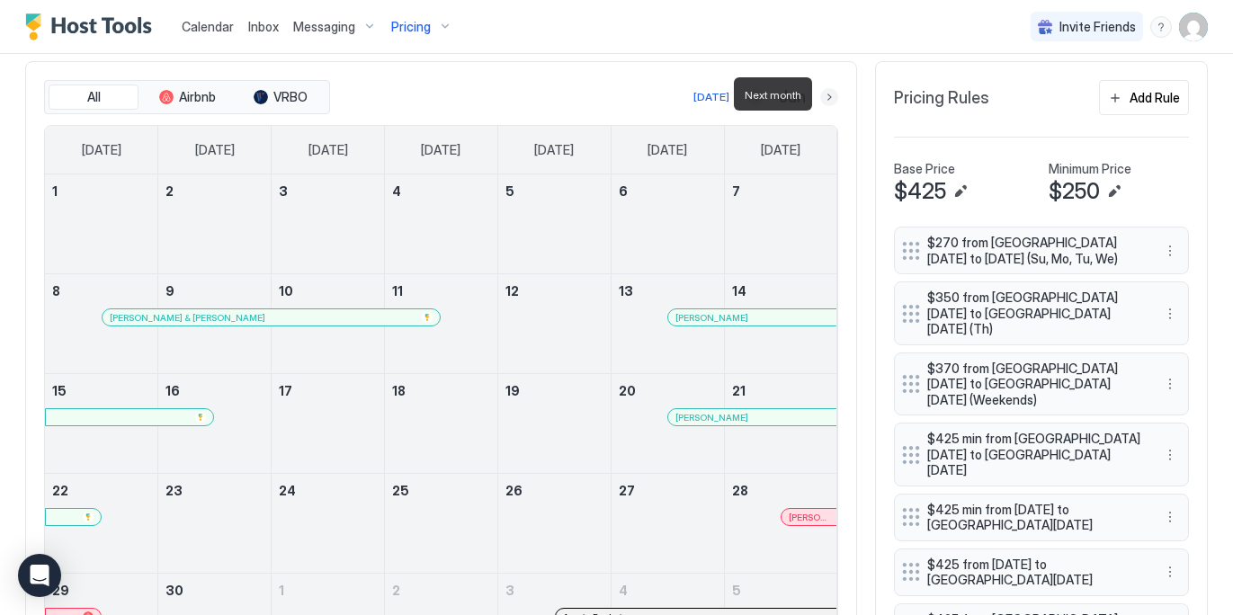
click at [832, 93] on button "Next month" at bounding box center [829, 97] width 18 height 18
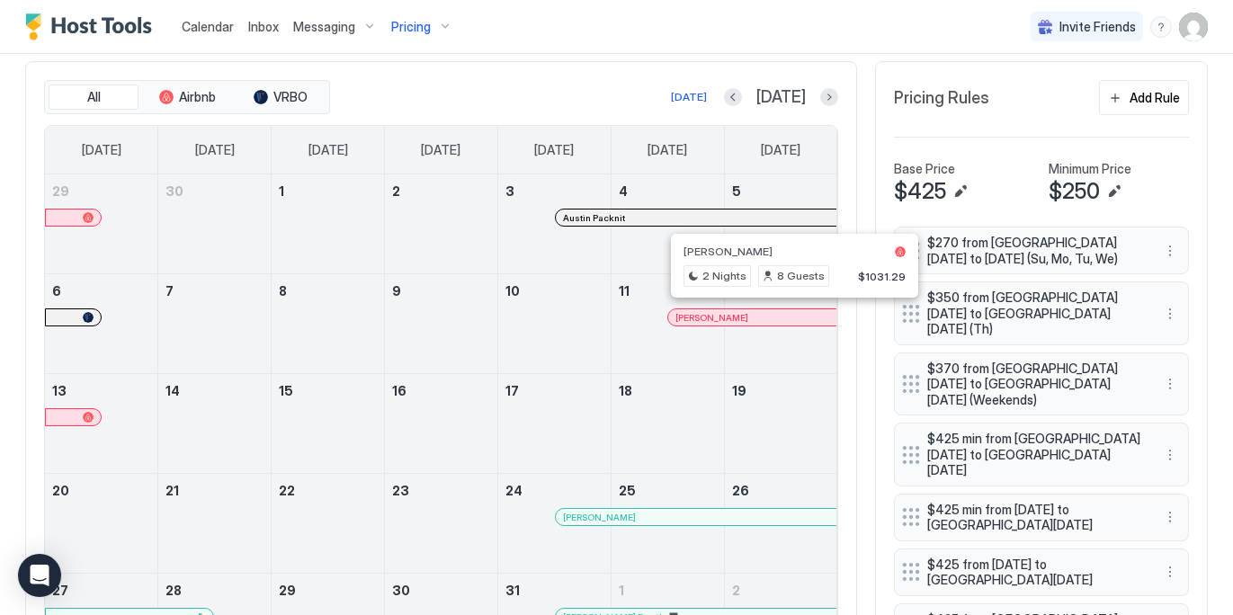
click at [787, 317] on div at bounding box center [787, 317] width 14 height 14
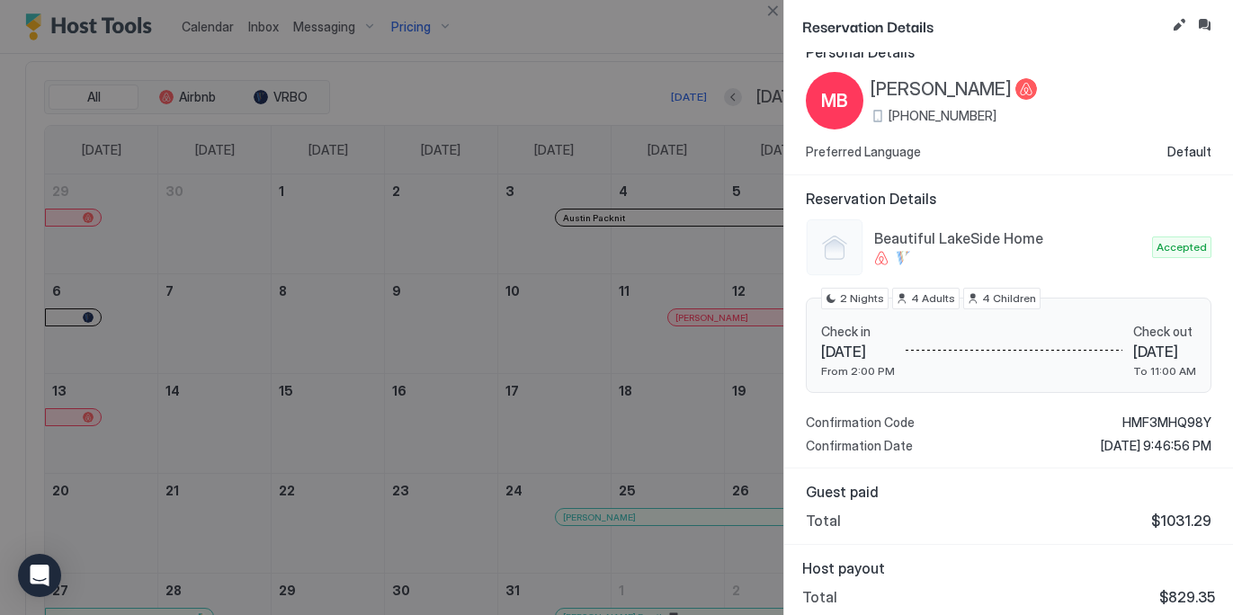
scroll to position [26, 0]
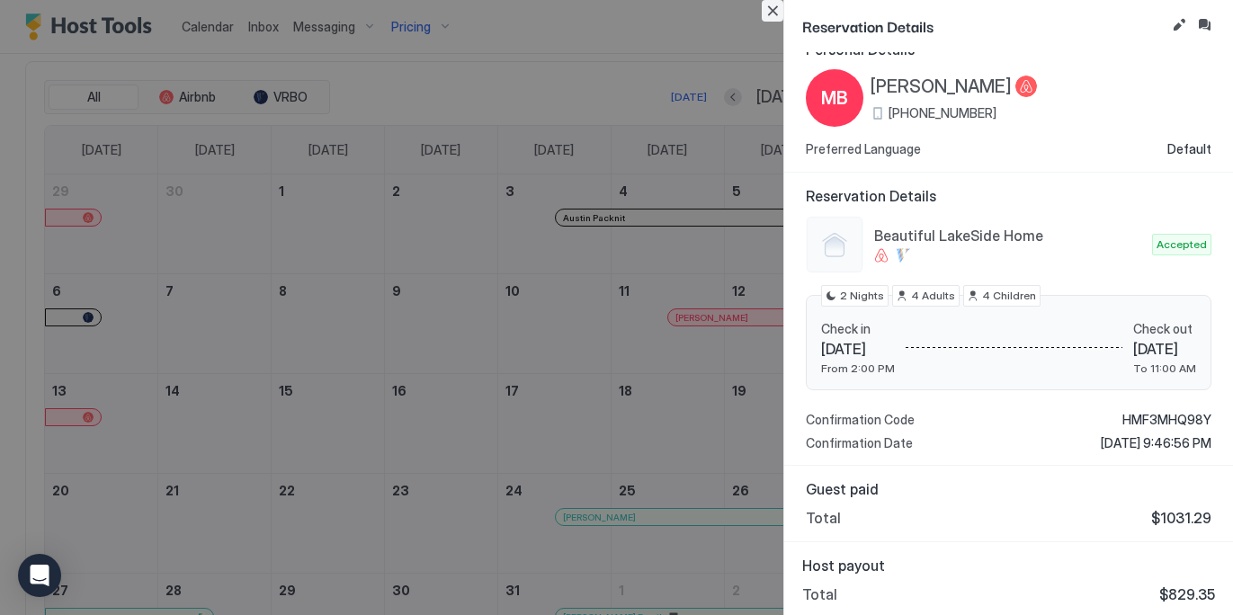
click at [770, 13] on button "Close" at bounding box center [772, 11] width 22 height 22
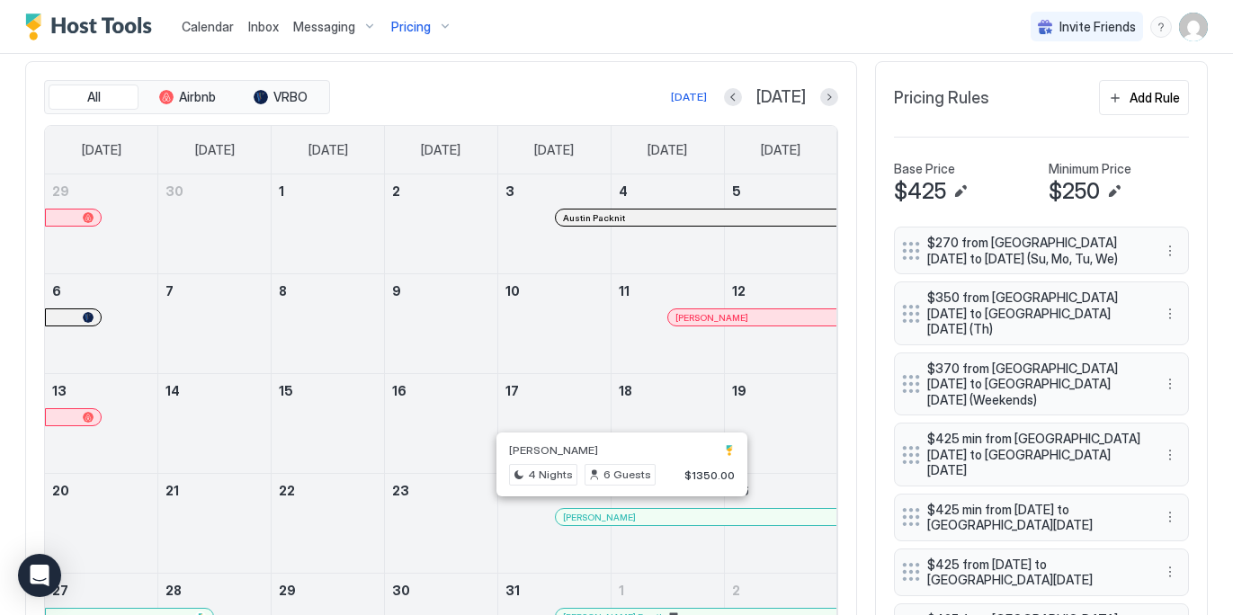
click at [614, 510] on div at bounding box center [615, 517] width 14 height 14
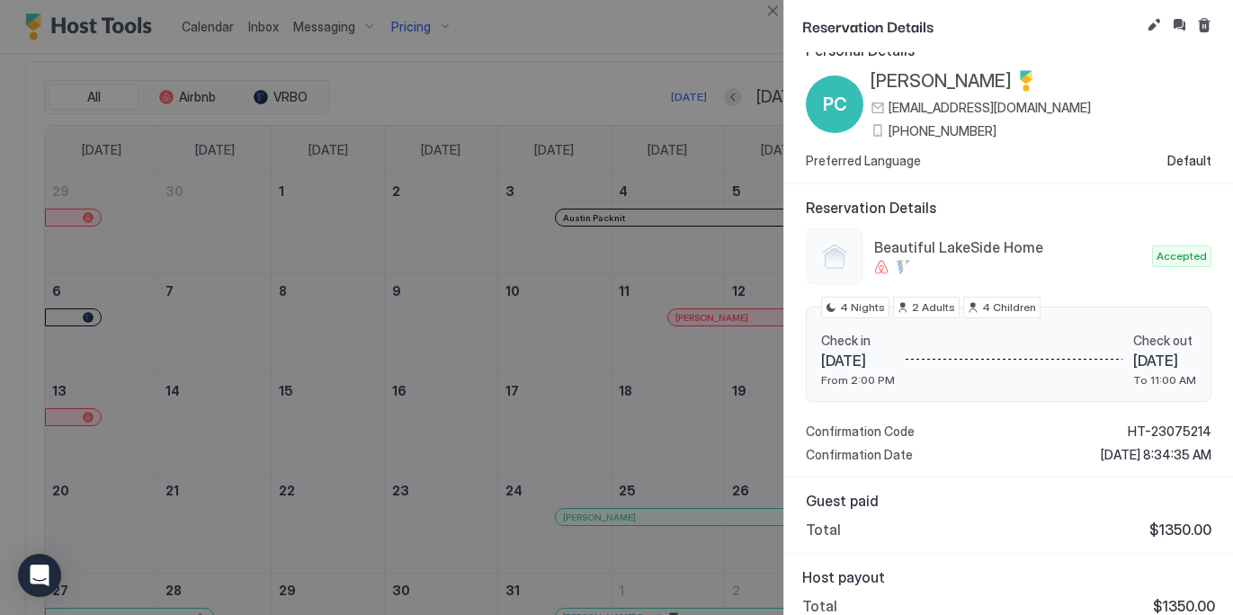
scroll to position [38, 0]
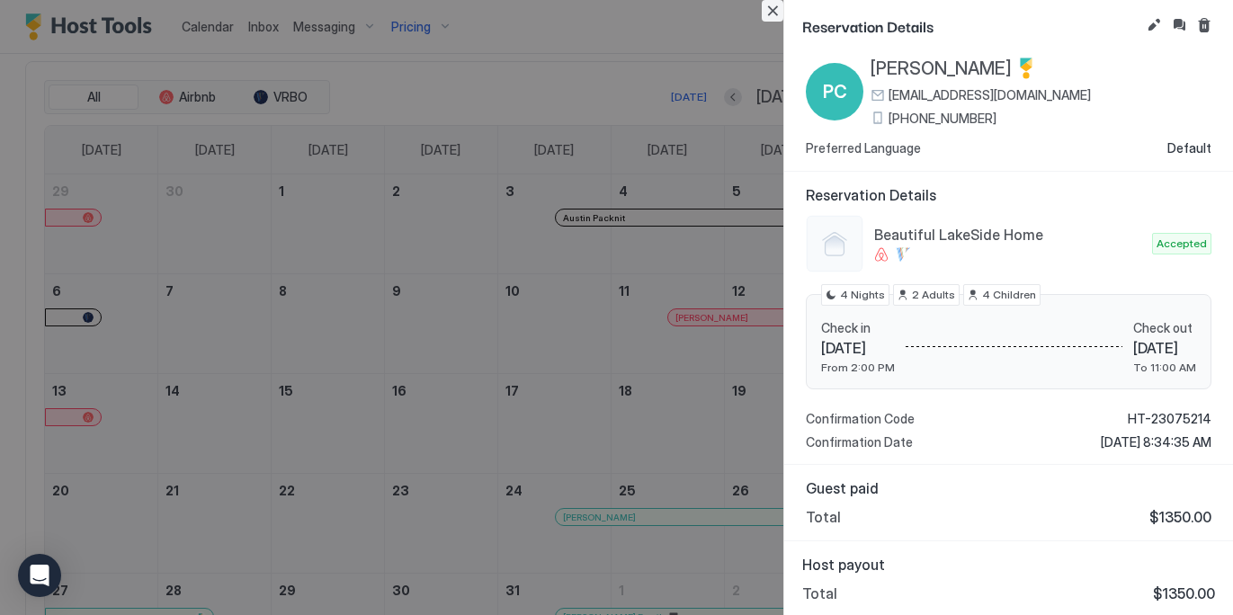
click at [779, 16] on button "Close" at bounding box center [772, 11] width 22 height 22
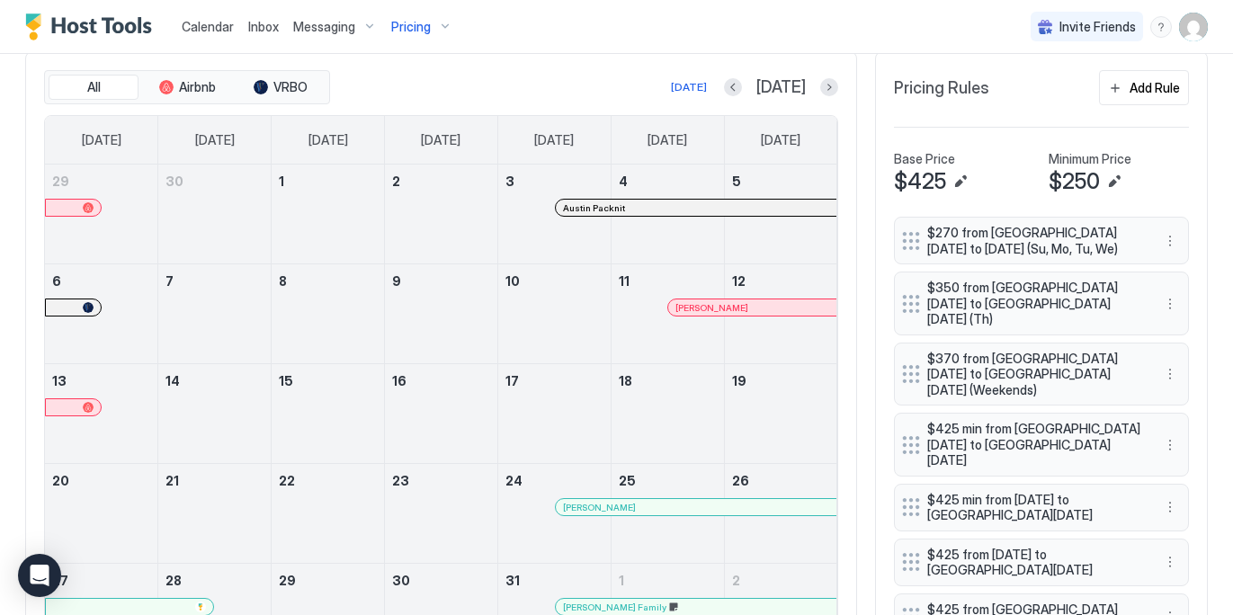
scroll to position [680, 0]
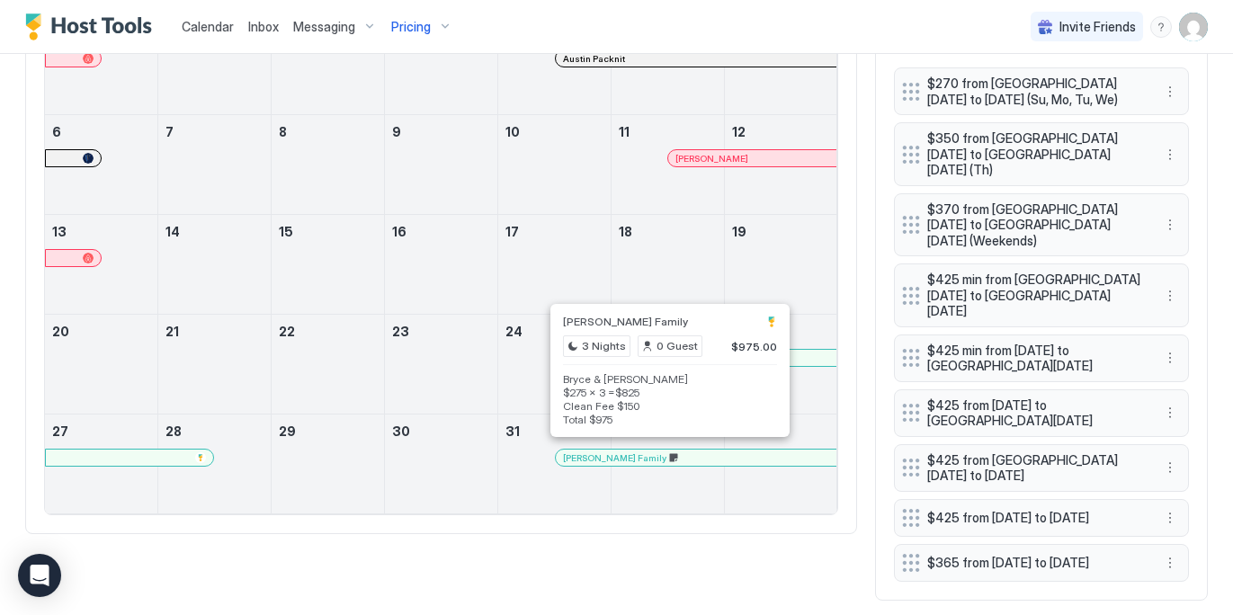
click at [663, 450] on div at bounding box center [663, 457] width 14 height 14
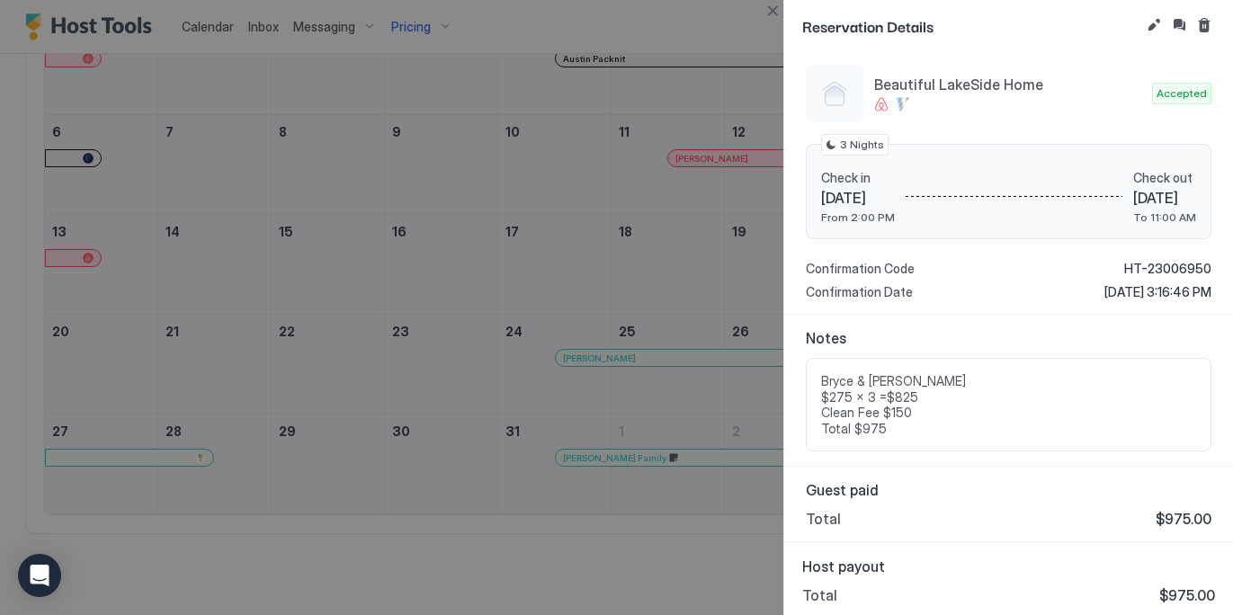
scroll to position [178, 0]
click at [770, 13] on button "Close" at bounding box center [772, 11] width 22 height 22
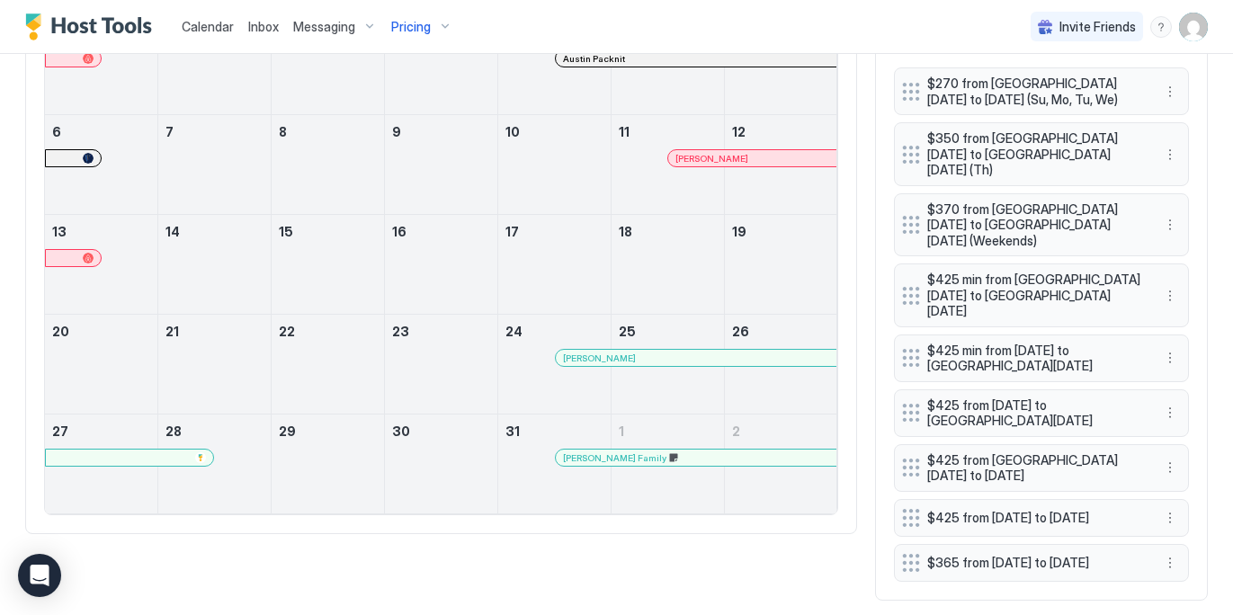
scroll to position [404, 0]
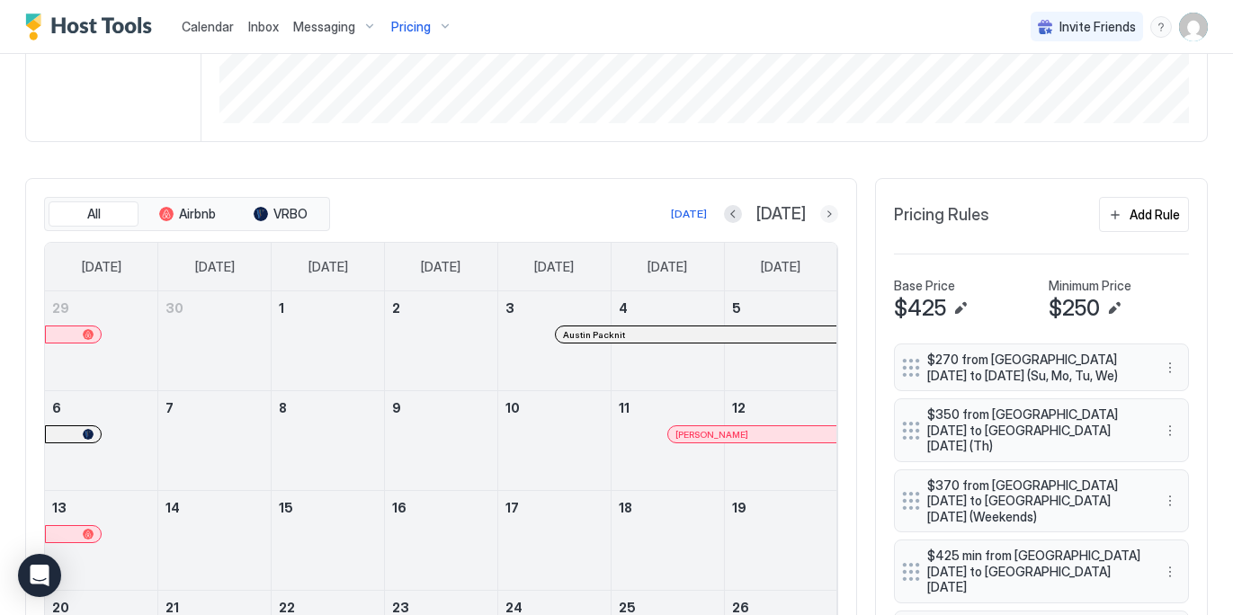
click at [828, 211] on button "Next month" at bounding box center [829, 214] width 18 height 18
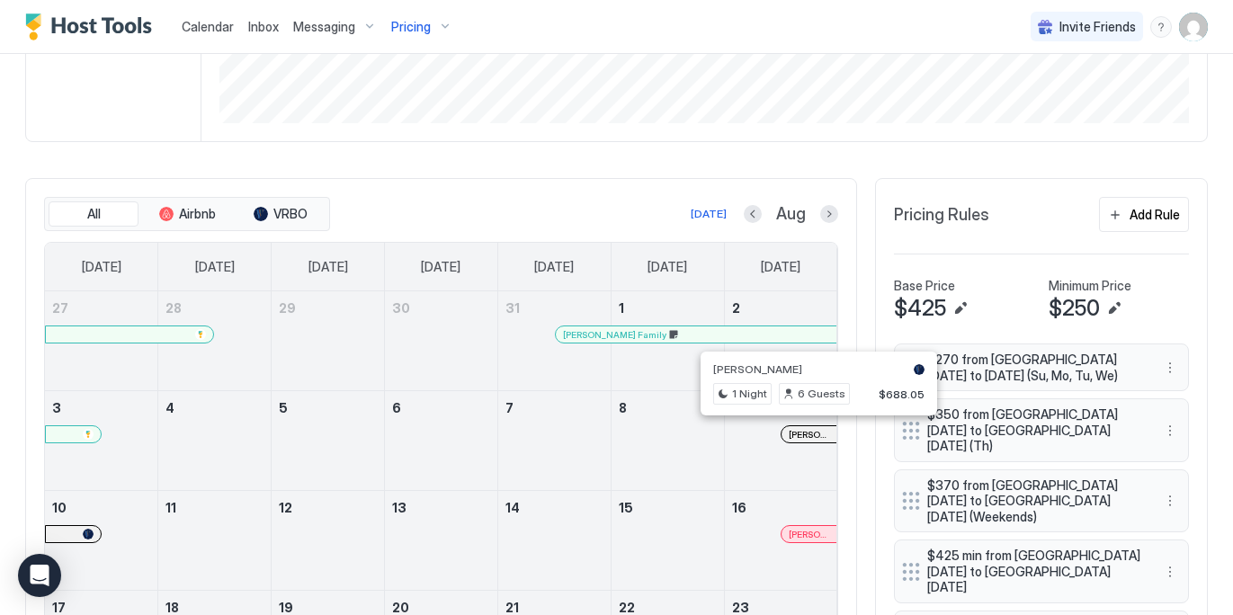
click at [812, 432] on div at bounding box center [813, 434] width 14 height 14
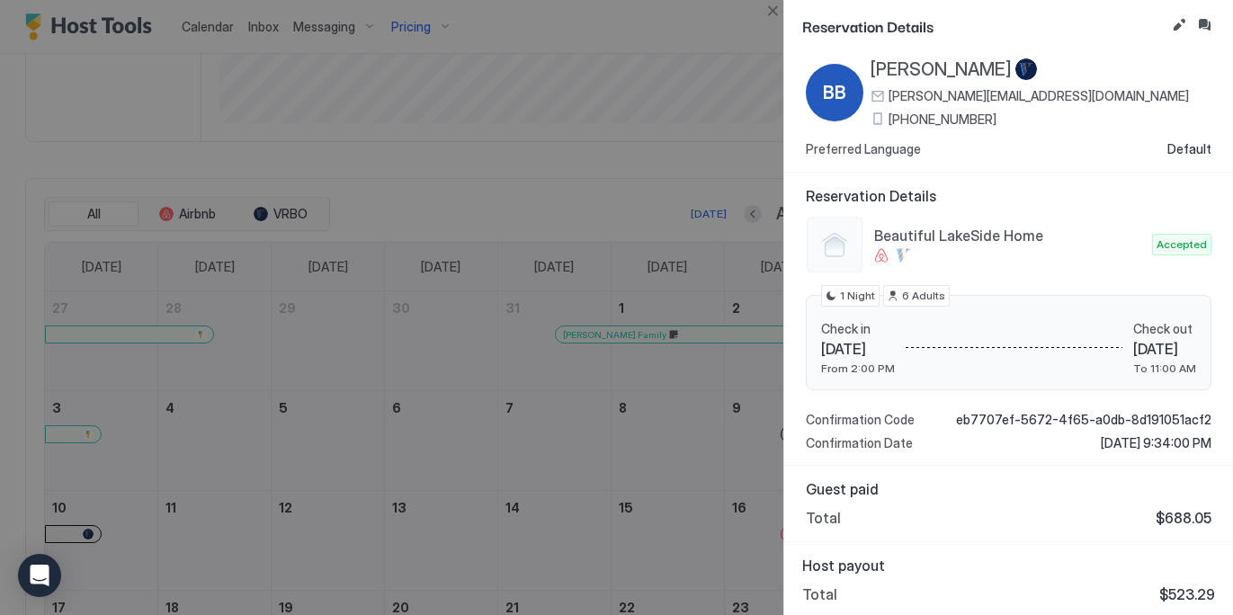
scroll to position [38, 0]
click at [774, 18] on button "Close" at bounding box center [772, 11] width 22 height 22
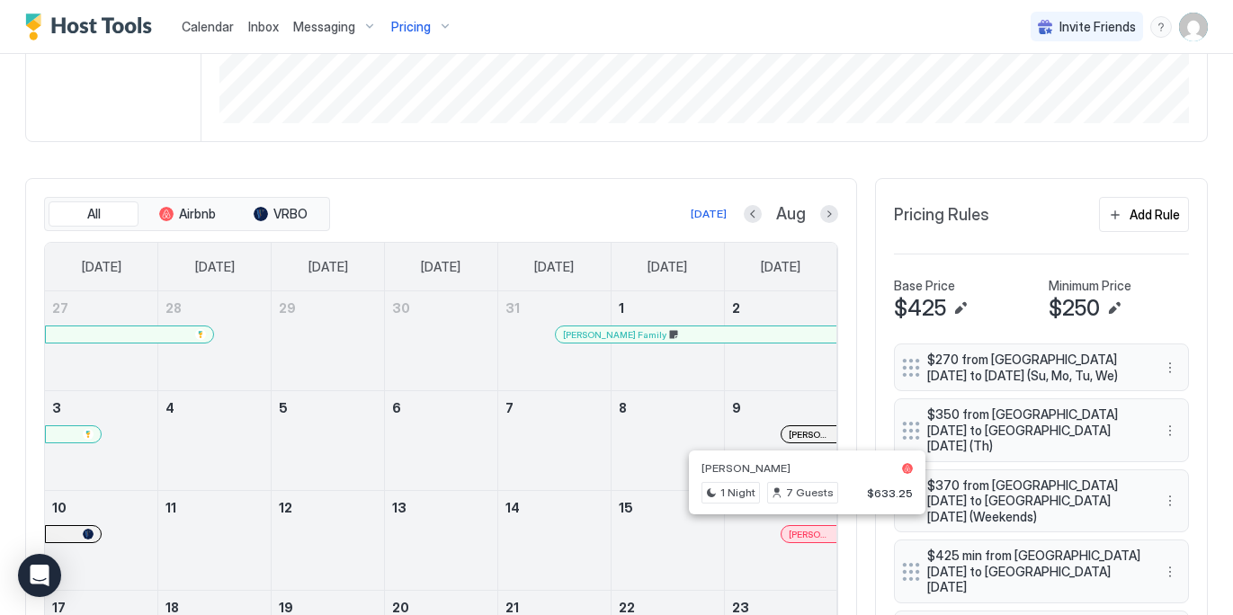
click at [800, 530] on div at bounding box center [801, 534] width 14 height 14
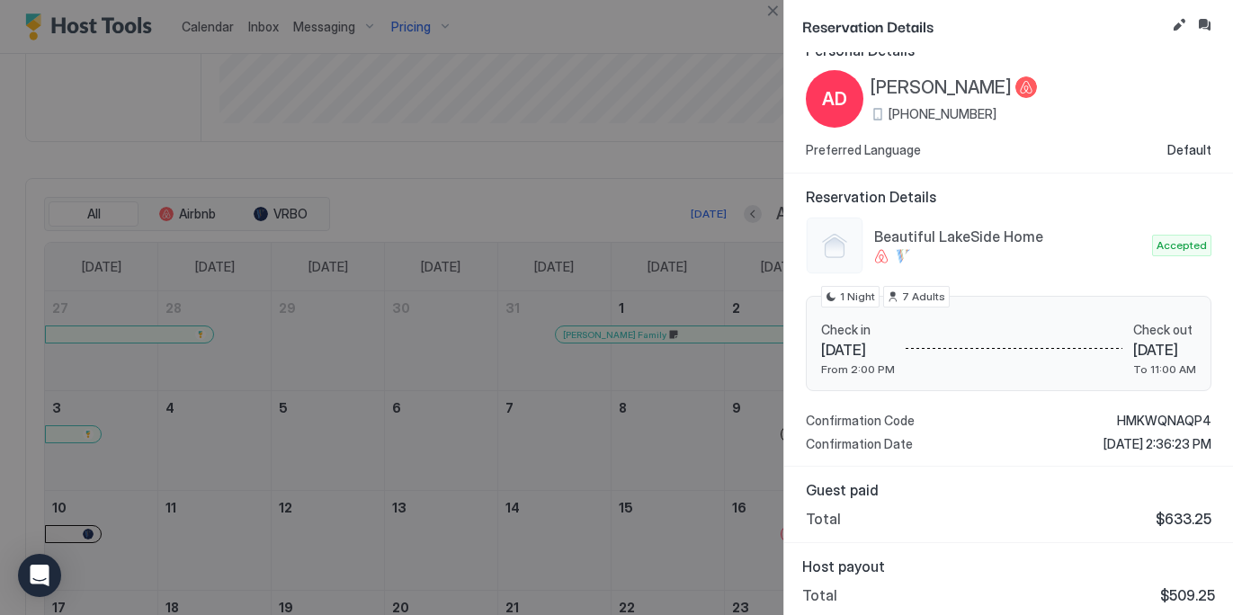
scroll to position [26, 0]
click at [779, 12] on button "Close" at bounding box center [772, 11] width 22 height 22
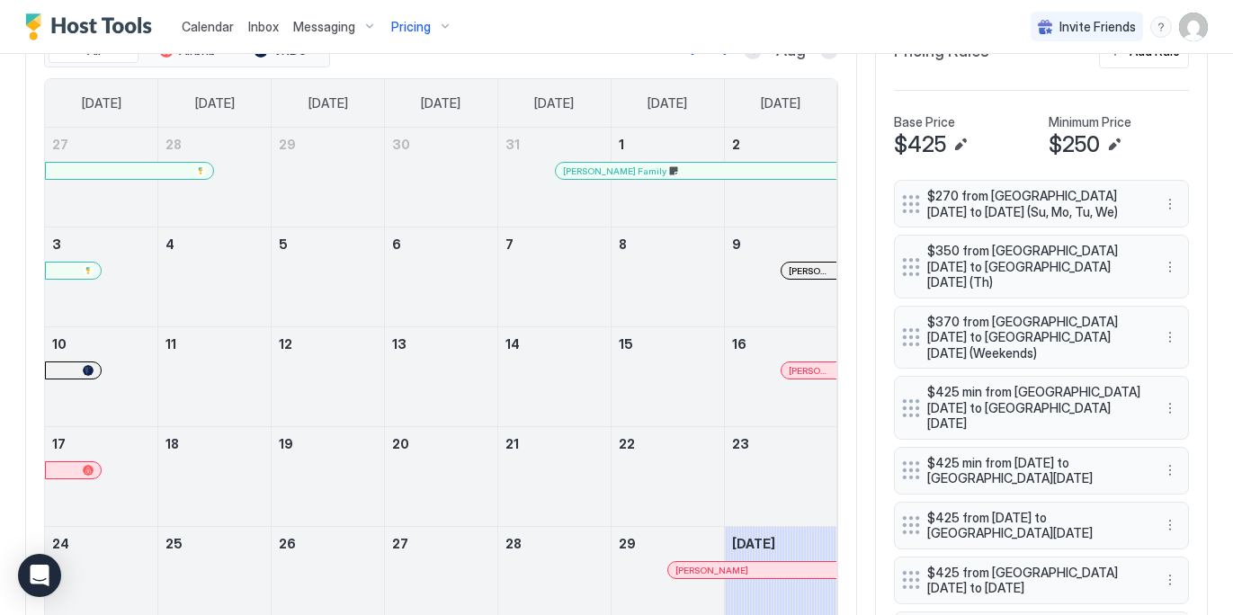
scroll to position [572, 0]
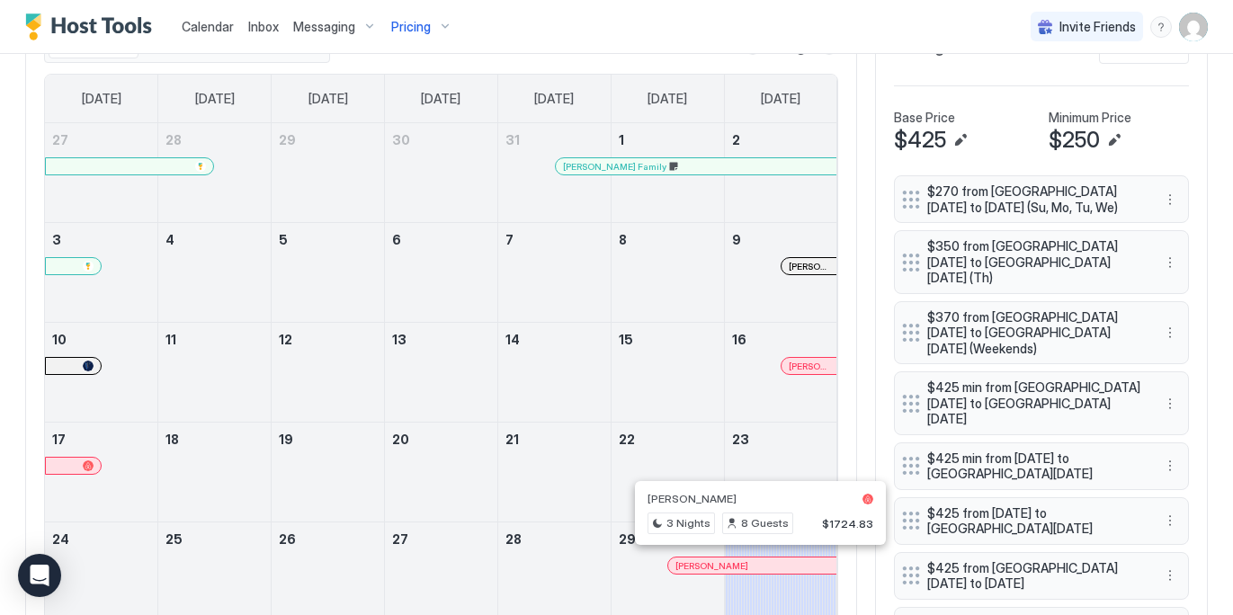
click at [752, 558] on div at bounding box center [752, 565] width 14 height 14
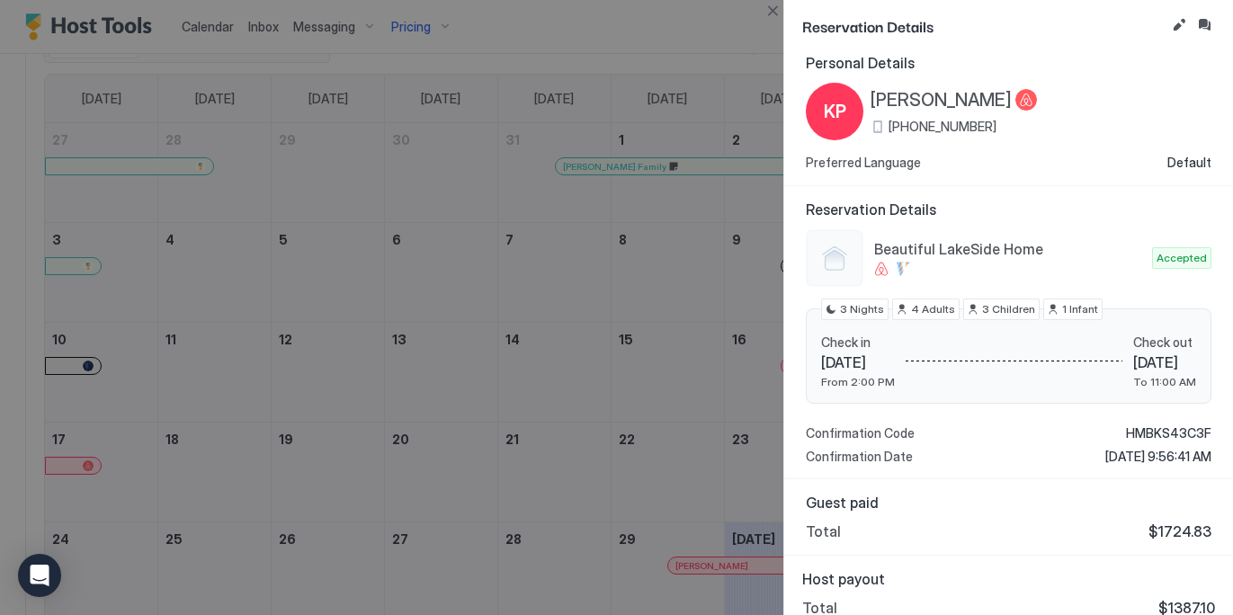
scroll to position [26, 0]
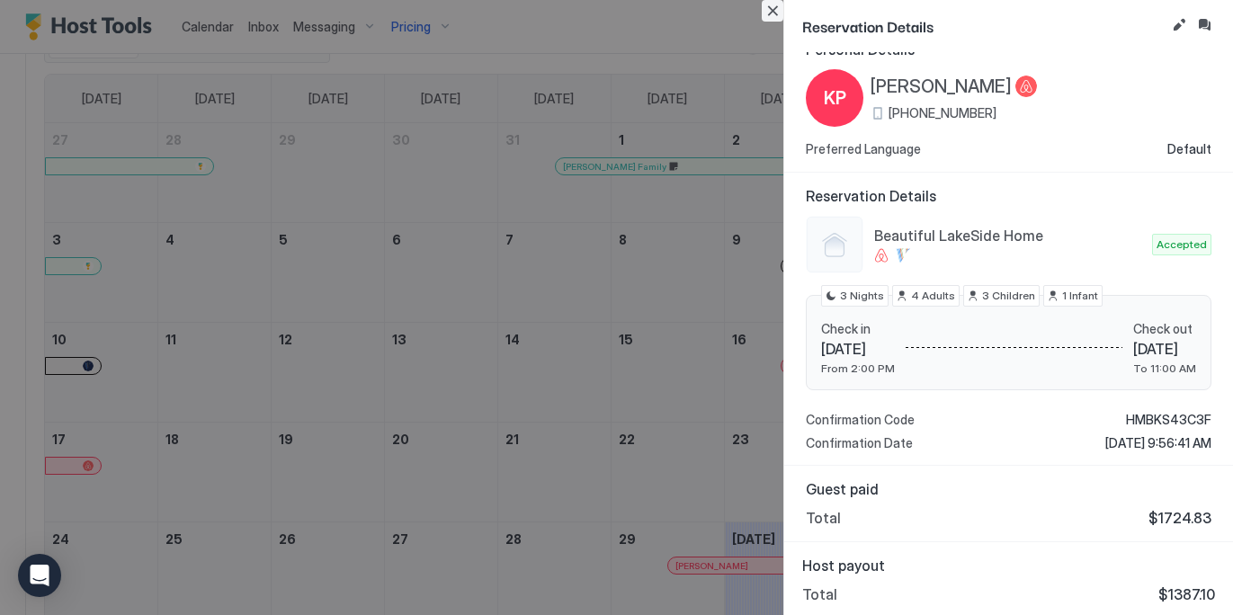
click at [770, 14] on button "Close" at bounding box center [772, 11] width 22 height 22
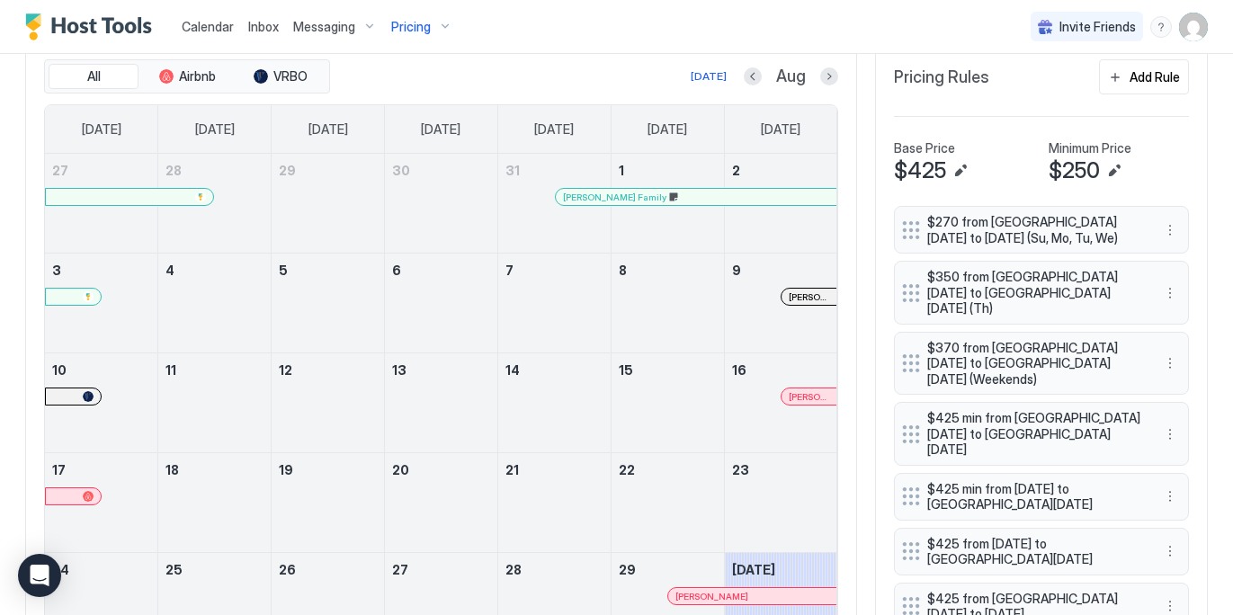
scroll to position [476, 0]
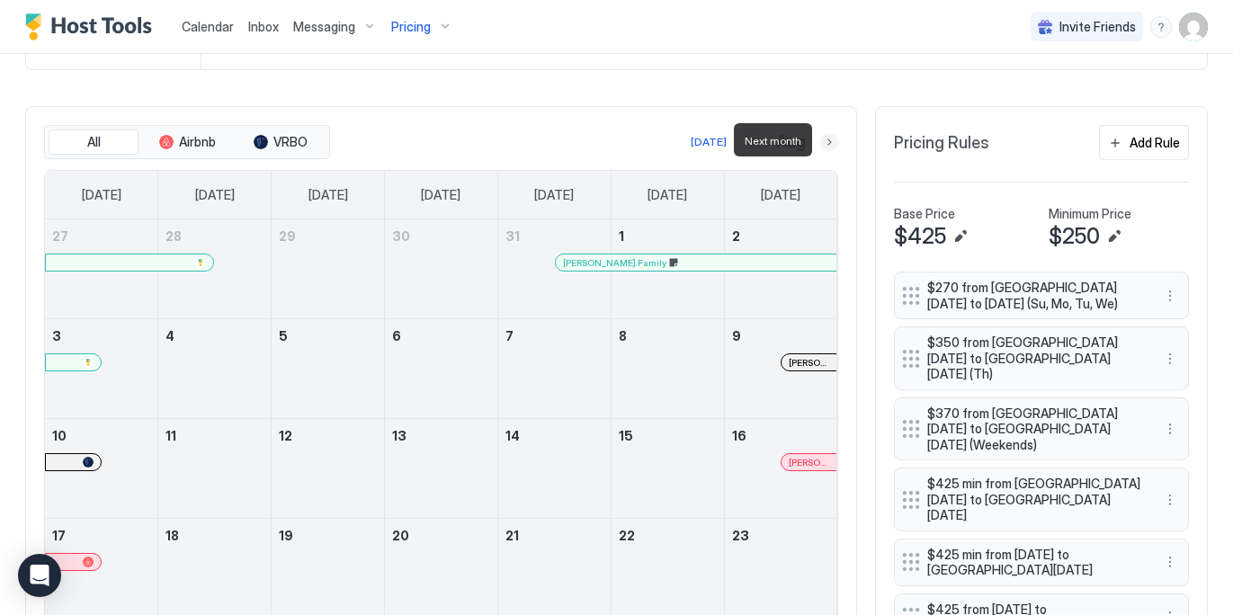
click at [832, 139] on button "Next month" at bounding box center [829, 142] width 18 height 18
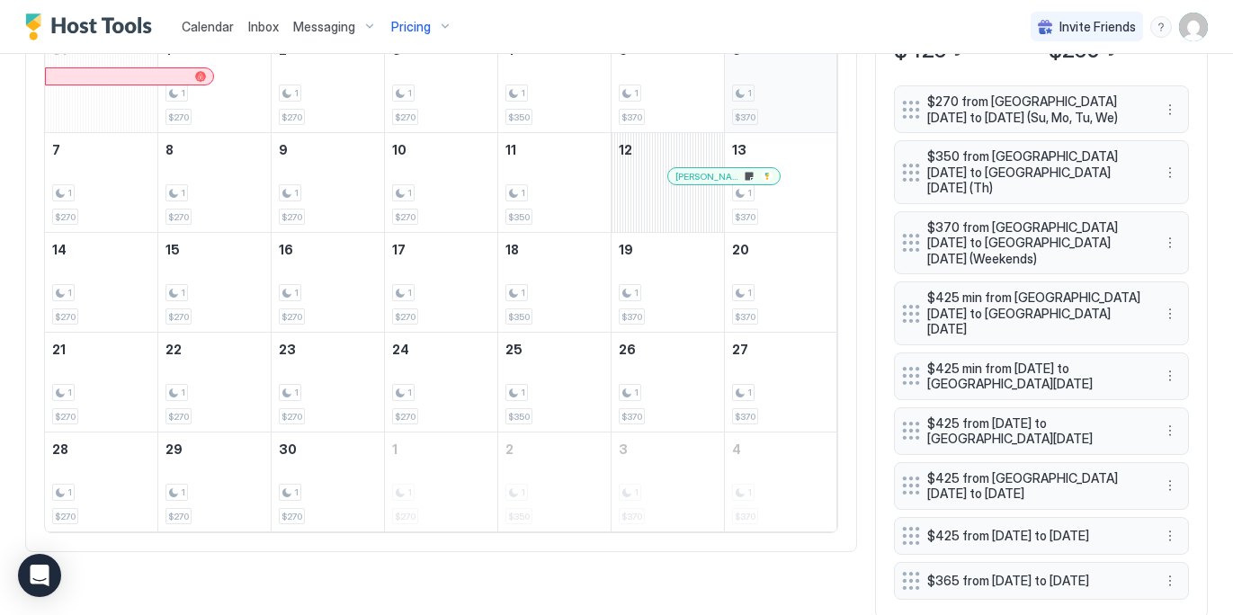
scroll to position [601, 0]
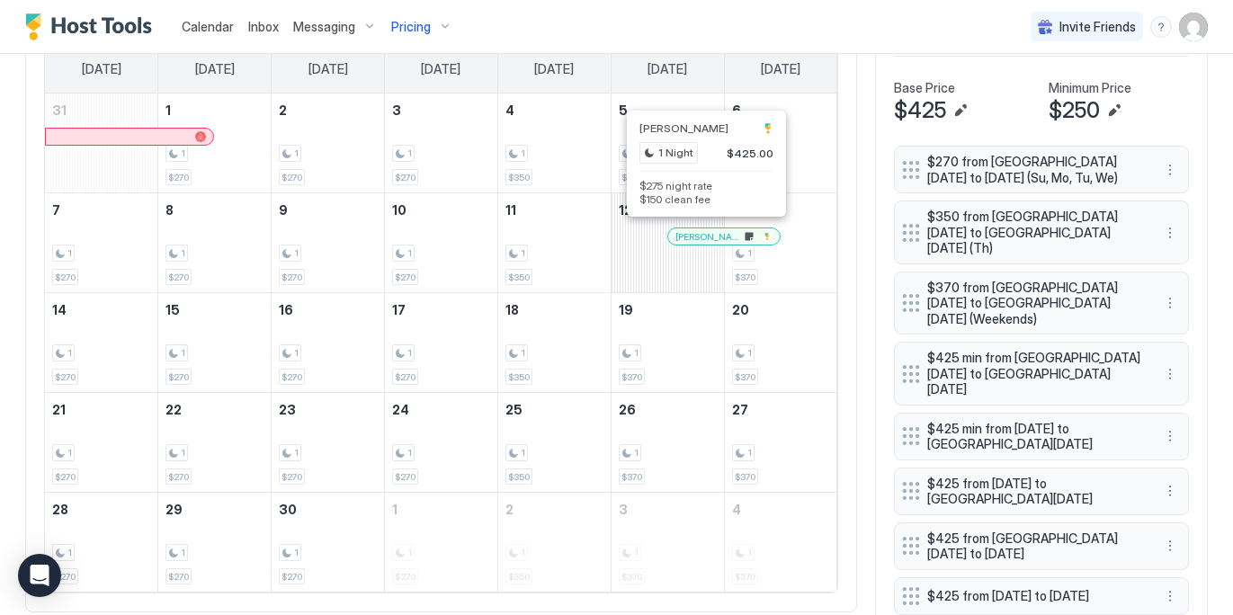
click at [702, 234] on div at bounding box center [703, 236] width 14 height 14
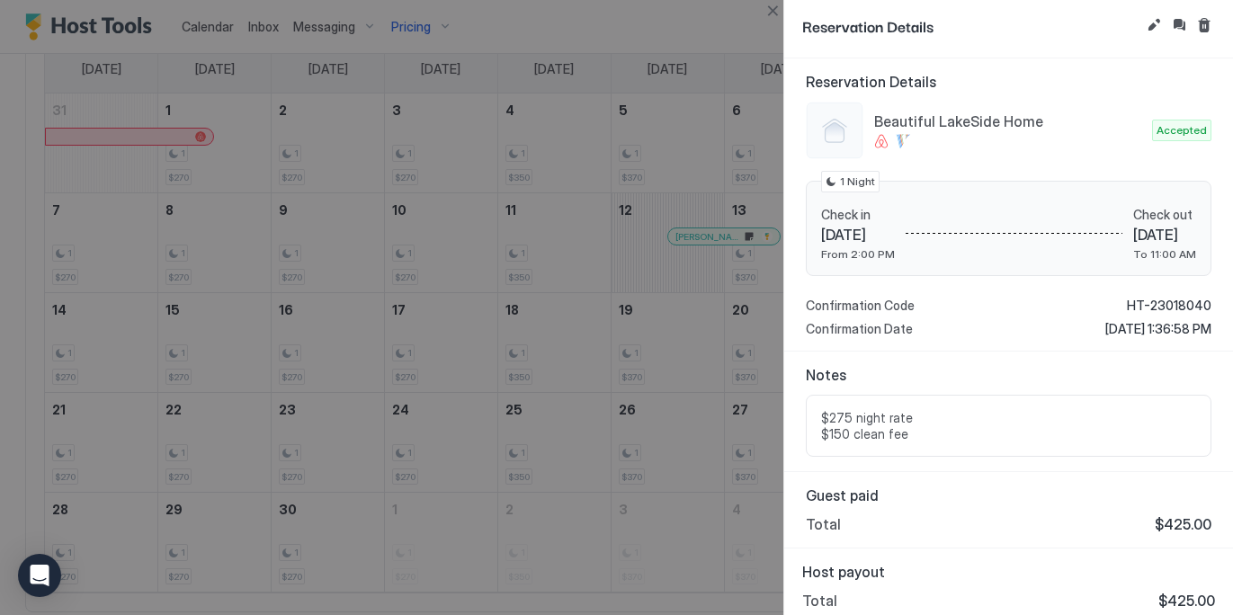
scroll to position [147, 0]
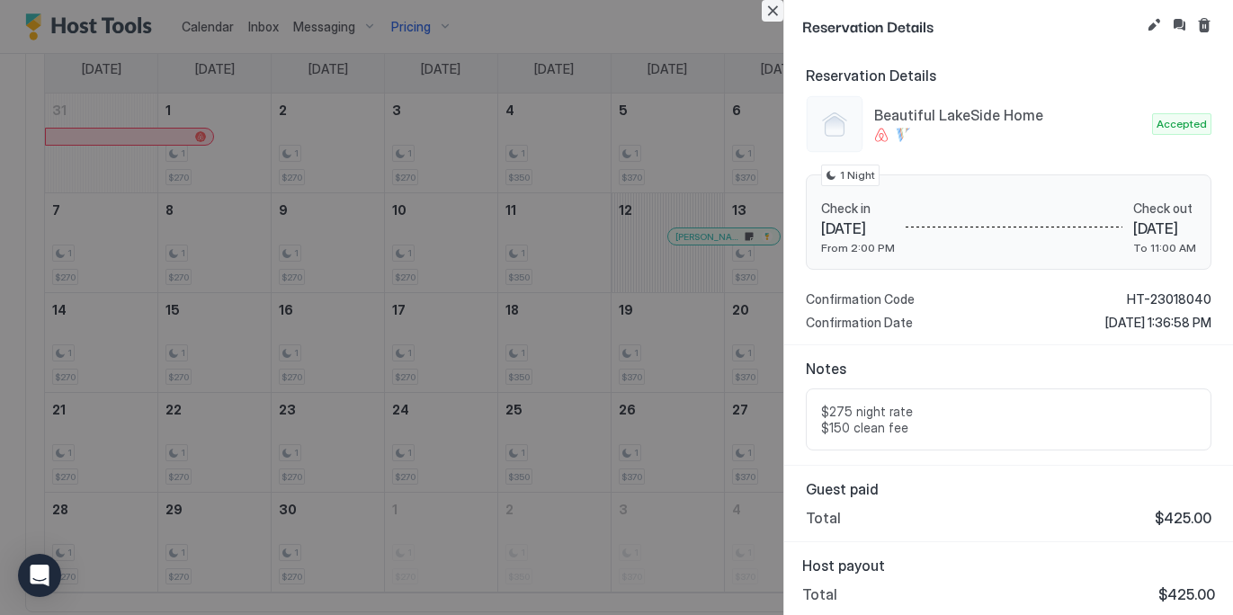
click at [767, 12] on button "Close" at bounding box center [772, 11] width 22 height 22
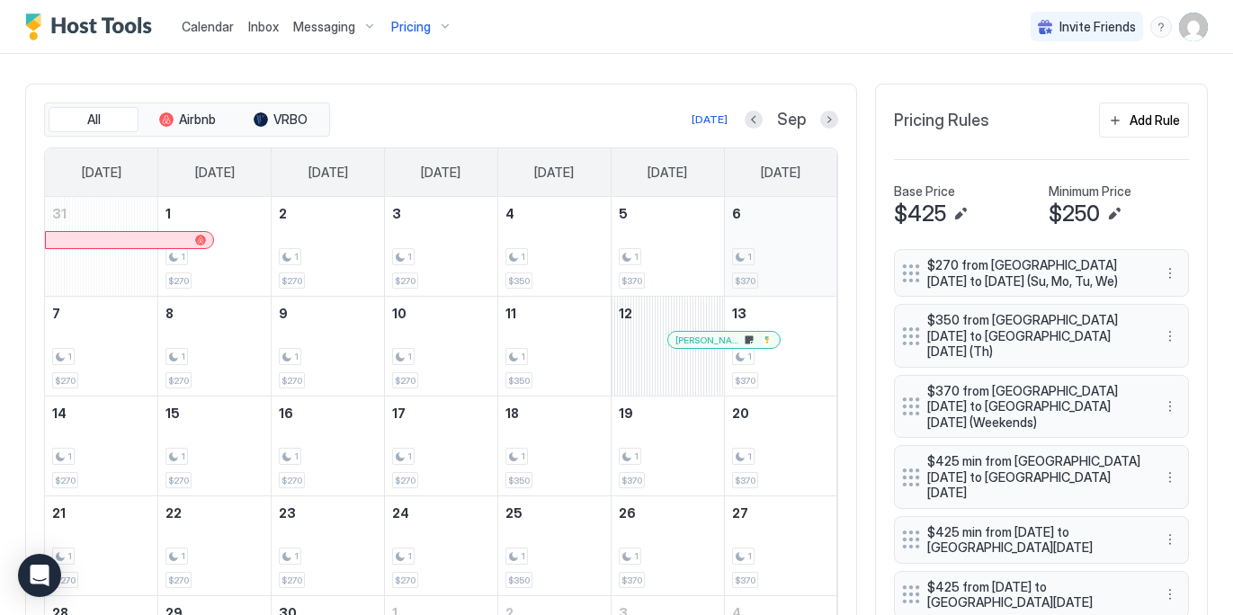
scroll to position [496, 0]
click at [825, 117] on button "Next month" at bounding box center [829, 121] width 18 height 18
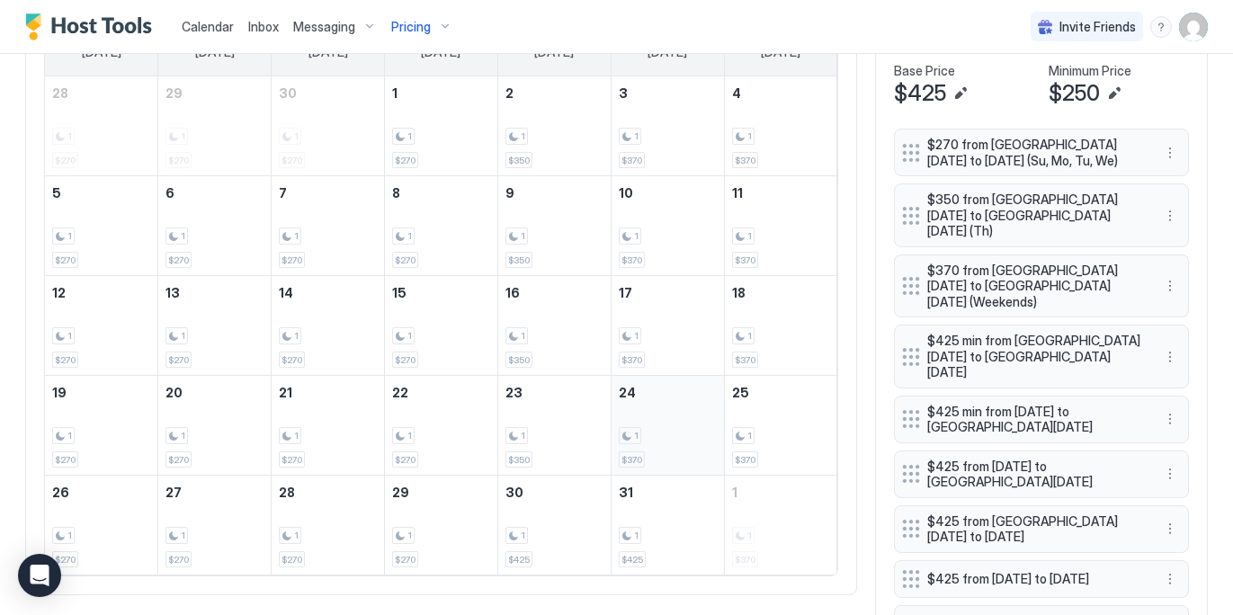
scroll to position [576, 0]
